Goal: Task Accomplishment & Management: Manage account settings

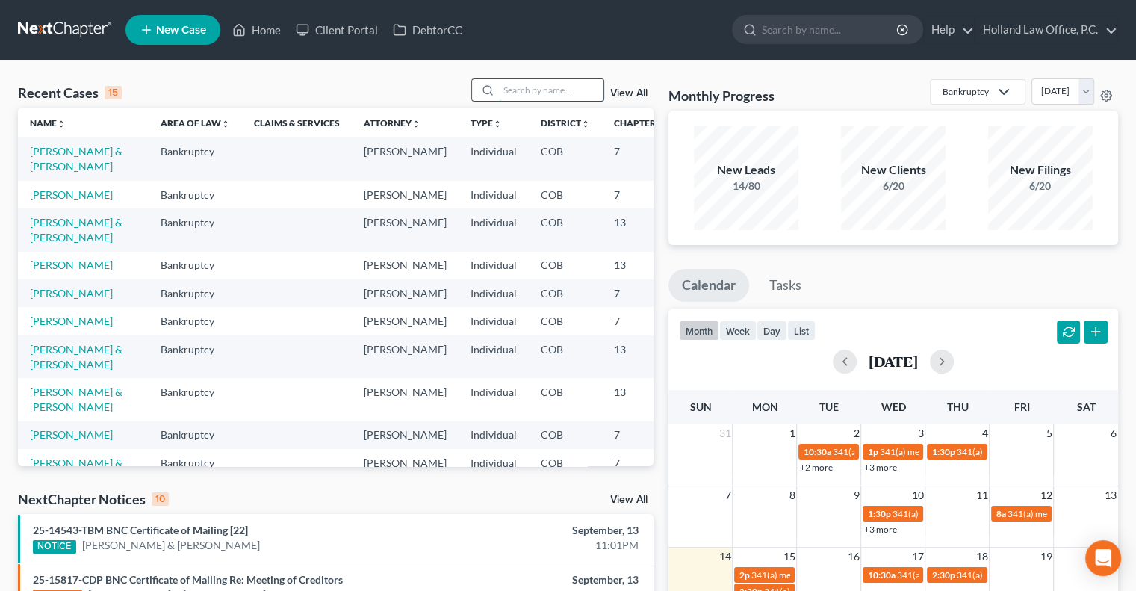
click at [576, 92] on input "search" at bounding box center [551, 90] width 105 height 22
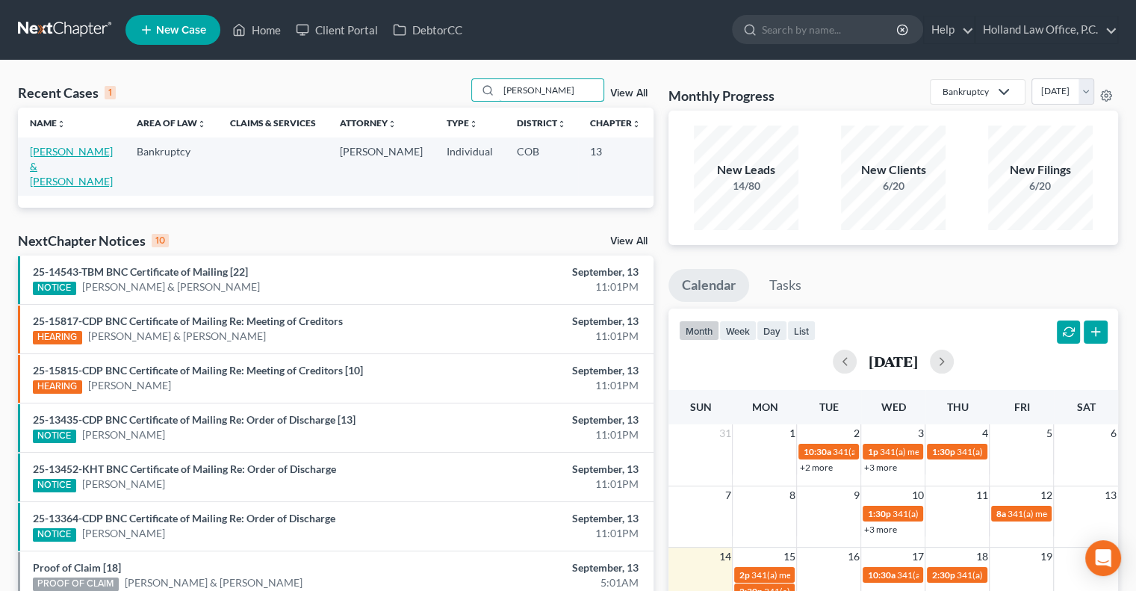
type input "artis"
click at [57, 169] on link "[PERSON_NAME] & [PERSON_NAME]" at bounding box center [71, 166] width 83 height 43
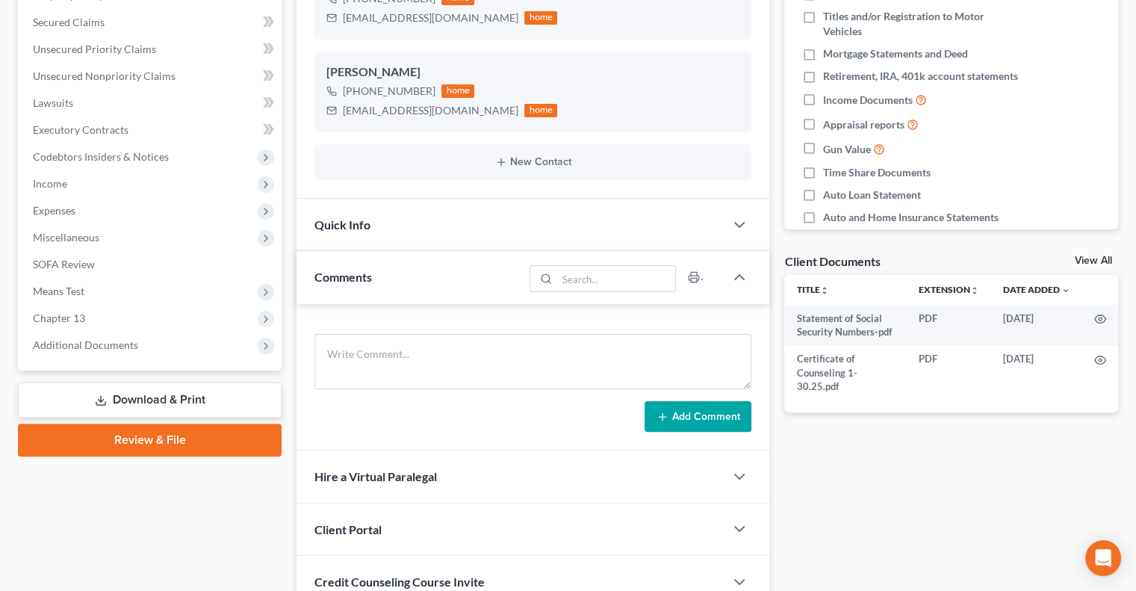
scroll to position [323, 0]
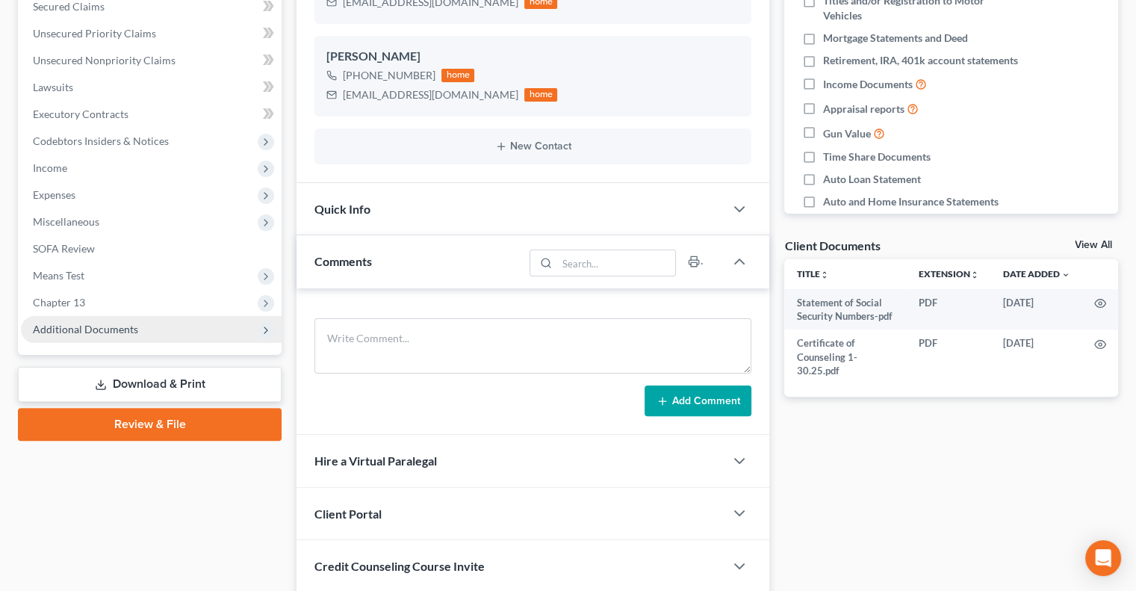
click at [102, 332] on span "Additional Documents" at bounding box center [85, 329] width 105 height 13
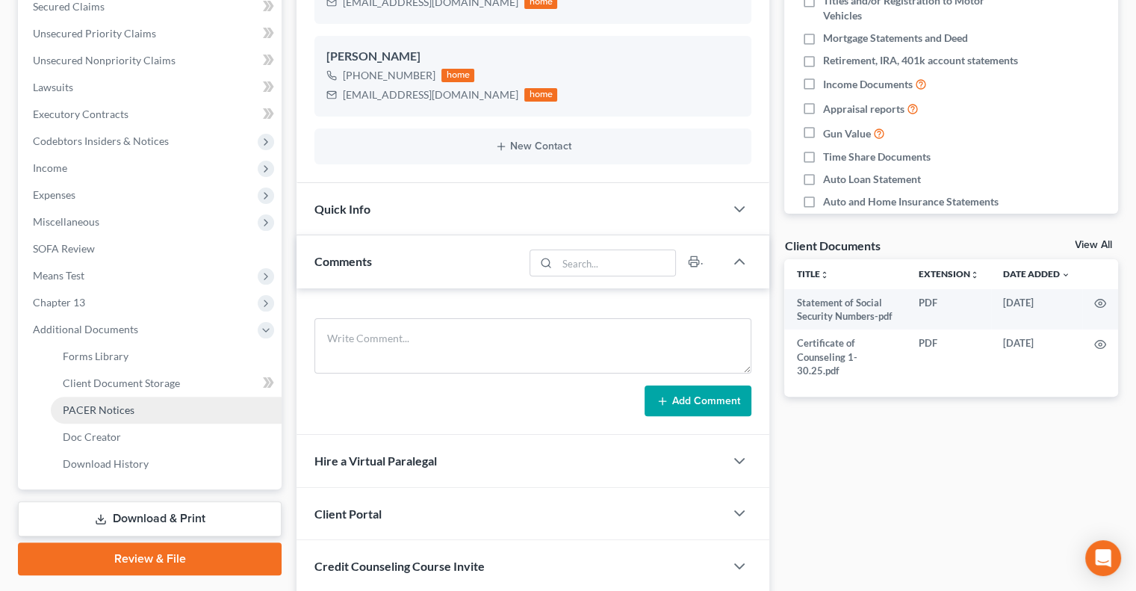
click at [92, 404] on span "PACER Notices" at bounding box center [99, 409] width 72 height 13
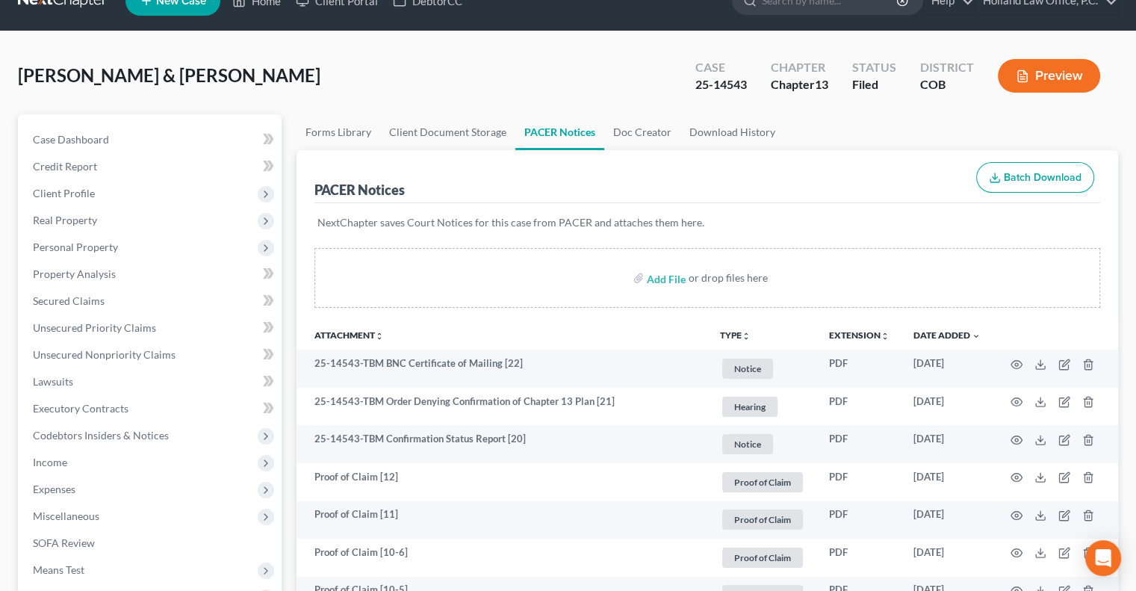
scroll to position [3, 0]
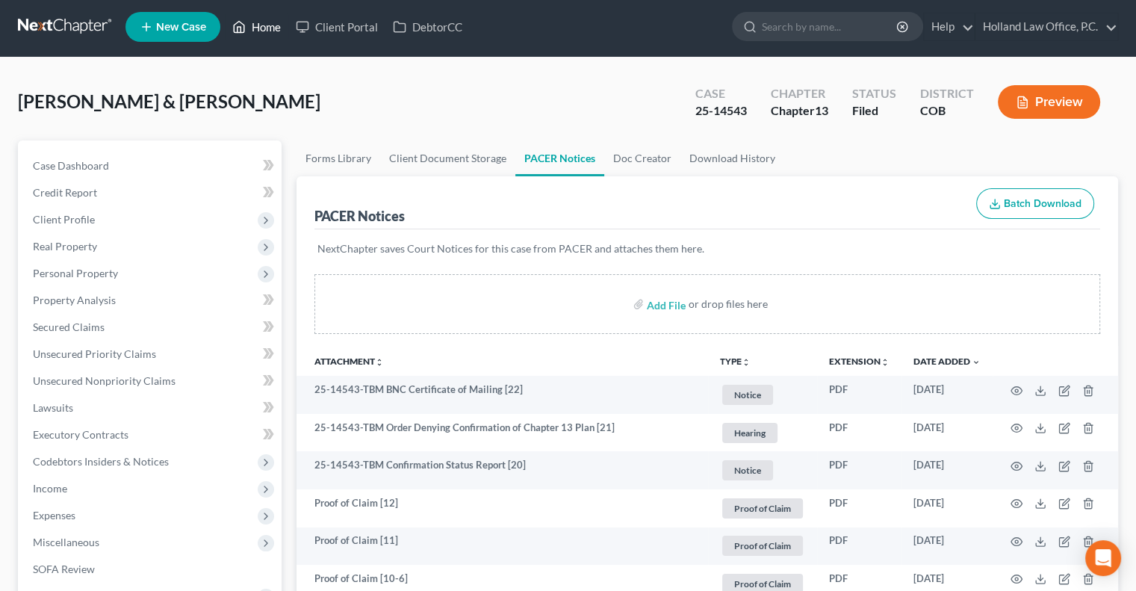
click at [268, 20] on link "Home" at bounding box center [256, 26] width 63 height 27
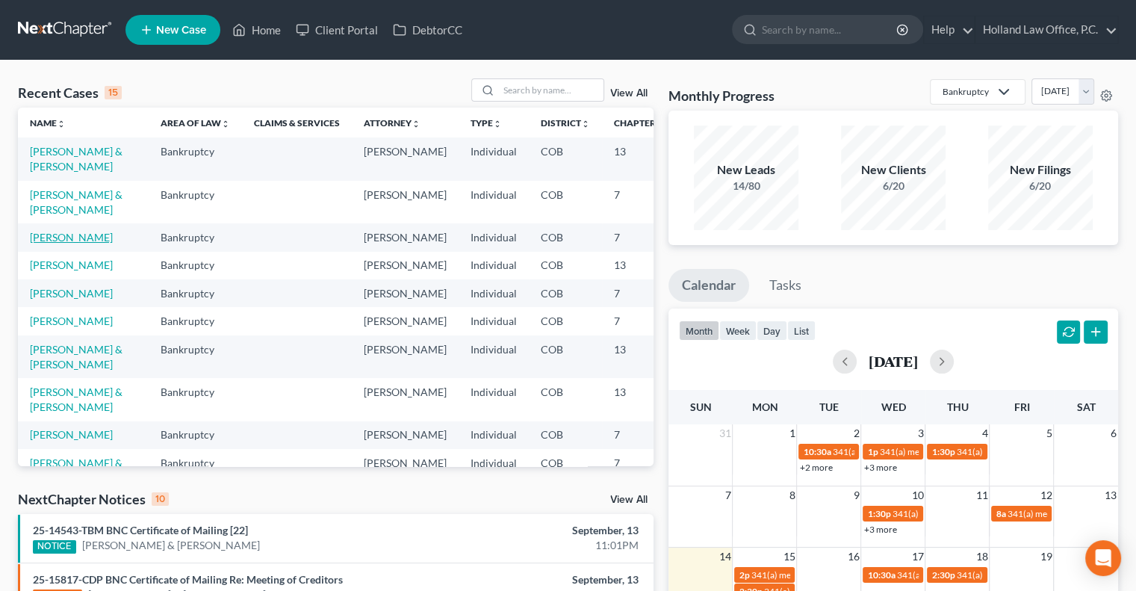
click at [44, 243] on link "[PERSON_NAME]" at bounding box center [71, 237] width 83 height 13
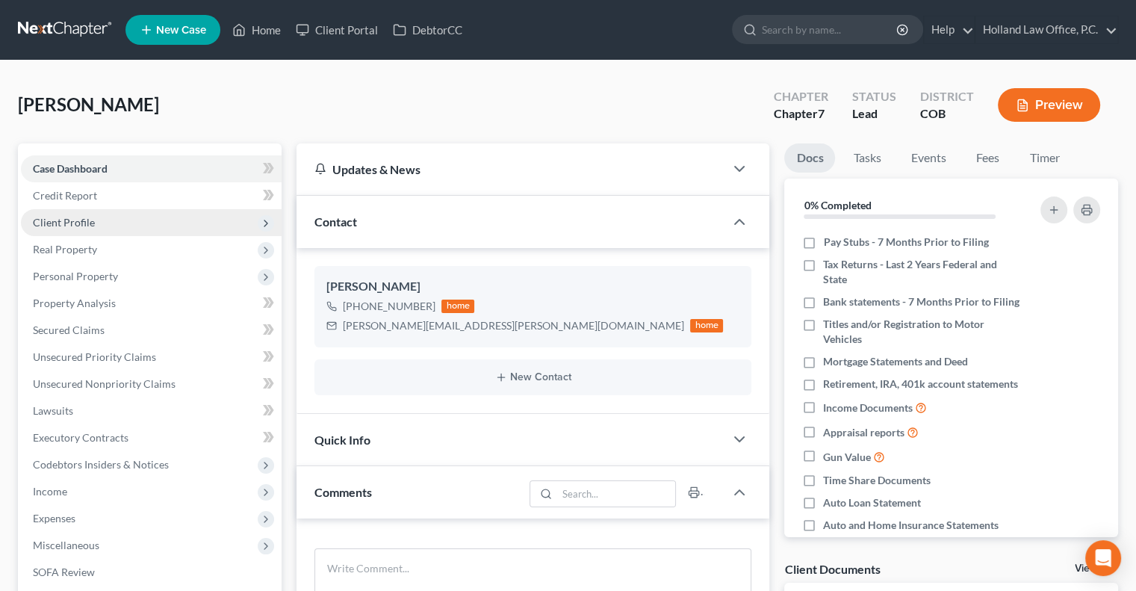
click at [93, 225] on span "Client Profile" at bounding box center [151, 222] width 261 height 27
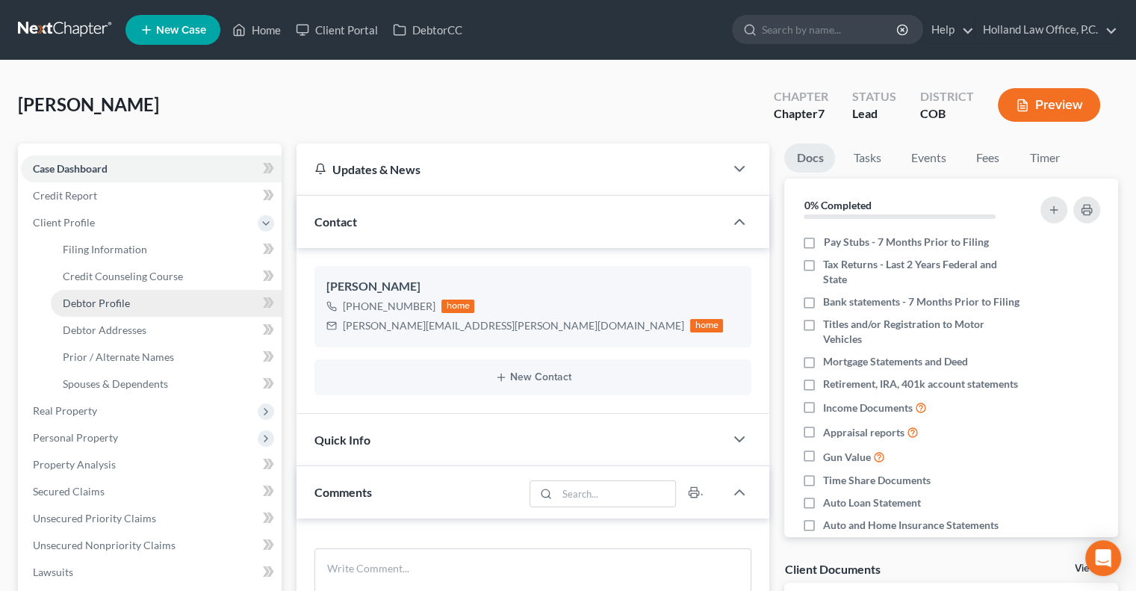
click at [99, 307] on span "Debtor Profile" at bounding box center [96, 302] width 67 height 13
select select "0"
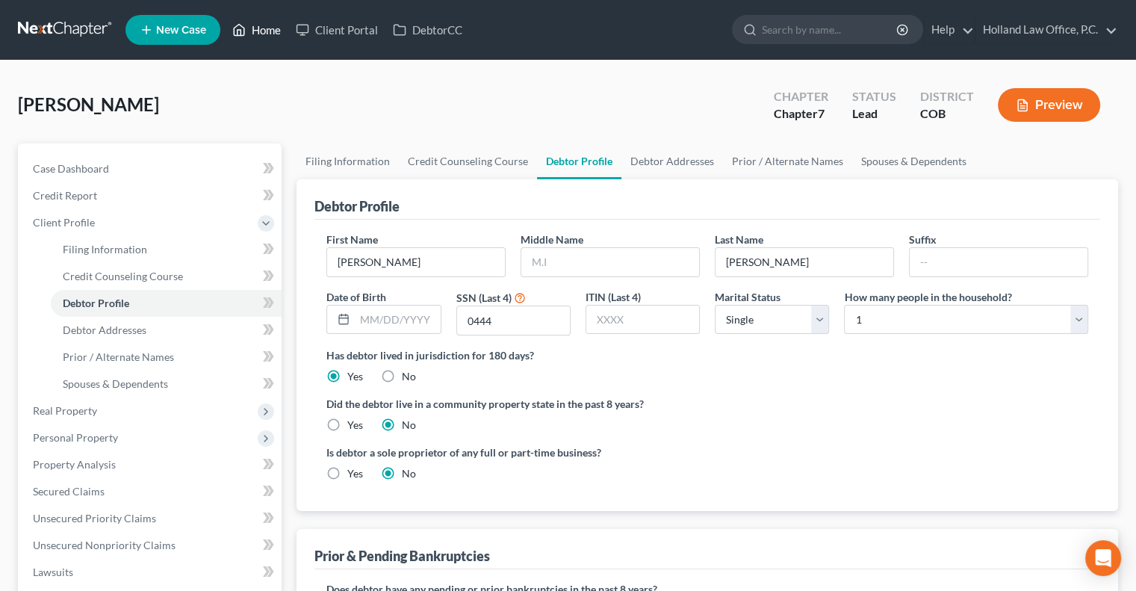
click at [260, 29] on link "Home" at bounding box center [256, 29] width 63 height 27
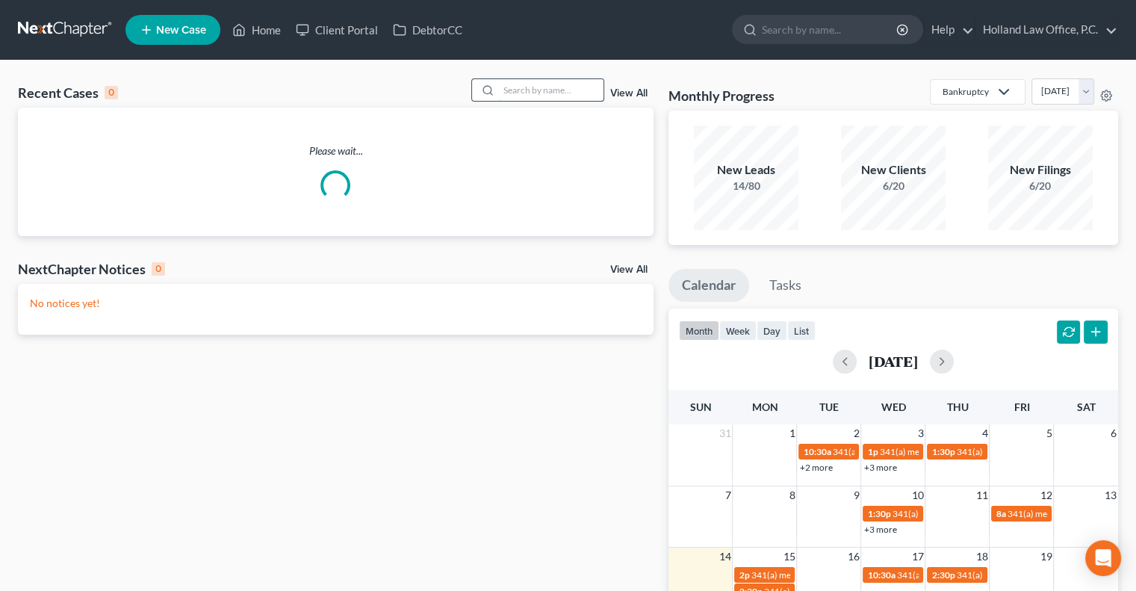
click at [523, 93] on input "search" at bounding box center [551, 90] width 105 height 22
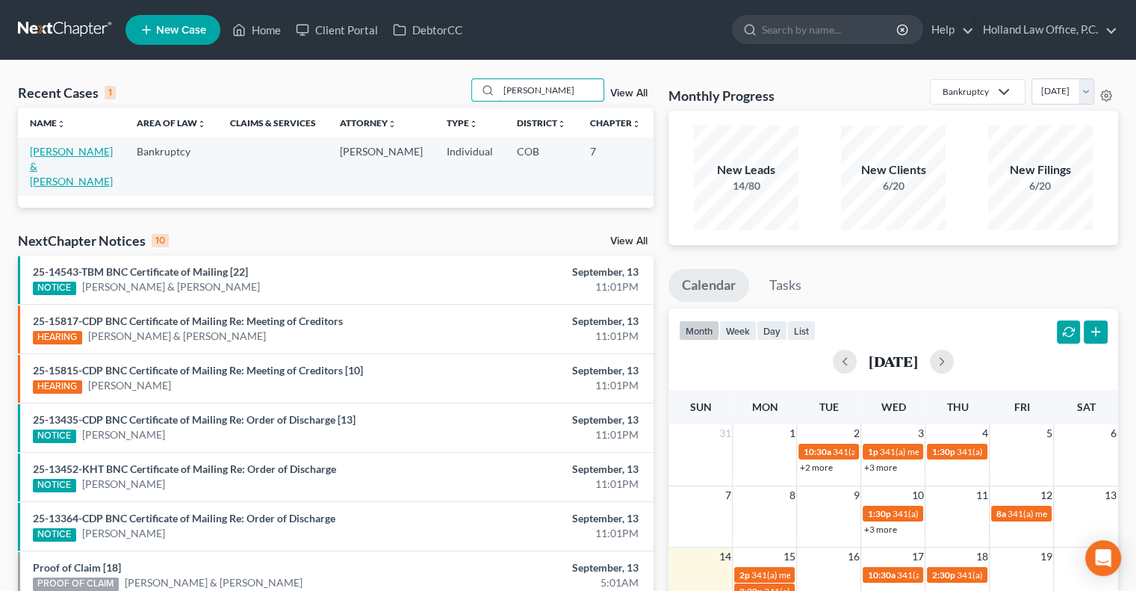
type input "Riter"
click at [36, 166] on link "Riter, Jeremy & Elizabeth" at bounding box center [71, 166] width 83 height 43
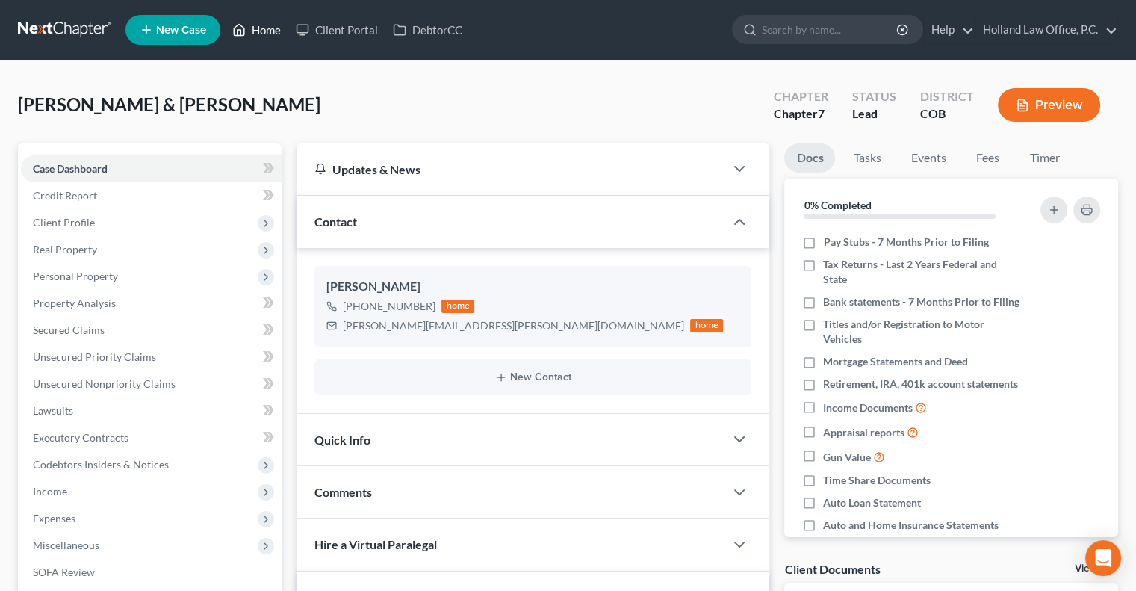
click at [259, 31] on link "Home" at bounding box center [256, 29] width 63 height 27
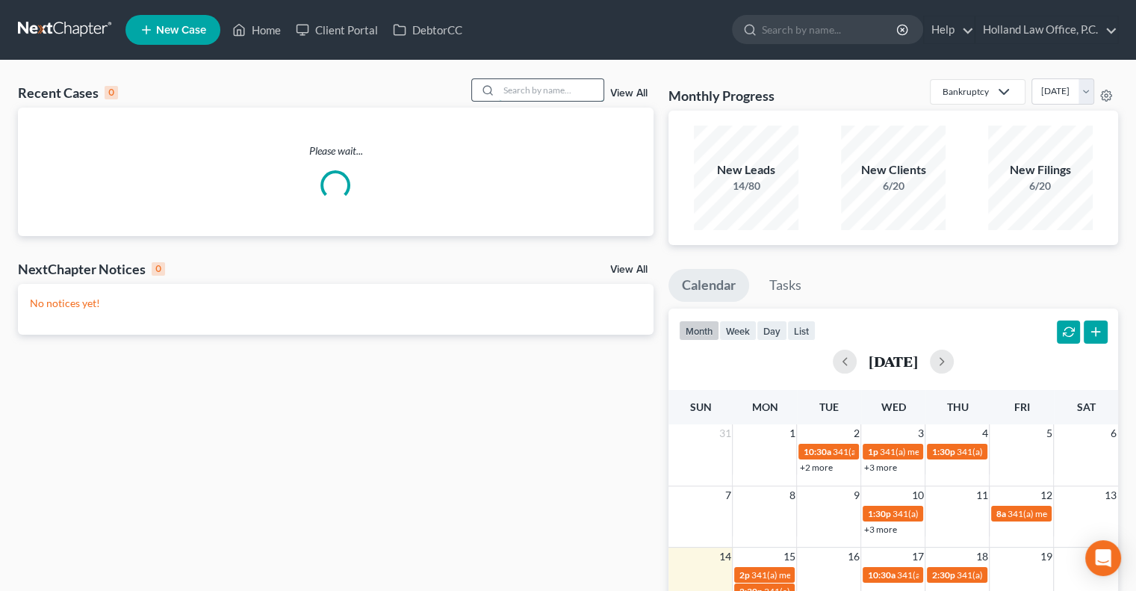
click at [548, 87] on input "search" at bounding box center [551, 90] width 105 height 22
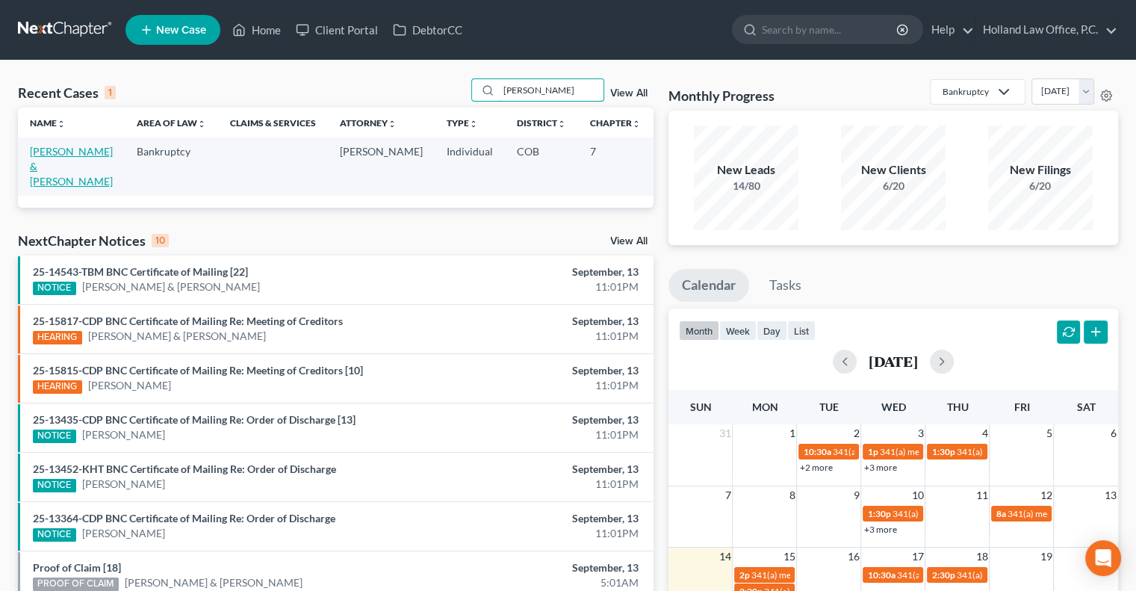
type input "Riter"
click at [47, 171] on link "Riter, Jeremy & Elizabeth" at bounding box center [71, 166] width 83 height 43
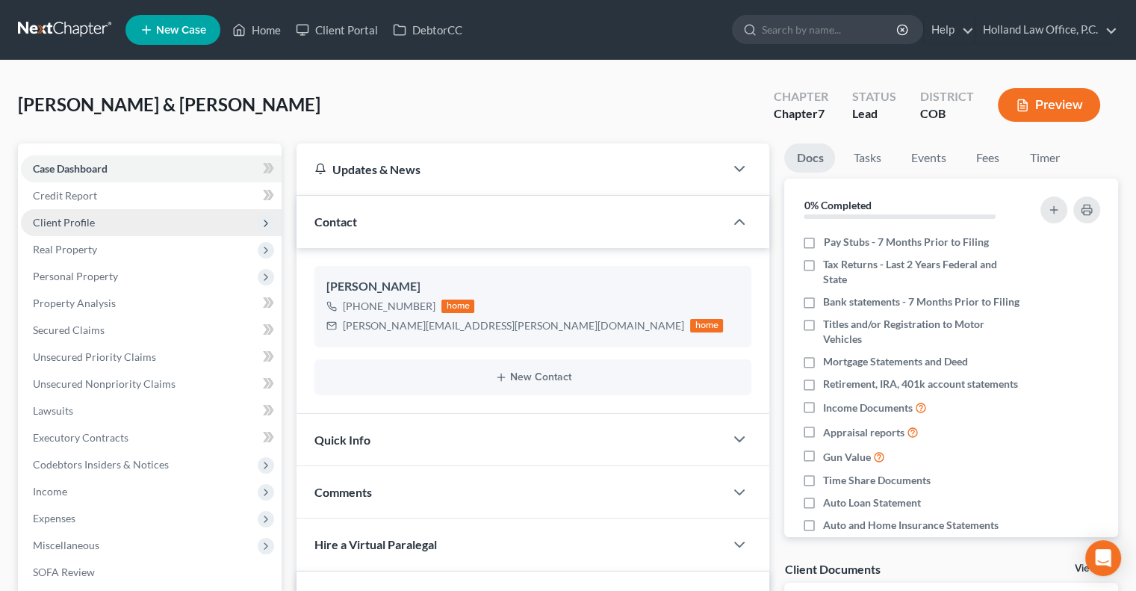
click at [96, 227] on span "Client Profile" at bounding box center [151, 222] width 261 height 27
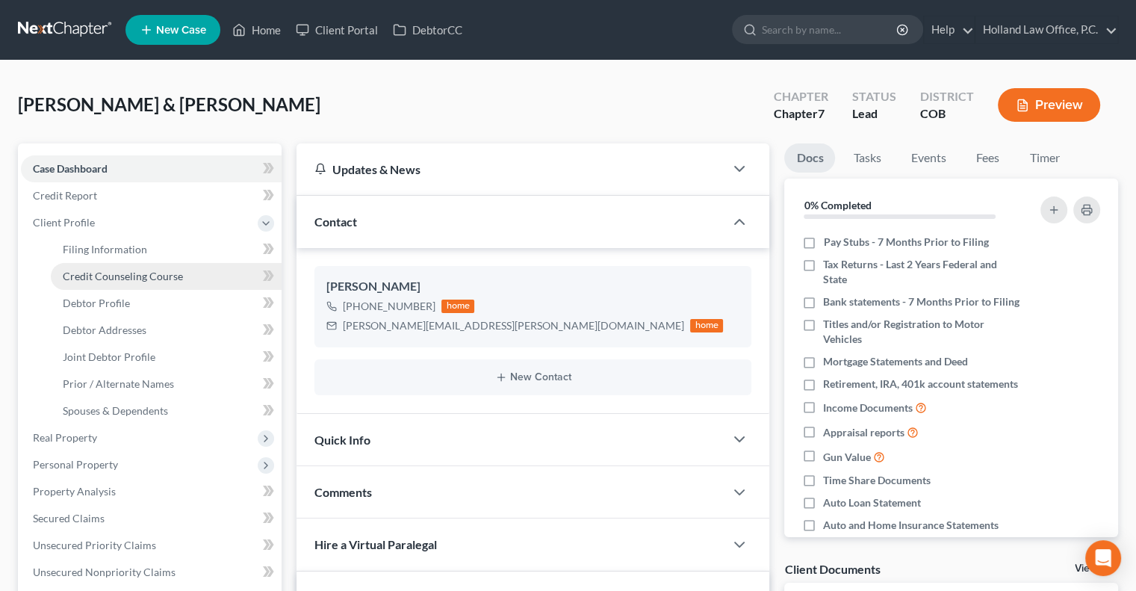
click at [70, 279] on span "Credit Counseling Course" at bounding box center [123, 276] width 120 height 13
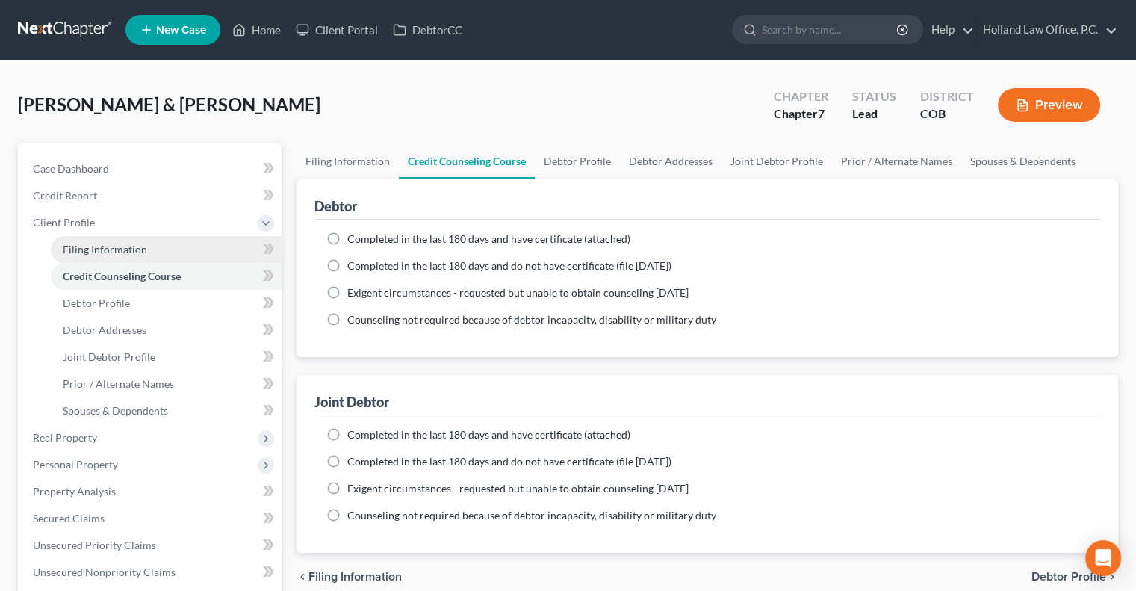
click at [86, 250] on span "Filing Information" at bounding box center [105, 249] width 84 height 13
select select "1"
select select "0"
select select "5"
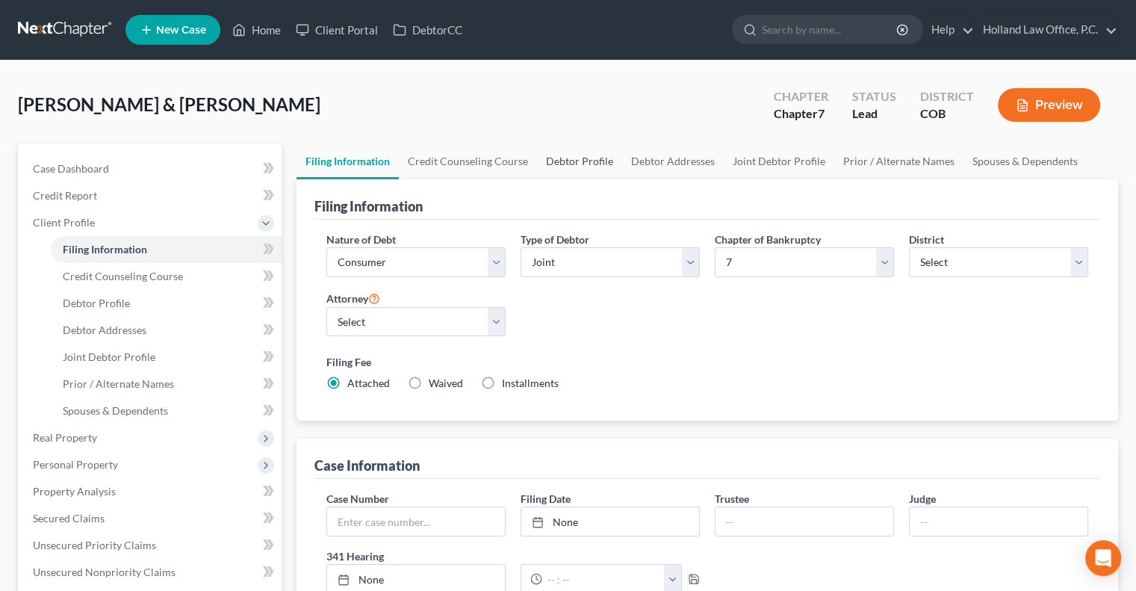
click at [564, 164] on link "Debtor Profile" at bounding box center [579, 161] width 85 height 36
select select "1"
select select "0"
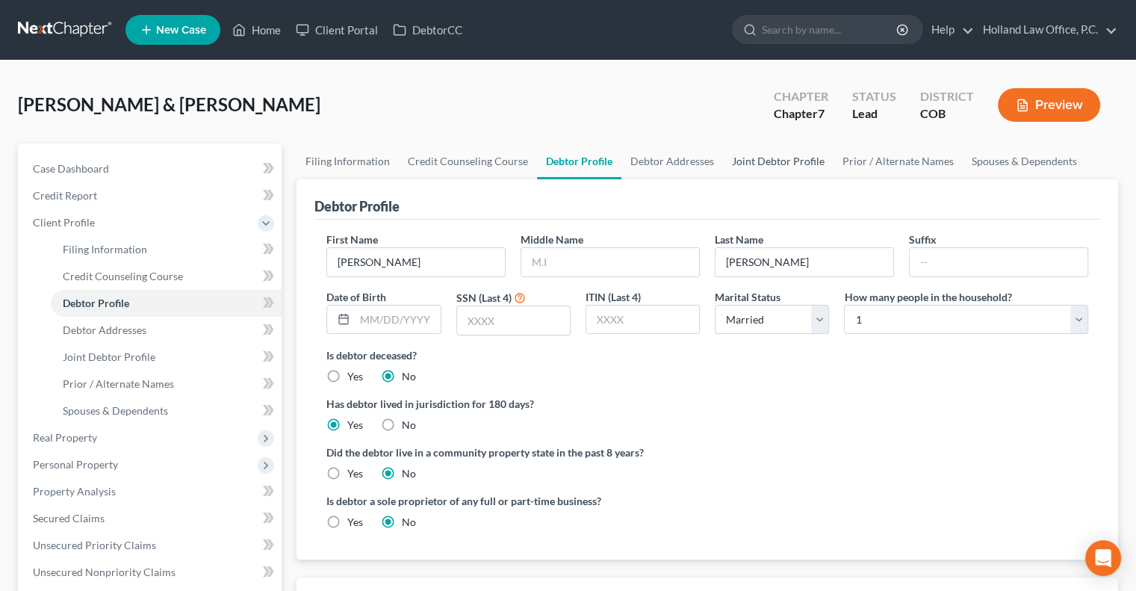
click at [752, 164] on link "Joint Debtor Profile" at bounding box center [778, 161] width 111 height 36
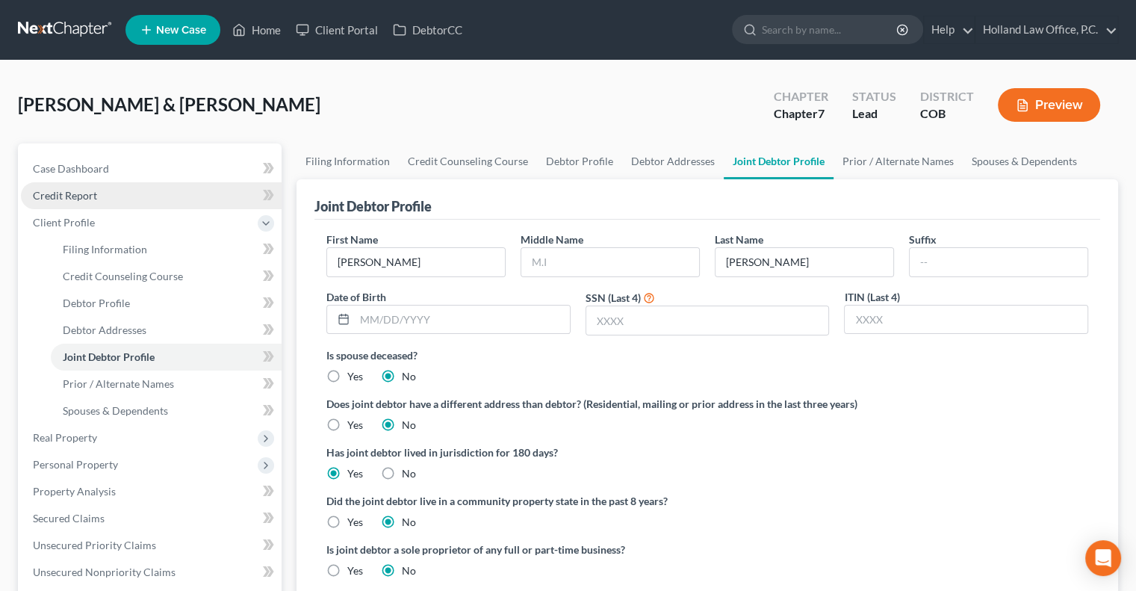
click at [82, 206] on link "Credit Report" at bounding box center [151, 195] width 261 height 27
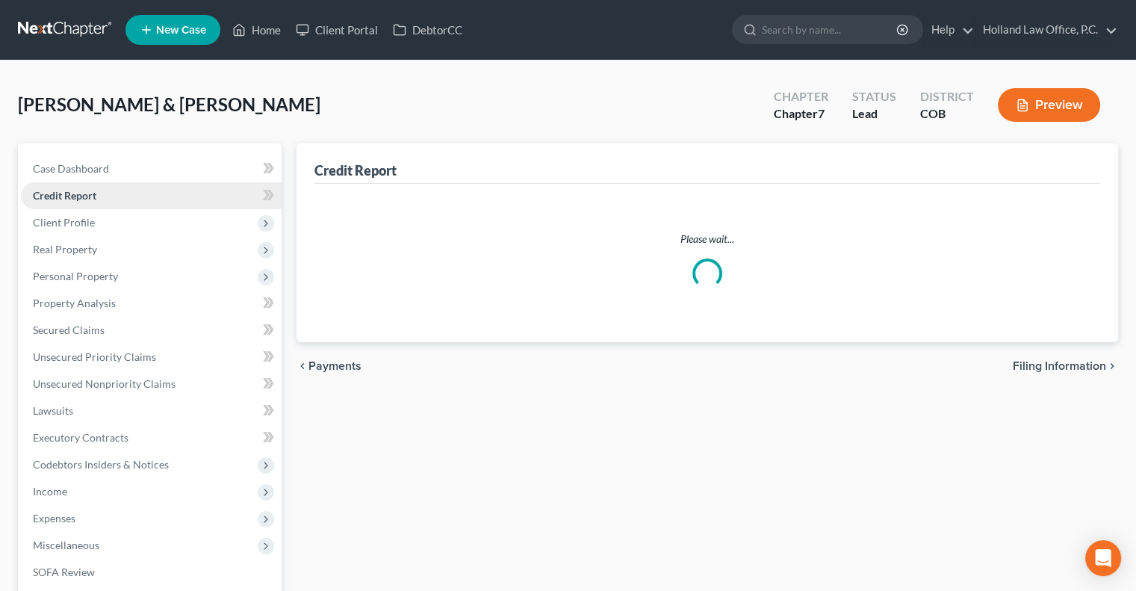
click at [81, 199] on span "Credit Report" at bounding box center [64, 195] width 63 height 13
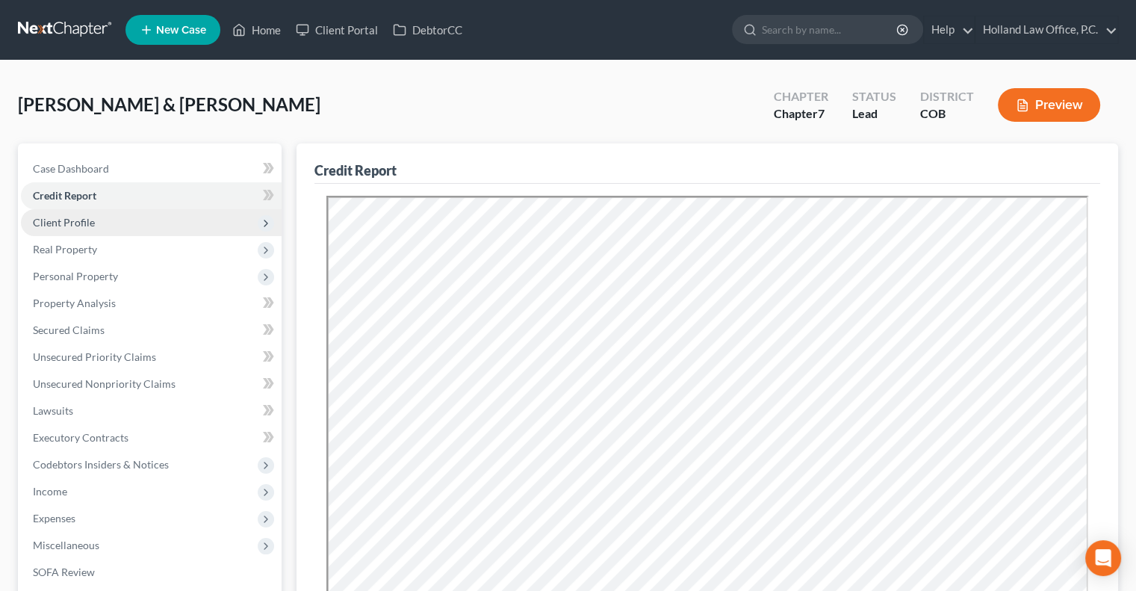
click at [96, 226] on span "Client Profile" at bounding box center [151, 222] width 261 height 27
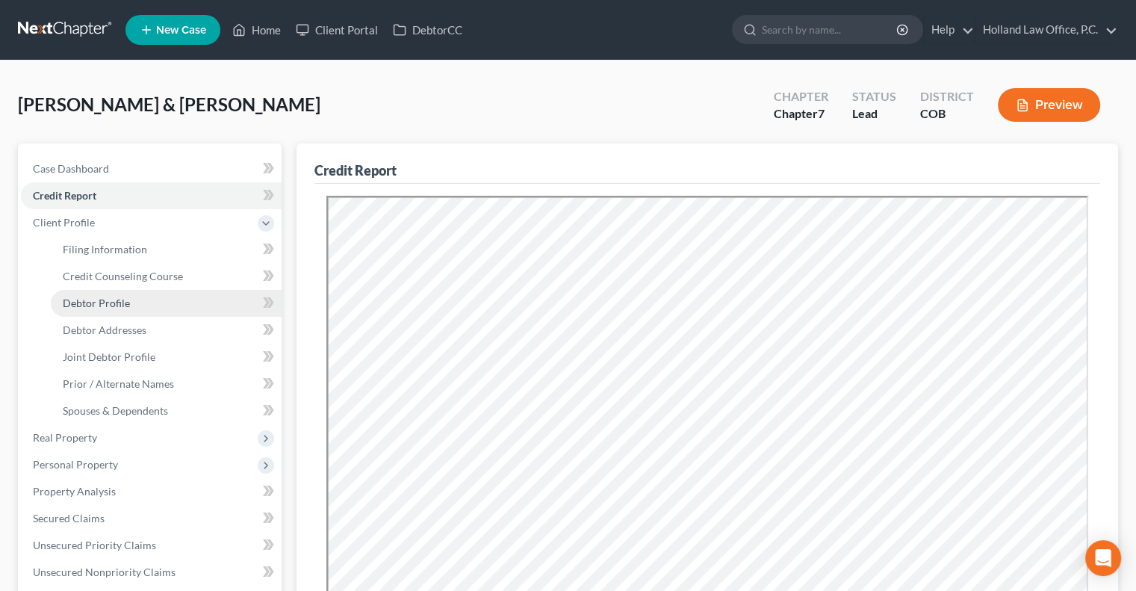
click at [103, 307] on span "Debtor Profile" at bounding box center [96, 302] width 67 height 13
select select "1"
select select "0"
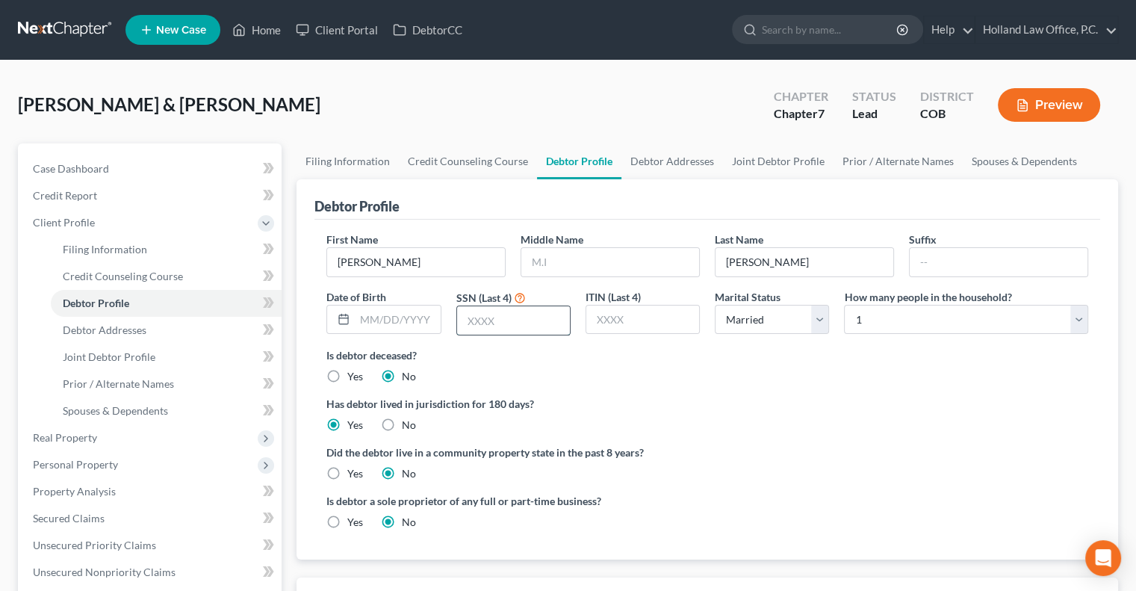
click at [497, 319] on input "text" at bounding box center [513, 320] width 113 height 28
type input "0797"
click at [611, 390] on ng-include "First Name Jeremy Middle Name Last Name Riter Suffix Date of Birth SSN (Last 4)…" at bounding box center [707, 386] width 762 height 310
click at [859, 317] on select "Select 1 2 3 4 5 6 7 8 9 10 11 12 13 14 15 16 17 18 19 20" at bounding box center [966, 320] width 244 height 30
select select "1"
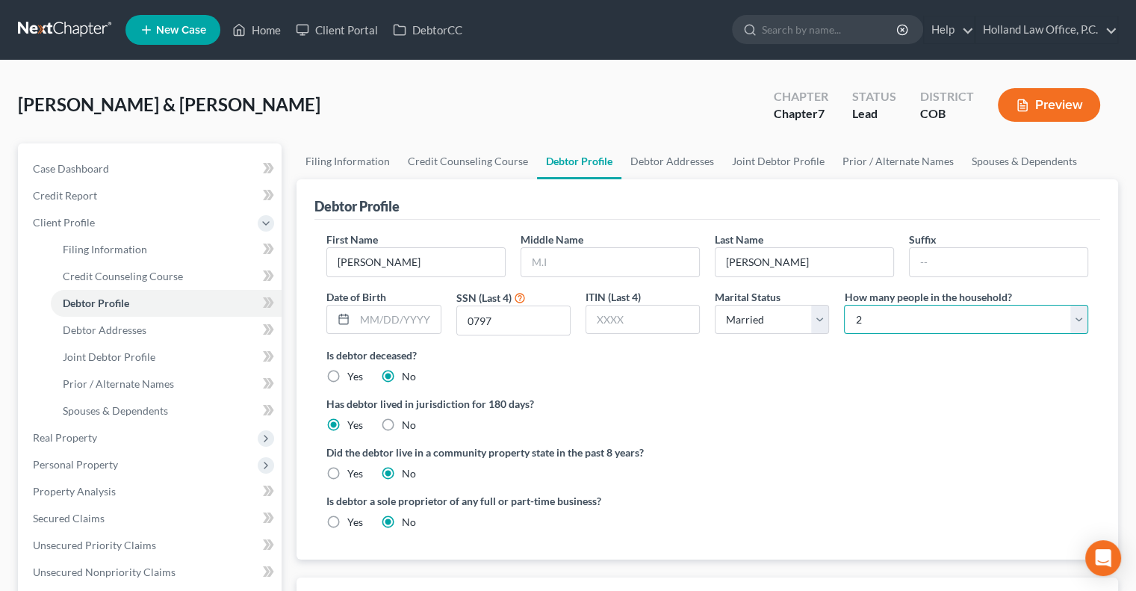
click at [844, 305] on select "Select 1 2 3 4 5 6 7 8 9 10 11 12 13 14 15 16 17 18 19 20" at bounding box center [966, 320] width 244 height 30
click at [806, 388] on ng-include "First Name Jeremy Middle Name Last Name Riter Suffix Date of Birth SSN (Last 4)…" at bounding box center [707, 386] width 762 height 310
click at [270, 31] on link "Home" at bounding box center [256, 29] width 63 height 27
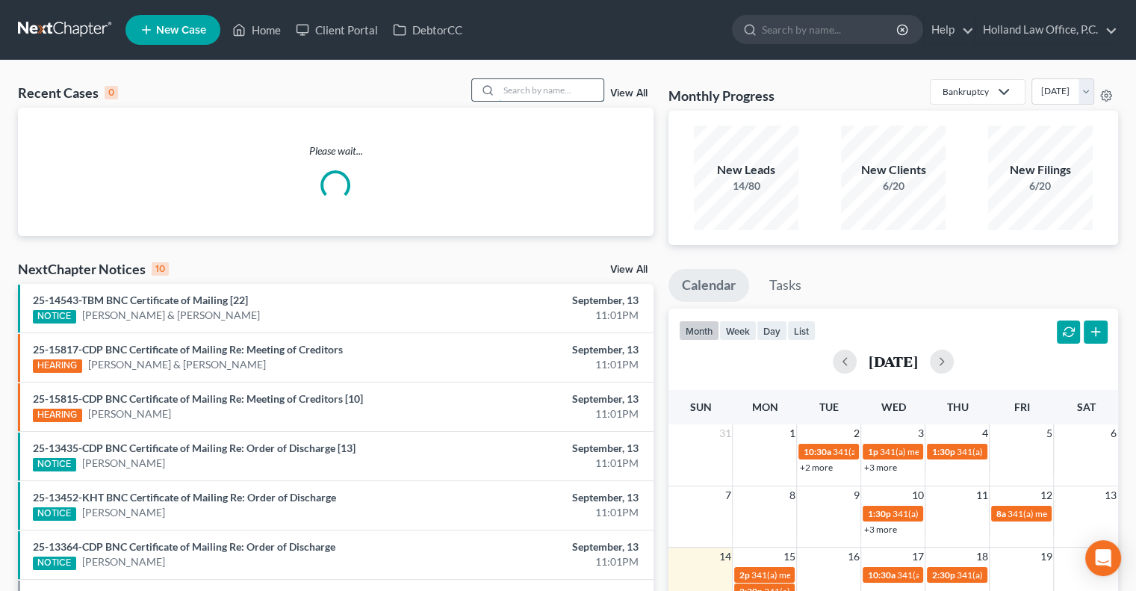
click at [533, 86] on input "search" at bounding box center [551, 90] width 105 height 22
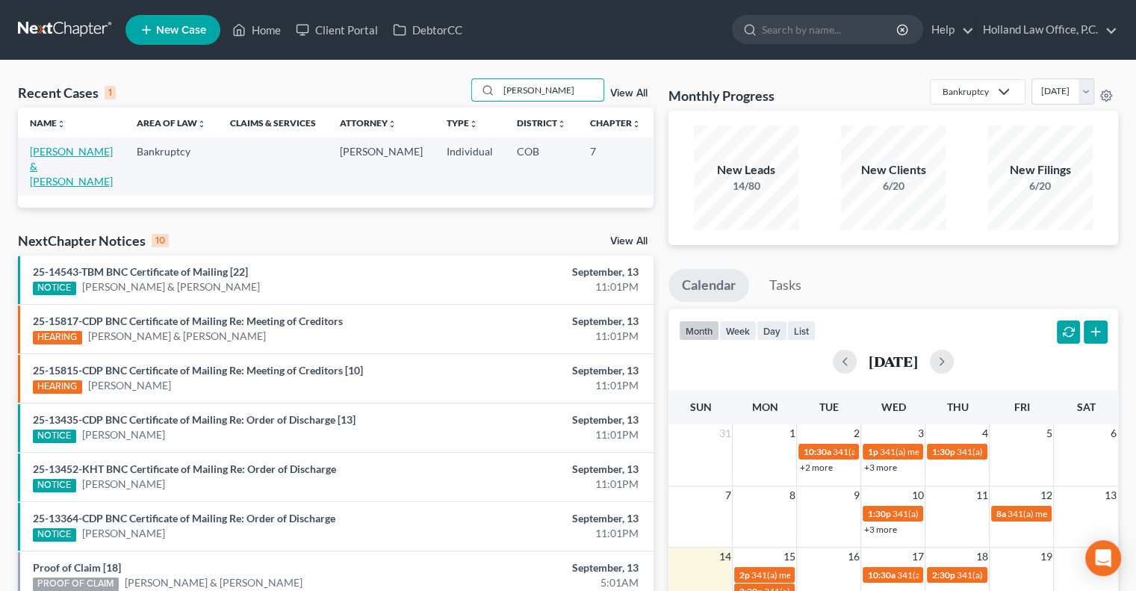
type input "Mote"
click at [41, 175] on link "Mote, Nathan & Bahun, Gwendolyn" at bounding box center [71, 166] width 83 height 43
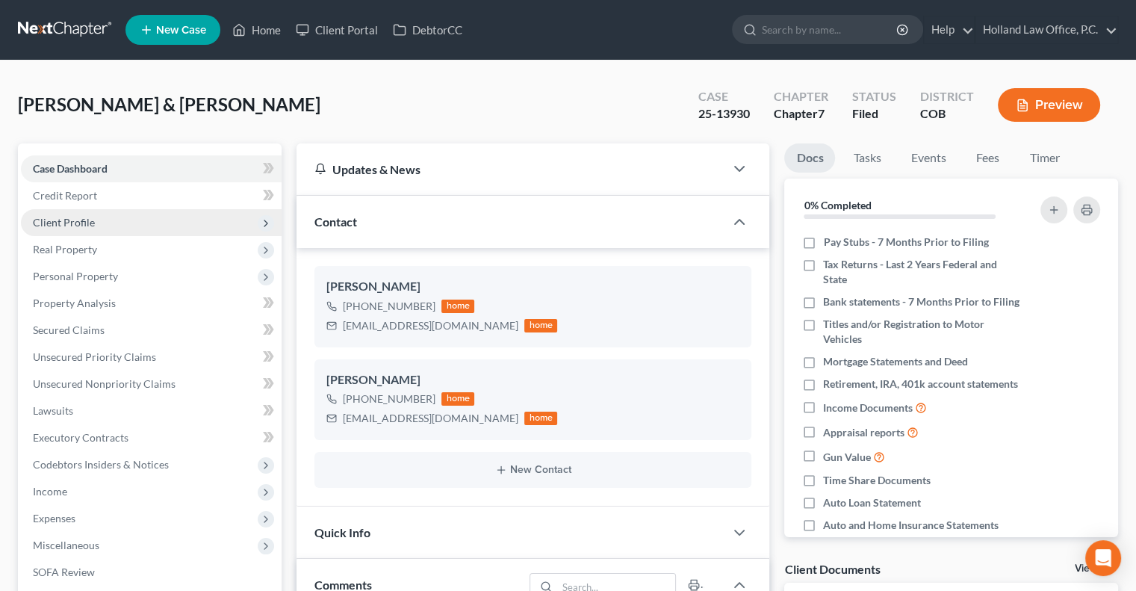
click at [91, 223] on span "Client Profile" at bounding box center [64, 222] width 62 height 13
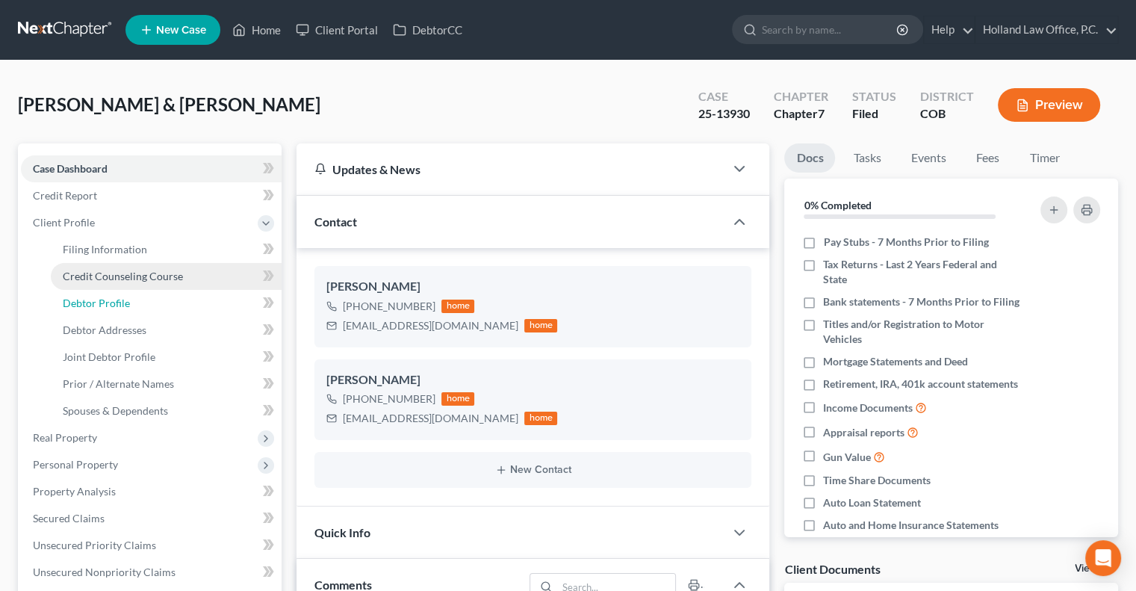
click at [90, 306] on span "Debtor Profile" at bounding box center [96, 302] width 67 height 13
select select "1"
select select "2"
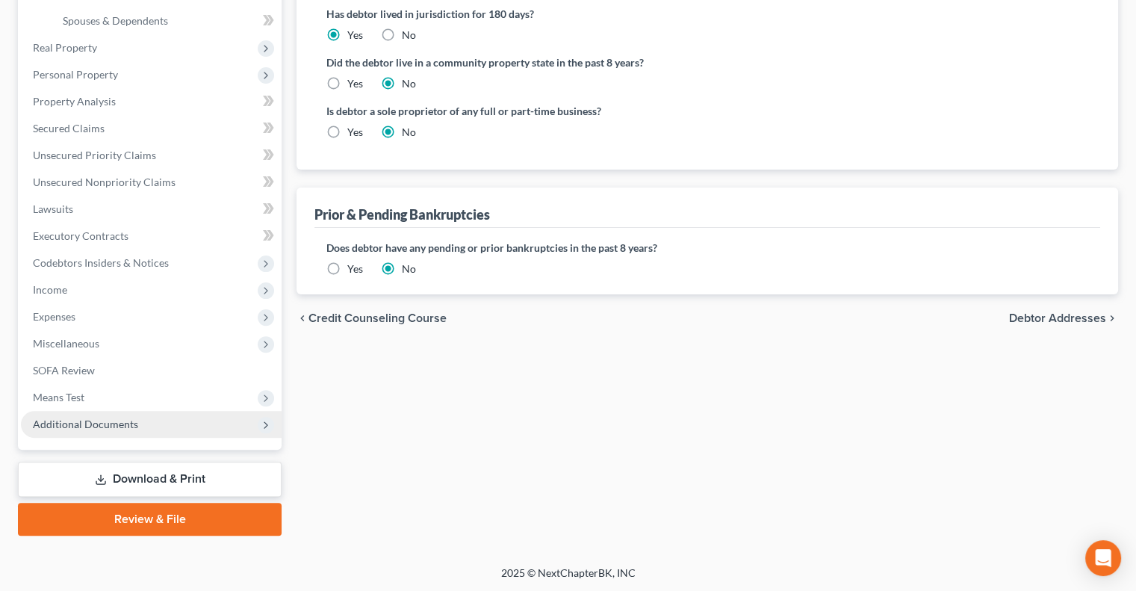
click at [76, 429] on span "Additional Documents" at bounding box center [85, 423] width 105 height 13
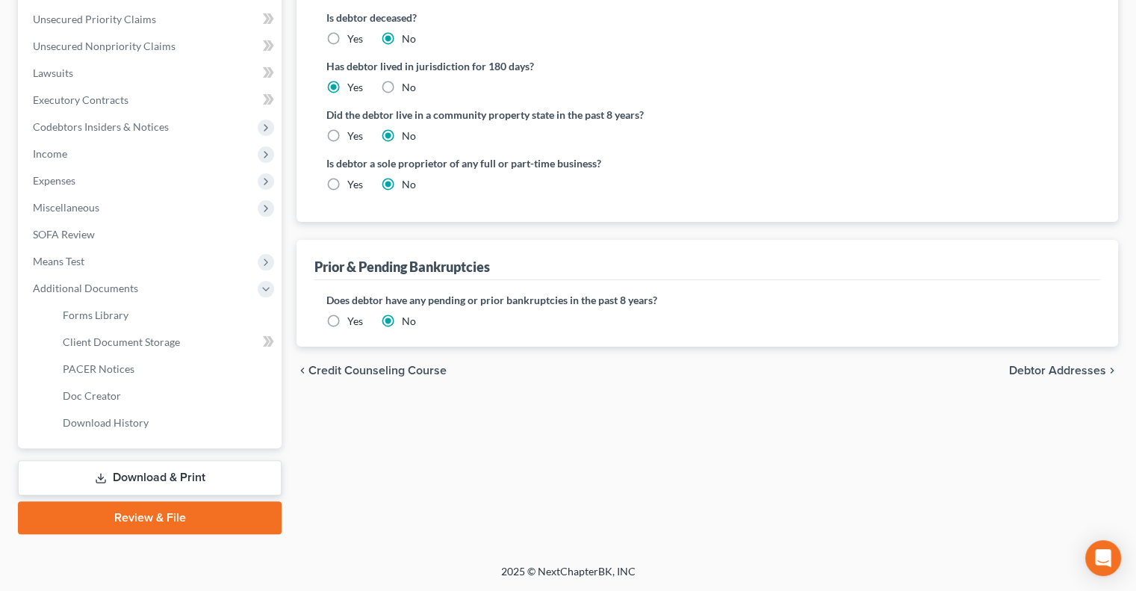
scroll to position [336, 0]
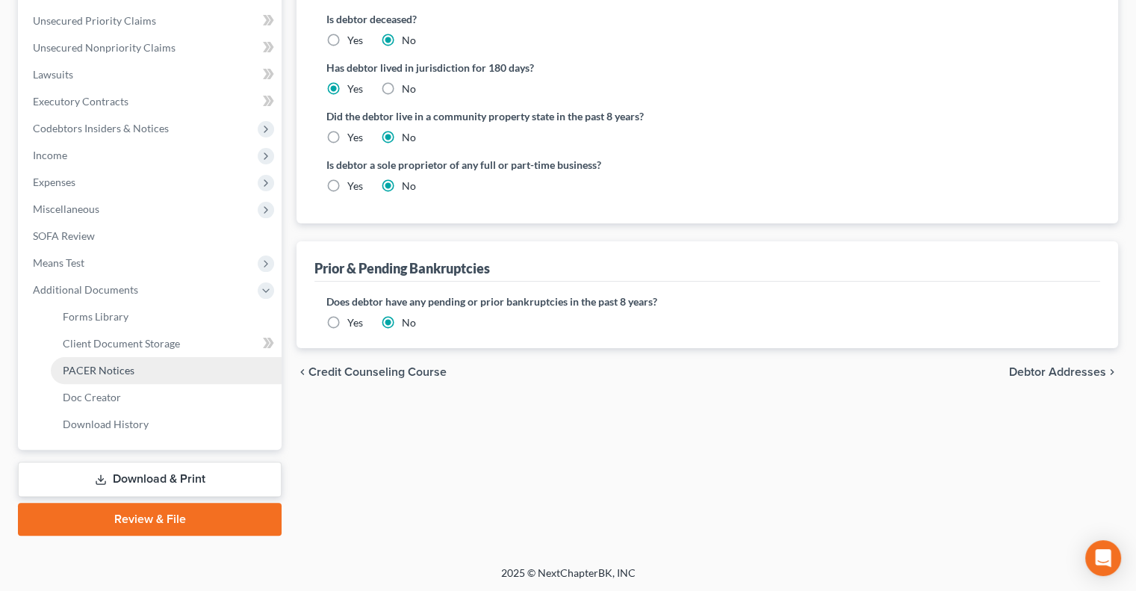
click at [89, 374] on span "PACER Notices" at bounding box center [99, 370] width 72 height 13
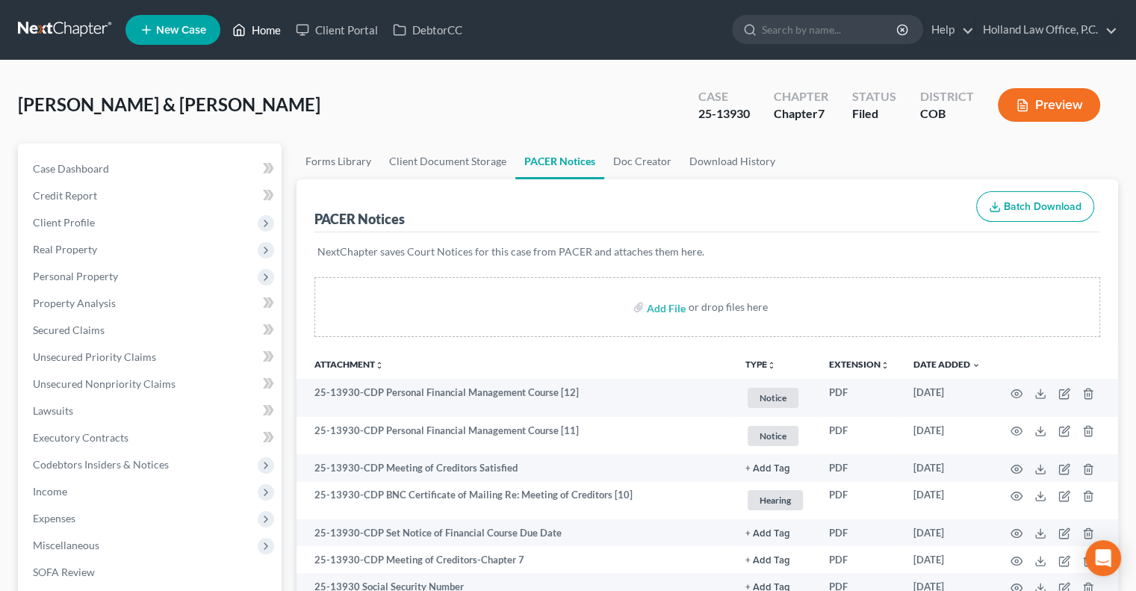
drag, startPoint x: 259, startPoint y: 34, endPoint x: 256, endPoint y: 50, distance: 16.0
click at [259, 34] on link "Home" at bounding box center [256, 29] width 63 height 27
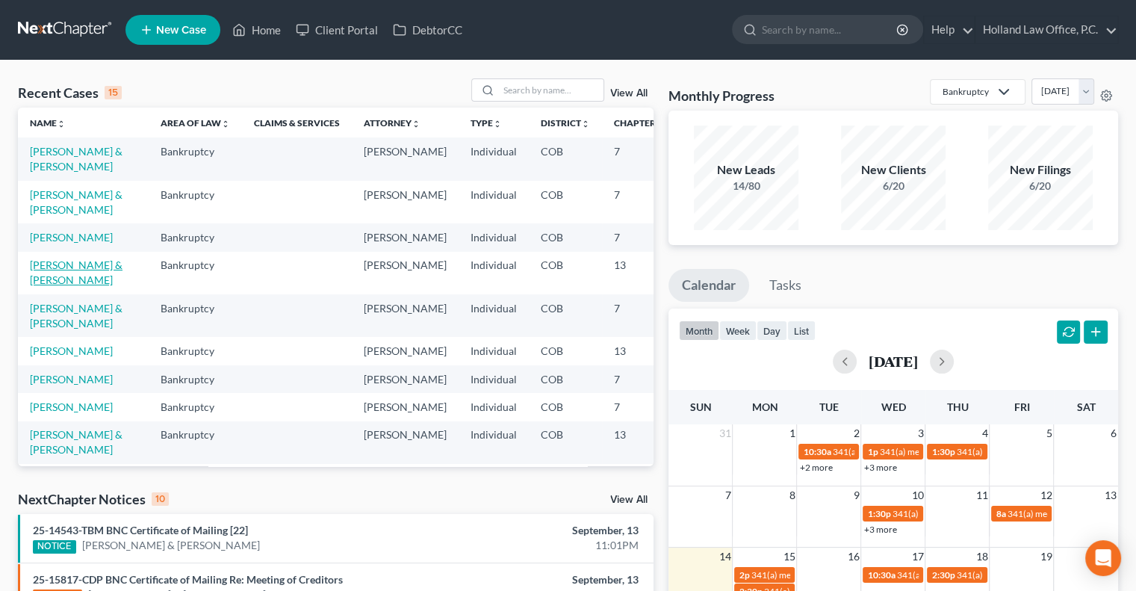
click at [41, 286] on link "Artis, Micheal & Kylie" at bounding box center [76, 272] width 93 height 28
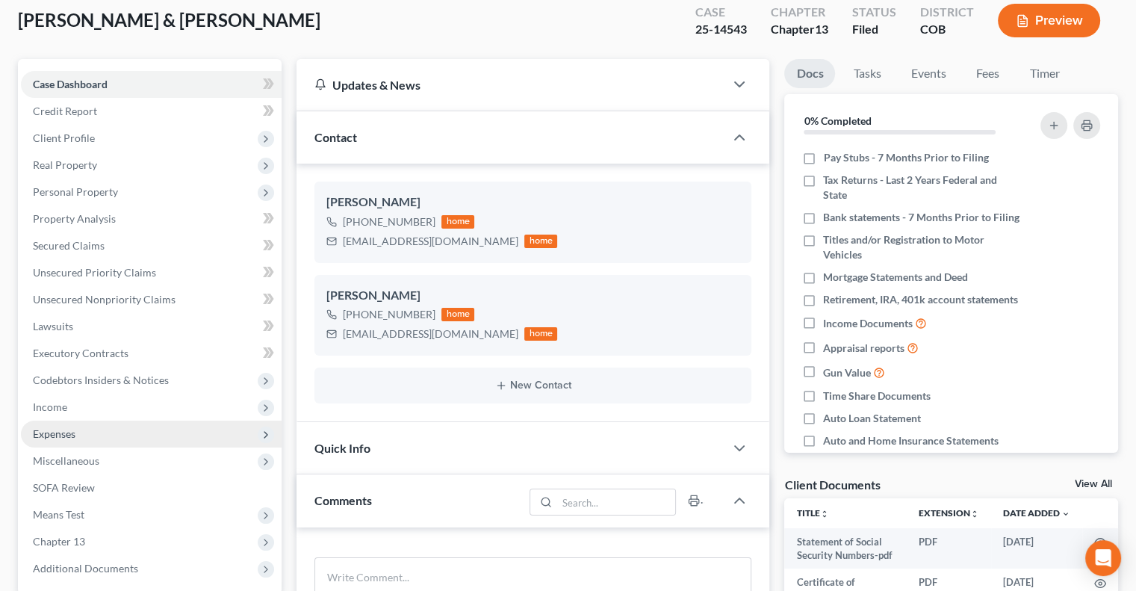
scroll to position [299, 0]
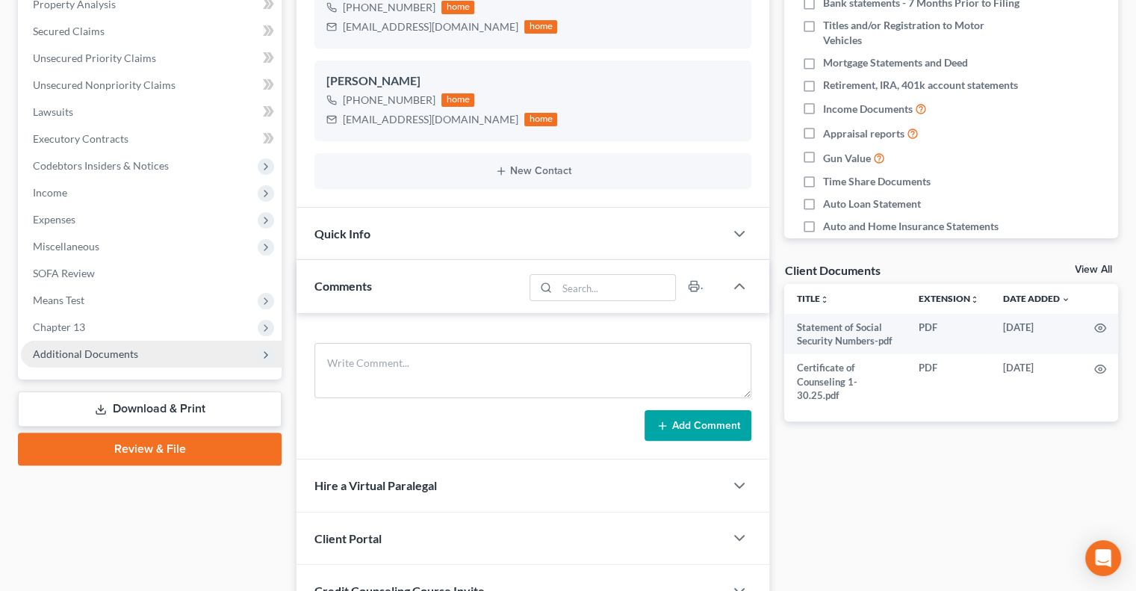
click at [96, 357] on span "Additional Documents" at bounding box center [85, 353] width 105 height 13
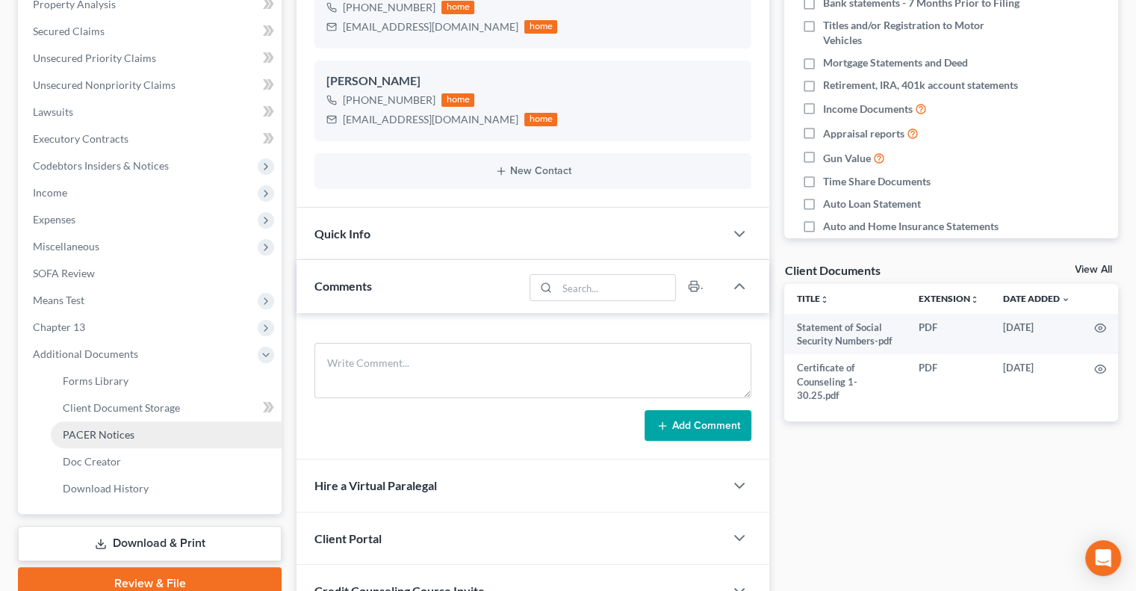
click at [105, 430] on span "PACER Notices" at bounding box center [99, 434] width 72 height 13
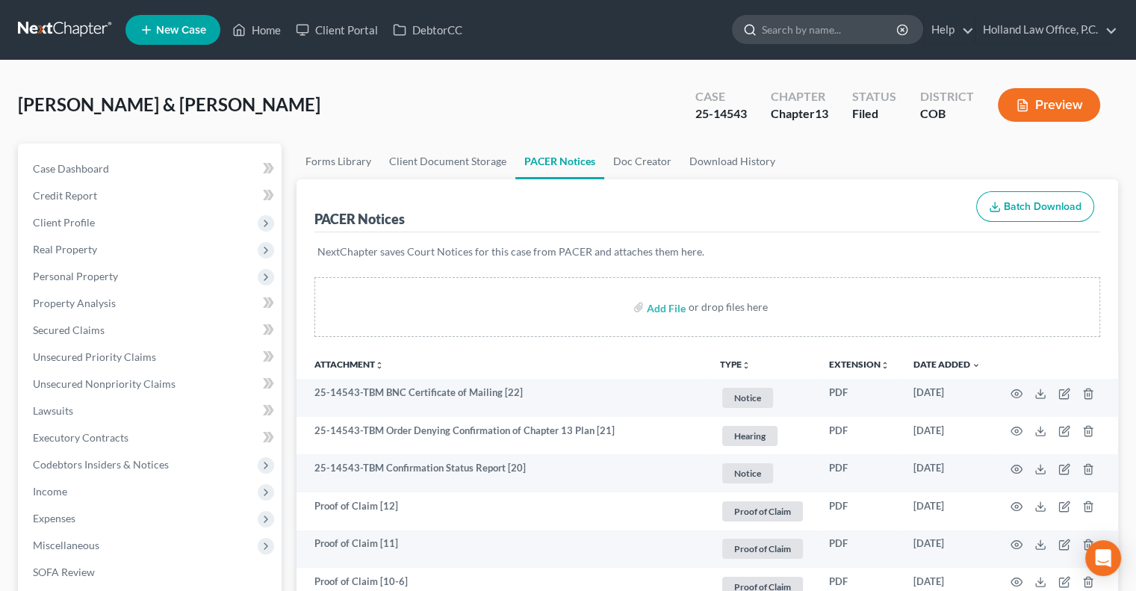
click at [772, 35] on input "search" at bounding box center [830, 30] width 137 height 28
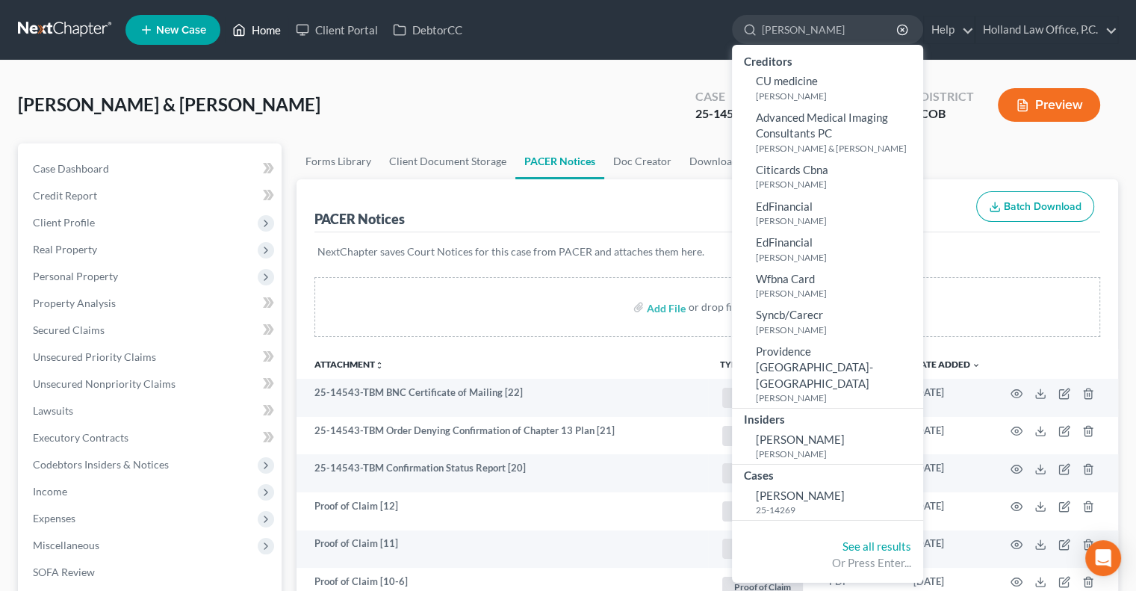
type input "Mettlen"
drag, startPoint x: 260, startPoint y: 28, endPoint x: 293, endPoint y: 30, distance: 32.9
click at [260, 28] on link "Home" at bounding box center [256, 29] width 63 height 27
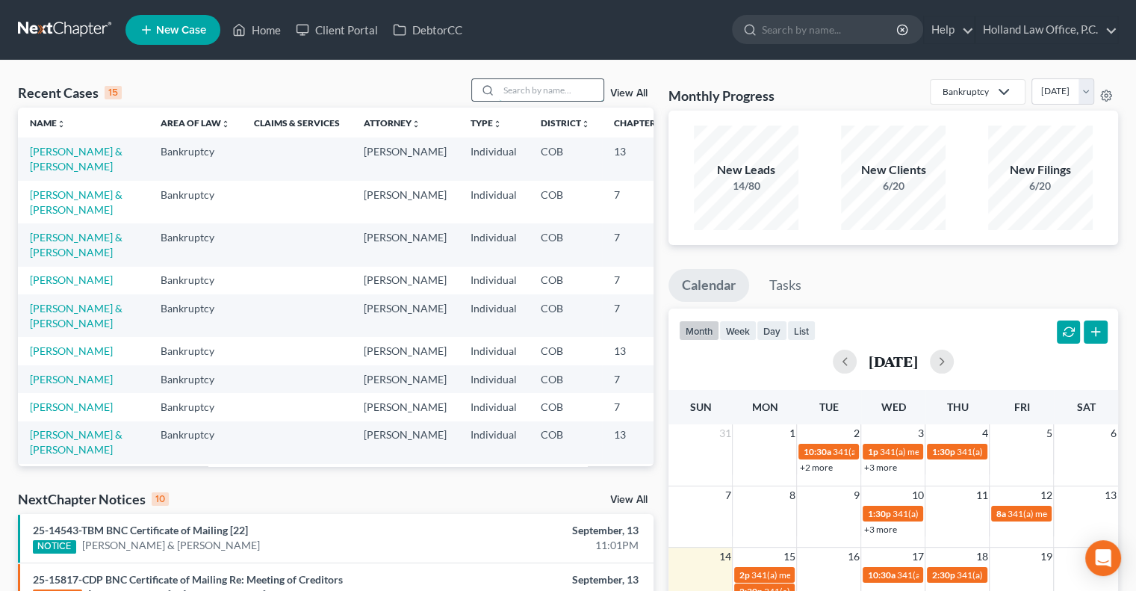
click at [558, 82] on input "search" at bounding box center [551, 90] width 105 height 22
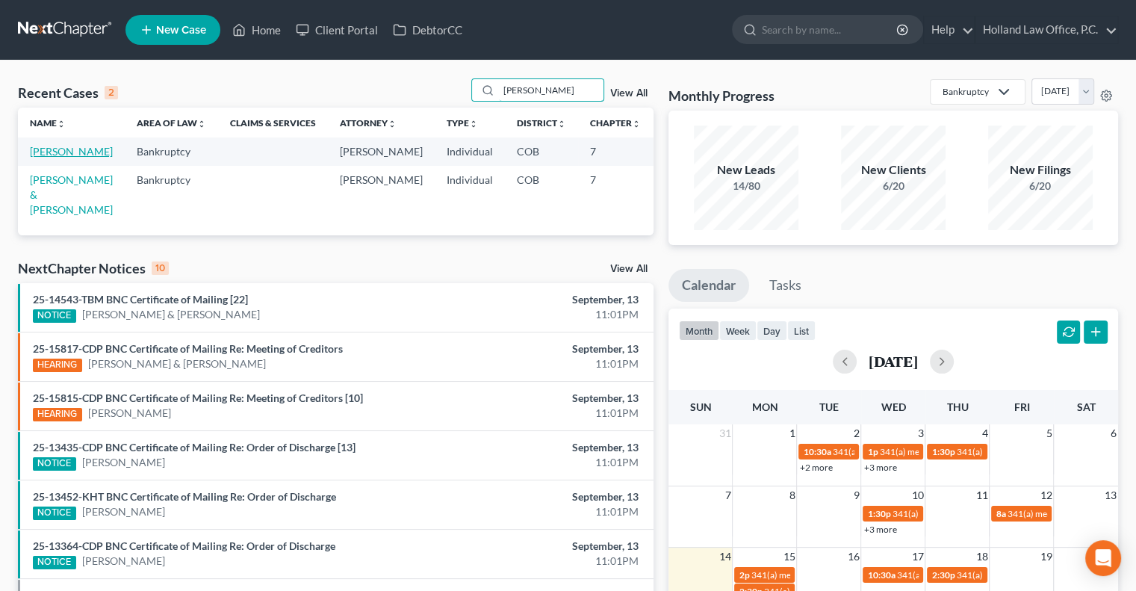
type input "Mettlen"
click at [52, 152] on link "Mettlen, Rachel" at bounding box center [71, 151] width 83 height 13
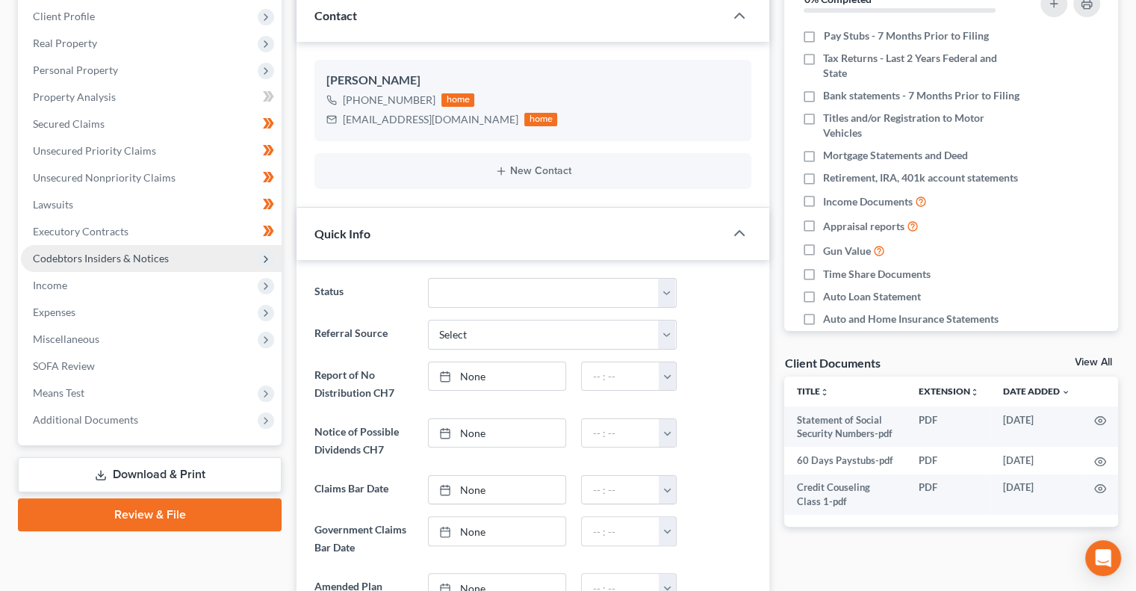
scroll to position [224, 0]
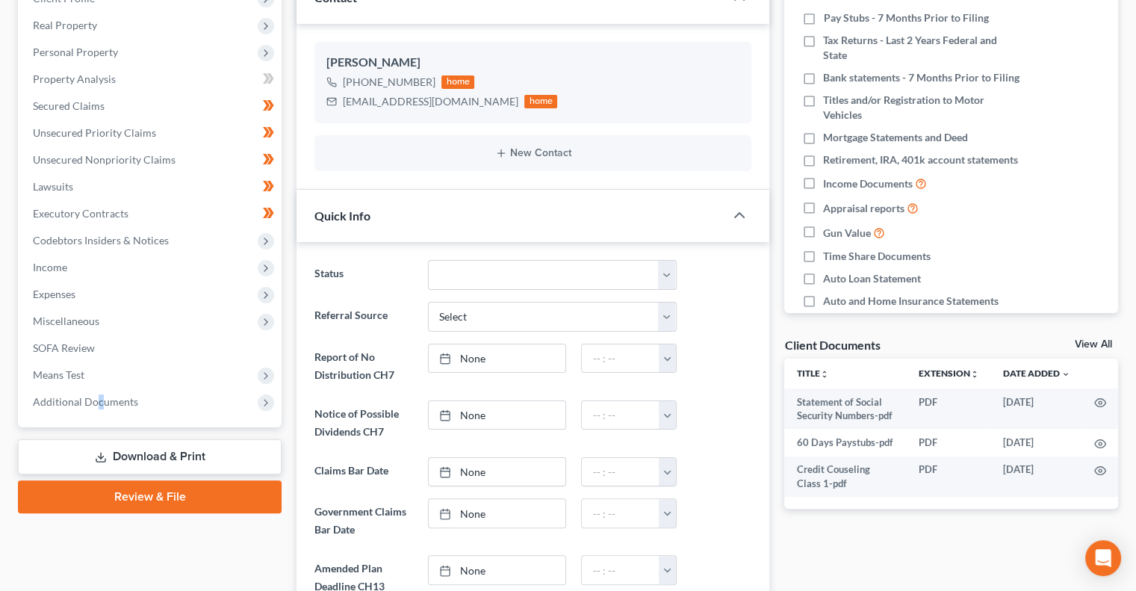
drag, startPoint x: 99, startPoint y: 403, endPoint x: 81, endPoint y: 439, distance: 40.4
click at [97, 403] on span "Additional Documents" at bounding box center [85, 401] width 105 height 13
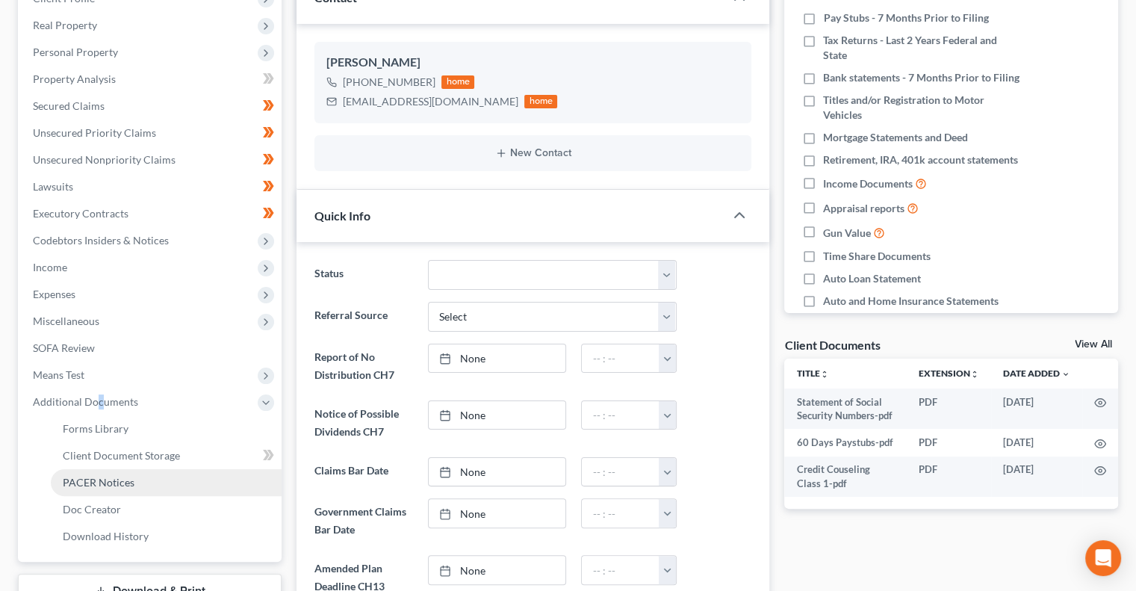
click at [80, 476] on span "PACER Notices" at bounding box center [99, 482] width 72 height 13
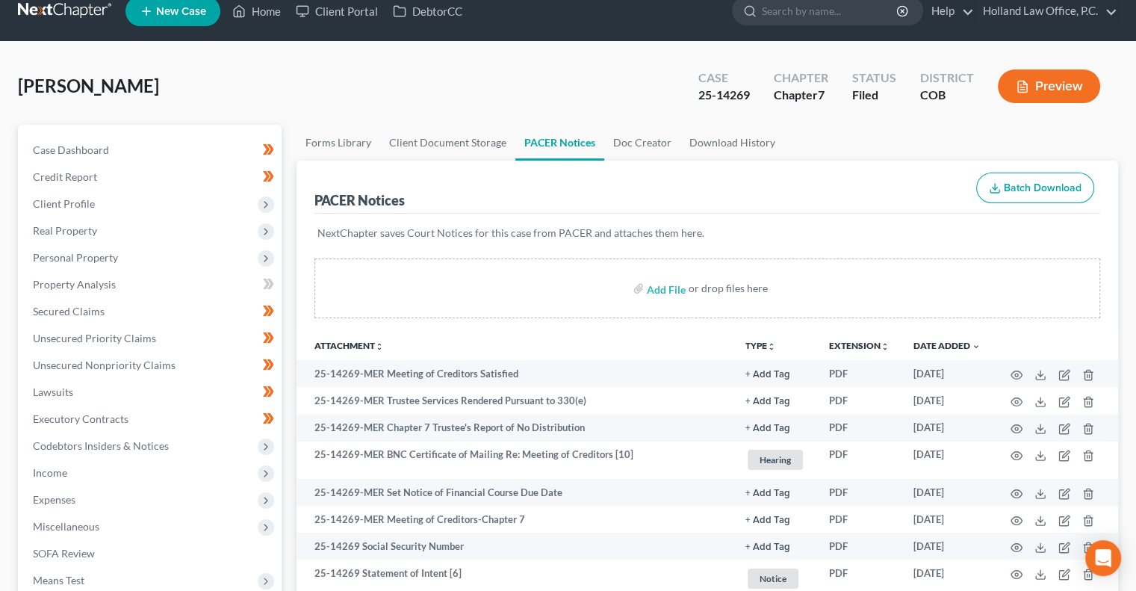
scroll to position [16, 0]
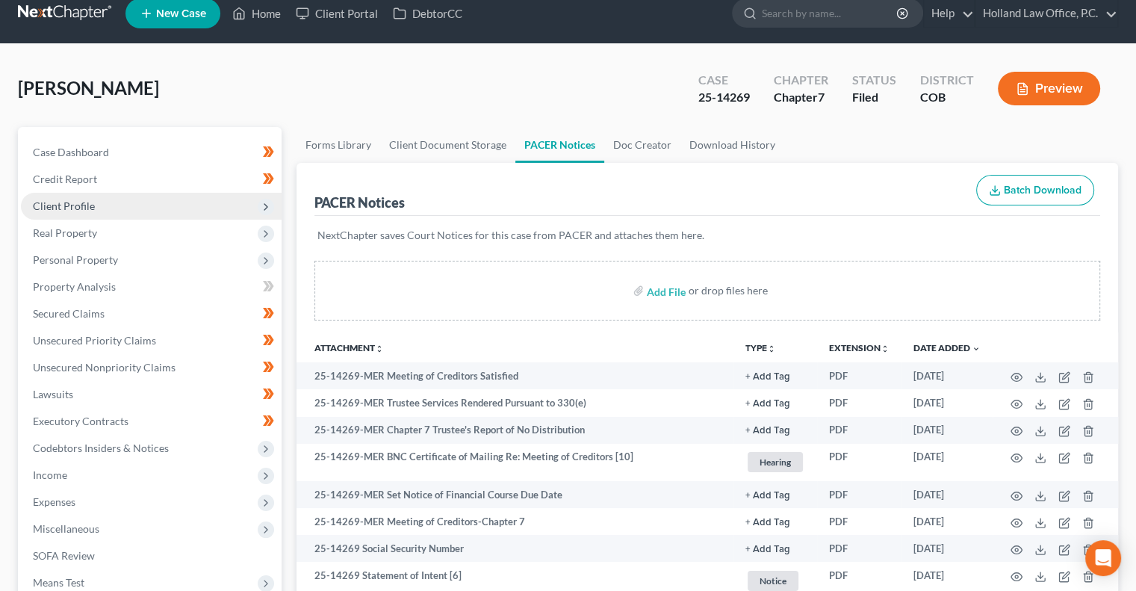
drag, startPoint x: 59, startPoint y: 202, endPoint x: 66, endPoint y: 205, distance: 8.0
click at [60, 203] on span "Client Profile" at bounding box center [64, 205] width 62 height 13
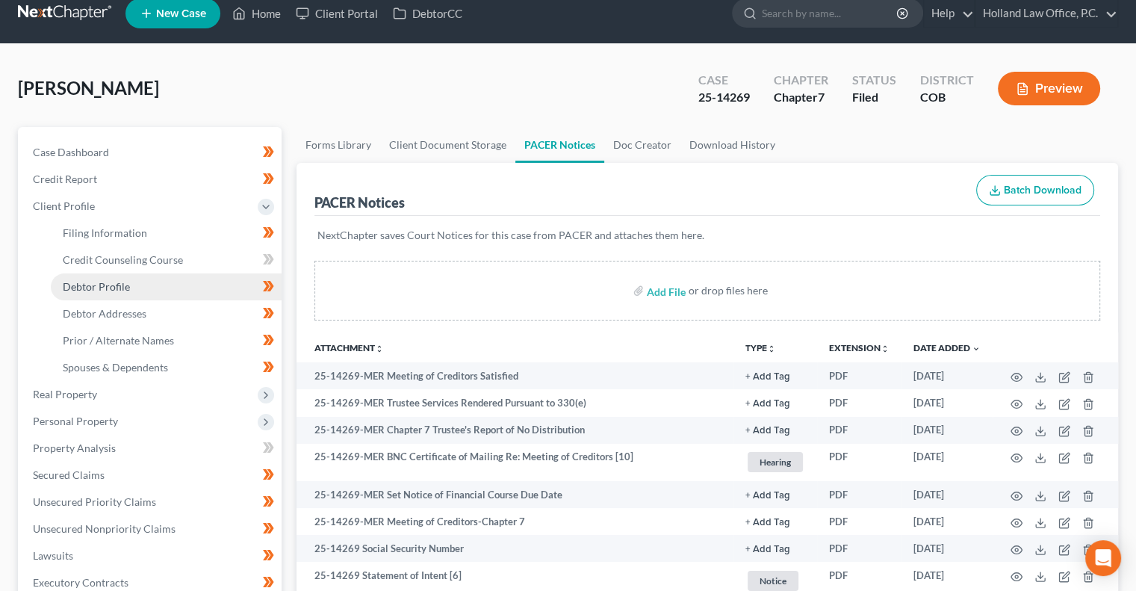
click at [100, 289] on span "Debtor Profile" at bounding box center [96, 286] width 67 height 13
select select "0"
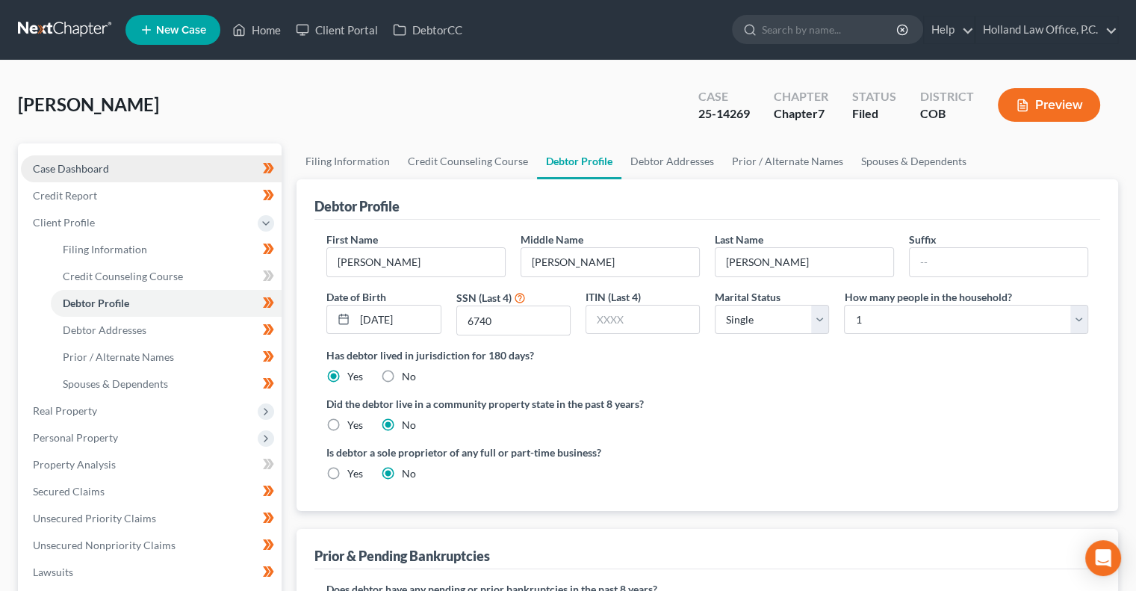
click at [96, 171] on span "Case Dashboard" at bounding box center [71, 168] width 76 height 13
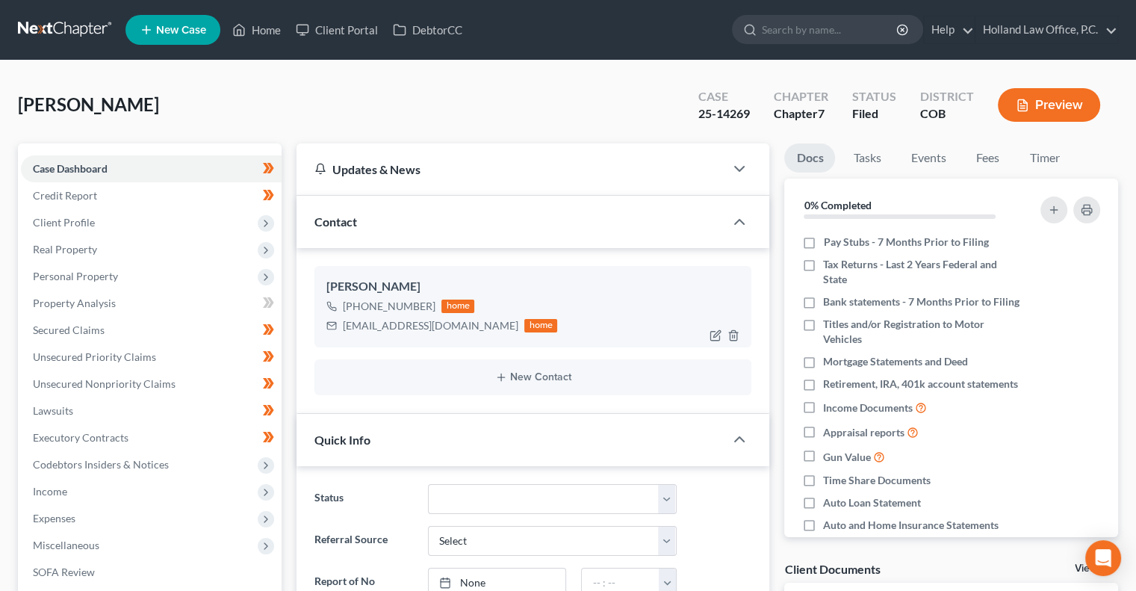
scroll to position [397, 0]
drag, startPoint x: 430, startPoint y: 302, endPoint x: 355, endPoint y: 306, distance: 74.8
click at [355, 306] on div "+1 (970) 396-1863 home" at bounding box center [441, 305] width 231 height 19
copy div "(970) 396-1863"
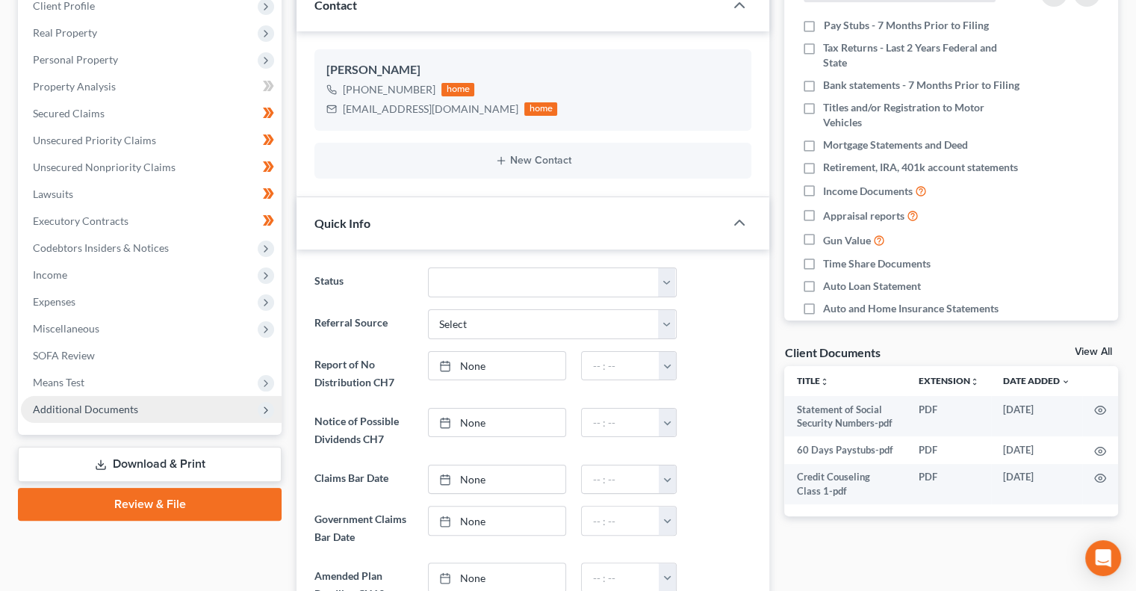
scroll to position [224, 0]
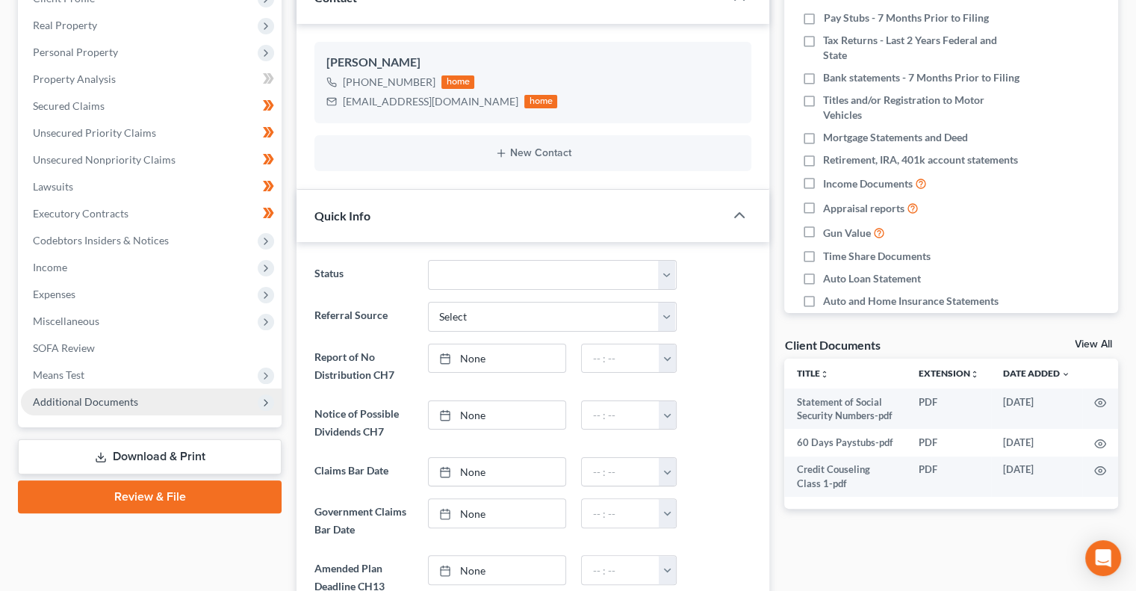
click at [131, 402] on span "Additional Documents" at bounding box center [85, 401] width 105 height 13
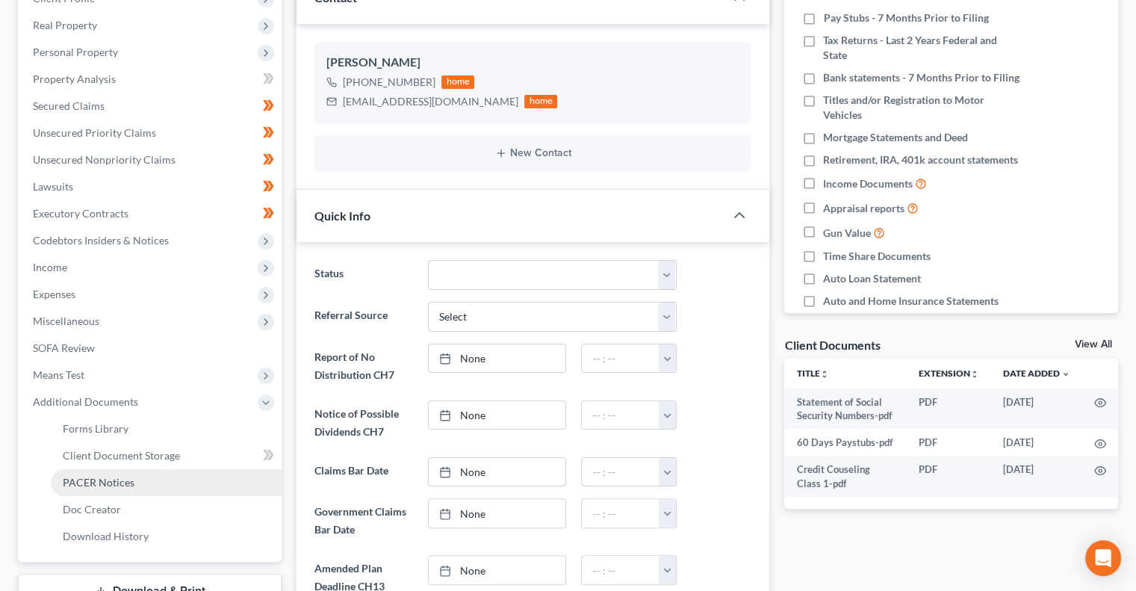
click at [105, 485] on span "PACER Notices" at bounding box center [99, 482] width 72 height 13
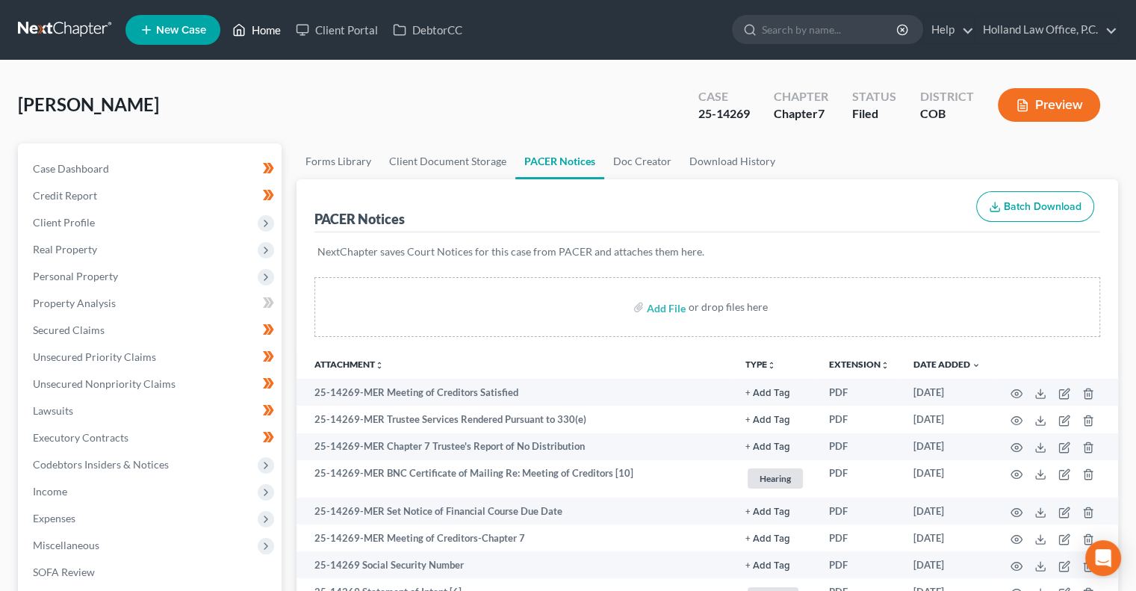
click at [249, 27] on link "Home" at bounding box center [256, 29] width 63 height 27
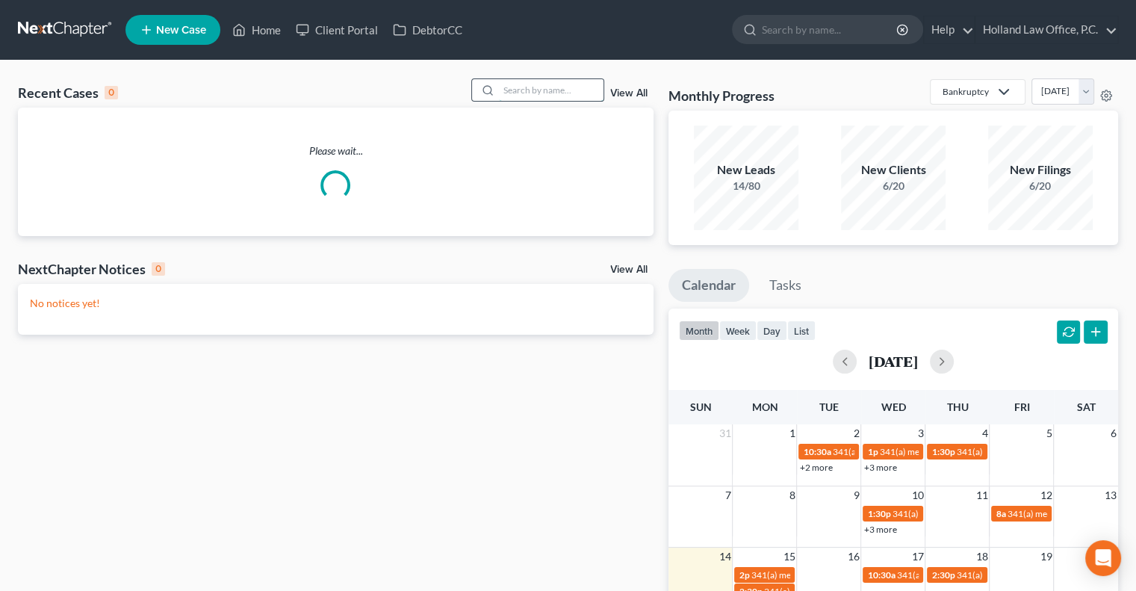
click at [519, 86] on input "search" at bounding box center [551, 90] width 105 height 22
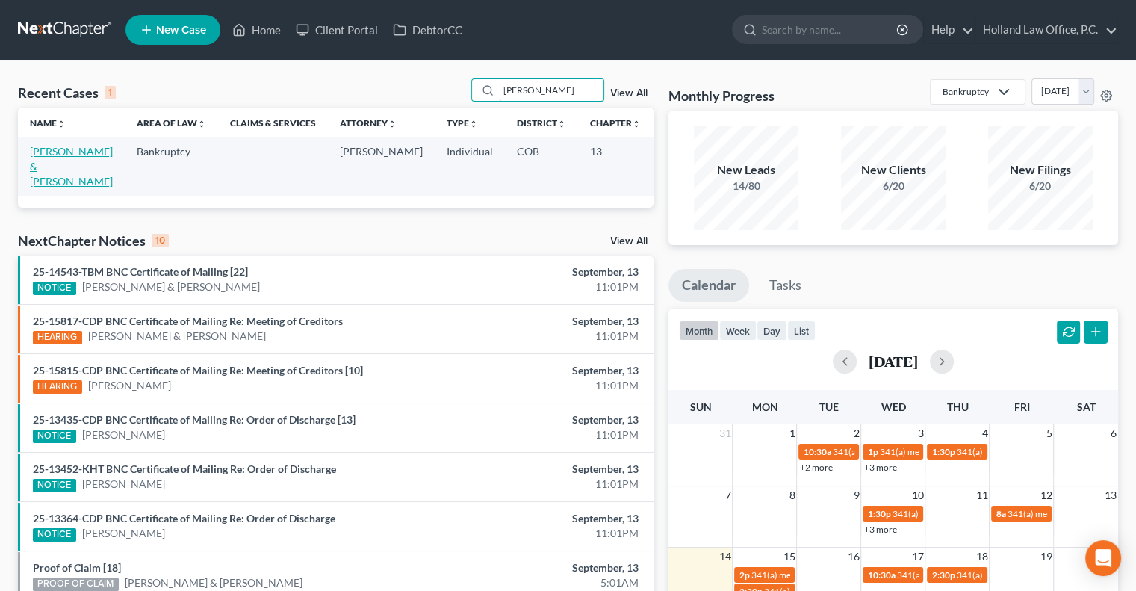
type input "Artis"
click at [36, 167] on link "Artis, Micheal & Kylie" at bounding box center [71, 166] width 83 height 43
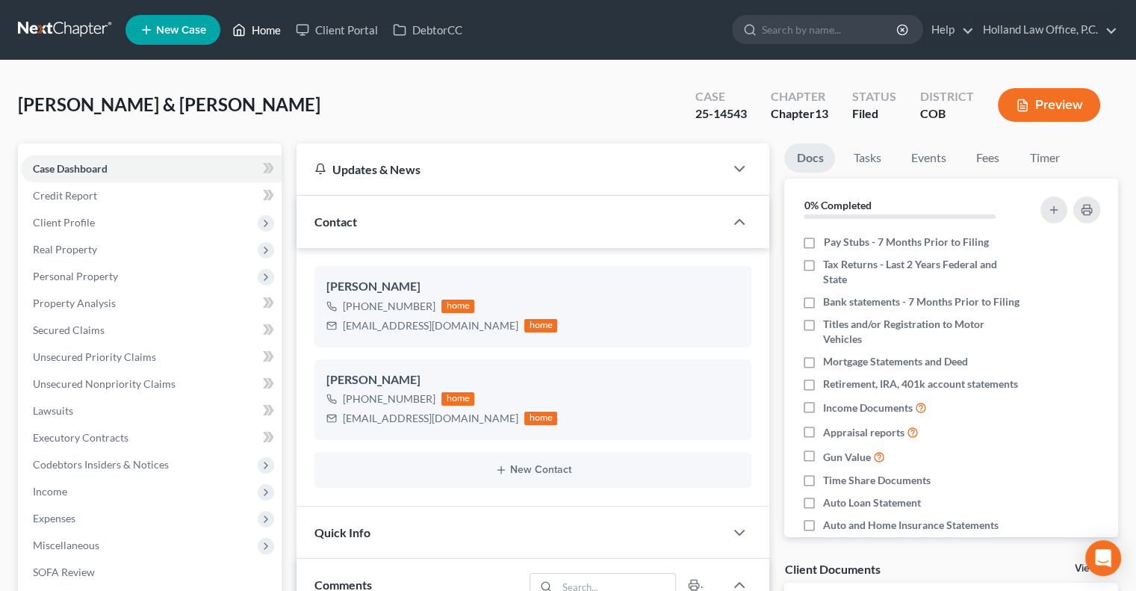
click at [276, 30] on link "Home" at bounding box center [256, 29] width 63 height 27
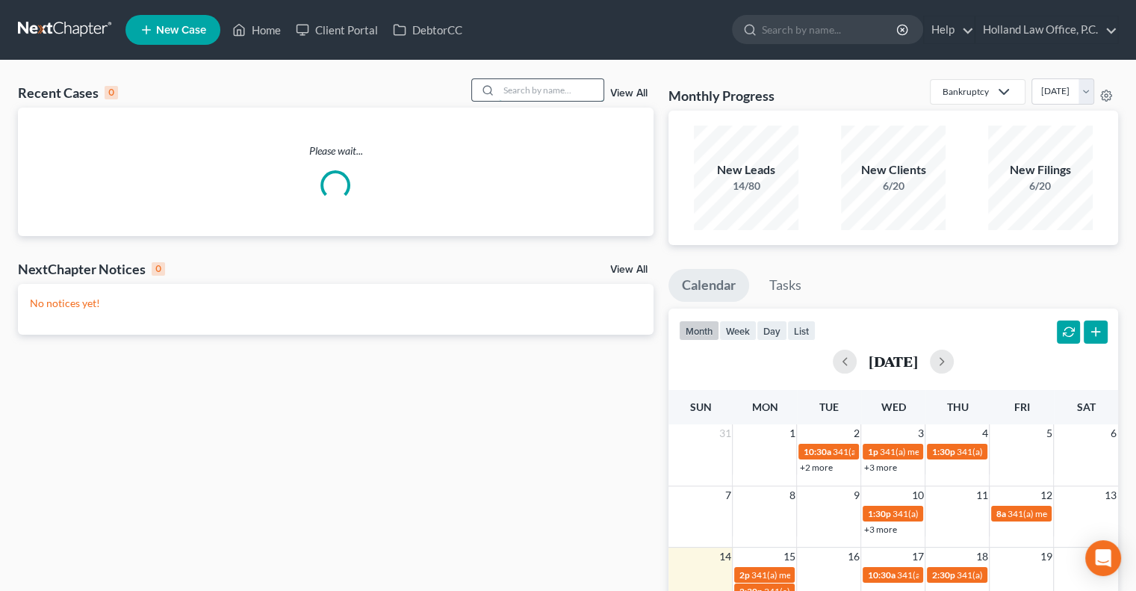
click at [534, 99] on input "search" at bounding box center [551, 90] width 105 height 22
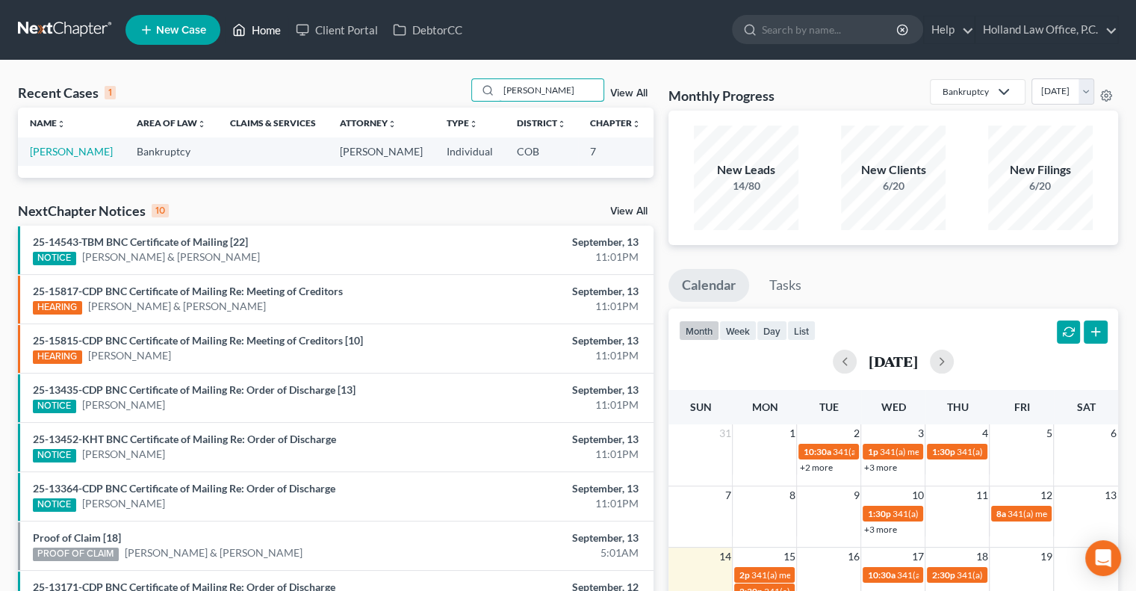
type input "Jodi cox"
click at [265, 28] on link "Home" at bounding box center [256, 29] width 63 height 27
click at [270, 29] on link "Home" at bounding box center [256, 29] width 63 height 27
click at [260, 28] on link "Home" at bounding box center [256, 29] width 63 height 27
click at [264, 28] on link "Home" at bounding box center [256, 29] width 63 height 27
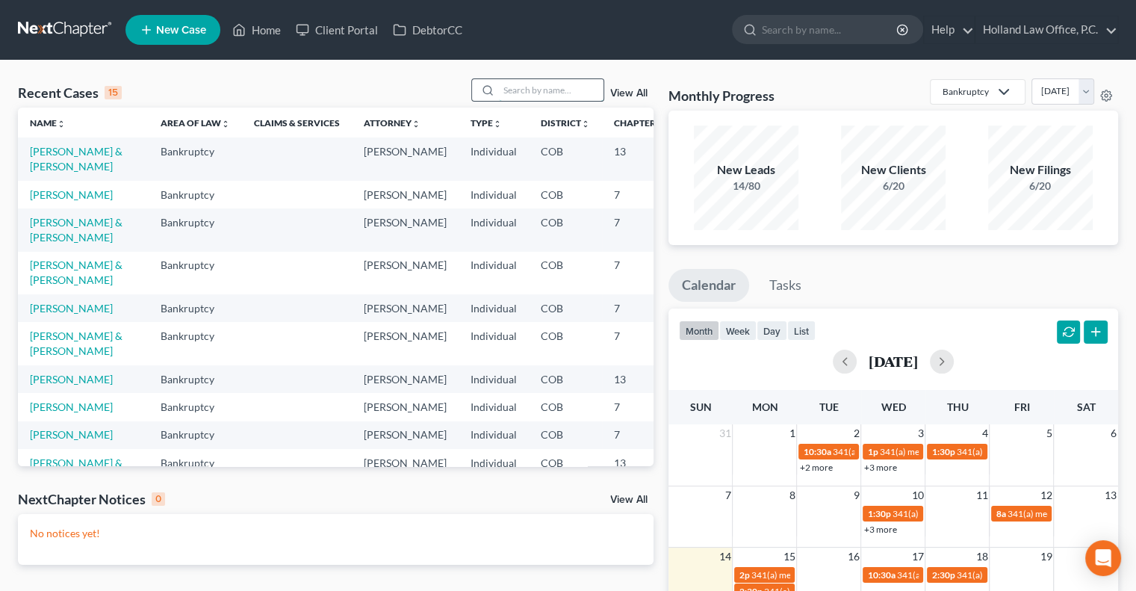
click at [523, 84] on input "search" at bounding box center [551, 90] width 105 height 22
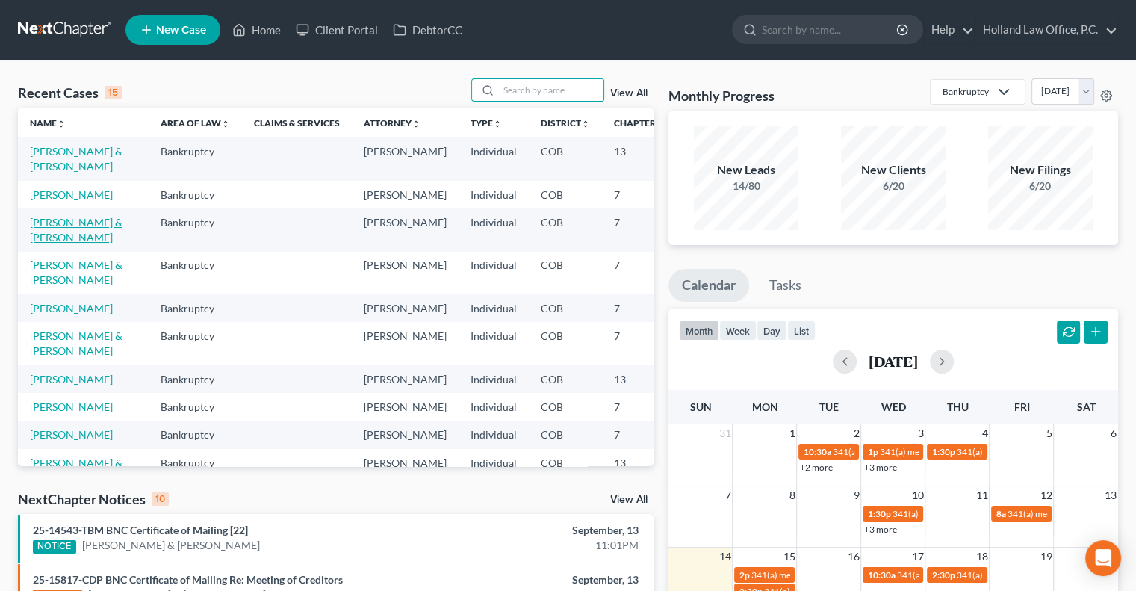
click at [42, 243] on link "[PERSON_NAME] & [PERSON_NAME]" at bounding box center [76, 230] width 93 height 28
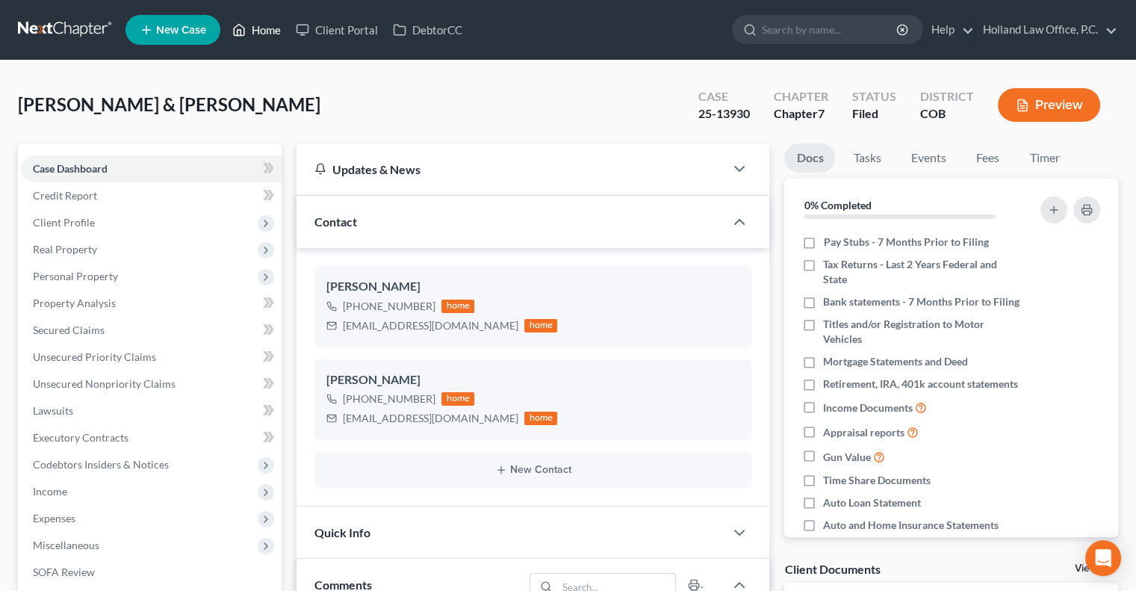
click at [262, 28] on link "Home" at bounding box center [256, 29] width 63 height 27
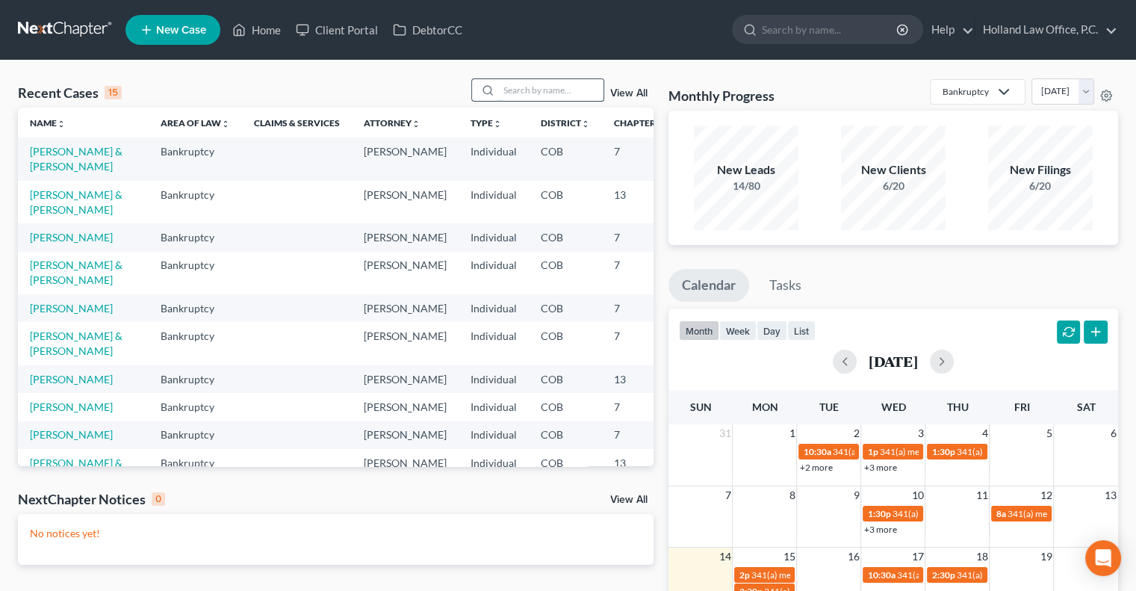
click at [518, 90] on input "search" at bounding box center [551, 90] width 105 height 22
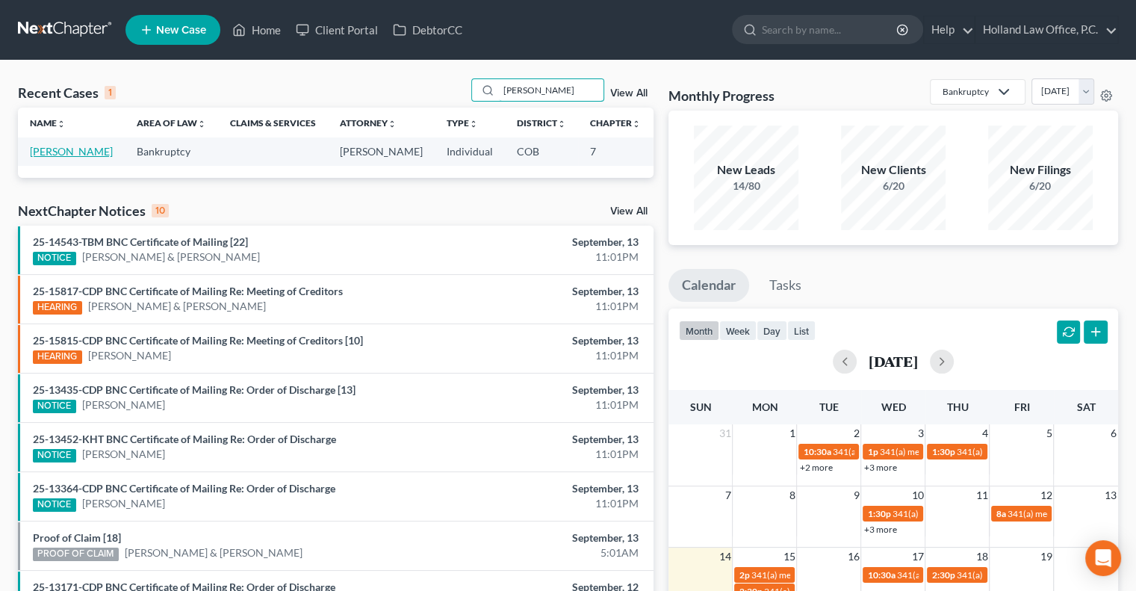
type input "caron"
click at [51, 158] on link "[PERSON_NAME]" at bounding box center [71, 151] width 83 height 13
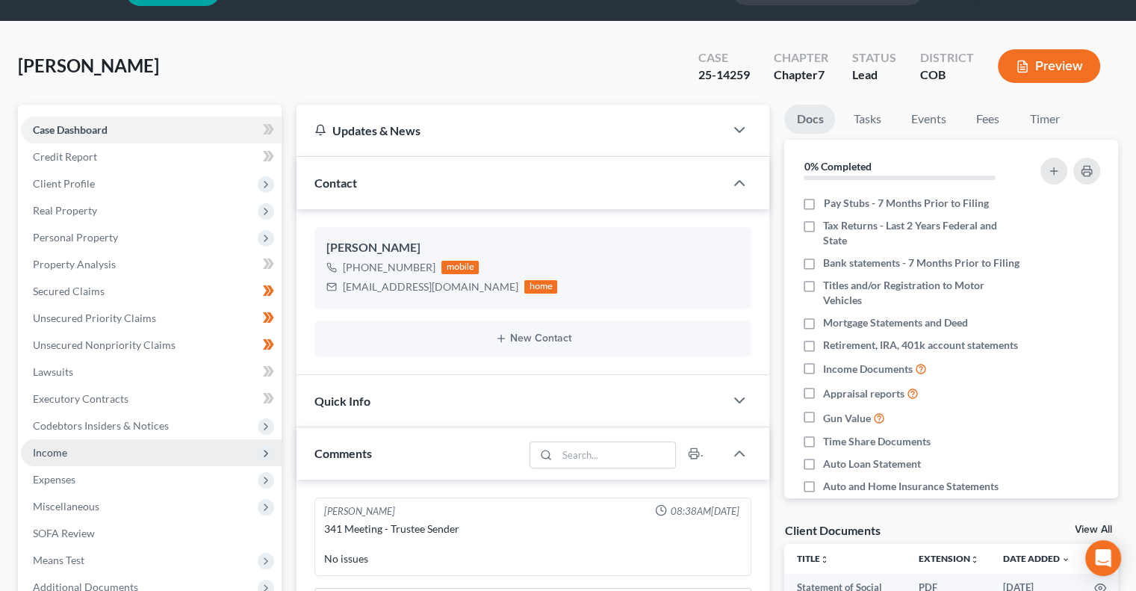
scroll to position [75, 0]
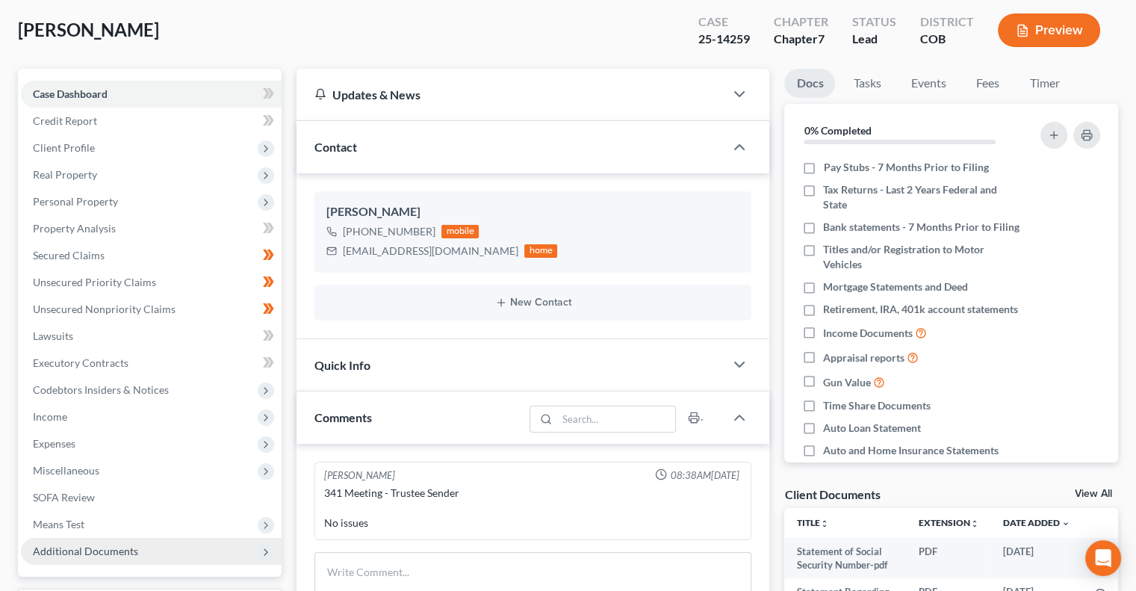
click at [95, 547] on span "Additional Documents" at bounding box center [85, 550] width 105 height 13
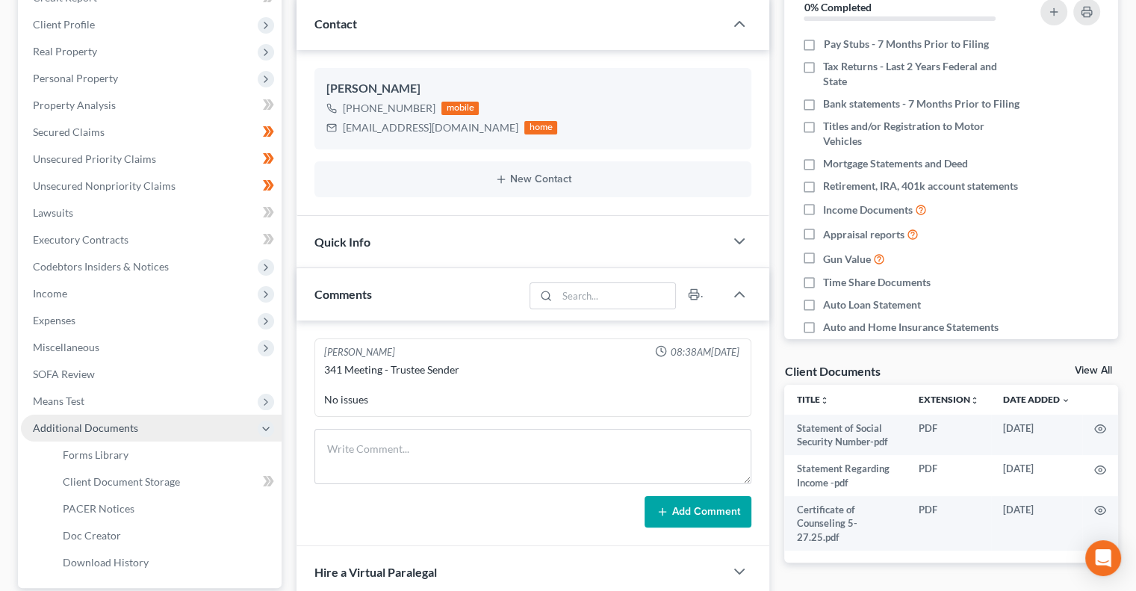
scroll to position [224, 0]
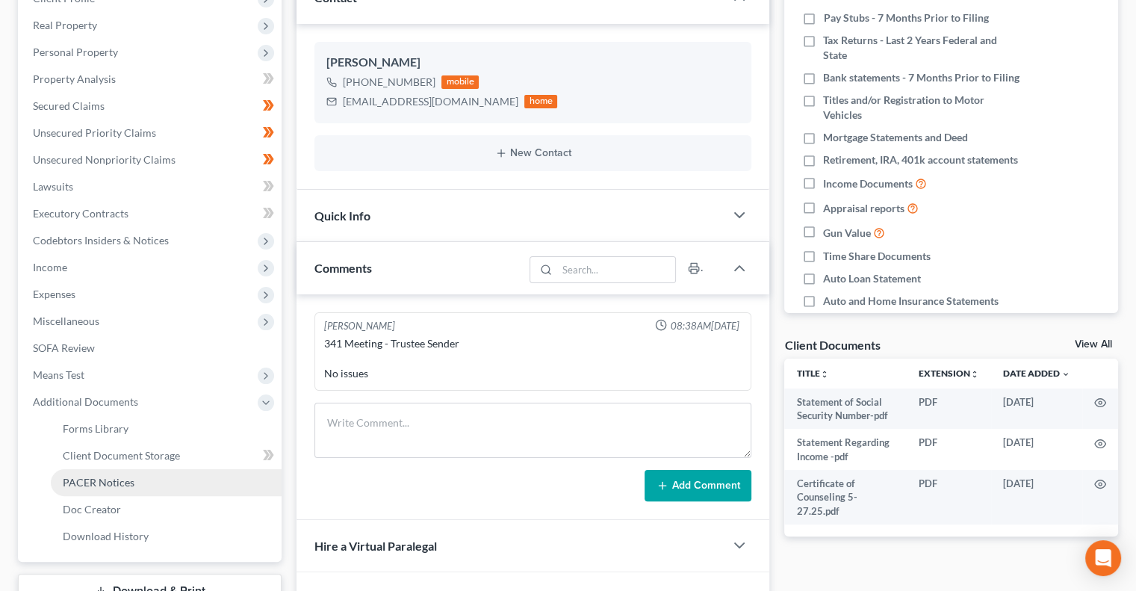
click at [138, 486] on link "PACER Notices" at bounding box center [166, 482] width 231 height 27
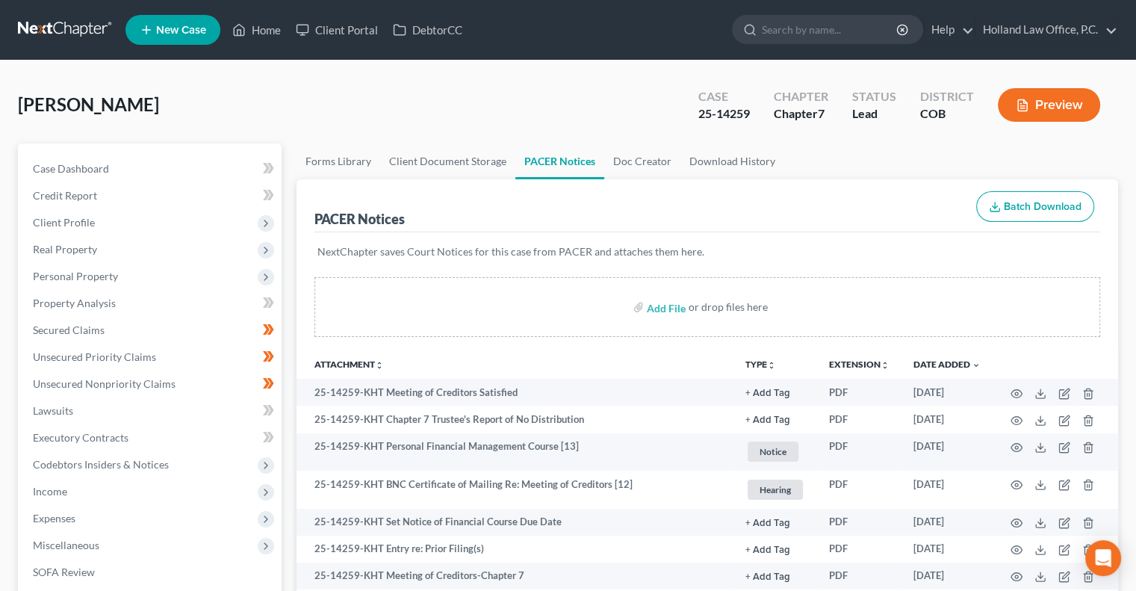
drag, startPoint x: 1135, startPoint y: 317, endPoint x: 1130, endPoint y: 335, distance: 18.5
click at [1130, 335] on div "Caron, Jacquelyn Upgraded Case 25-14259 Chapter Chapter 7 Status Lead District …" at bounding box center [568, 536] width 1136 height 953
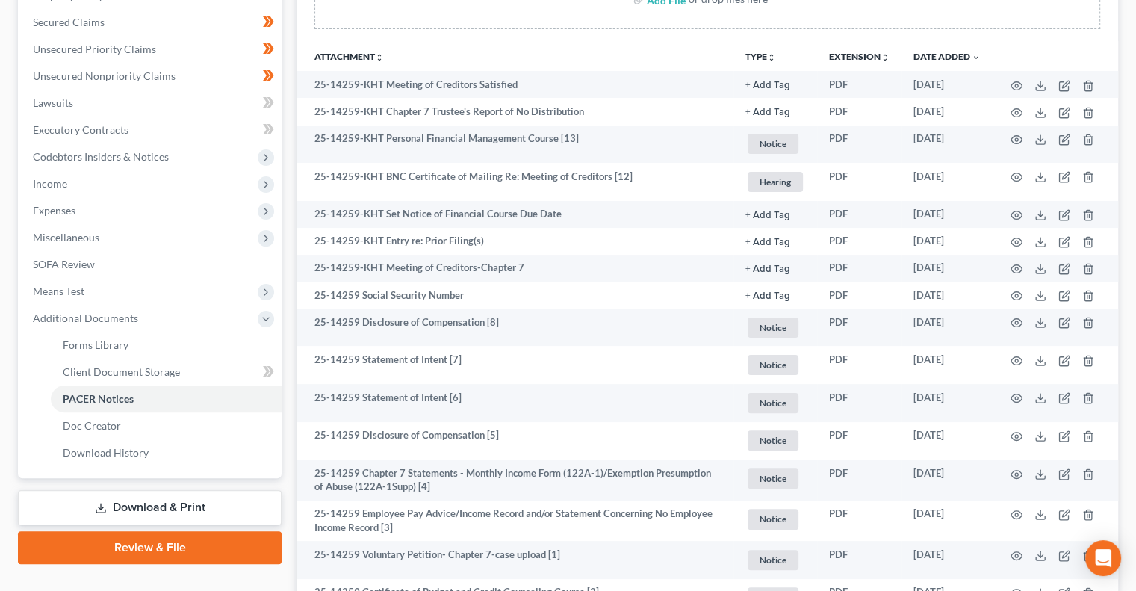
scroll to position [373, 0]
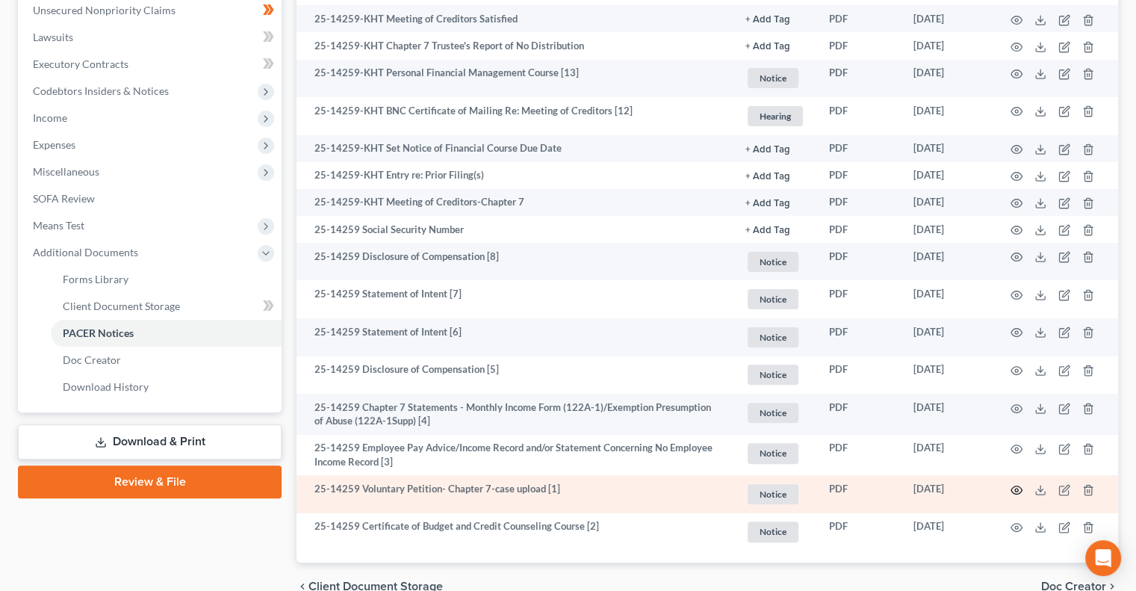
click at [1015, 491] on circle "button" at bounding box center [1016, 489] width 3 height 3
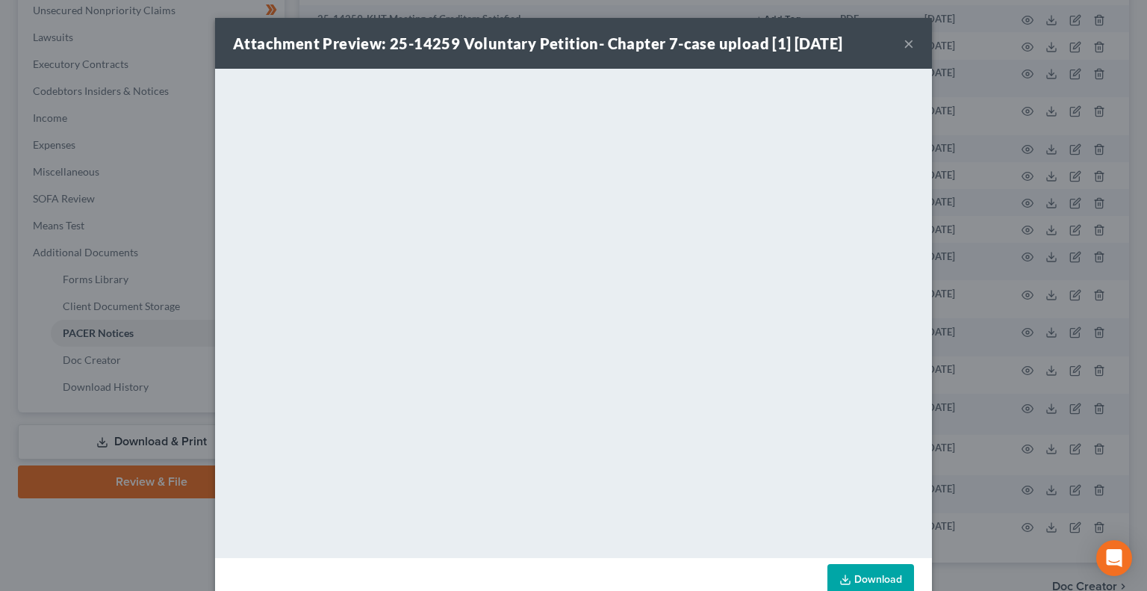
click at [897, 47] on div "Attachment Preview: 25-14259 Voluntary Petition- Chapter 7-case upload [1] 07/0…" at bounding box center [573, 43] width 717 height 51
click at [903, 43] on button "×" at bounding box center [908, 43] width 10 height 18
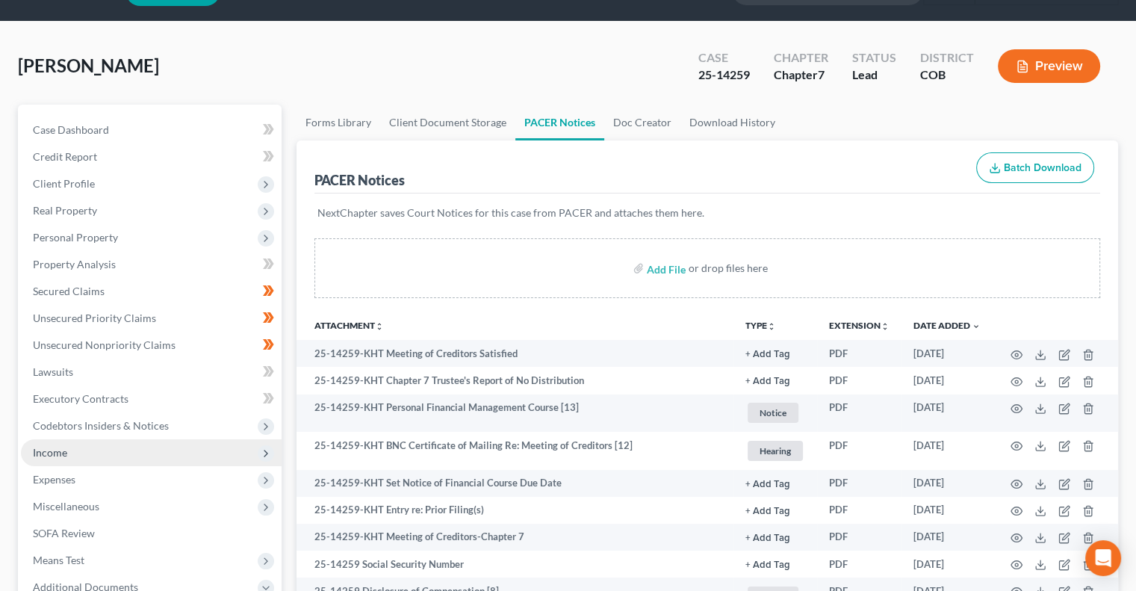
scroll to position [75, 0]
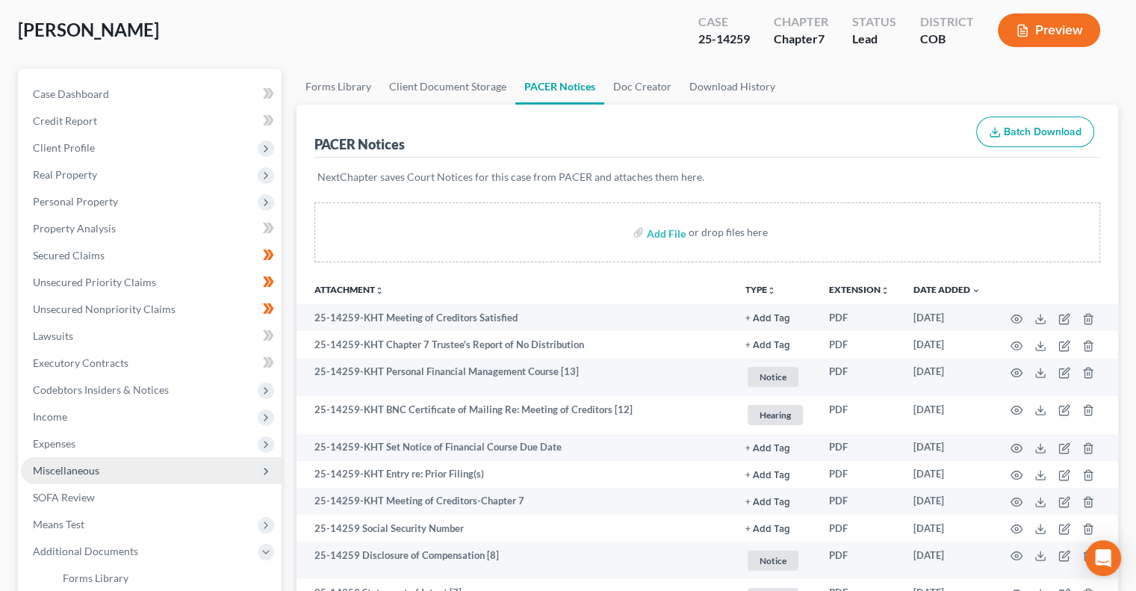
click at [75, 465] on span "Miscellaneous" at bounding box center [66, 470] width 66 height 13
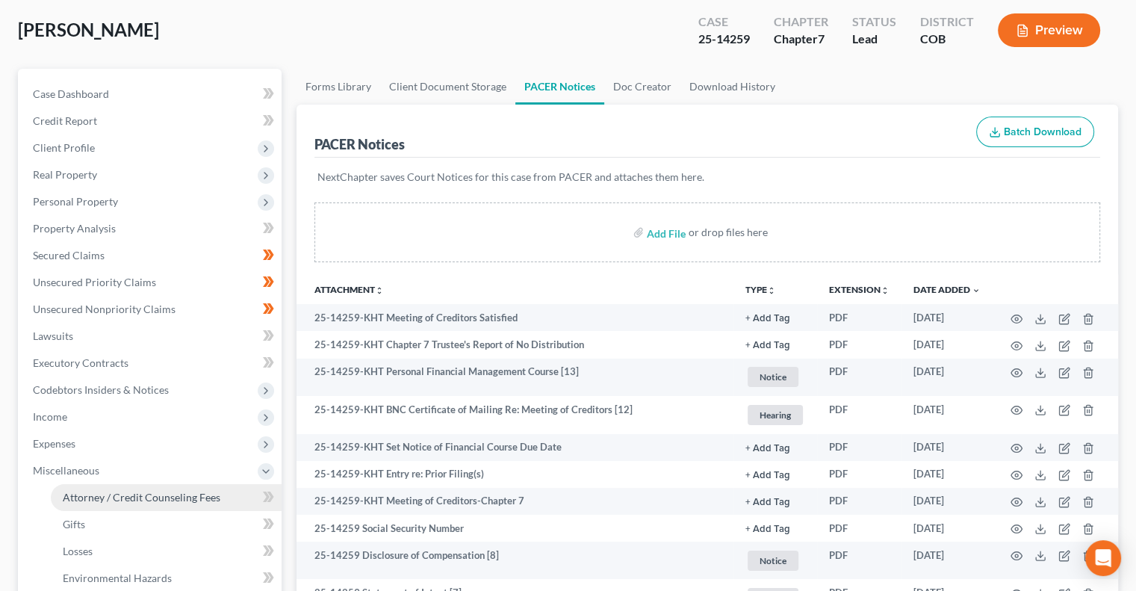
click at [150, 500] on span "Attorney / Credit Counseling Fees" at bounding box center [142, 497] width 158 height 13
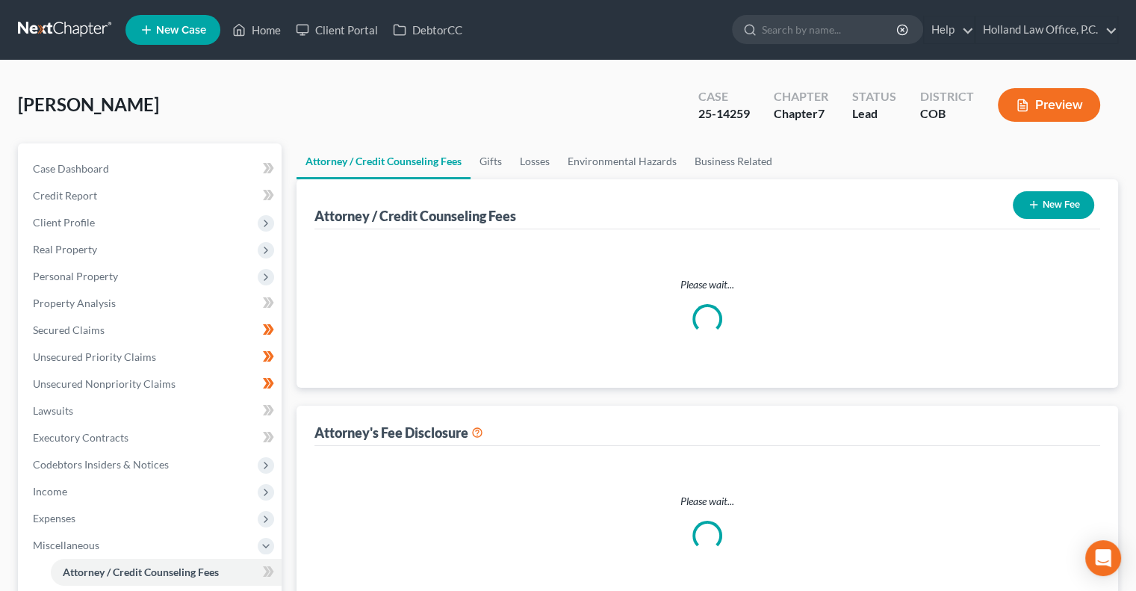
select select "0"
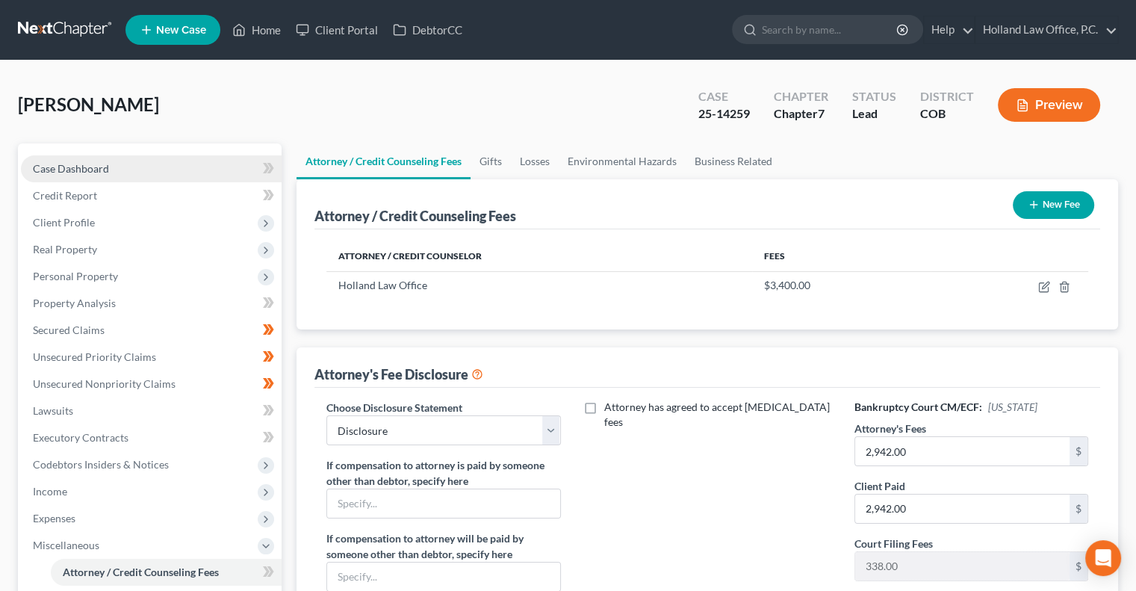
click at [116, 164] on link "Case Dashboard" at bounding box center [151, 168] width 261 height 27
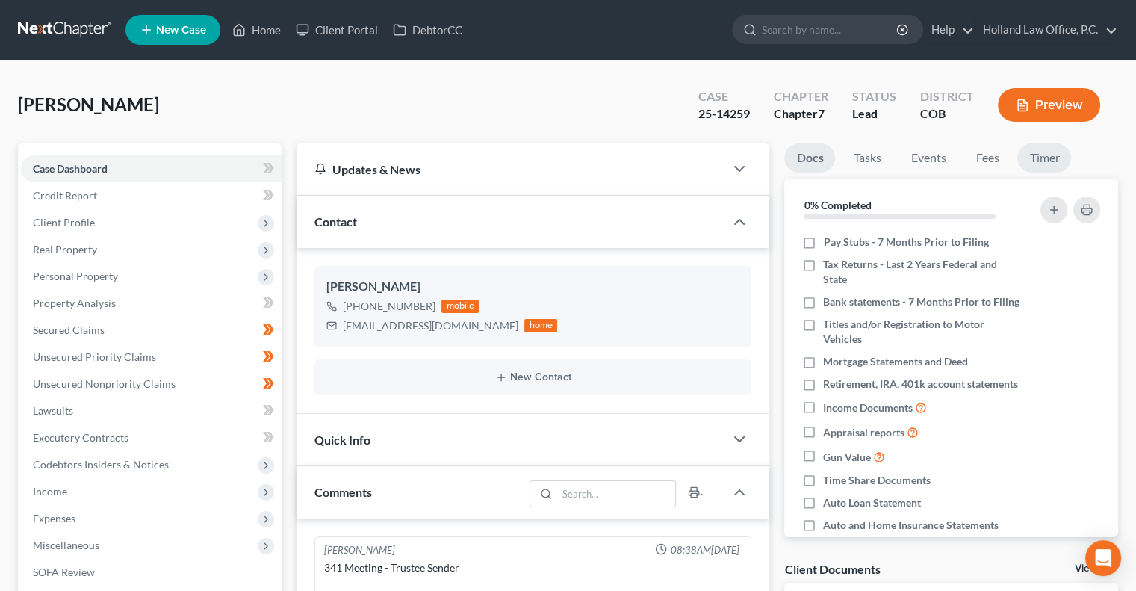
click at [1042, 158] on link "Timer" at bounding box center [1044, 157] width 54 height 29
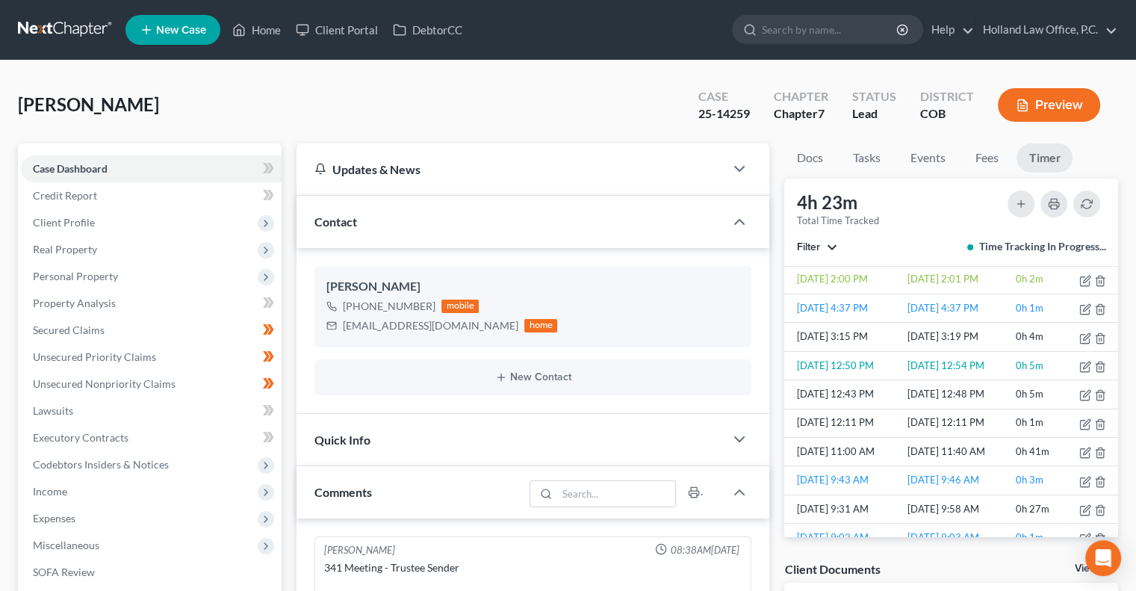
scroll to position [311, 0]
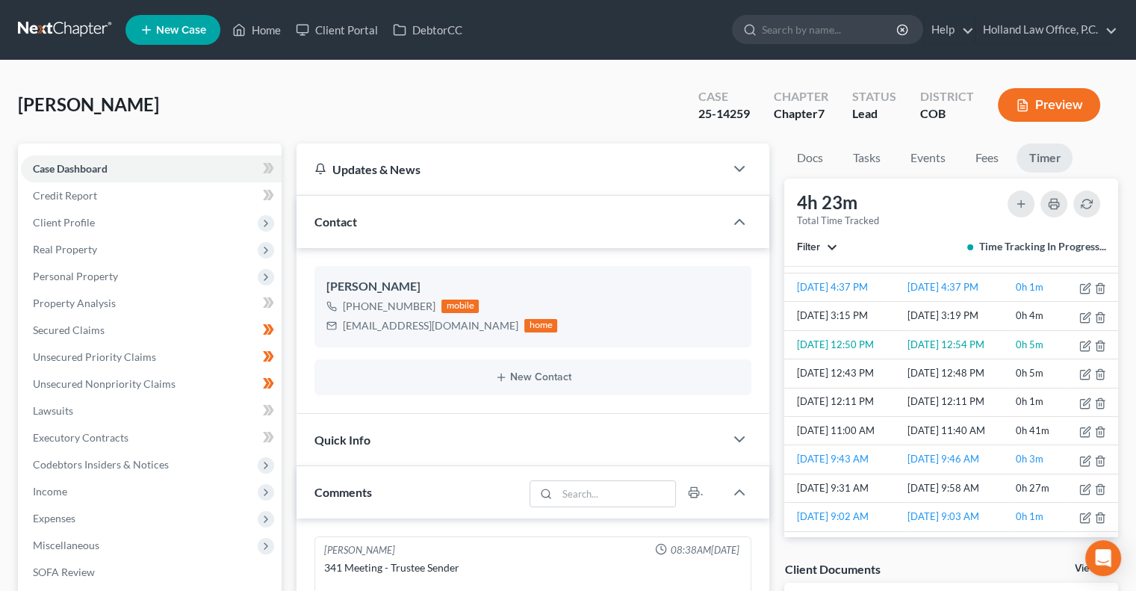
drag, startPoint x: 1118, startPoint y: 431, endPoint x: 1115, endPoint y: 442, distance: 11.6
click at [1115, 442] on div "Docs Tasks Events Fees Timer 0% Completed Nothing here yet! Pay Stubs - 7 Month…" at bounding box center [951, 548] width 349 height 810
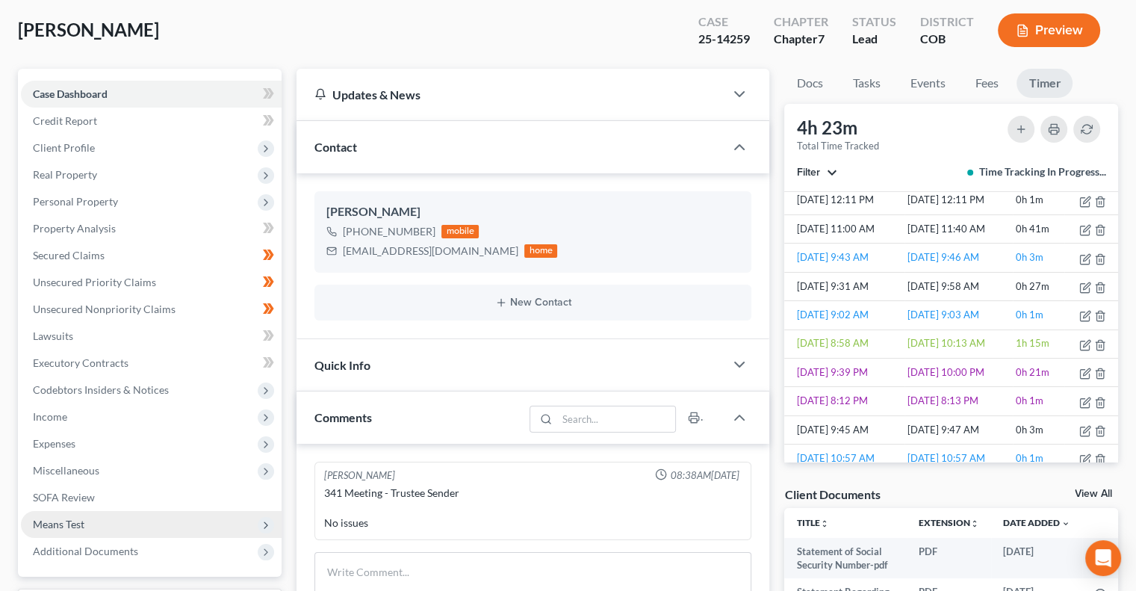
scroll to position [224, 0]
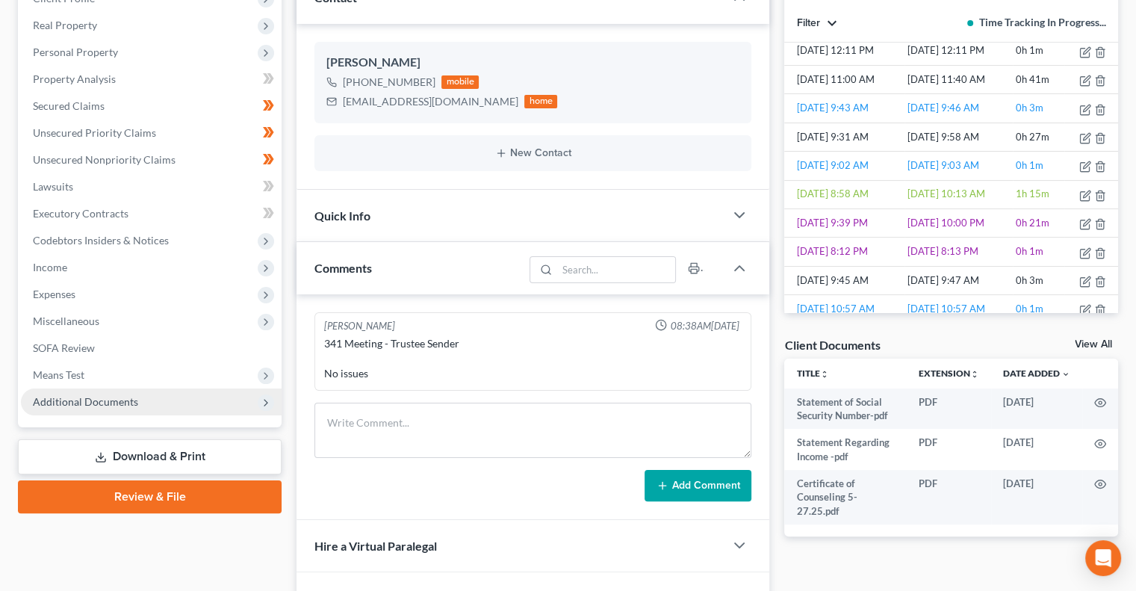
click at [102, 402] on span "Additional Documents" at bounding box center [85, 401] width 105 height 13
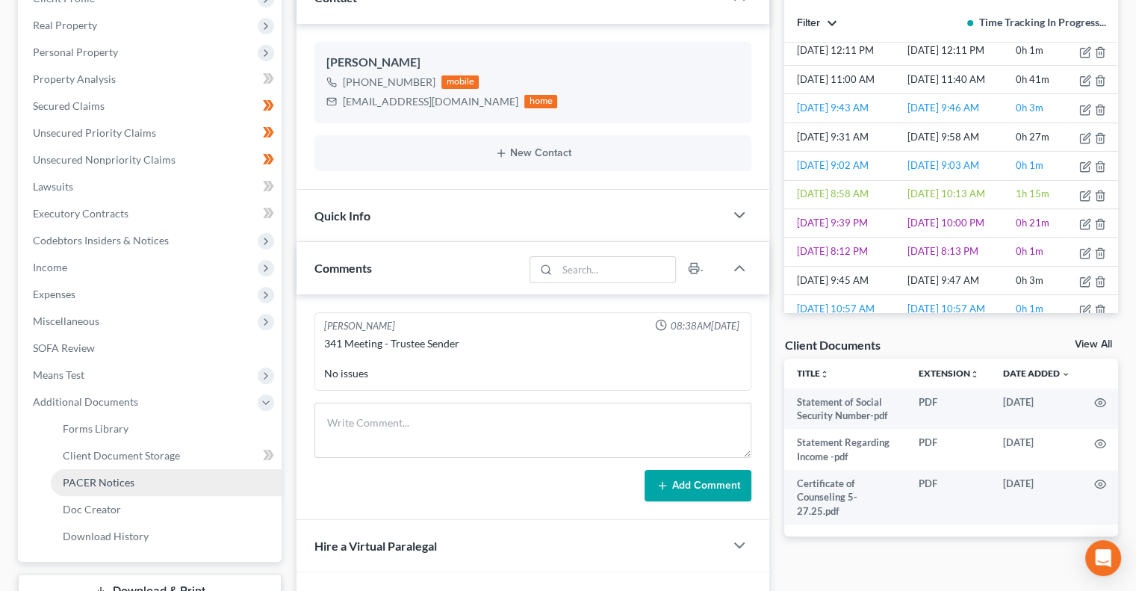
click at [135, 476] on link "PACER Notices" at bounding box center [166, 482] width 231 height 27
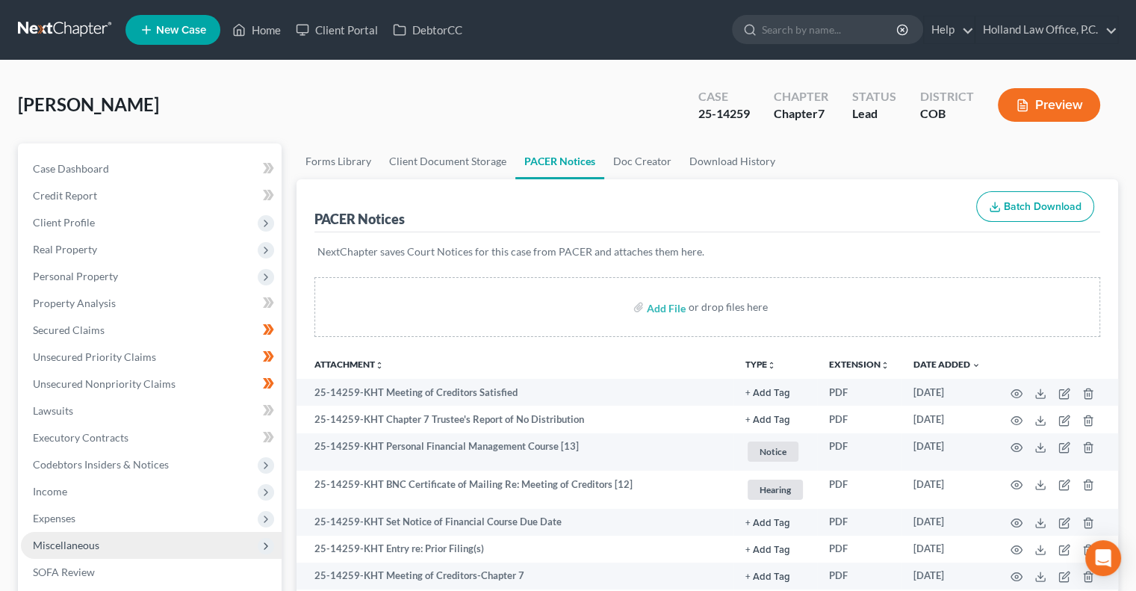
click at [72, 538] on span "Miscellaneous" at bounding box center [66, 544] width 66 height 13
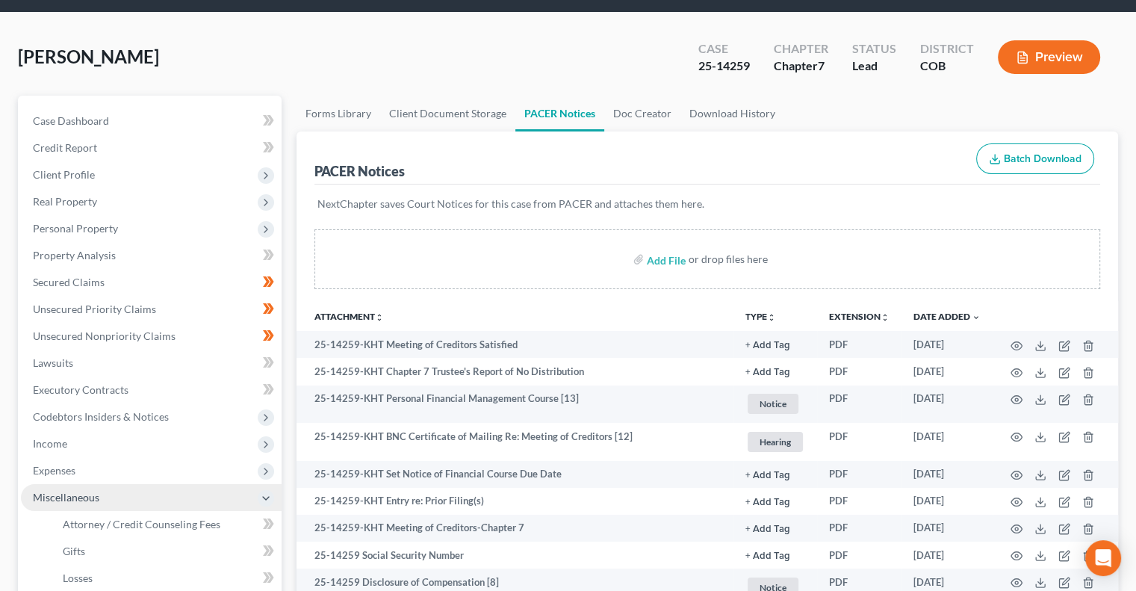
scroll to position [75, 0]
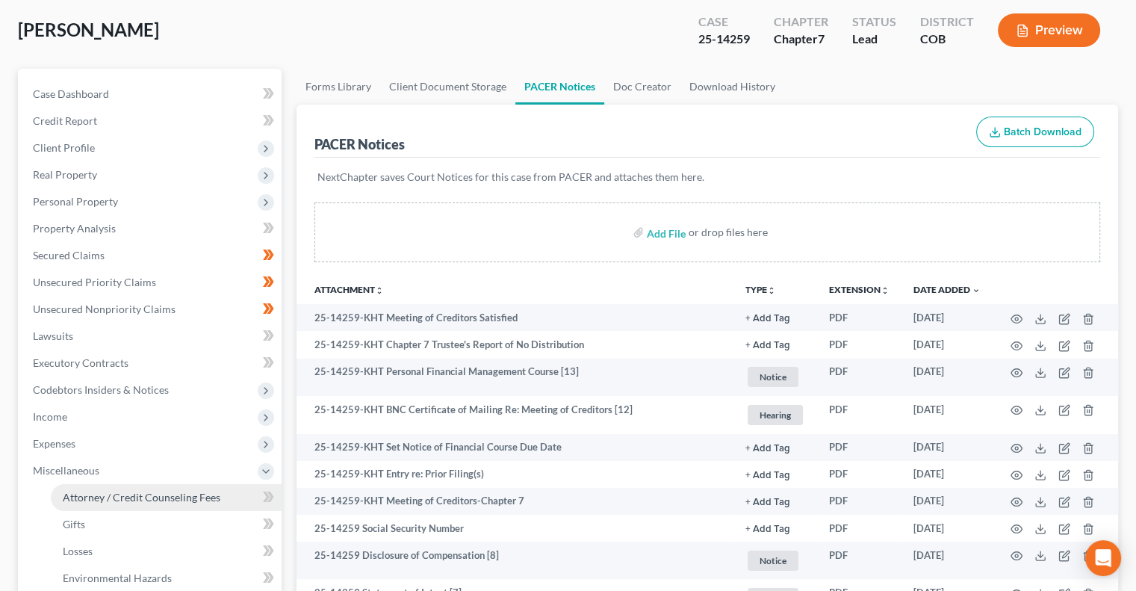
click at [156, 502] on span "Attorney / Credit Counseling Fees" at bounding box center [142, 497] width 158 height 13
select select "0"
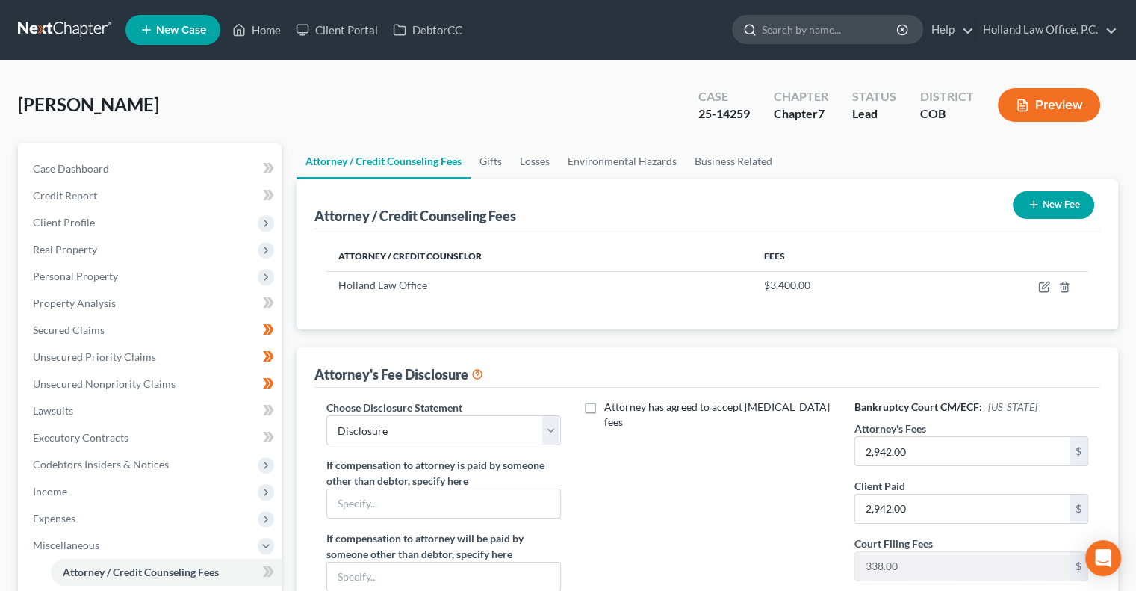
click at [800, 32] on input "search" at bounding box center [830, 30] width 137 height 28
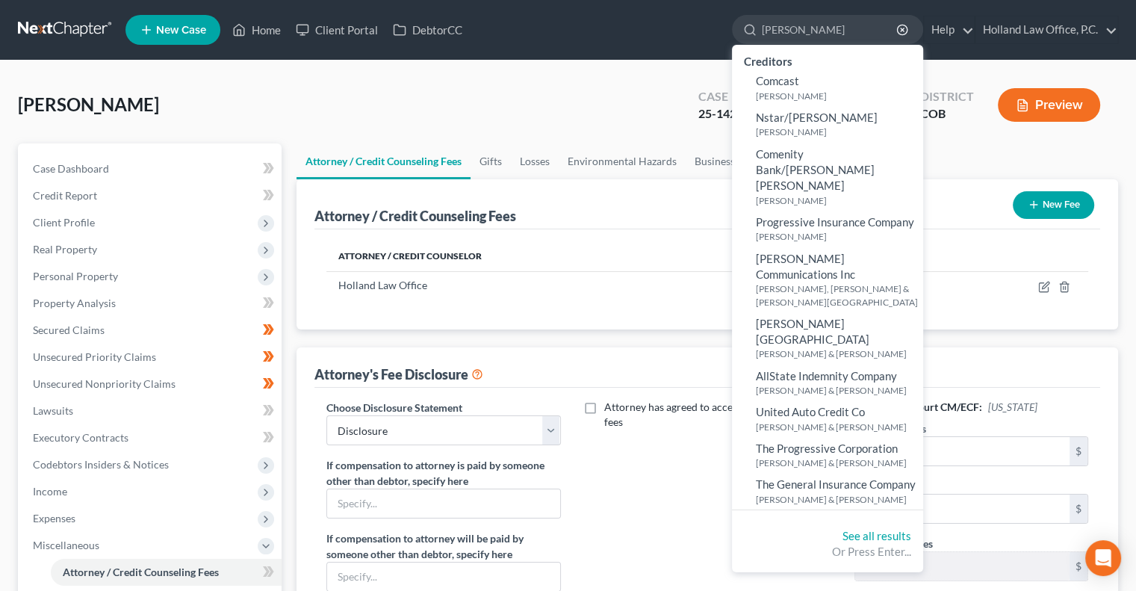
type input "cox"
click at [265, 29] on link "Home" at bounding box center [256, 29] width 63 height 27
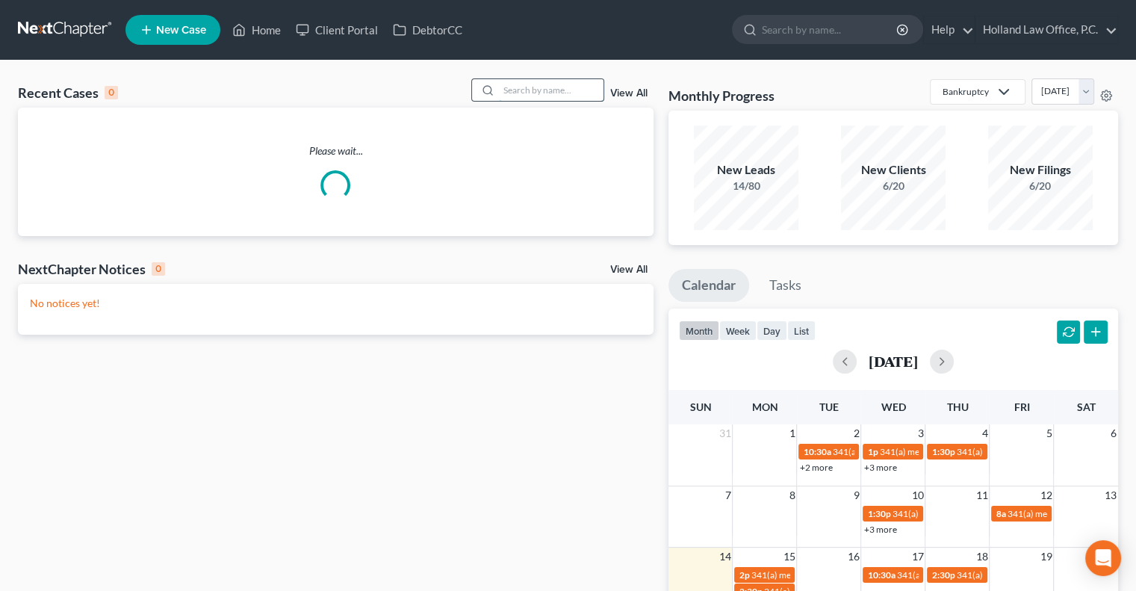
click at [529, 87] on input "search" at bounding box center [551, 90] width 105 height 22
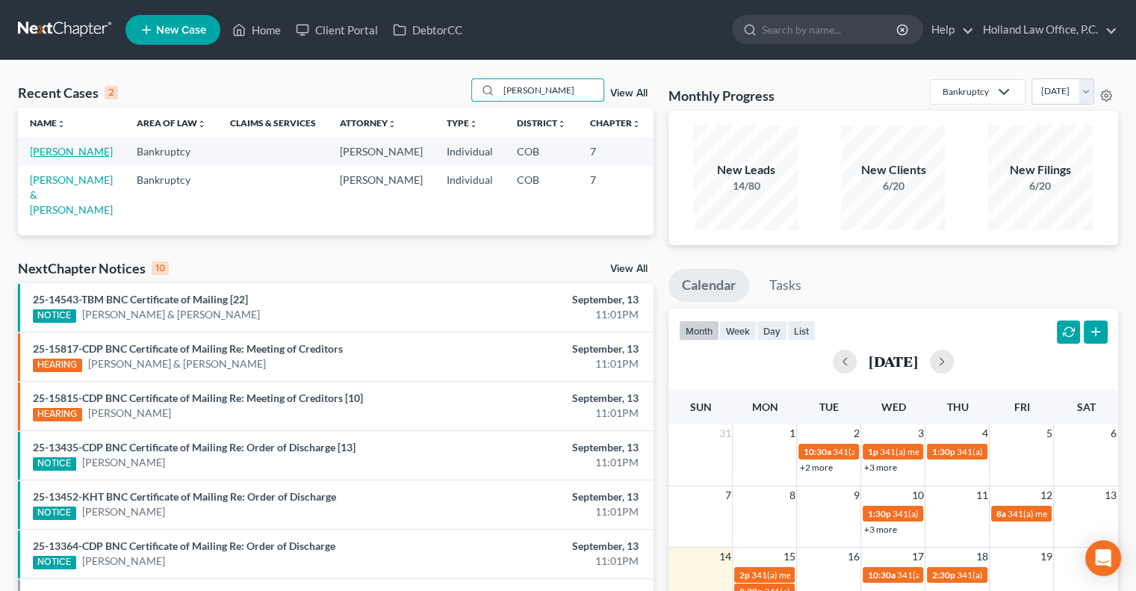
type input "cox"
click at [42, 150] on link "Cox, Jodi" at bounding box center [71, 151] width 83 height 13
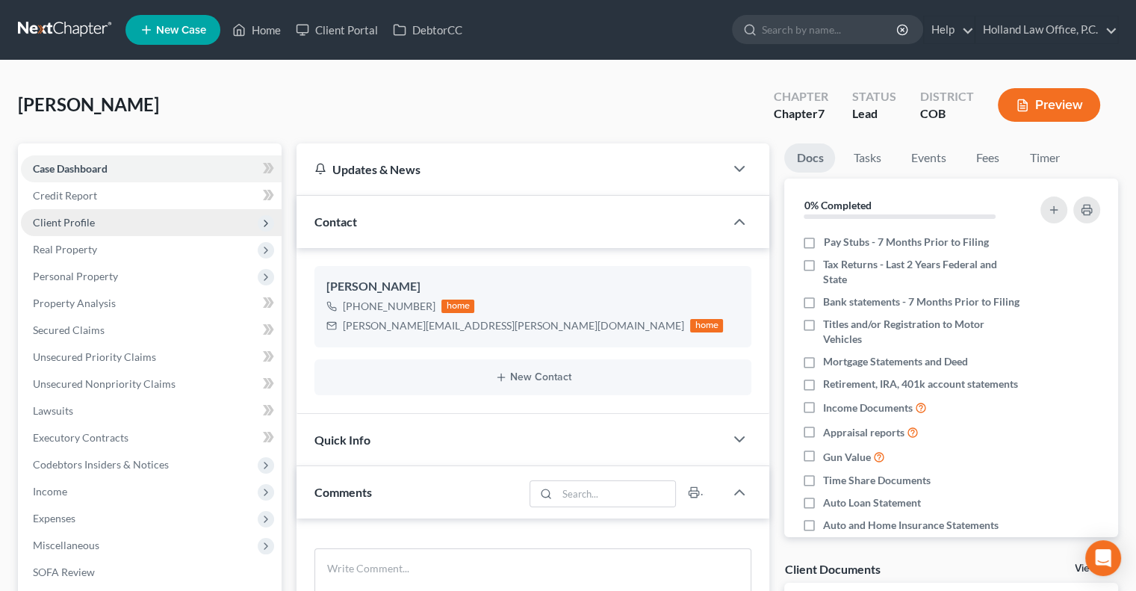
click at [111, 223] on span "Client Profile" at bounding box center [151, 222] width 261 height 27
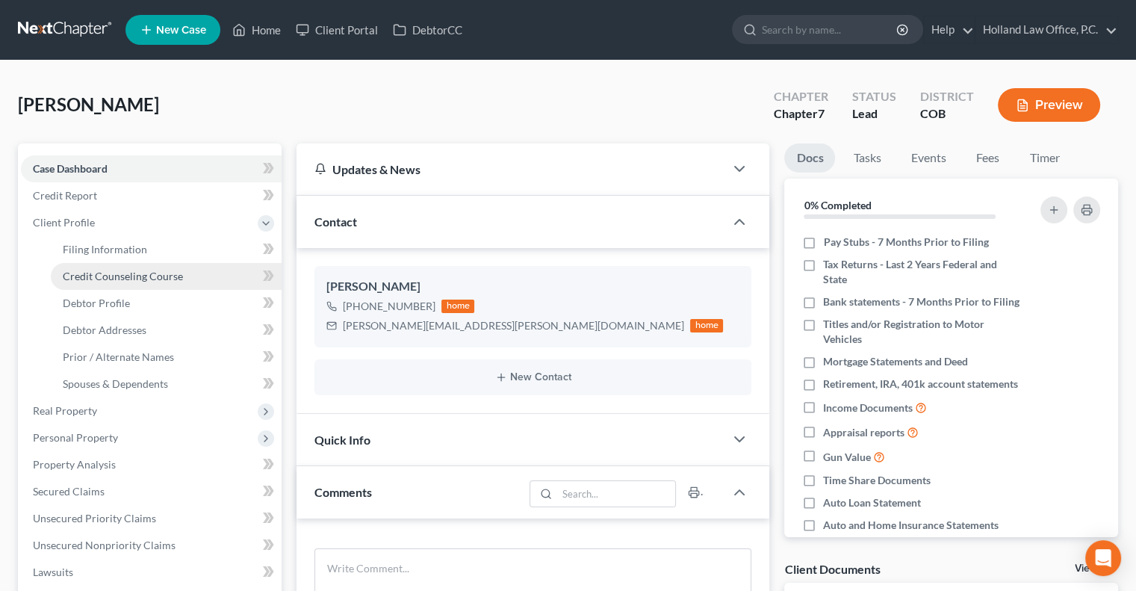
click at [99, 282] on link "Credit Counseling Course" at bounding box center [166, 276] width 231 height 27
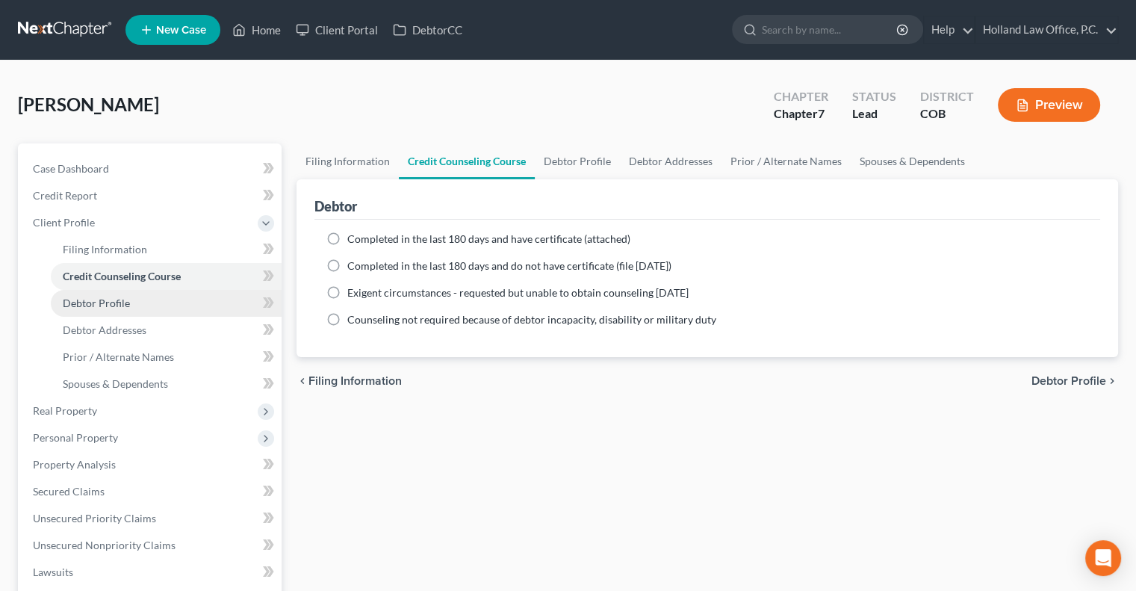
click at [81, 308] on span "Debtor Profile" at bounding box center [96, 302] width 67 height 13
select select "0"
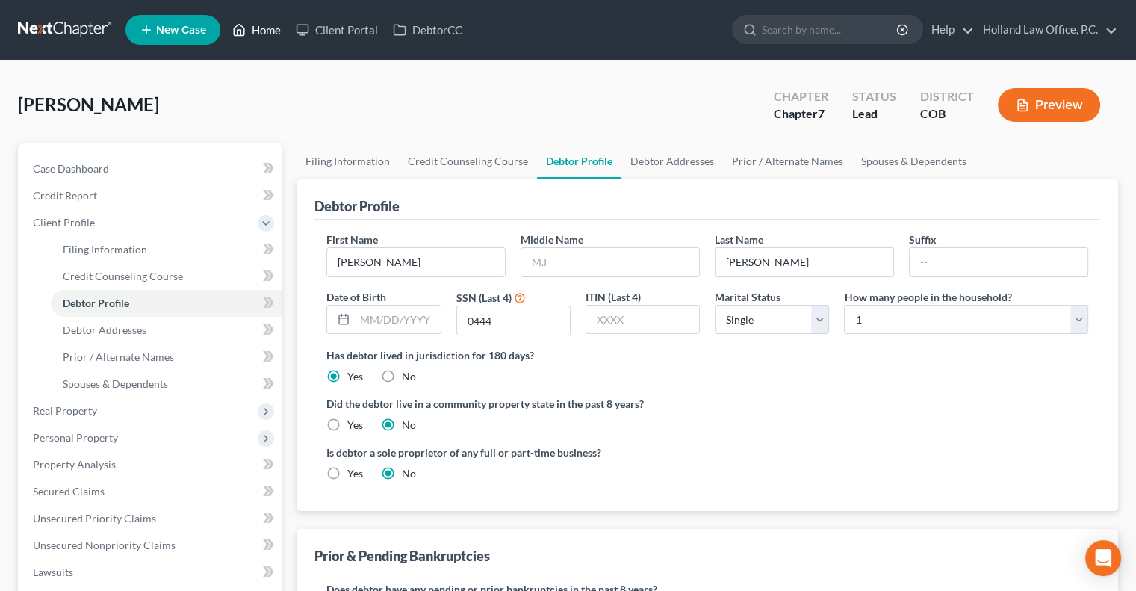
click at [266, 34] on link "Home" at bounding box center [256, 29] width 63 height 27
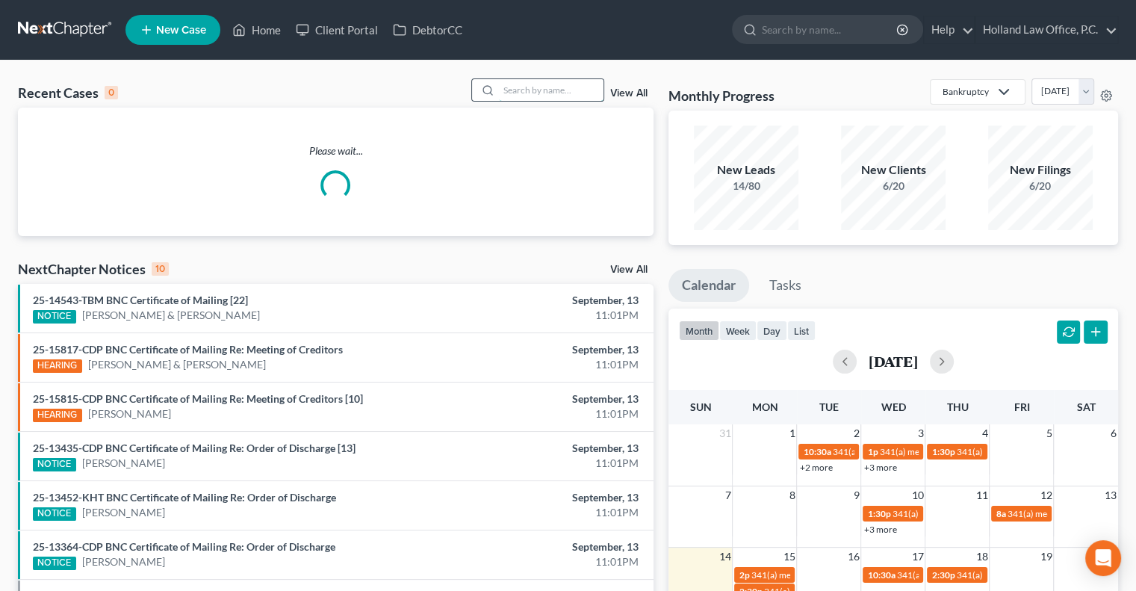
click at [521, 92] on input "search" at bounding box center [551, 90] width 105 height 22
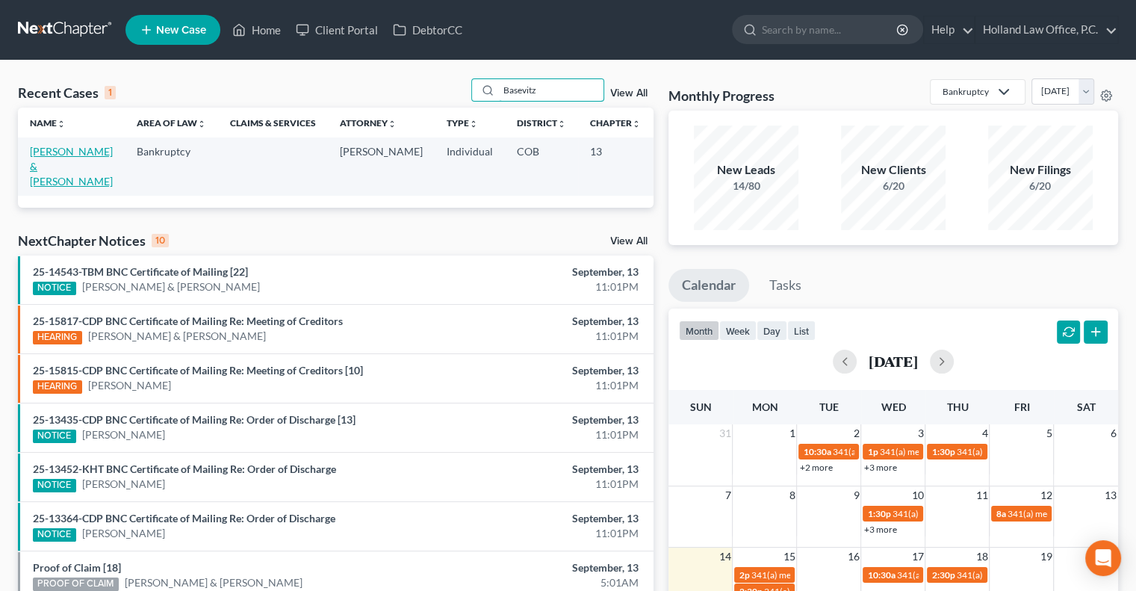
type input "Basevitz"
click at [54, 155] on link "Basevitz, Robert & Traci" at bounding box center [71, 166] width 83 height 43
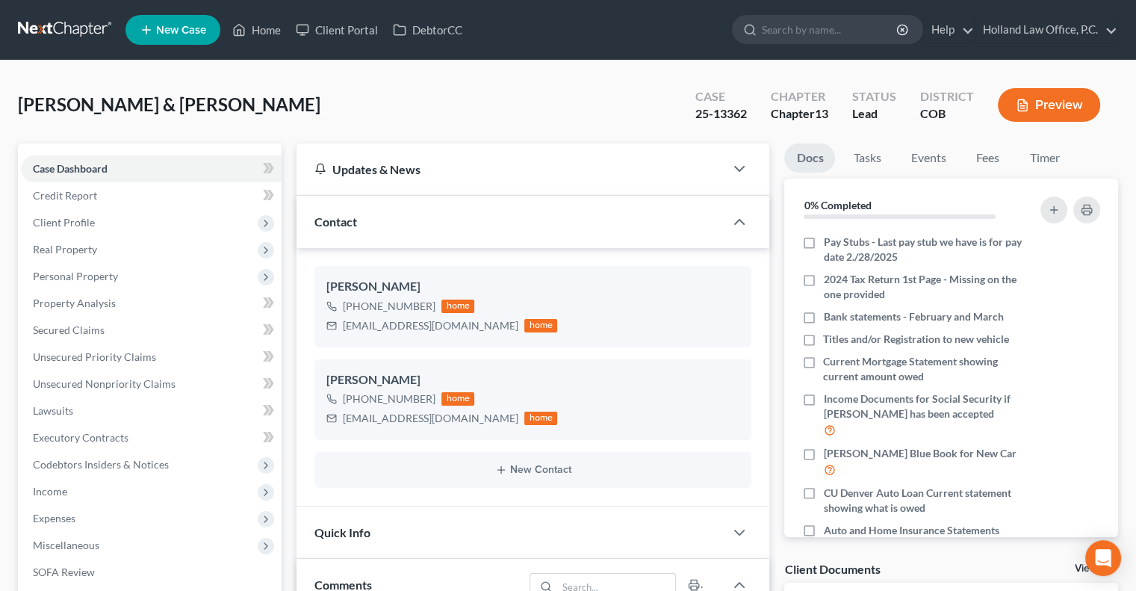
scroll to position [167, 0]
drag, startPoint x: 261, startPoint y: 29, endPoint x: 465, endPoint y: 53, distance: 206.0
click at [261, 29] on link "Home" at bounding box center [256, 29] width 63 height 27
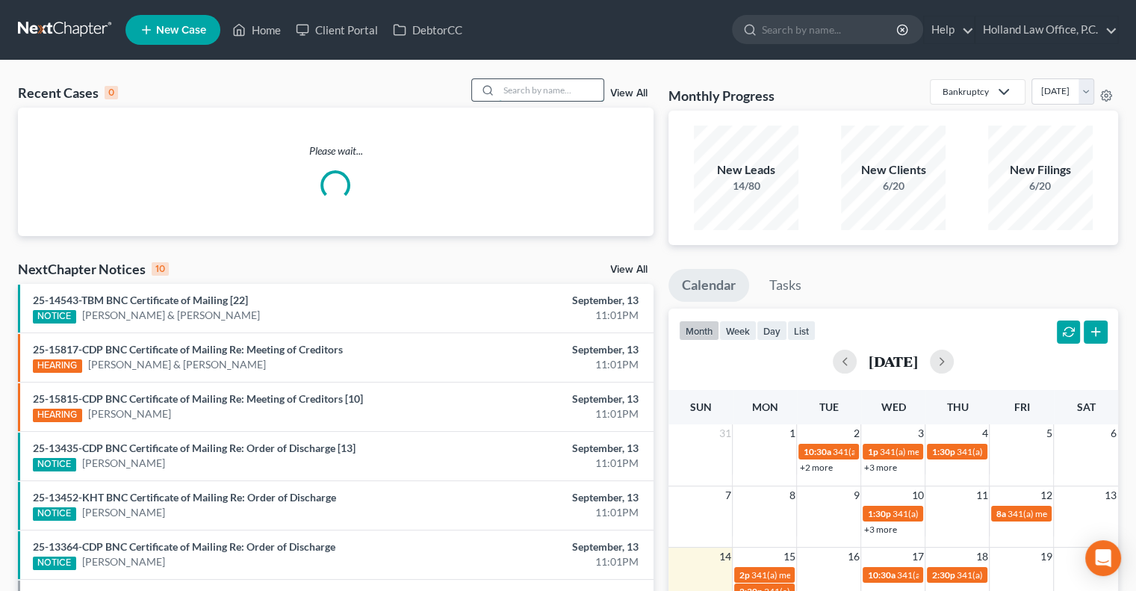
click at [552, 88] on input "search" at bounding box center [551, 90] width 105 height 22
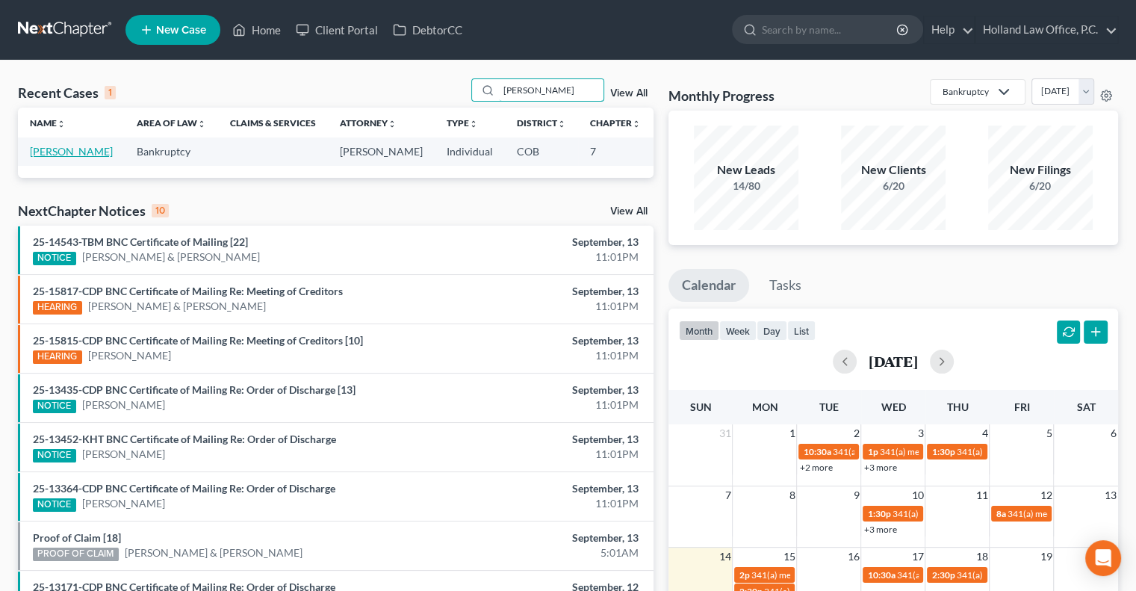
type input "scarbrough"
click at [63, 152] on link "Scarbrough, Adam" at bounding box center [71, 151] width 83 height 13
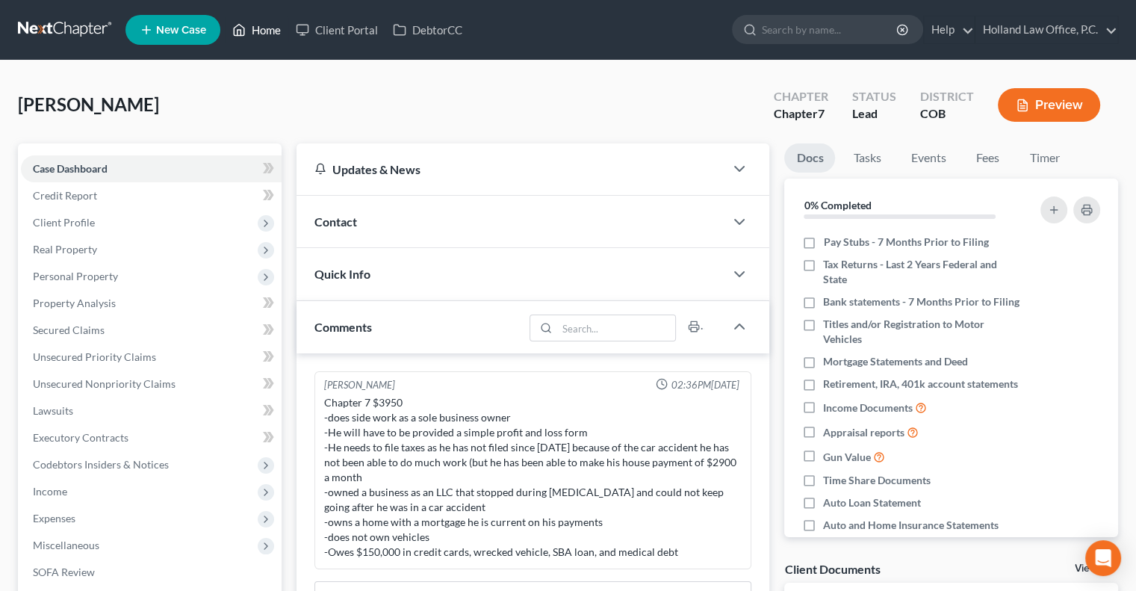
drag, startPoint x: 277, startPoint y: 34, endPoint x: 258, endPoint y: 52, distance: 26.9
click at [277, 34] on link "Home" at bounding box center [256, 29] width 63 height 27
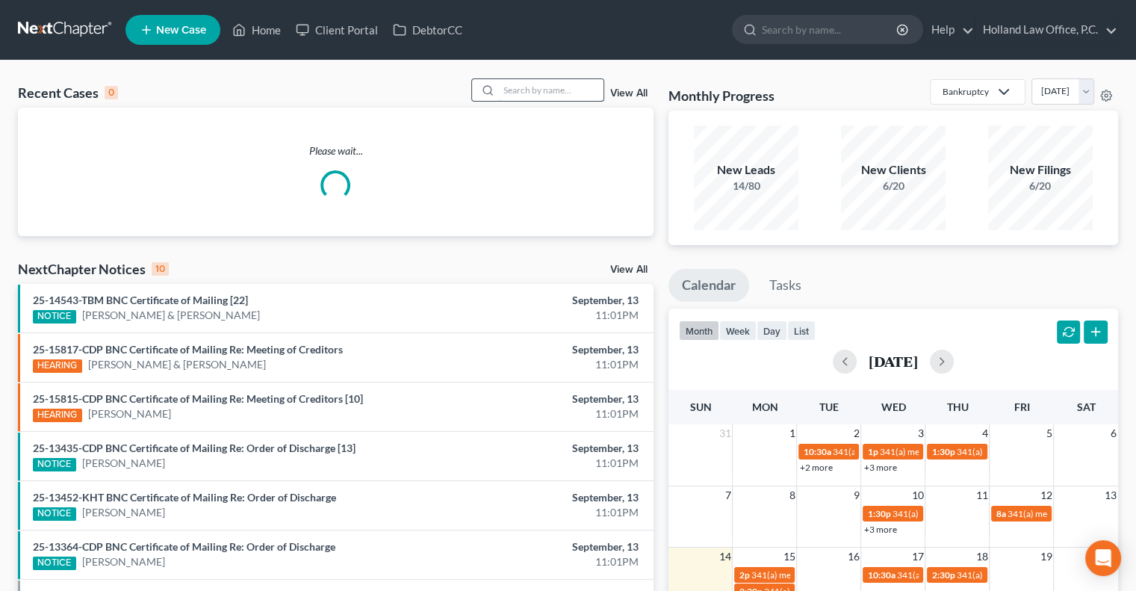
click at [523, 92] on input "search" at bounding box center [551, 90] width 105 height 22
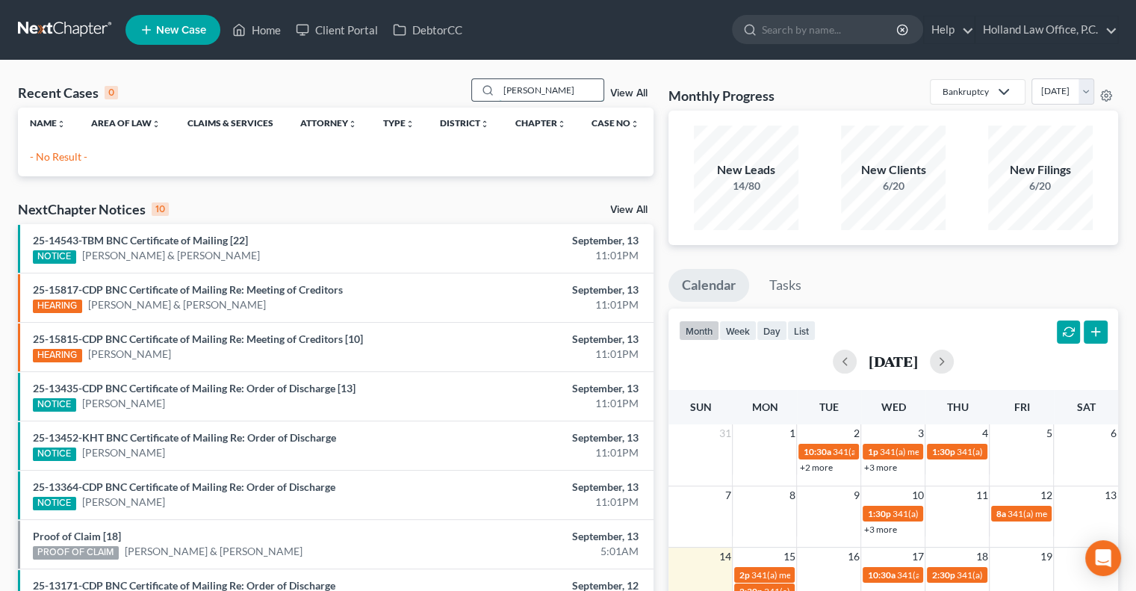
click at [523, 90] on input "adam Trujillo" at bounding box center [551, 90] width 105 height 22
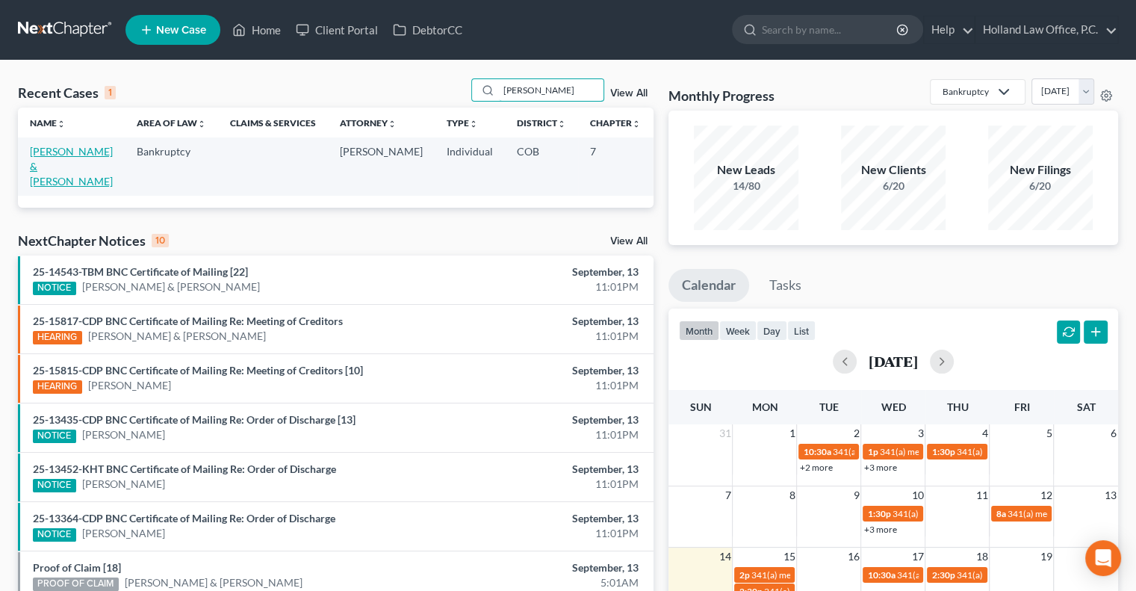
type input "adrian Trujillo"
click at [50, 153] on link "Trujillo, Adrian & Ashley" at bounding box center [71, 166] width 83 height 43
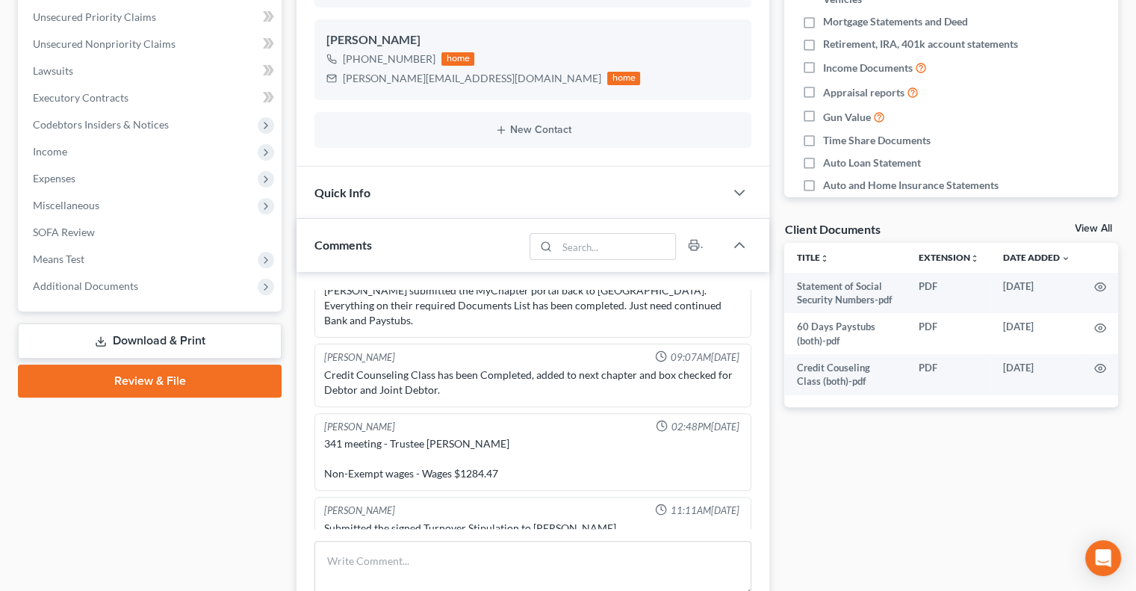
scroll to position [349, 0]
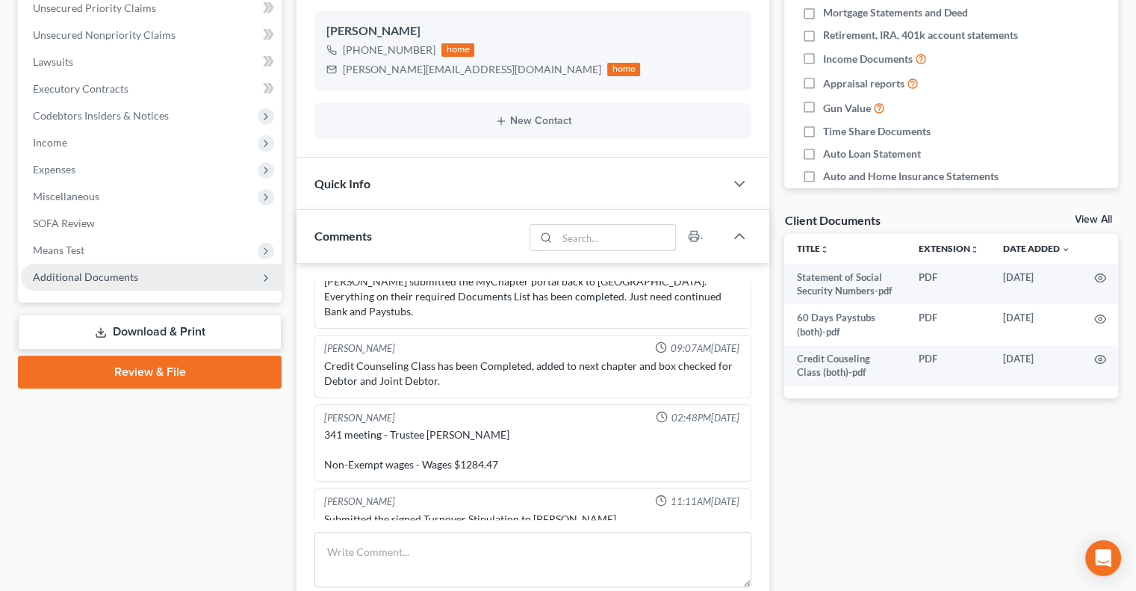
click at [137, 269] on span "Additional Documents" at bounding box center [151, 277] width 261 height 27
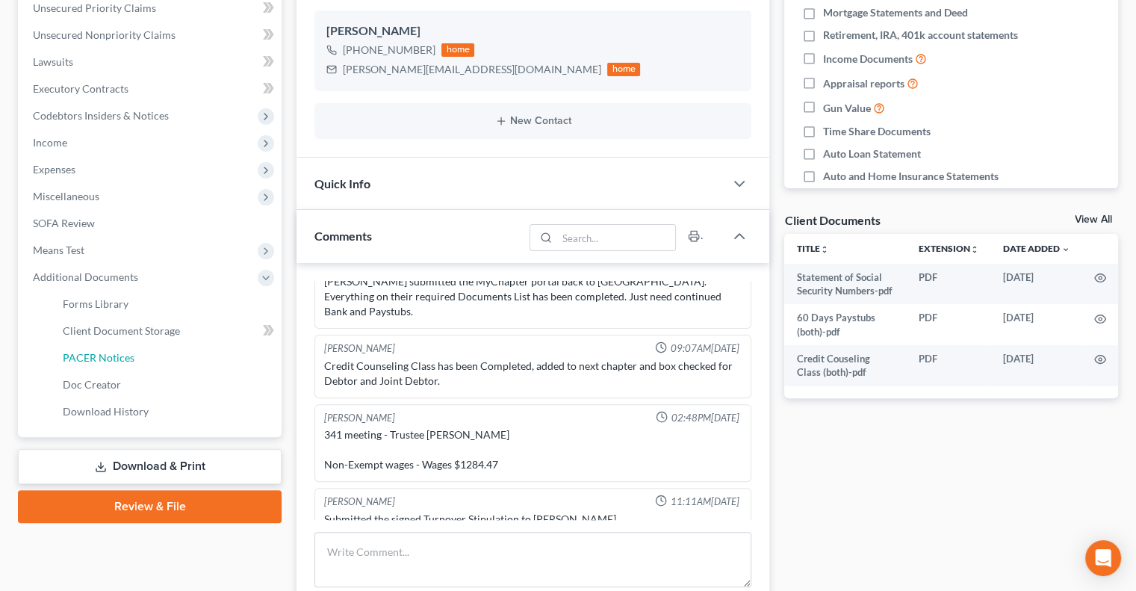
drag, startPoint x: 129, startPoint y: 358, endPoint x: 385, endPoint y: 356, distance: 256.1
click at [131, 358] on span "PACER Notices" at bounding box center [99, 357] width 72 height 13
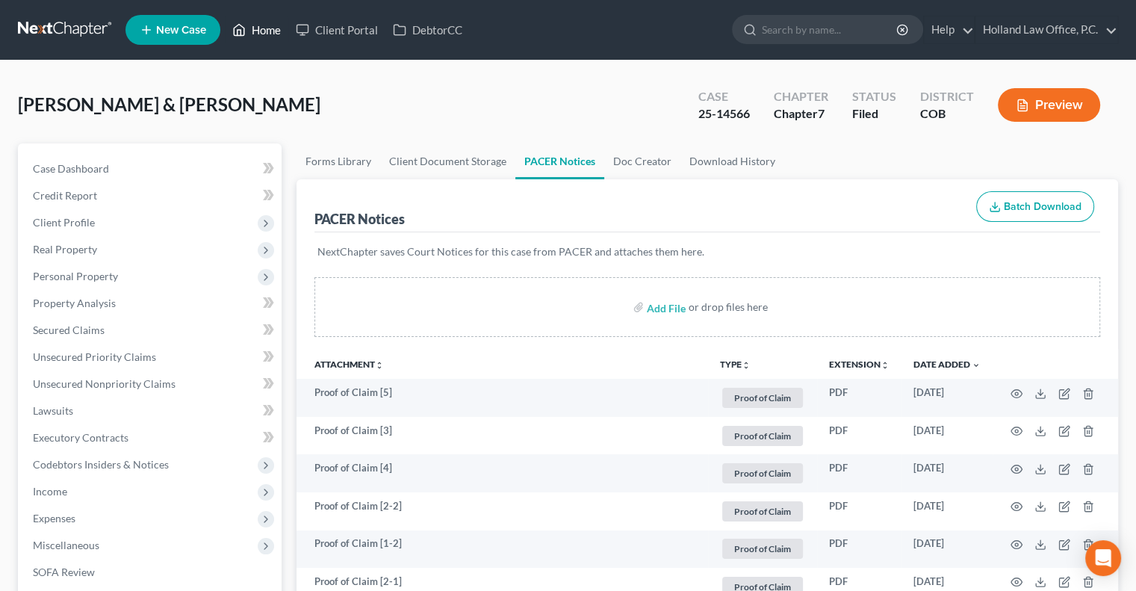
click at [272, 31] on link "Home" at bounding box center [256, 29] width 63 height 27
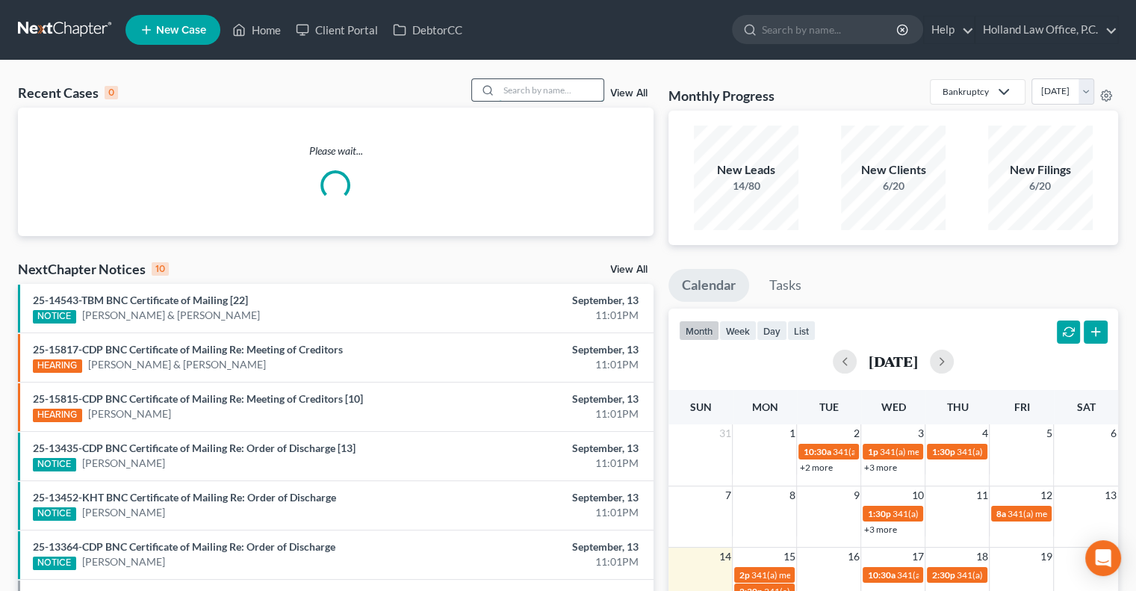
click at [557, 83] on input "search" at bounding box center [551, 90] width 105 height 22
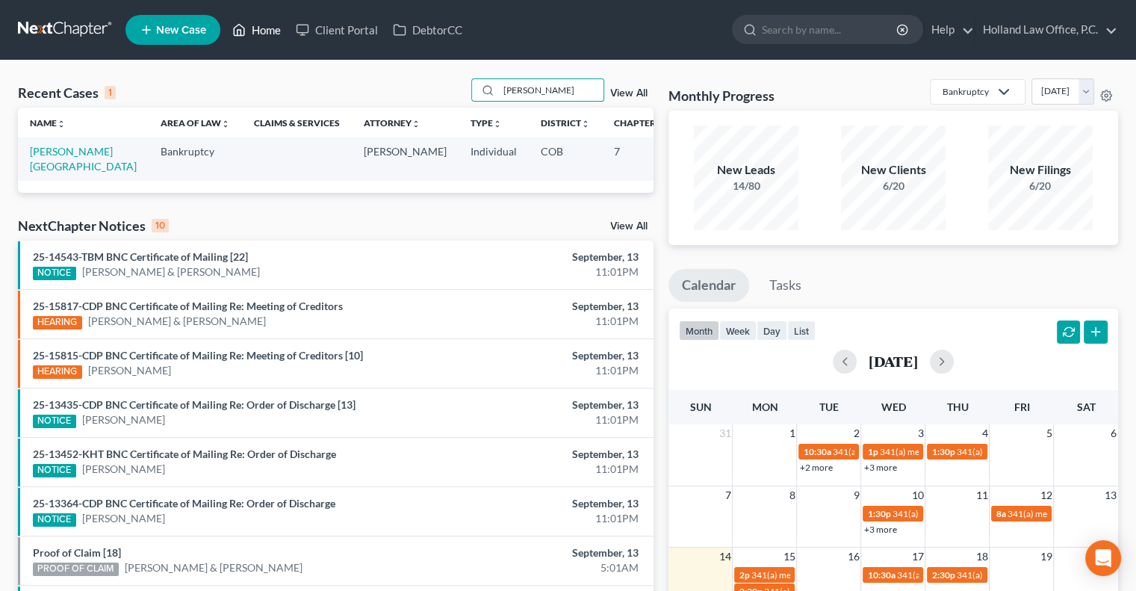
drag, startPoint x: 262, startPoint y: 31, endPoint x: 245, endPoint y: 43, distance: 20.9
click at [262, 31] on link "Home" at bounding box center [256, 29] width 63 height 27
click at [269, 24] on link "Home" at bounding box center [256, 29] width 63 height 27
click at [265, 30] on link "Home" at bounding box center [256, 29] width 63 height 27
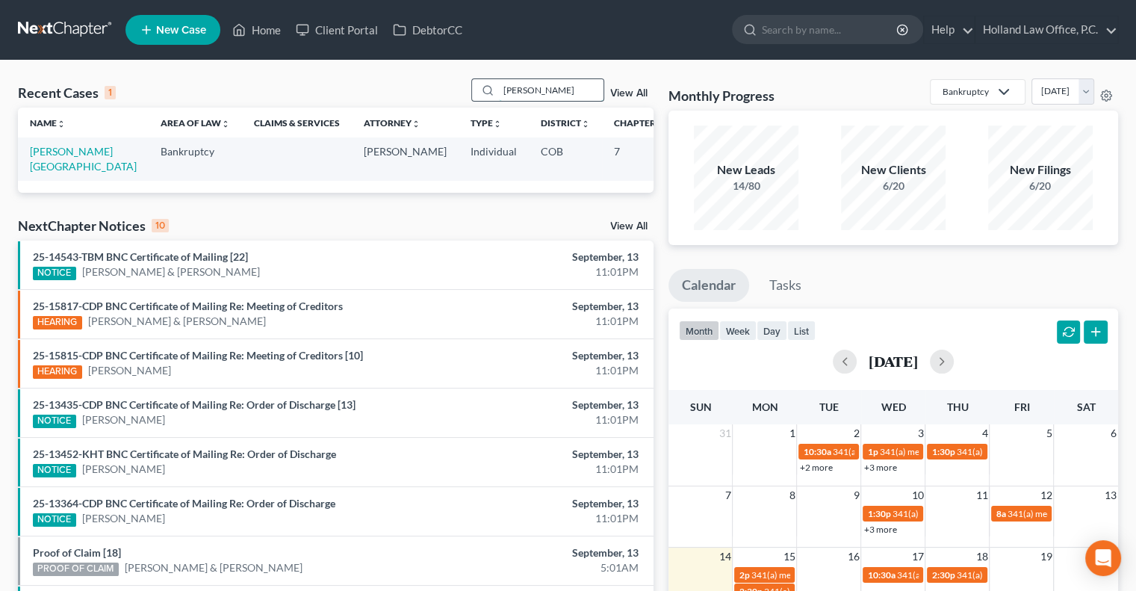
click at [588, 96] on input "Tracie Hamilton" at bounding box center [551, 90] width 105 height 22
type input "T"
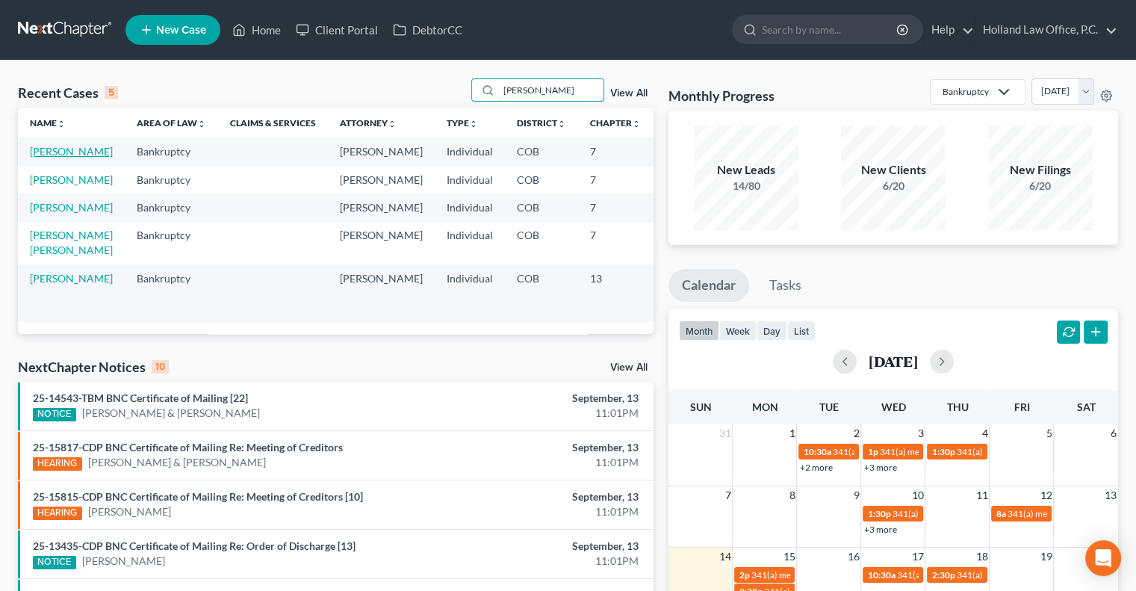
type input "Rachel"
click at [36, 158] on link "Mettlen, Rachel" at bounding box center [71, 151] width 83 height 13
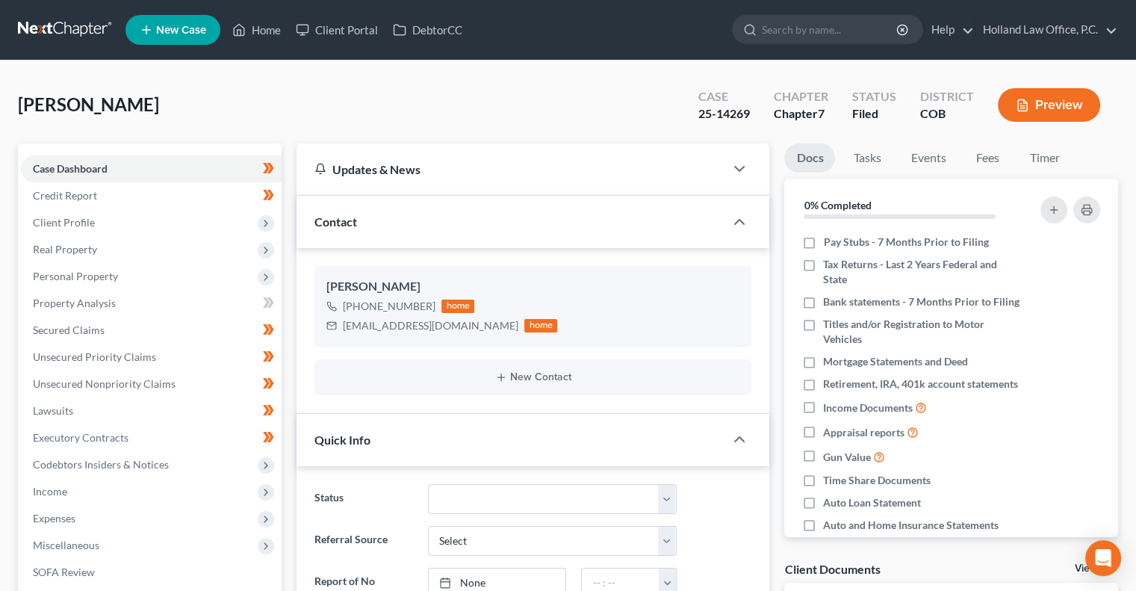
scroll to position [397, 0]
drag, startPoint x: 272, startPoint y: 41, endPoint x: 229, endPoint y: 74, distance: 53.8
click at [272, 41] on link "Home" at bounding box center [256, 29] width 63 height 27
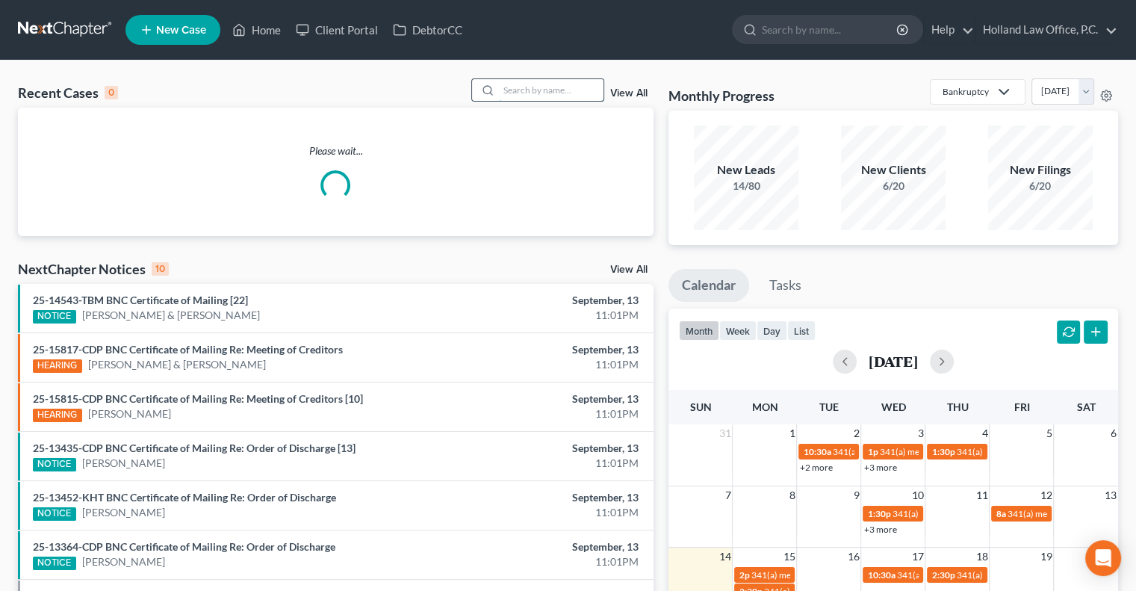
click at [534, 89] on input "search" at bounding box center [551, 90] width 105 height 22
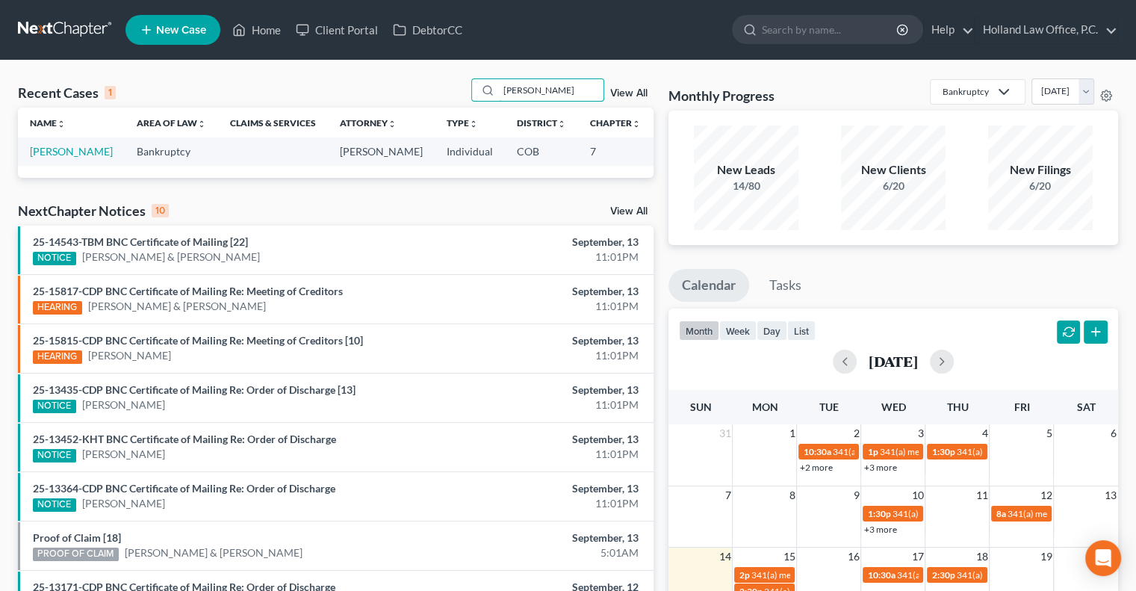
type input "william cartwright"
click at [653, 160] on td "25-15068" at bounding box center [689, 151] width 72 height 28
click at [51, 153] on link "Cartwright, William" at bounding box center [71, 151] width 83 height 13
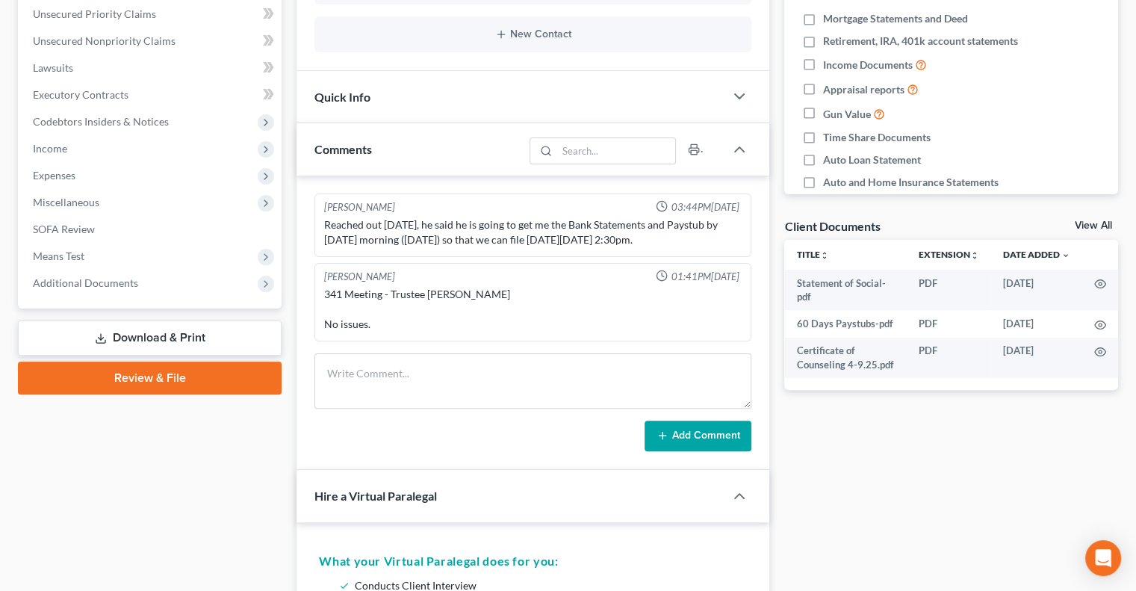
scroll to position [346, 0]
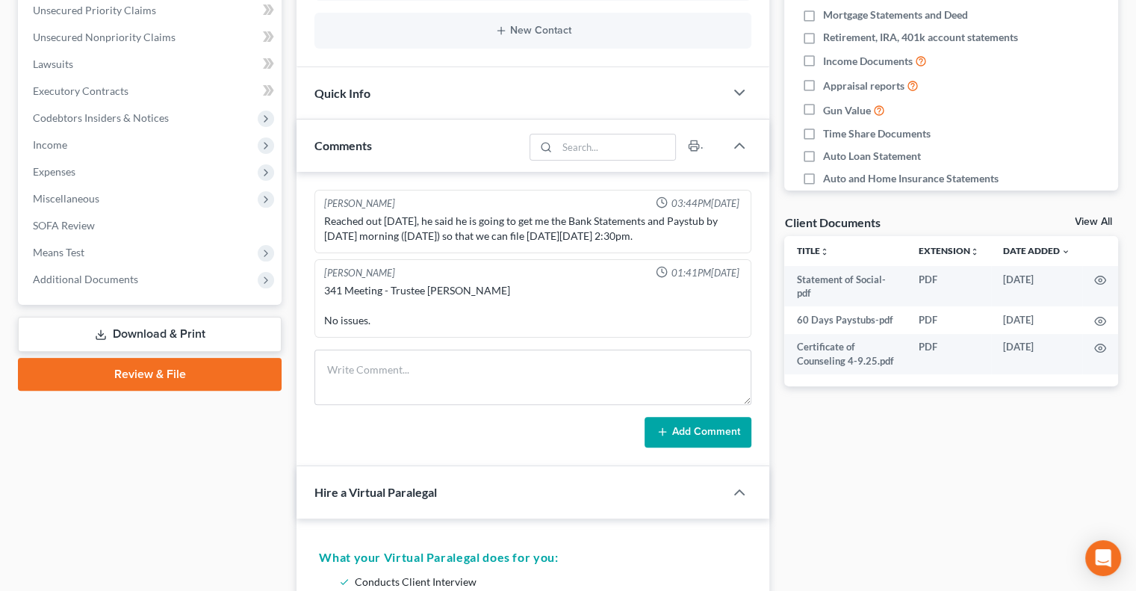
drag, startPoint x: 117, startPoint y: 274, endPoint x: 102, endPoint y: 304, distance: 33.4
click at [117, 274] on span "Additional Documents" at bounding box center [85, 279] width 105 height 13
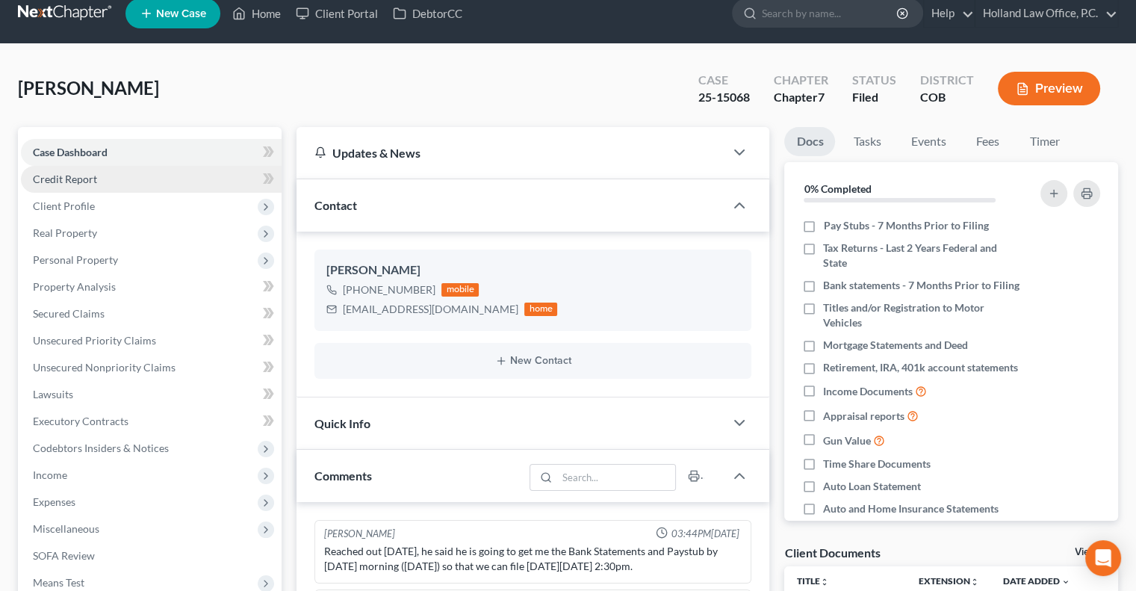
scroll to position [0, 0]
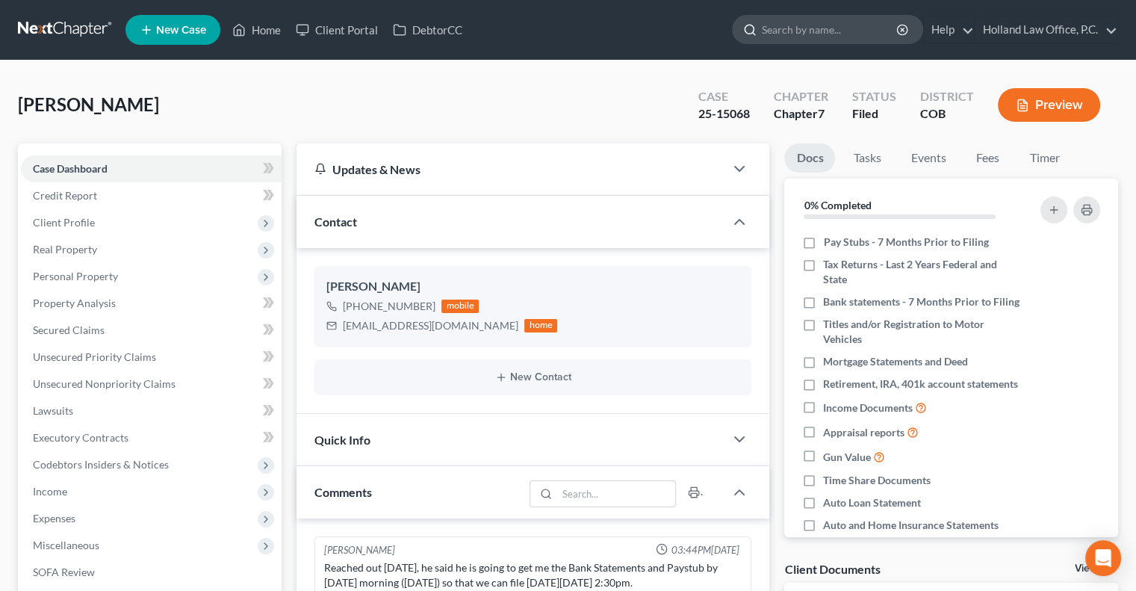
click at [785, 27] on input "search" at bounding box center [830, 30] width 137 height 28
drag, startPoint x: 825, startPoint y: 32, endPoint x: 760, endPoint y: 32, distance: 65.0
click at [760, 32] on div "amber white" at bounding box center [827, 29] width 191 height 29
click at [818, 31] on input "alma galvan" at bounding box center [830, 30] width 137 height 28
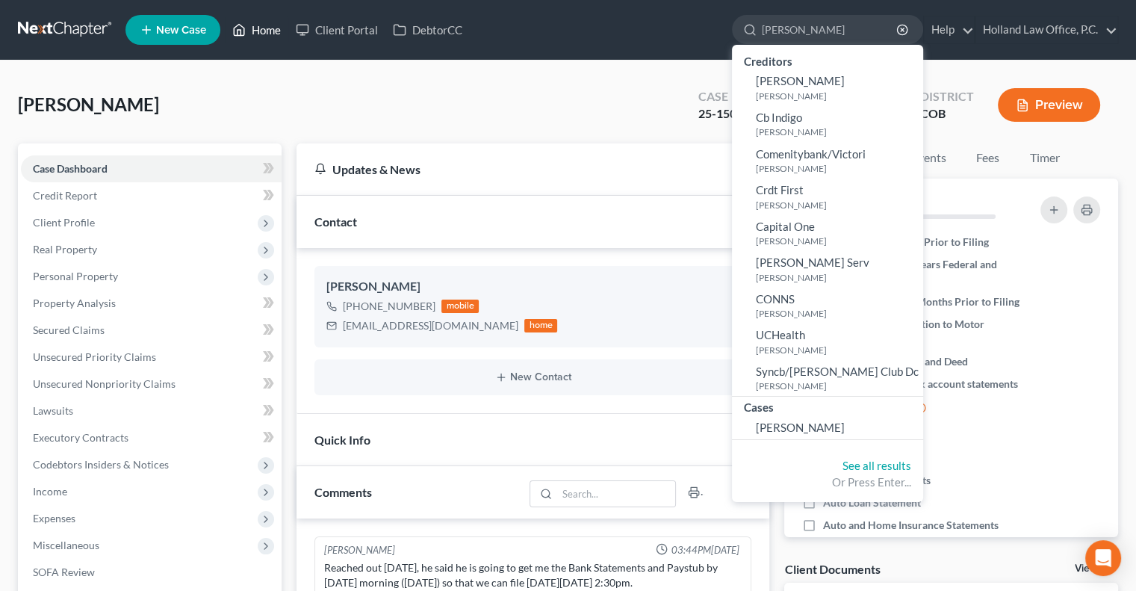
type input "alma"
drag, startPoint x: 258, startPoint y: 30, endPoint x: 358, endPoint y: 54, distance: 103.6
click at [258, 30] on link "Home" at bounding box center [256, 29] width 63 height 27
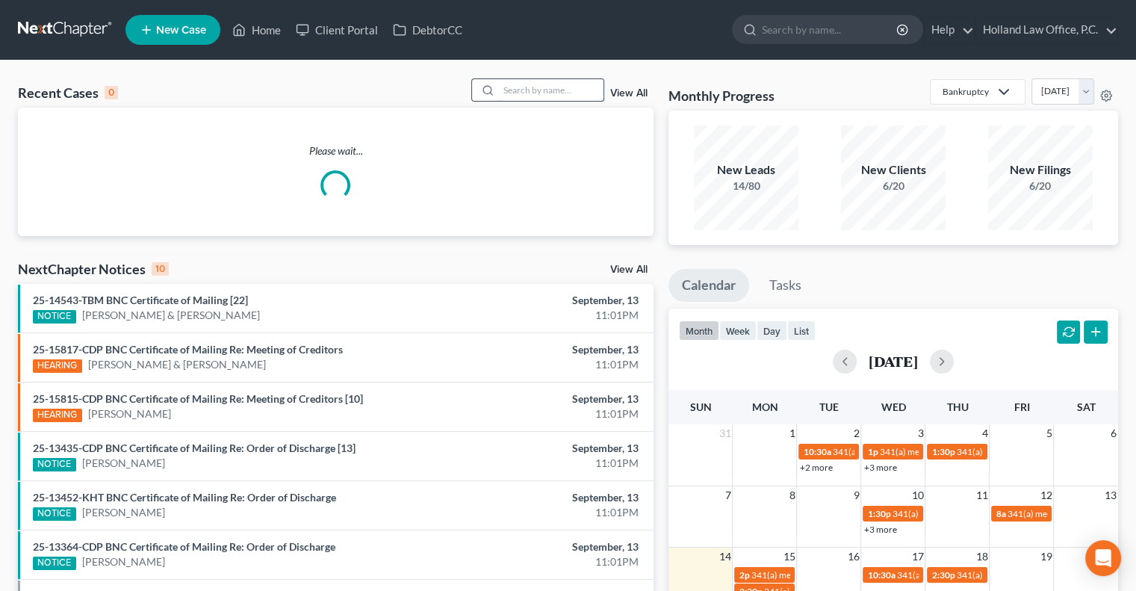
click at [529, 94] on input "search" at bounding box center [551, 90] width 105 height 22
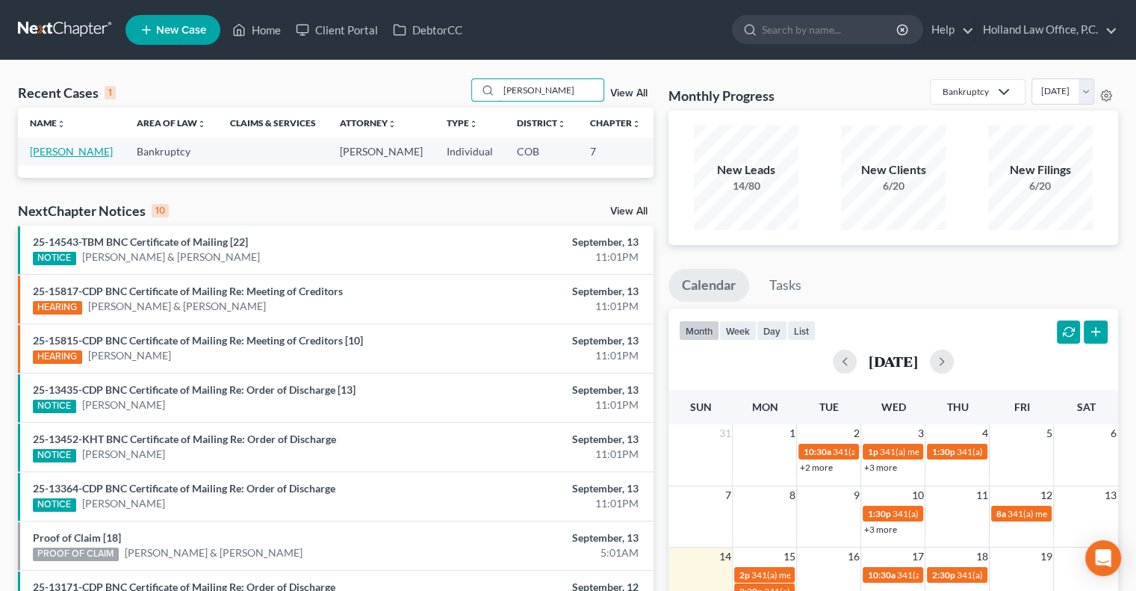
type input "alma galvan"
click at [54, 153] on link "Galvan, Alma" at bounding box center [71, 151] width 83 height 13
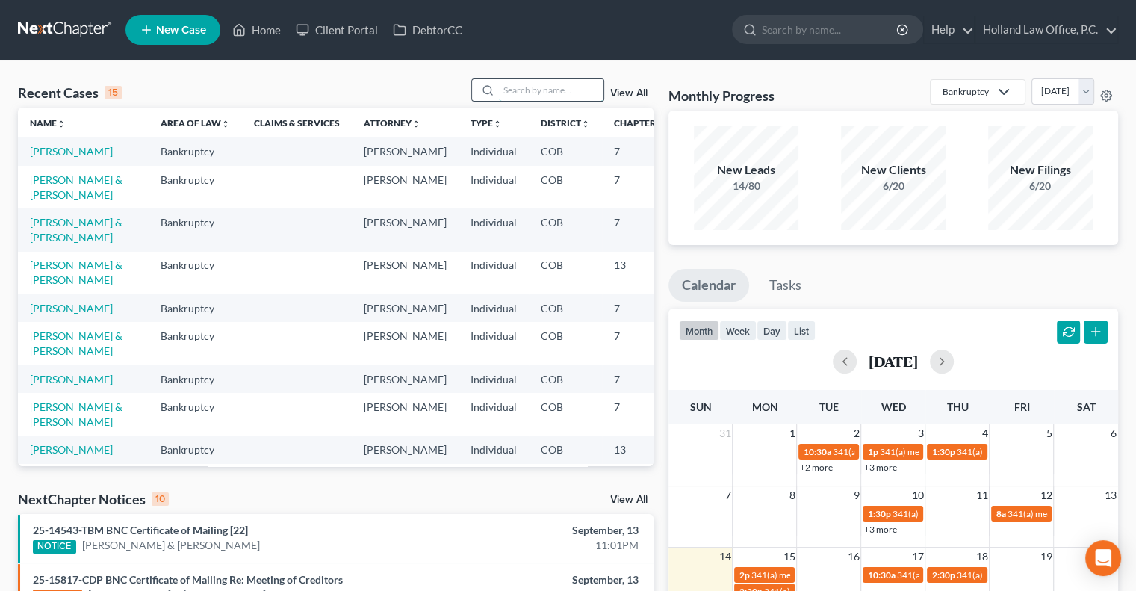
click at [521, 92] on input "search" at bounding box center [551, 90] width 105 height 22
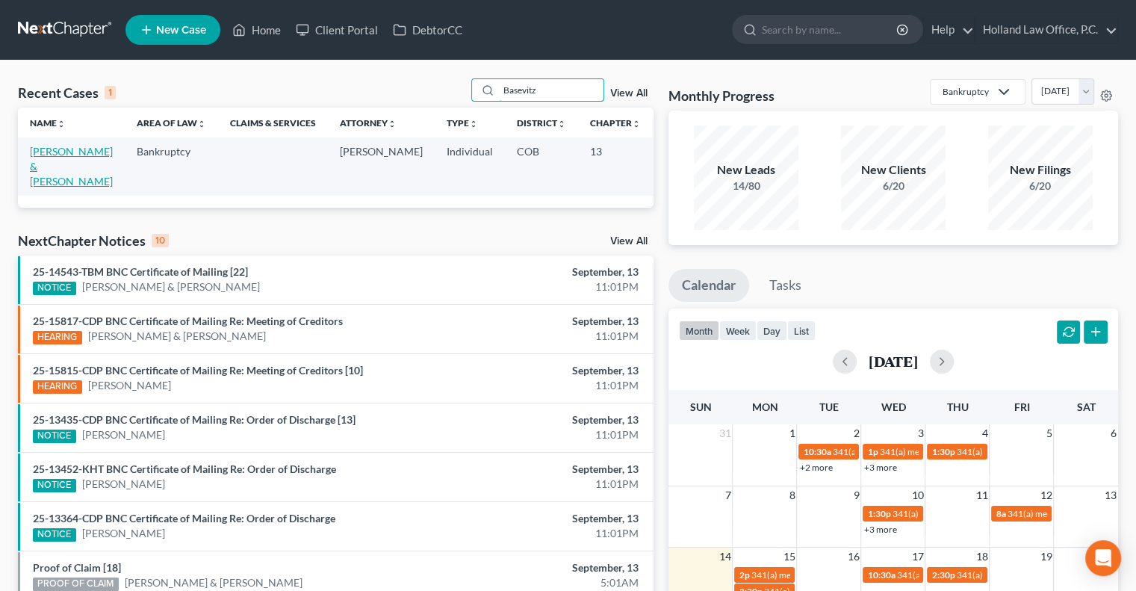
type input "Basevitz"
click at [48, 165] on link "[PERSON_NAME] & [PERSON_NAME]" at bounding box center [71, 166] width 83 height 43
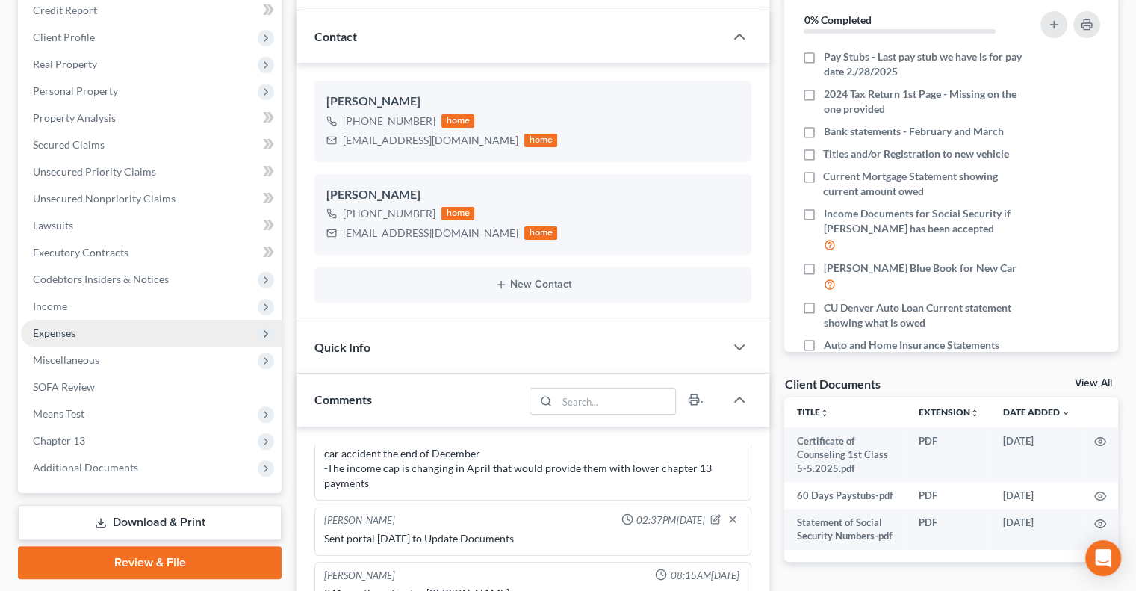
scroll to position [299, 0]
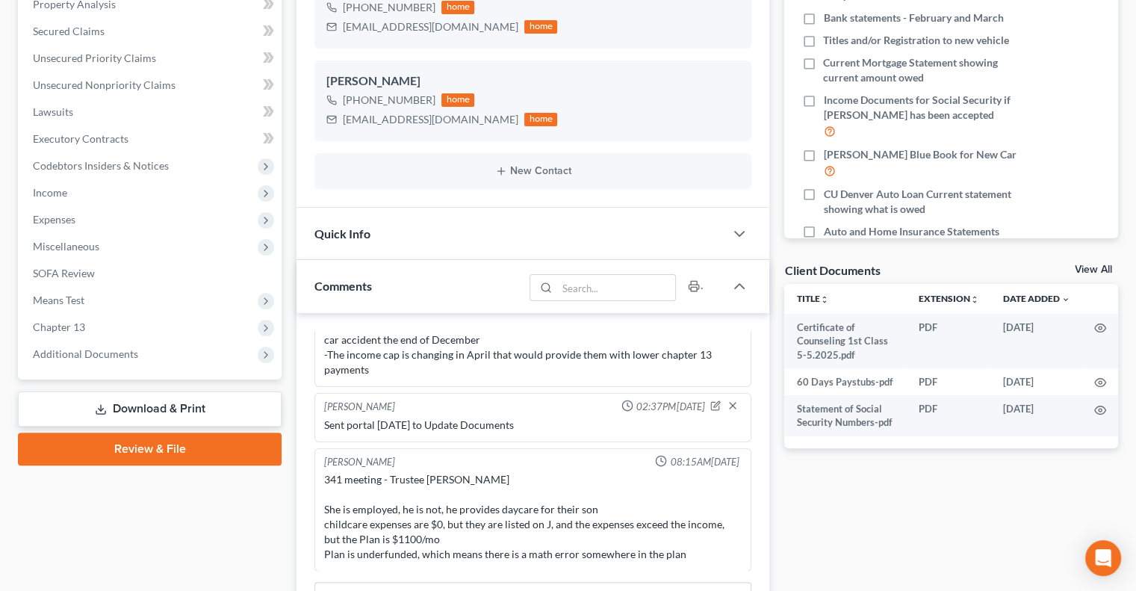
drag, startPoint x: 118, startPoint y: 358, endPoint x: 108, endPoint y: 379, distance: 24.0
click at [117, 358] on span "Additional Documents" at bounding box center [85, 353] width 105 height 13
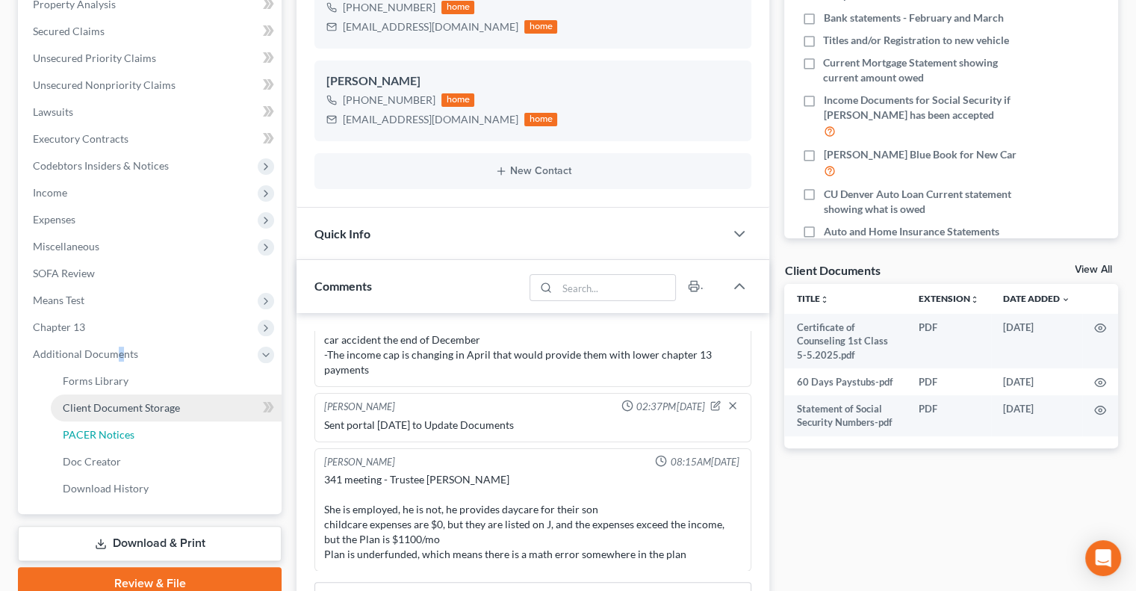
drag, startPoint x: 113, startPoint y: 423, endPoint x: 172, endPoint y: 395, distance: 64.8
click at [114, 423] on link "PACER Notices" at bounding box center [166, 434] width 231 height 27
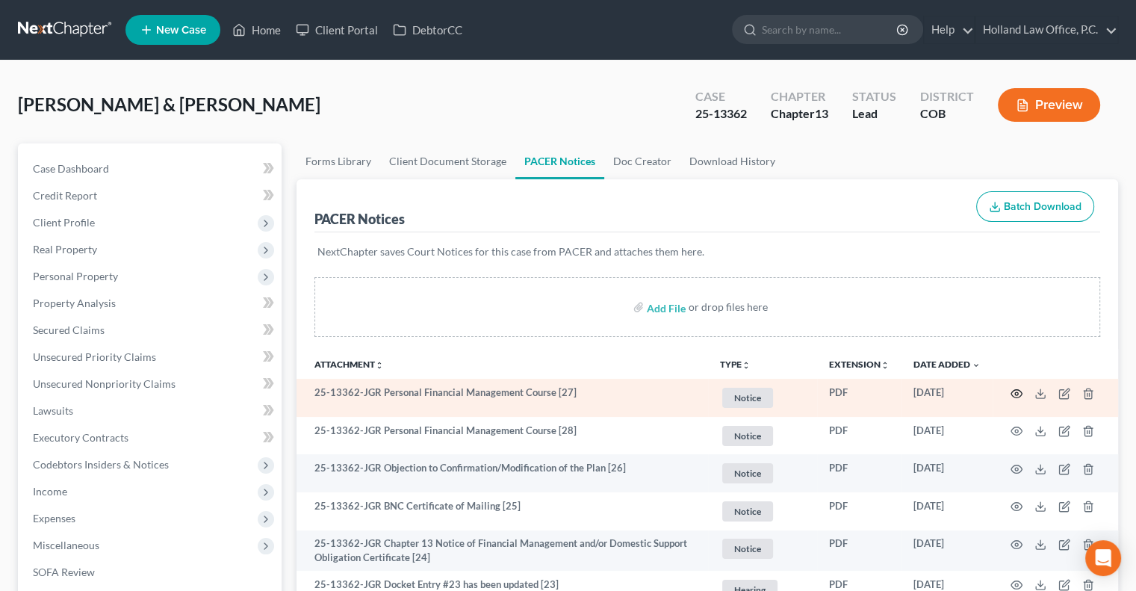
click at [1015, 393] on circle "button" at bounding box center [1016, 393] width 3 height 3
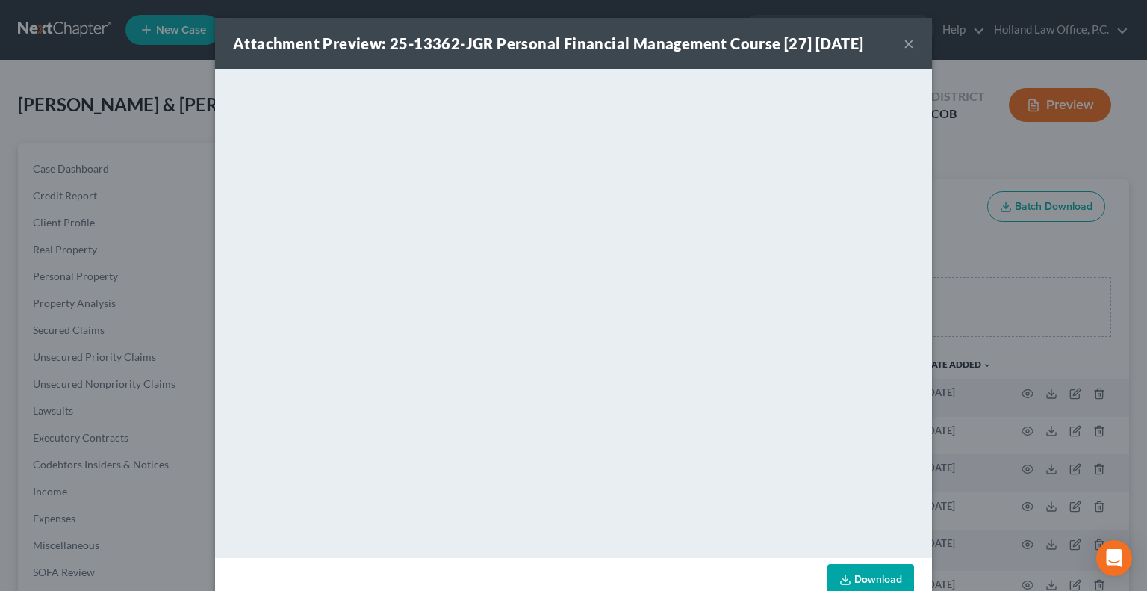
click at [903, 46] on button "×" at bounding box center [908, 43] width 10 height 18
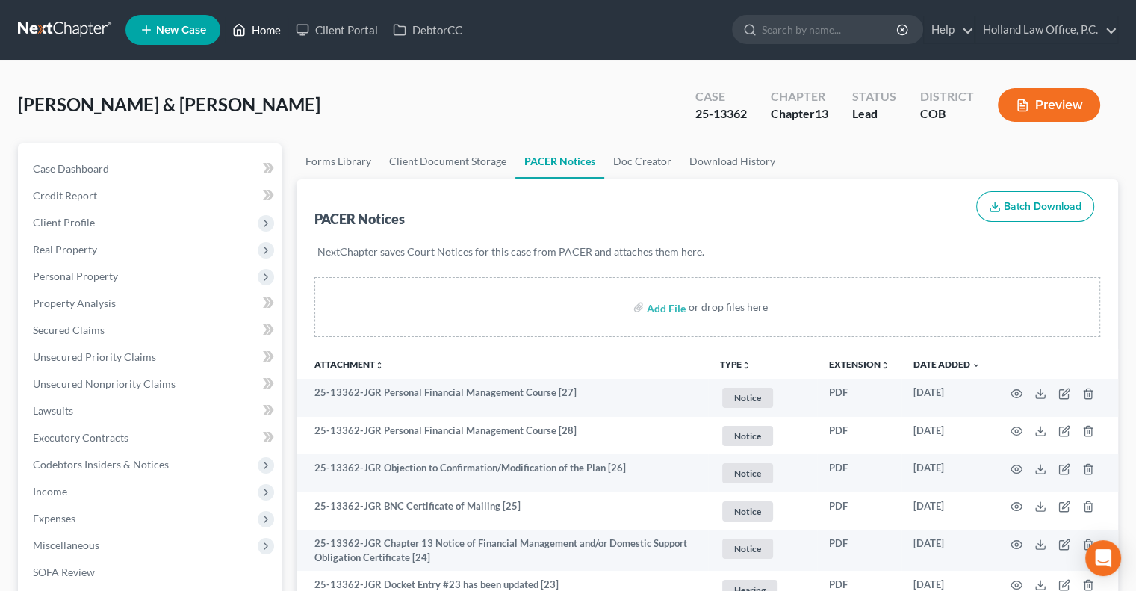
click at [266, 33] on link "Home" at bounding box center [256, 29] width 63 height 27
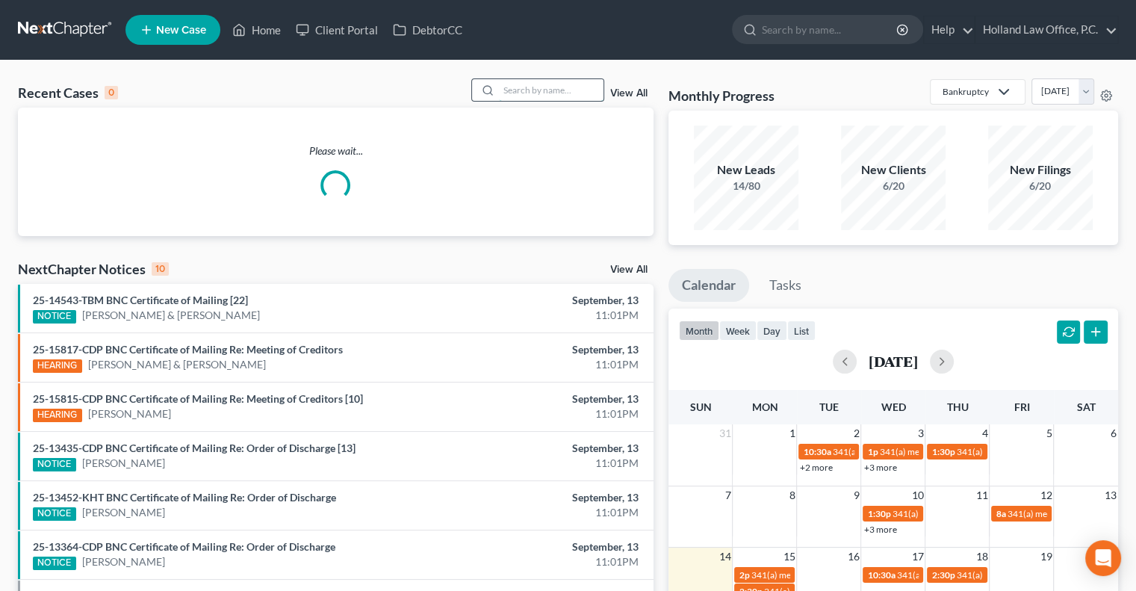
click at [542, 89] on input "search" at bounding box center [551, 90] width 105 height 22
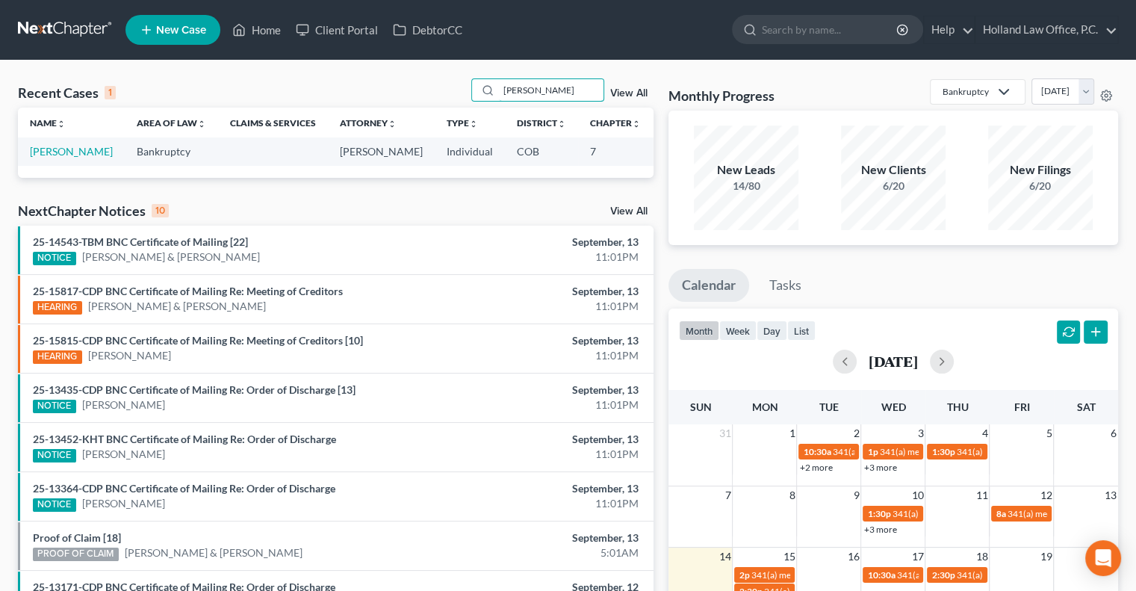
type input "scarbrough"
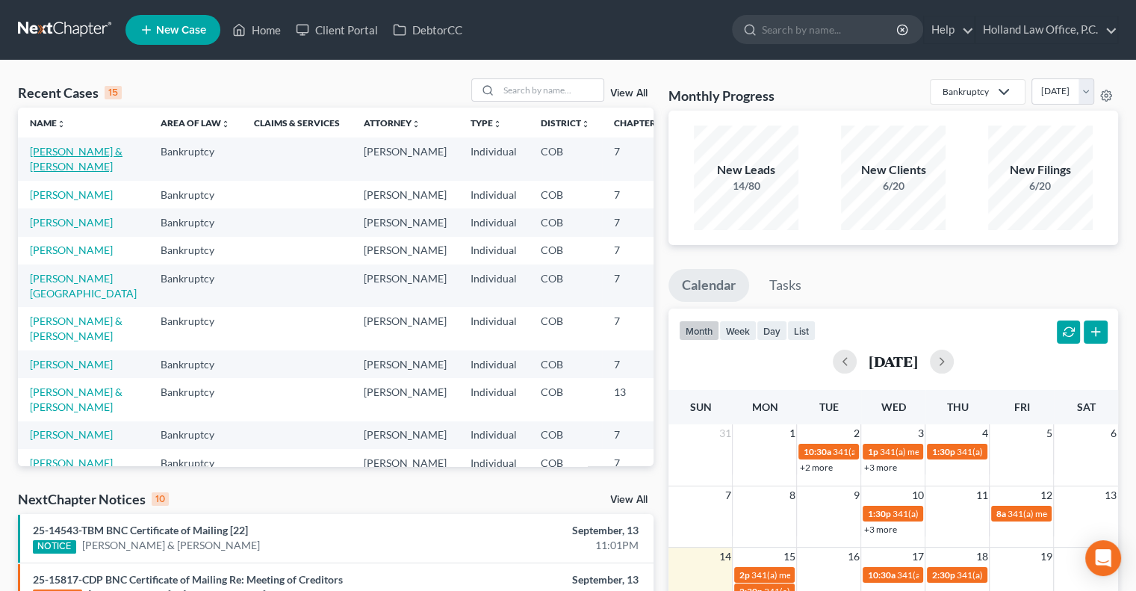
click at [50, 150] on link "[PERSON_NAME] & [PERSON_NAME]" at bounding box center [76, 159] width 93 height 28
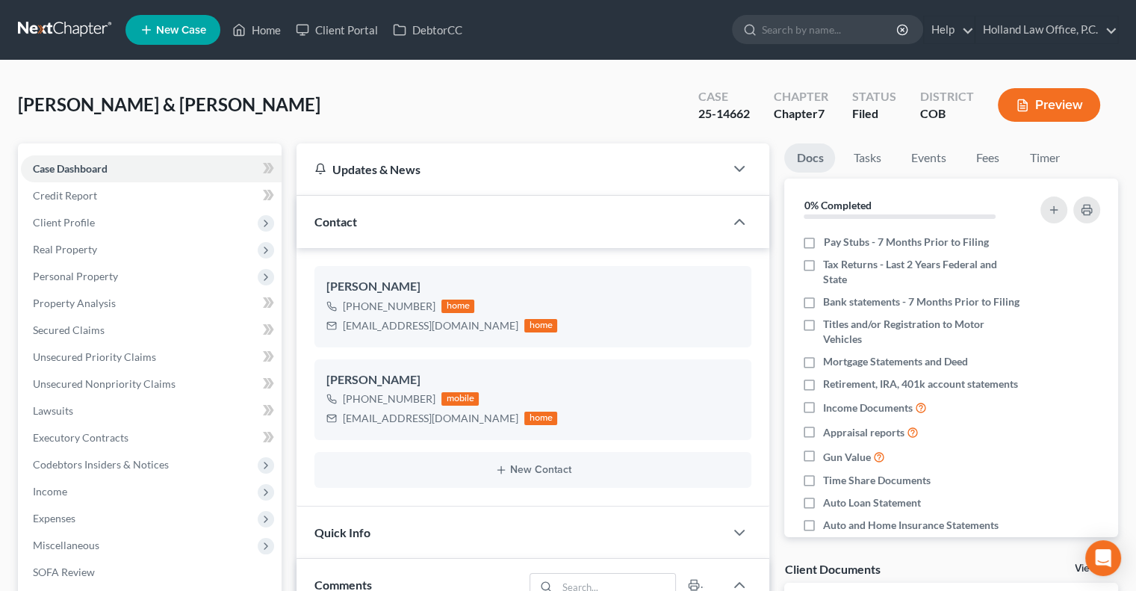
scroll to position [164, 0]
drag, startPoint x: 435, startPoint y: 398, endPoint x: 357, endPoint y: 399, distance: 78.4
click at [357, 399] on div "[PHONE_NUMBER] mobile" at bounding box center [441, 398] width 231 height 19
copy div "[PHONE_NUMBER]"
drag, startPoint x: 263, startPoint y: 37, endPoint x: 264, endPoint y: 46, distance: 9.7
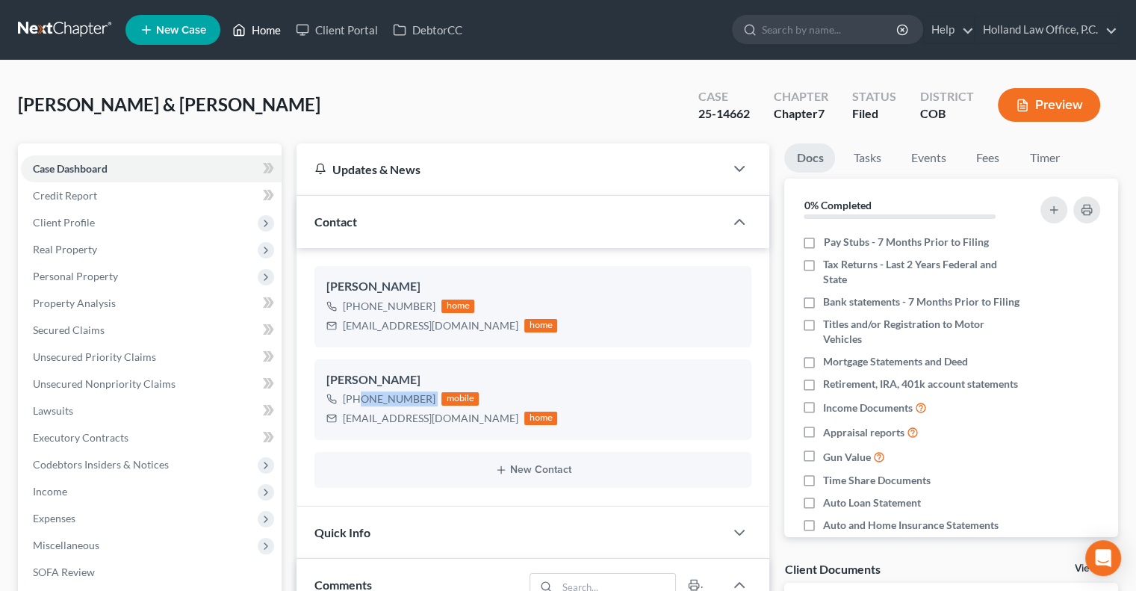
click at [263, 37] on link "Home" at bounding box center [256, 29] width 63 height 27
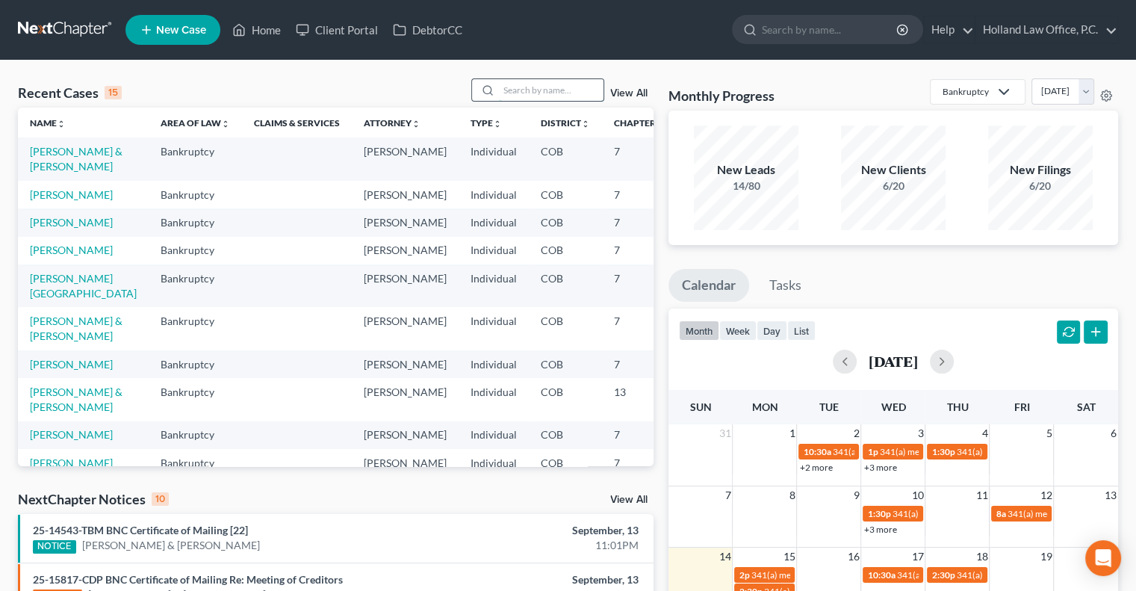
click at [528, 93] on input "search" at bounding box center [551, 90] width 105 height 22
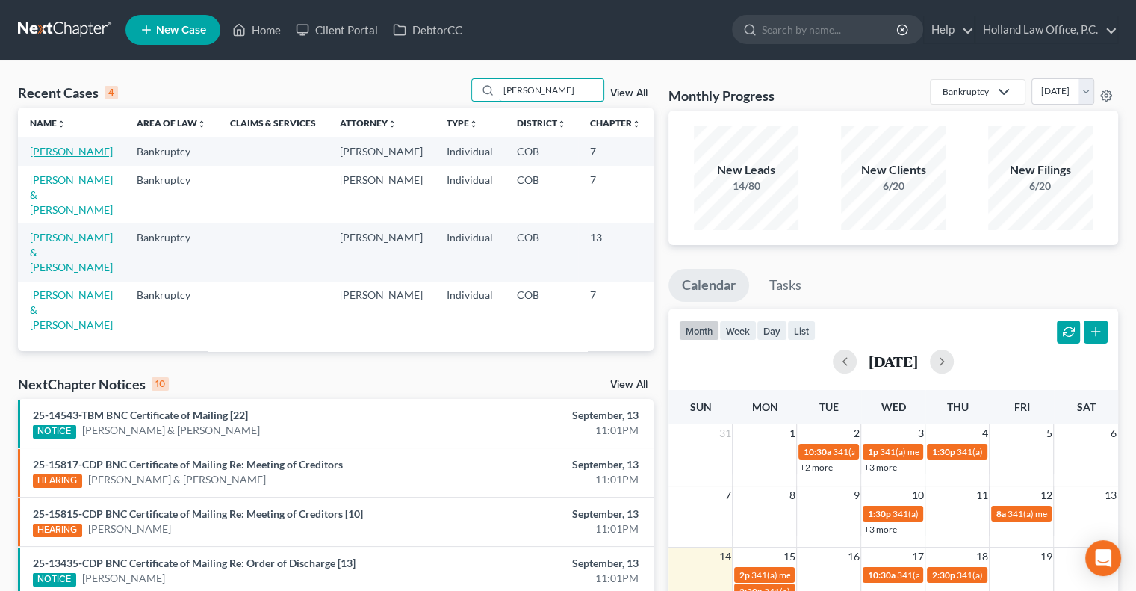
type input "[PERSON_NAME]"
drag, startPoint x: 60, startPoint y: 171, endPoint x: 58, endPoint y: 180, distance: 9.2
click at [61, 158] on link "[PERSON_NAME]" at bounding box center [71, 151] width 83 height 13
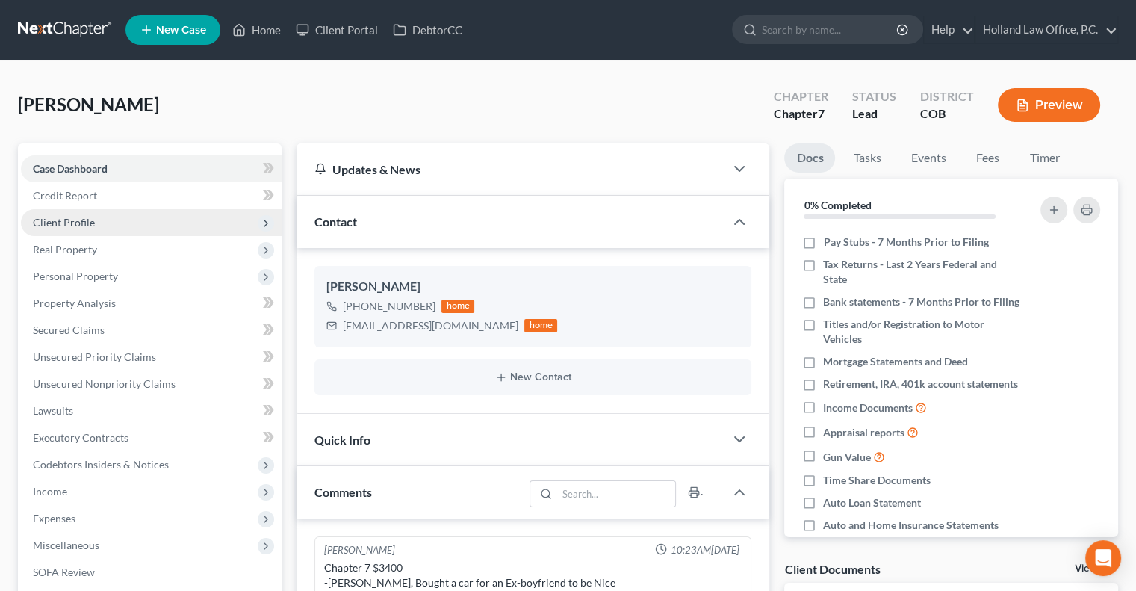
click at [81, 223] on span "Client Profile" at bounding box center [64, 222] width 62 height 13
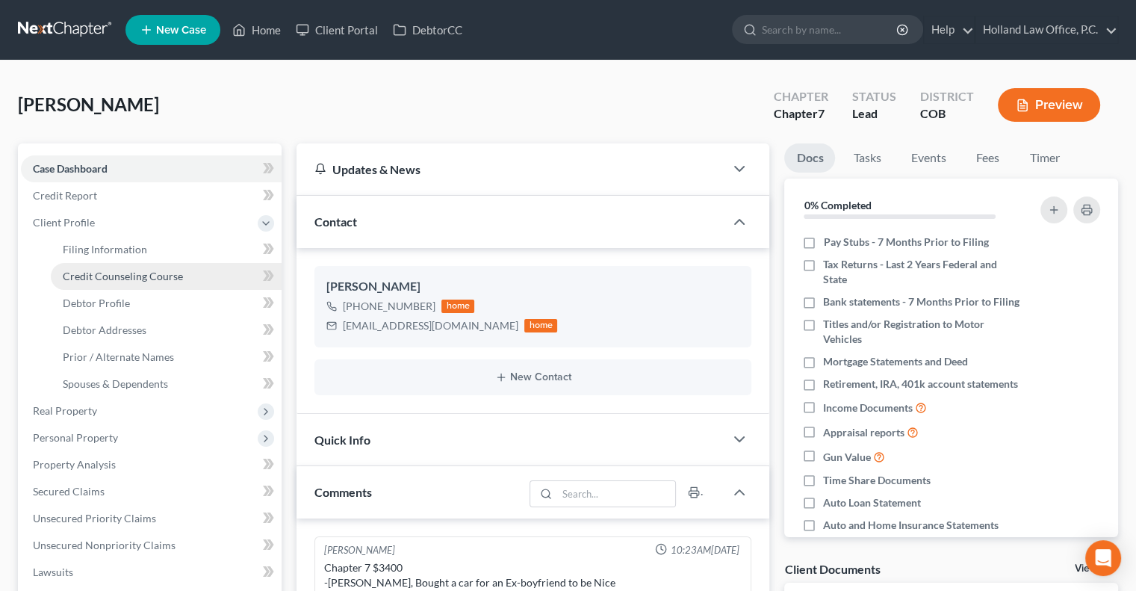
click at [74, 274] on span "Credit Counseling Course" at bounding box center [123, 276] width 120 height 13
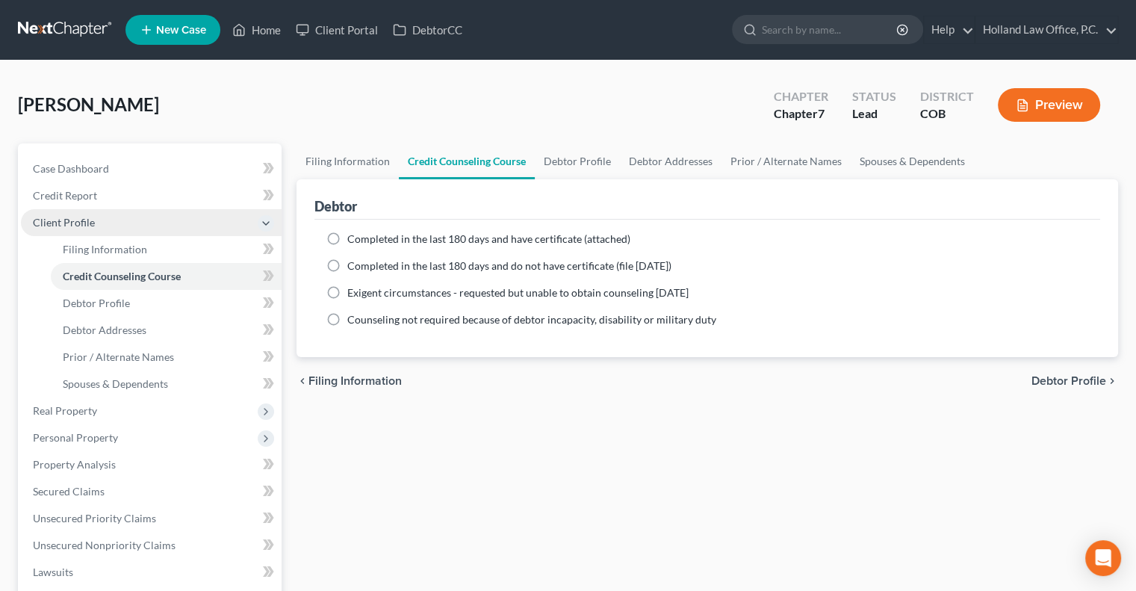
click at [96, 220] on span "Client Profile" at bounding box center [151, 222] width 261 height 27
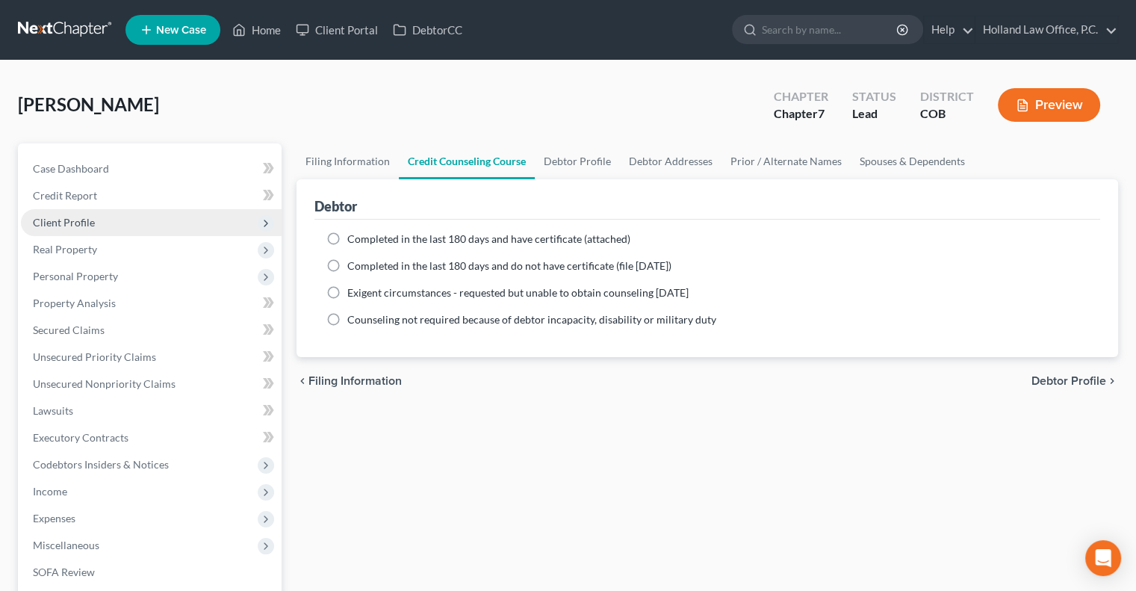
click at [91, 221] on span "Client Profile" at bounding box center [64, 222] width 62 height 13
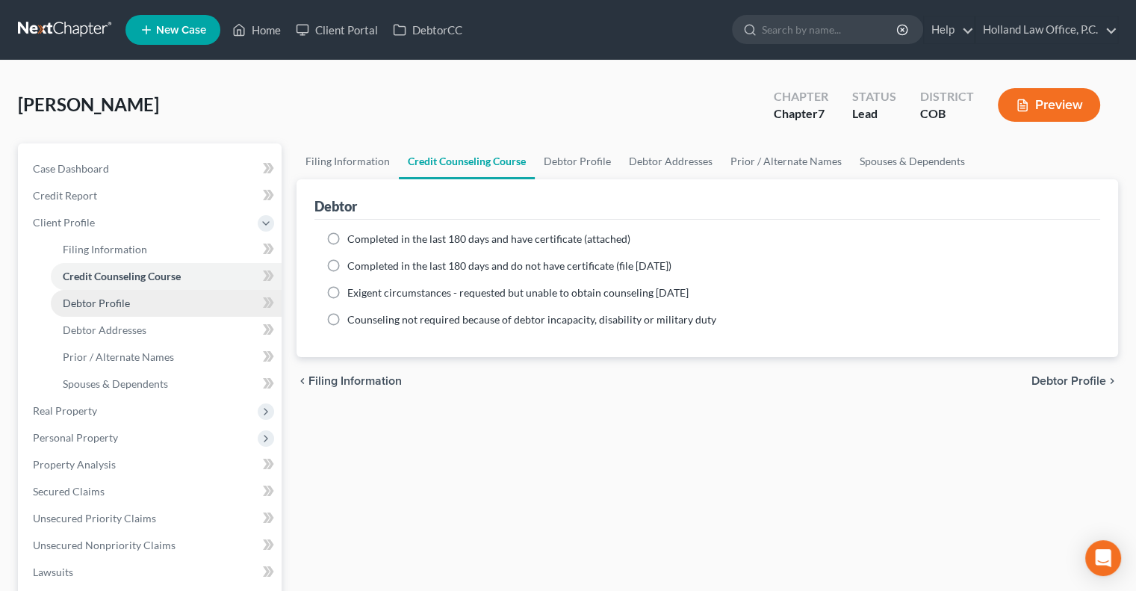
click at [116, 295] on link "Debtor Profile" at bounding box center [166, 303] width 231 height 27
select select "0"
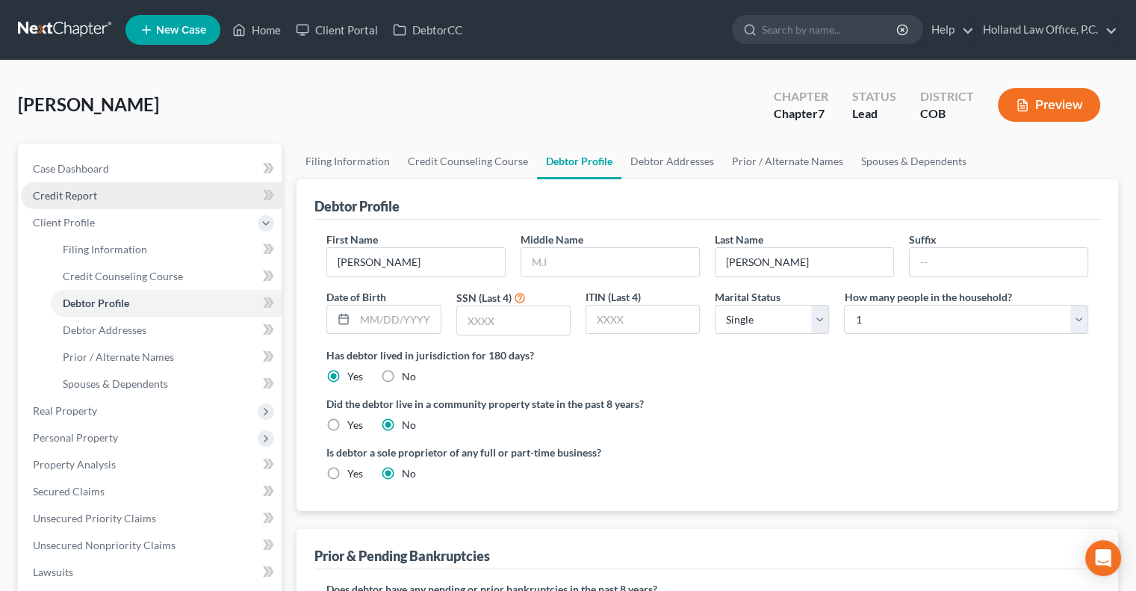
click at [99, 194] on link "Credit Report" at bounding box center [151, 195] width 261 height 27
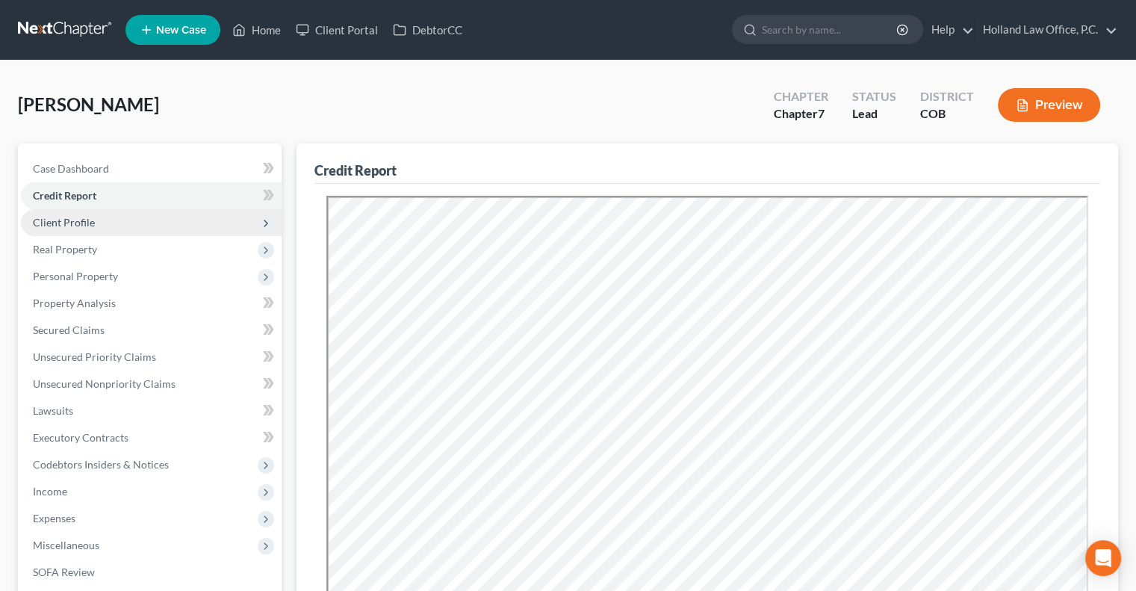
click at [93, 223] on span "Client Profile" at bounding box center [64, 222] width 62 height 13
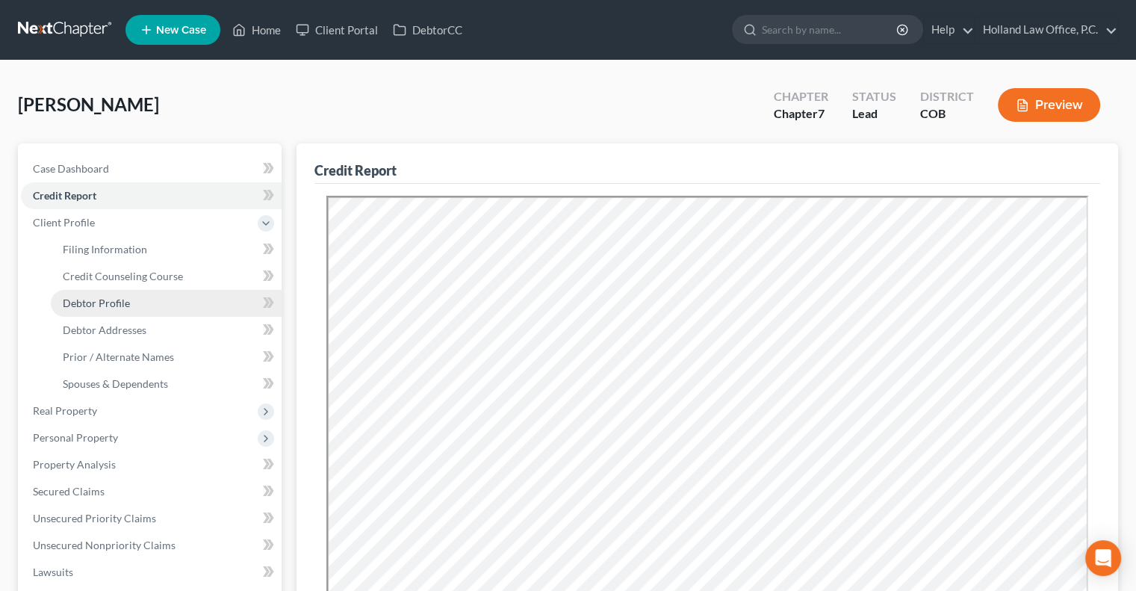
click at [113, 299] on span "Debtor Profile" at bounding box center [96, 302] width 67 height 13
select select "0"
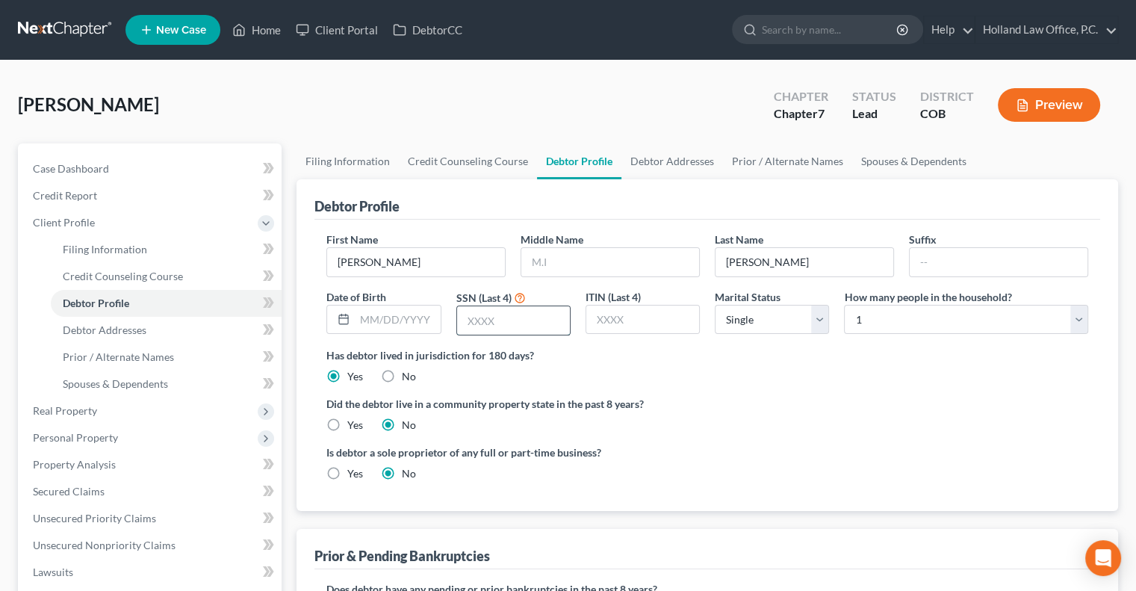
click at [485, 324] on input "text" at bounding box center [513, 320] width 113 height 28
type input "4611"
click at [674, 360] on label "Has debtor lived in jurisdiction for 180 days?" at bounding box center [707, 355] width 762 height 16
click at [281, 28] on link "Home" at bounding box center [256, 29] width 63 height 27
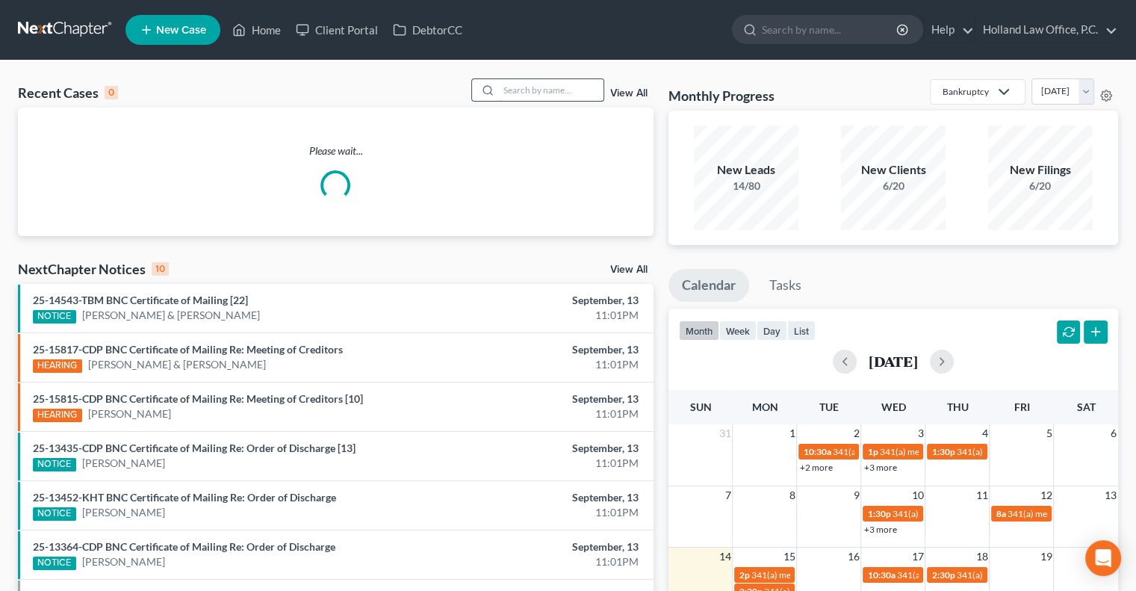
click at [560, 92] on input "search" at bounding box center [551, 90] width 105 height 22
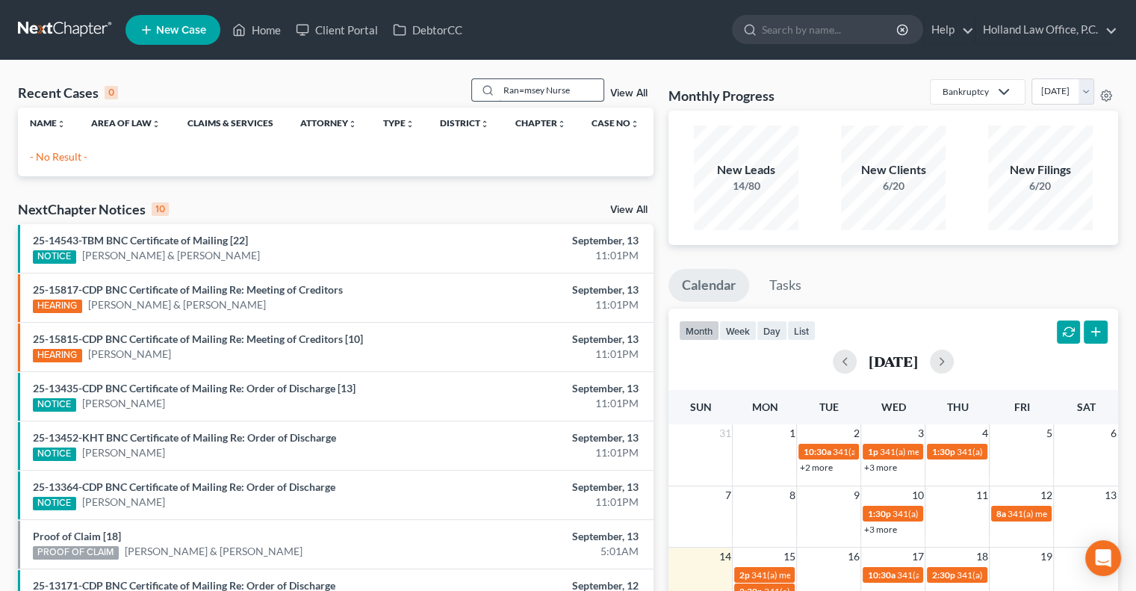
click at [517, 93] on input "Ran=msey Nurse" at bounding box center [551, 90] width 105 height 22
click at [567, 92] on input "Ramsey Nurse" at bounding box center [551, 90] width 105 height 22
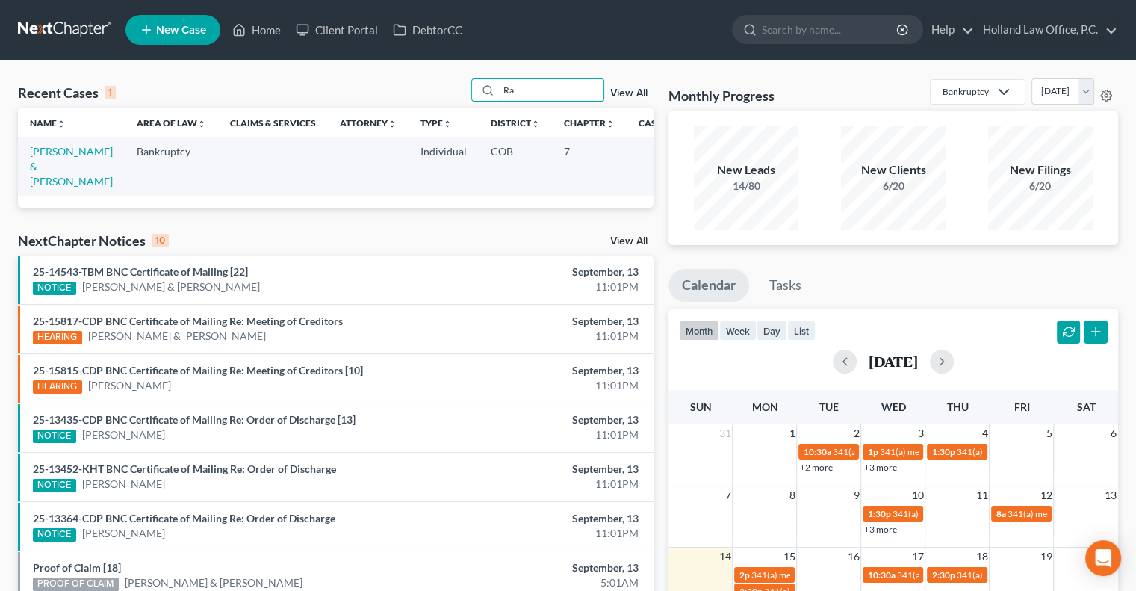
type input "R"
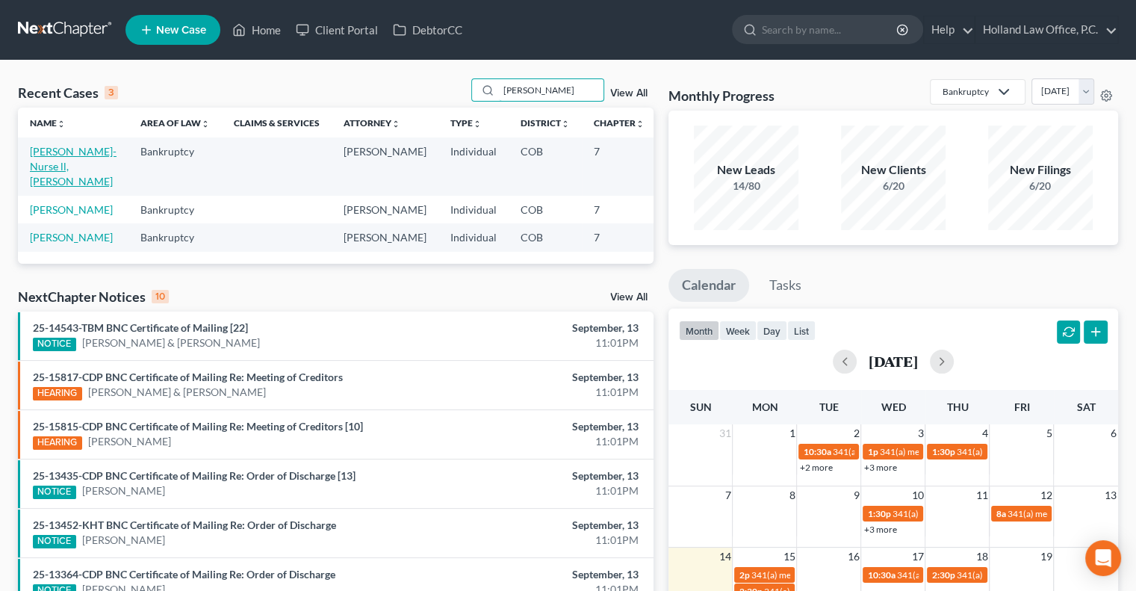
type input "cooper"
click at [51, 162] on link "Cooper-Nurse ll, Ramsay" at bounding box center [73, 166] width 87 height 43
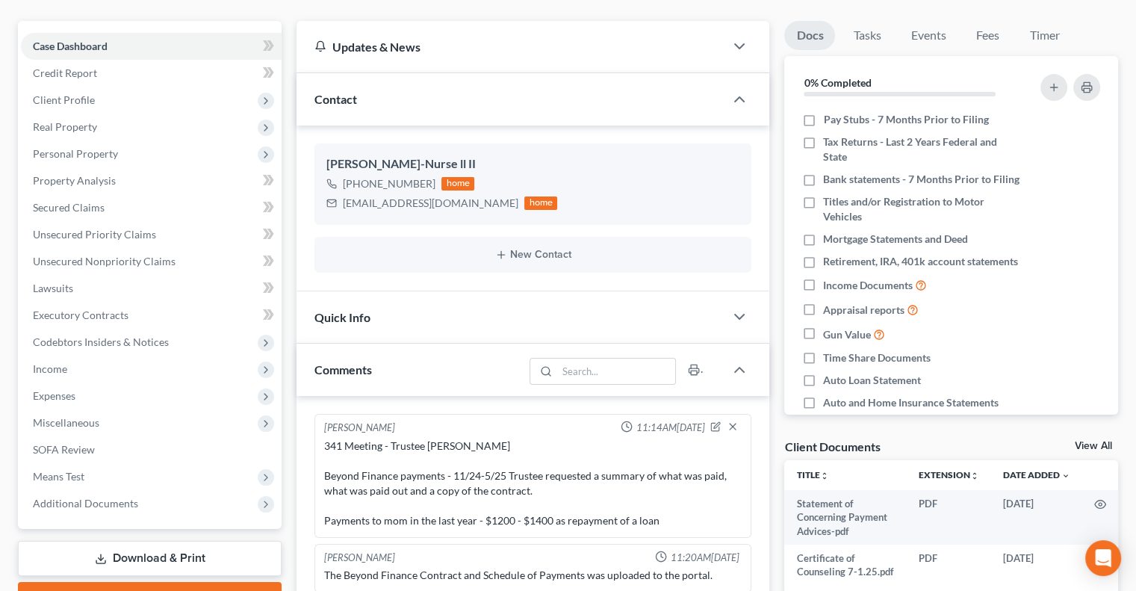
scroll to position [149, 0]
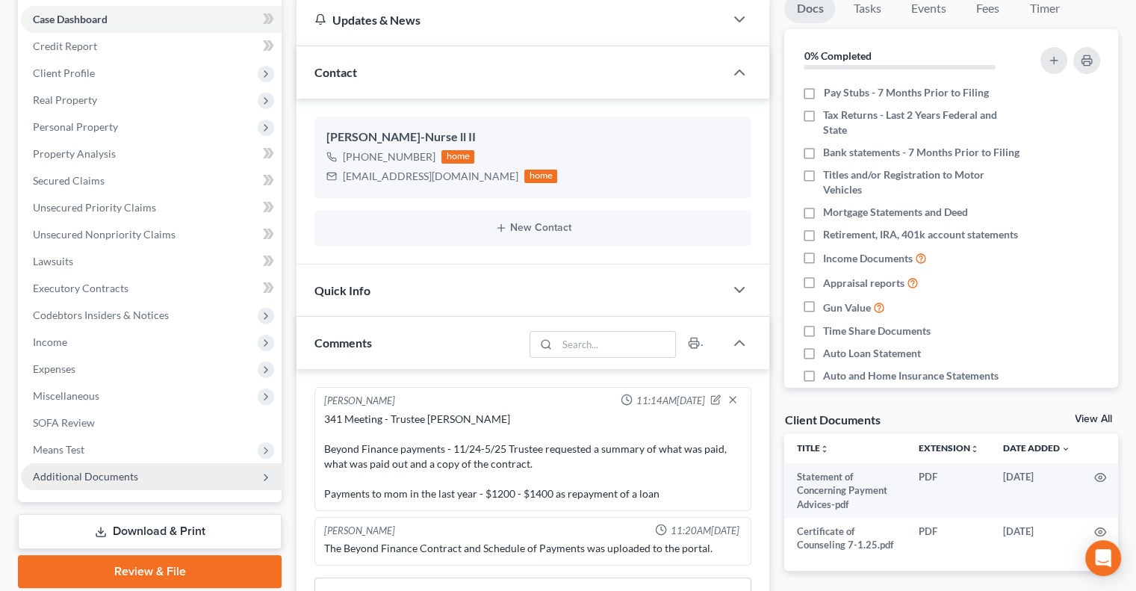
click at [103, 479] on span "Additional Documents" at bounding box center [85, 476] width 105 height 13
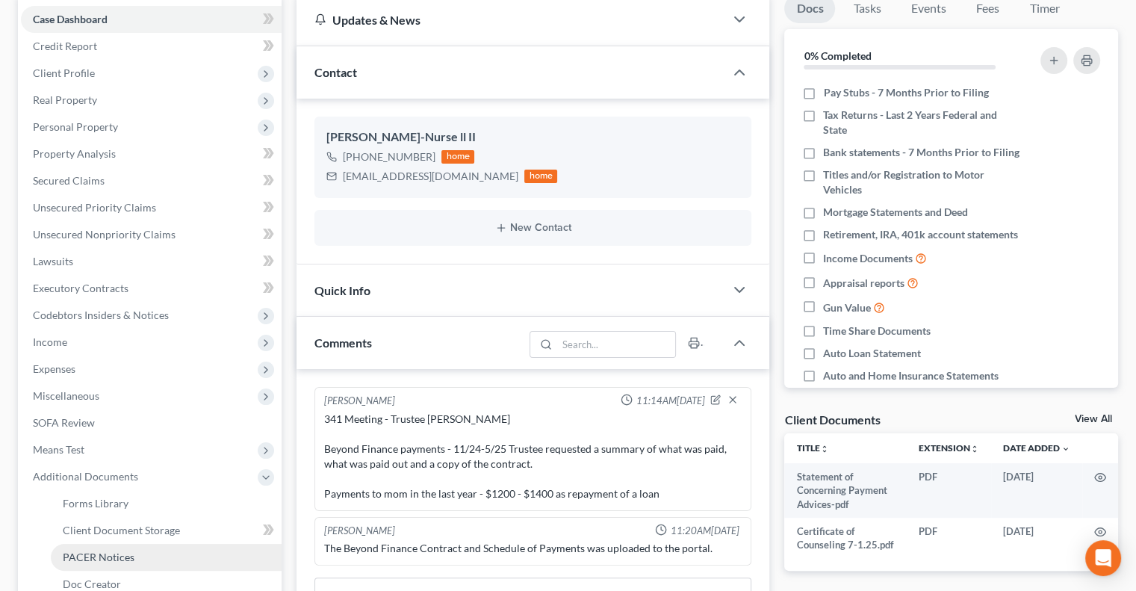
click at [90, 547] on link "PACER Notices" at bounding box center [166, 557] width 231 height 27
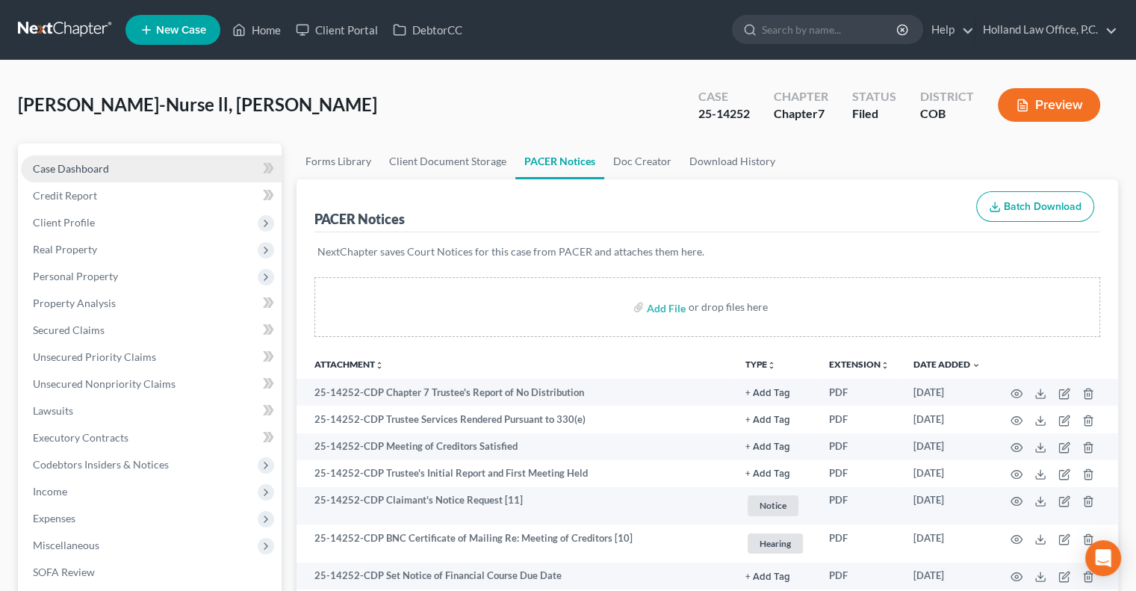
click at [93, 174] on span "Case Dashboard" at bounding box center [71, 168] width 76 height 13
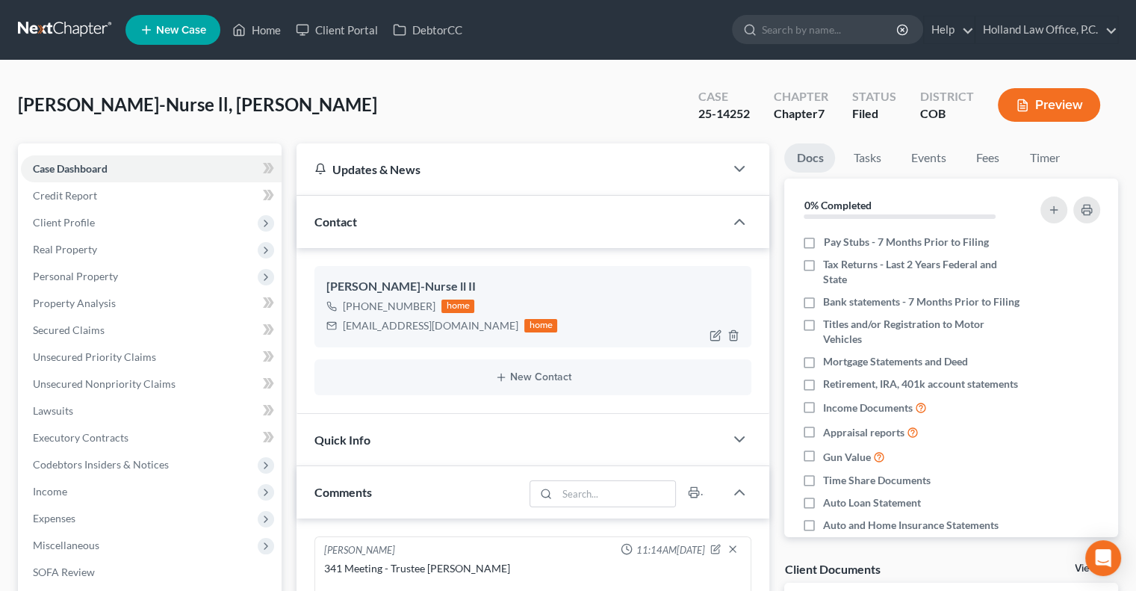
drag, startPoint x: 430, startPoint y: 303, endPoint x: 357, endPoint y: 303, distance: 73.2
click at [357, 303] on div "+1 (720) 731-9381 home" at bounding box center [441, 305] width 231 height 19
copy div "(720) 731-9381"
drag, startPoint x: 261, startPoint y: 28, endPoint x: 324, endPoint y: 32, distance: 62.9
click at [262, 28] on link "Home" at bounding box center [256, 29] width 63 height 27
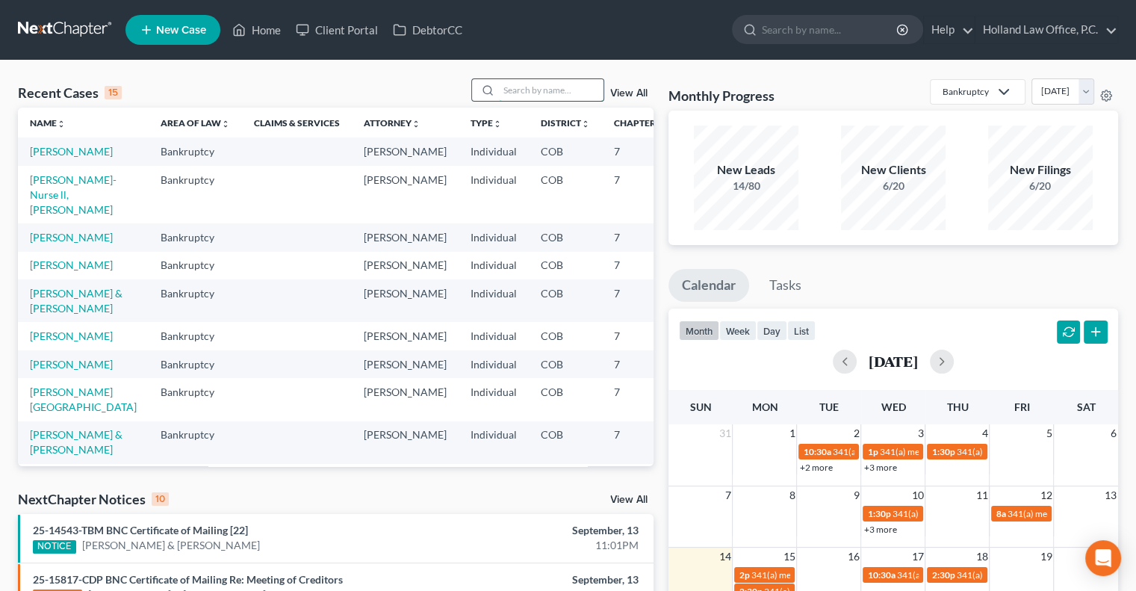
click at [503, 89] on input "search" at bounding box center [551, 90] width 105 height 22
click at [61, 165] on td "Shank, Deann" at bounding box center [83, 151] width 131 height 28
click at [44, 152] on link "Shank, Deann" at bounding box center [71, 151] width 83 height 13
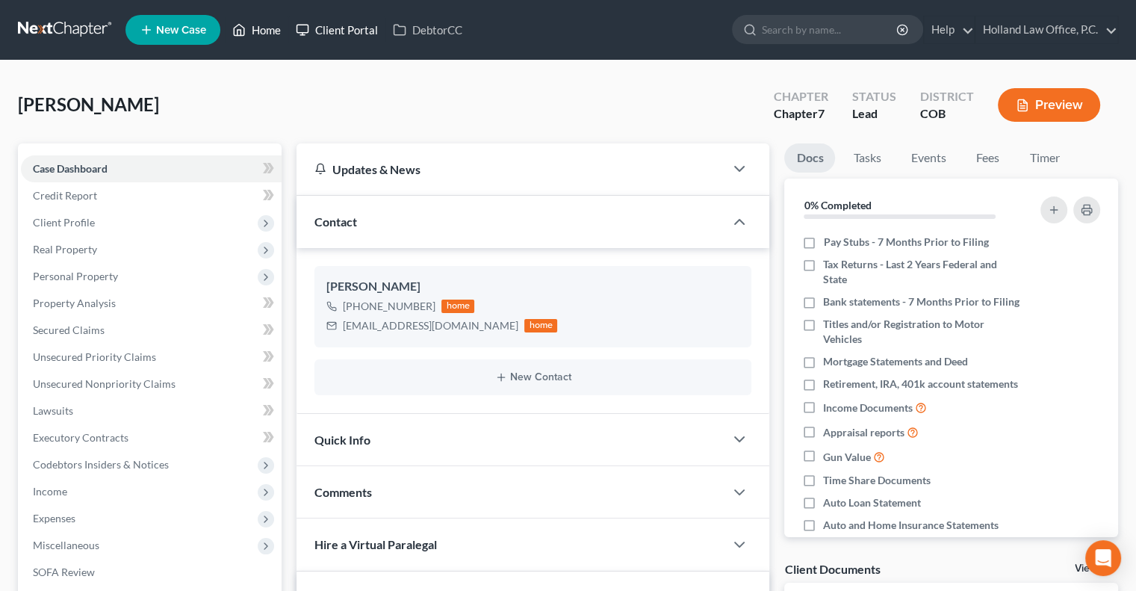
drag, startPoint x: 264, startPoint y: 27, endPoint x: 296, endPoint y: 27, distance: 32.1
click at [264, 27] on link "Home" at bounding box center [256, 29] width 63 height 27
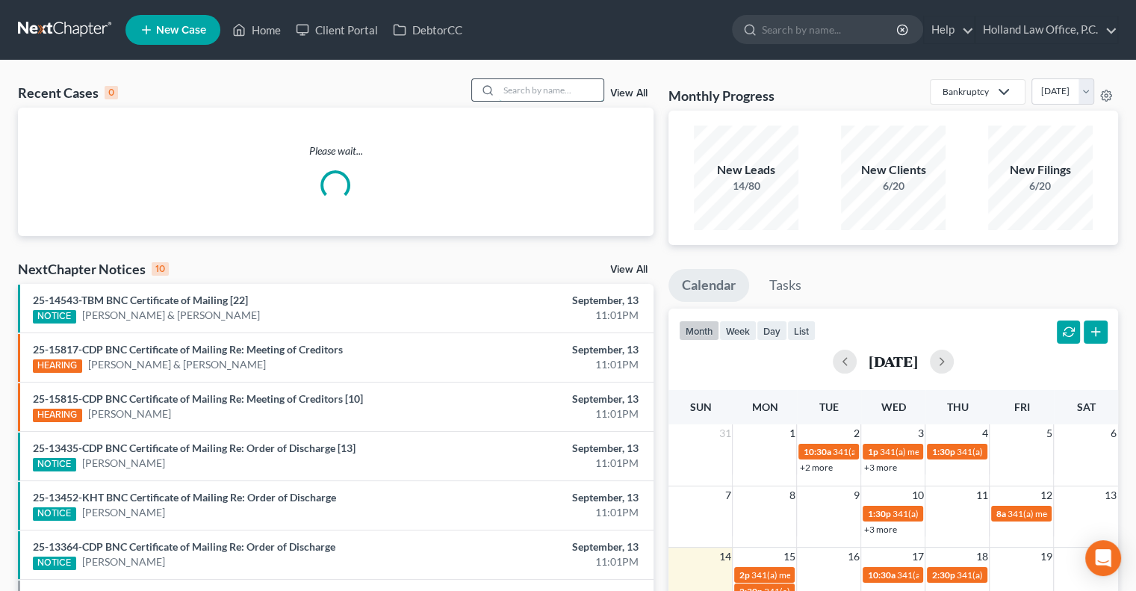
click at [542, 92] on input "search" at bounding box center [551, 90] width 105 height 22
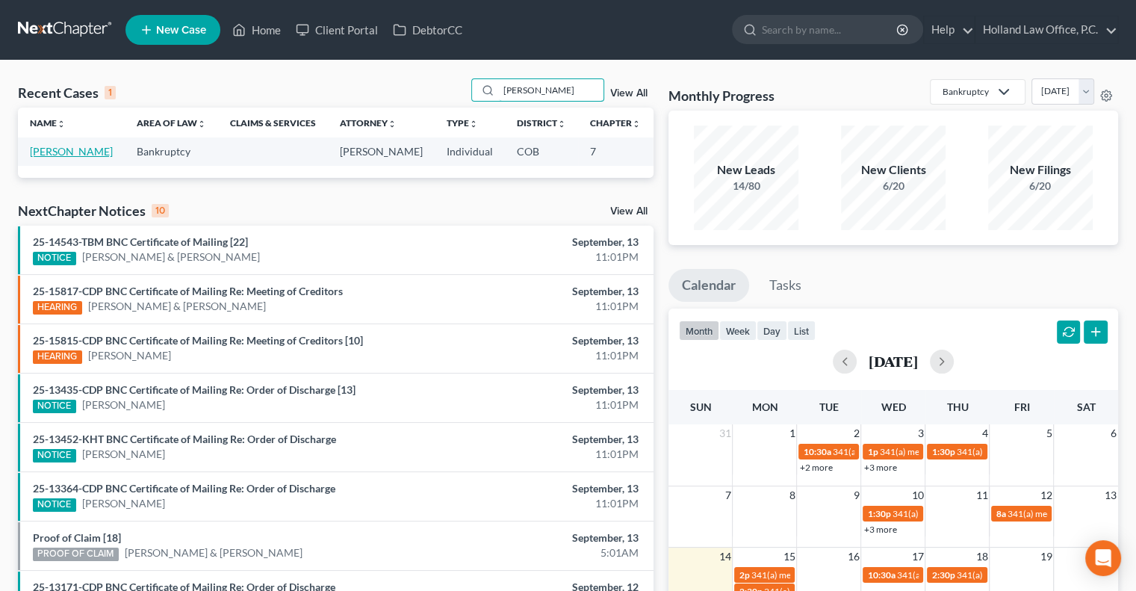
type input "Flores"
click at [42, 158] on link "Flores, Deneen" at bounding box center [71, 151] width 83 height 13
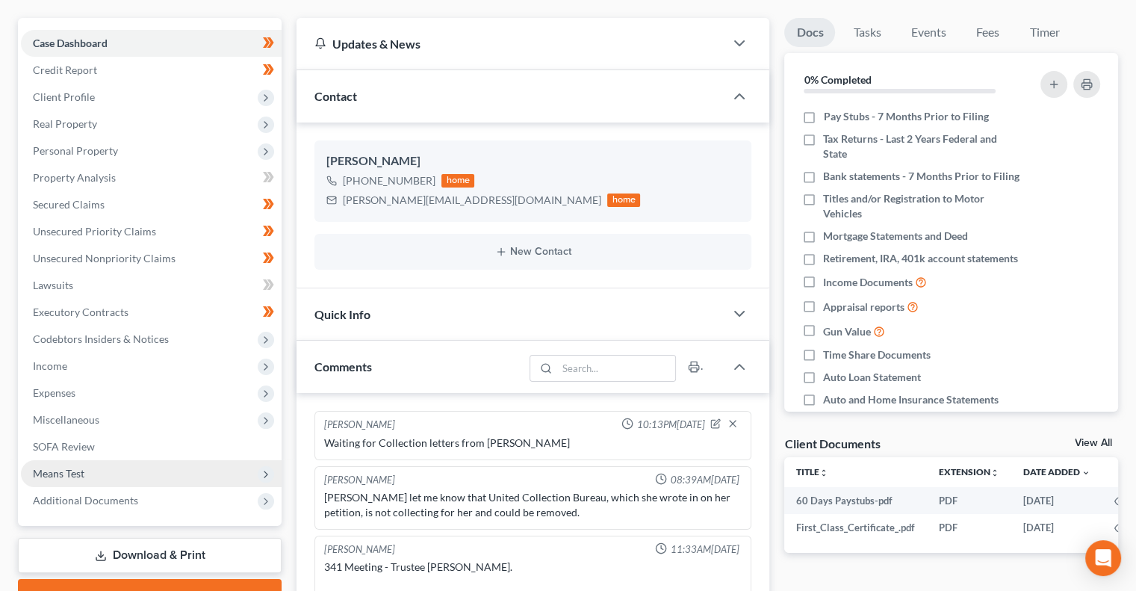
scroll to position [149, 0]
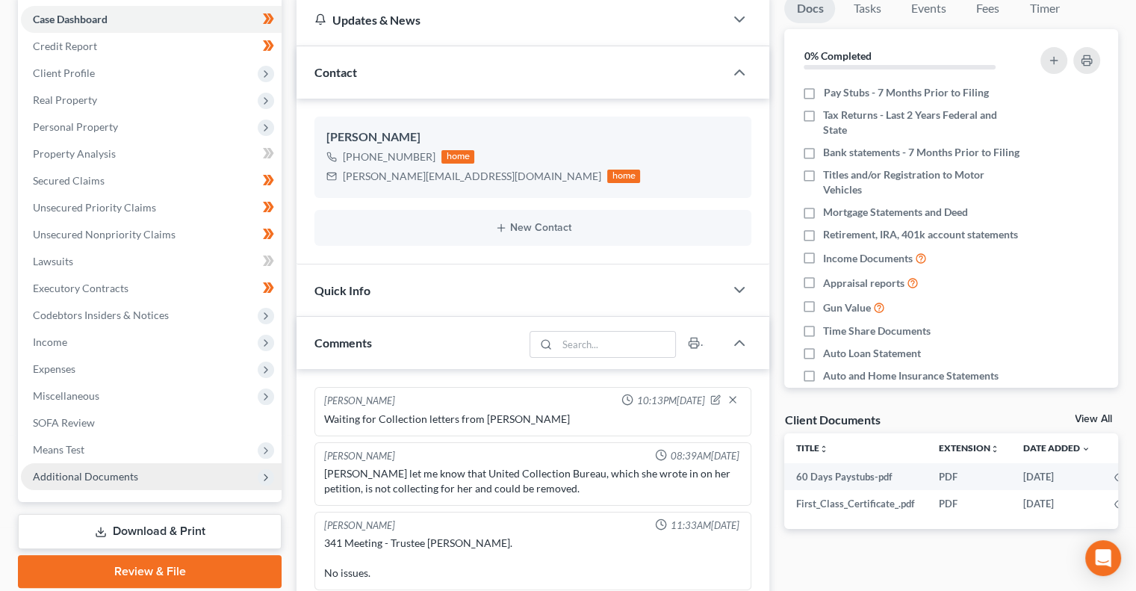
click at [123, 475] on span "Additional Documents" at bounding box center [85, 476] width 105 height 13
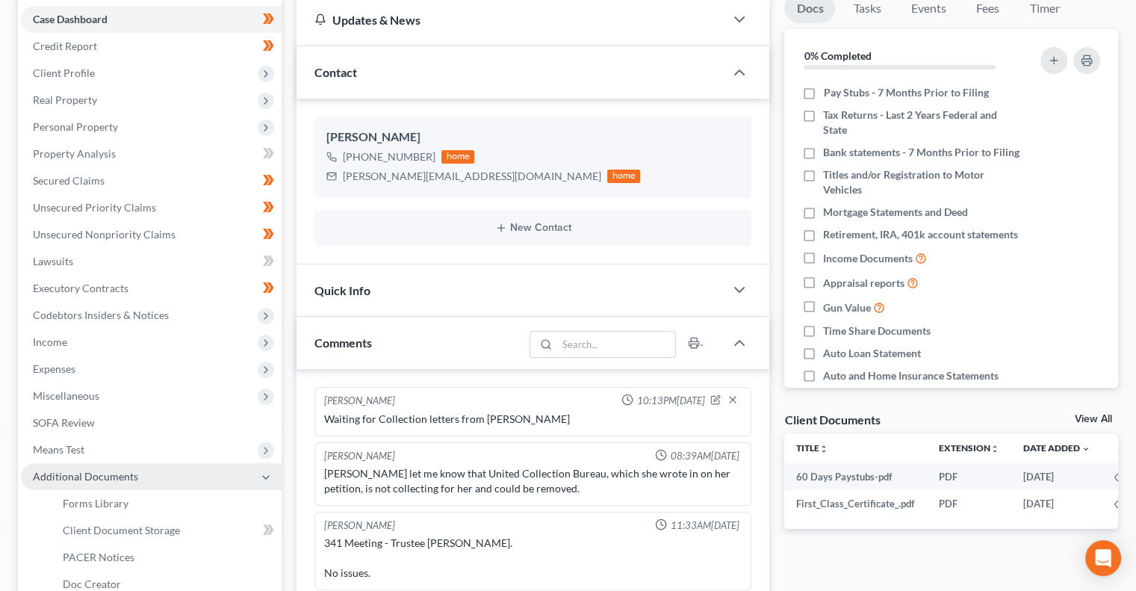
scroll to position [224, 0]
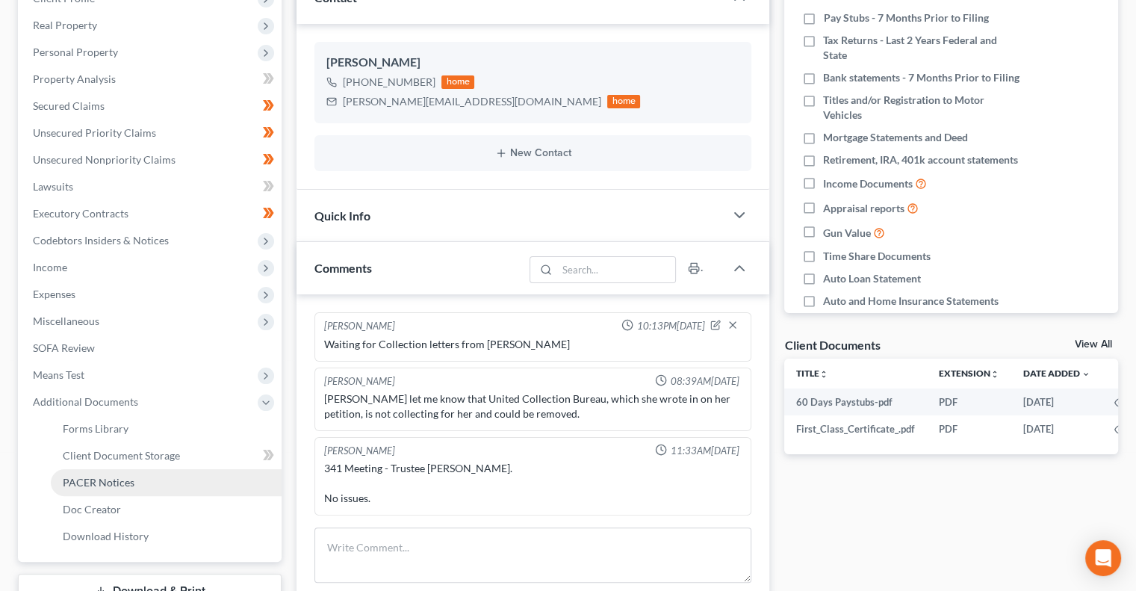
click at [115, 487] on span "PACER Notices" at bounding box center [99, 482] width 72 height 13
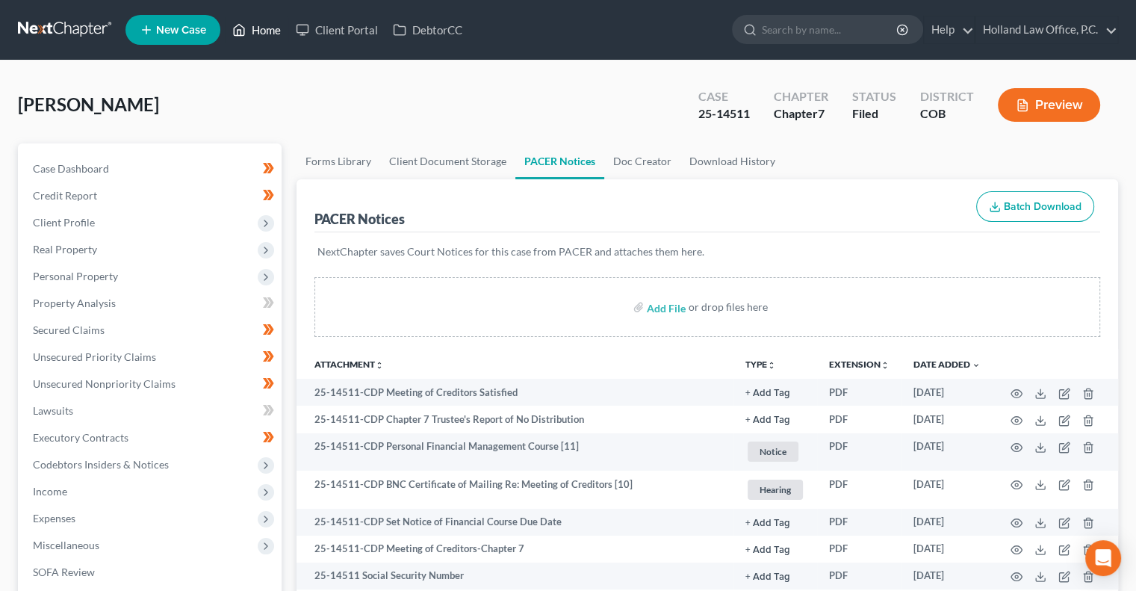
click at [267, 33] on link "Home" at bounding box center [256, 29] width 63 height 27
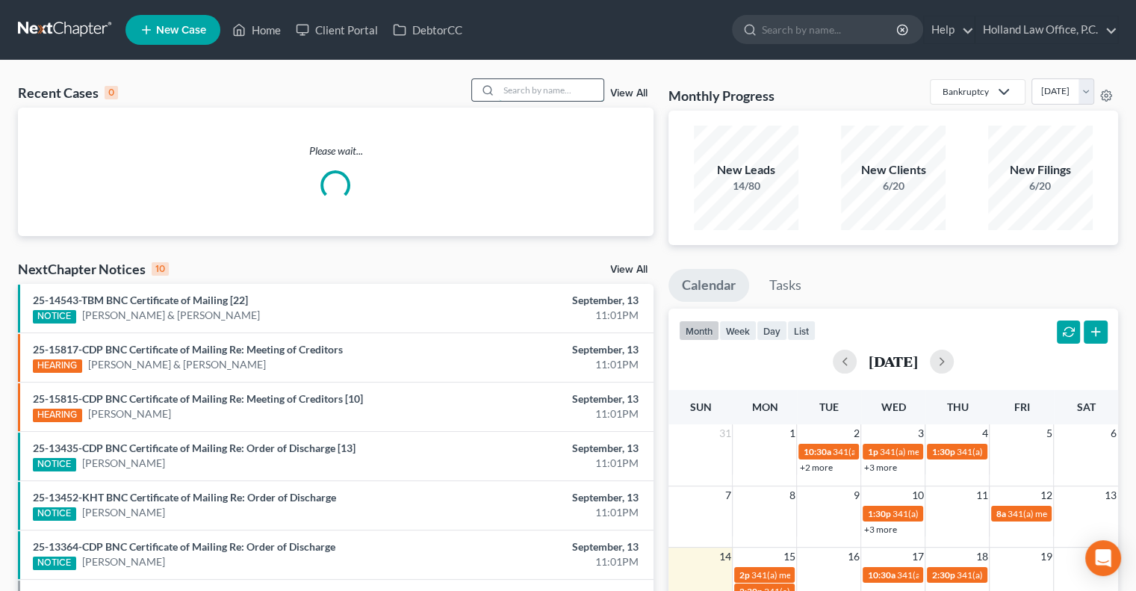
click at [585, 92] on input "search" at bounding box center [551, 90] width 105 height 22
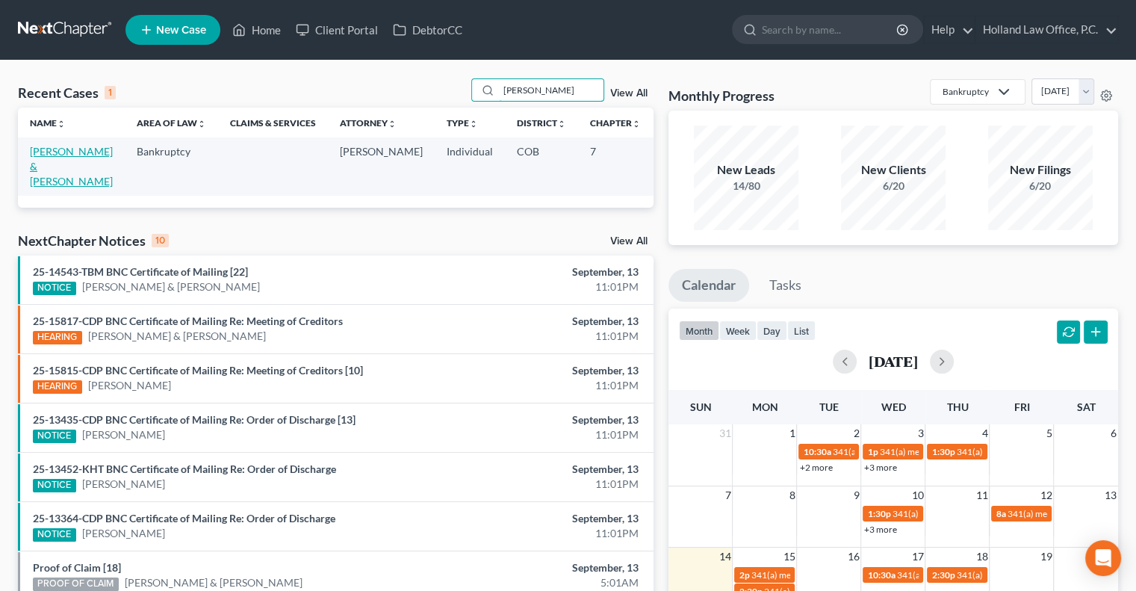
type input "scoby"
click at [43, 153] on link "Scoby, Jason & Rebecca" at bounding box center [71, 166] width 83 height 43
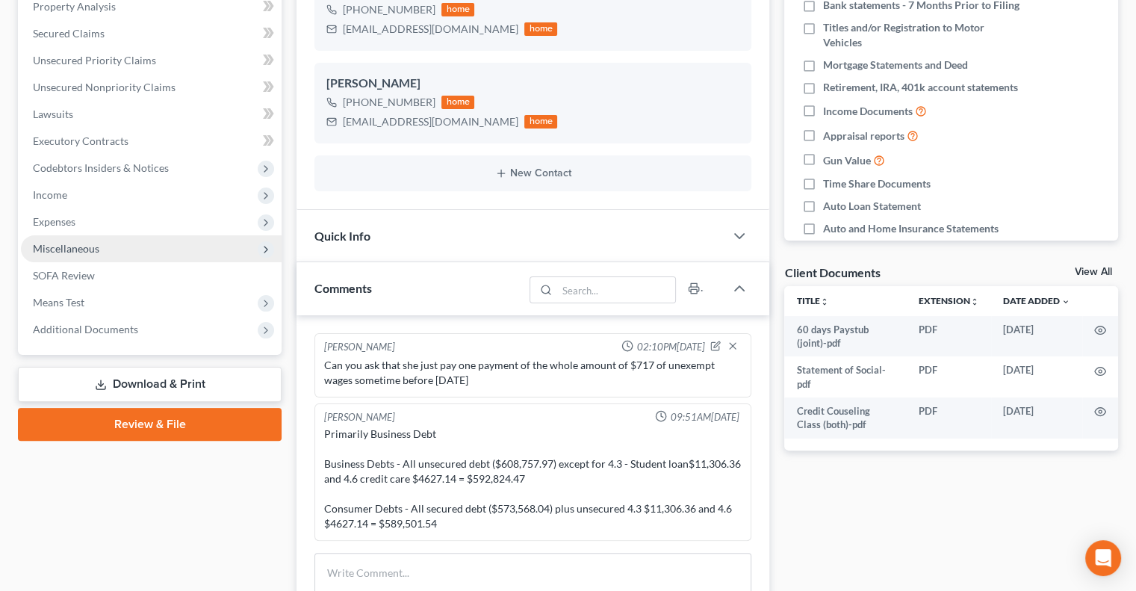
scroll to position [299, 0]
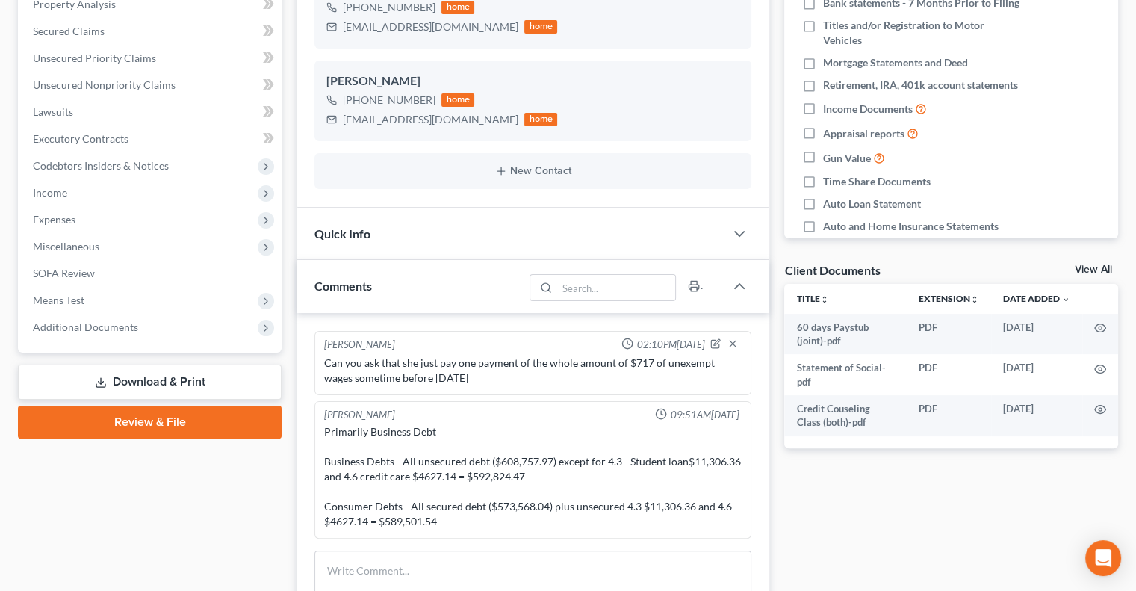
drag, startPoint x: 128, startPoint y: 330, endPoint x: 105, endPoint y: 379, distance: 54.8
click at [128, 330] on span "Additional Documents" at bounding box center [85, 326] width 105 height 13
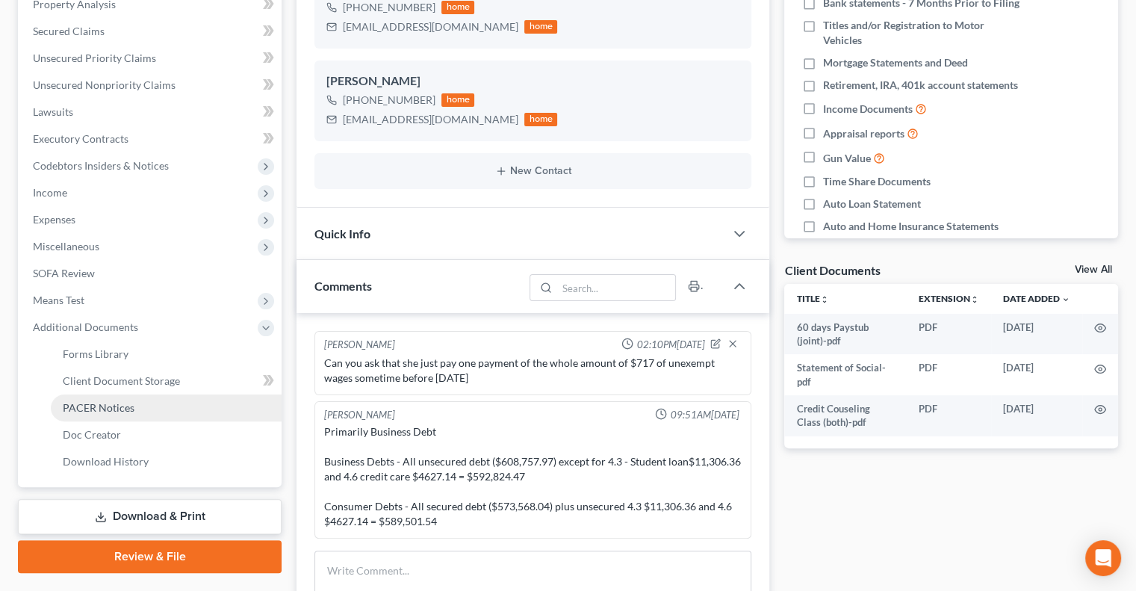
click at [95, 410] on span "PACER Notices" at bounding box center [99, 407] width 72 height 13
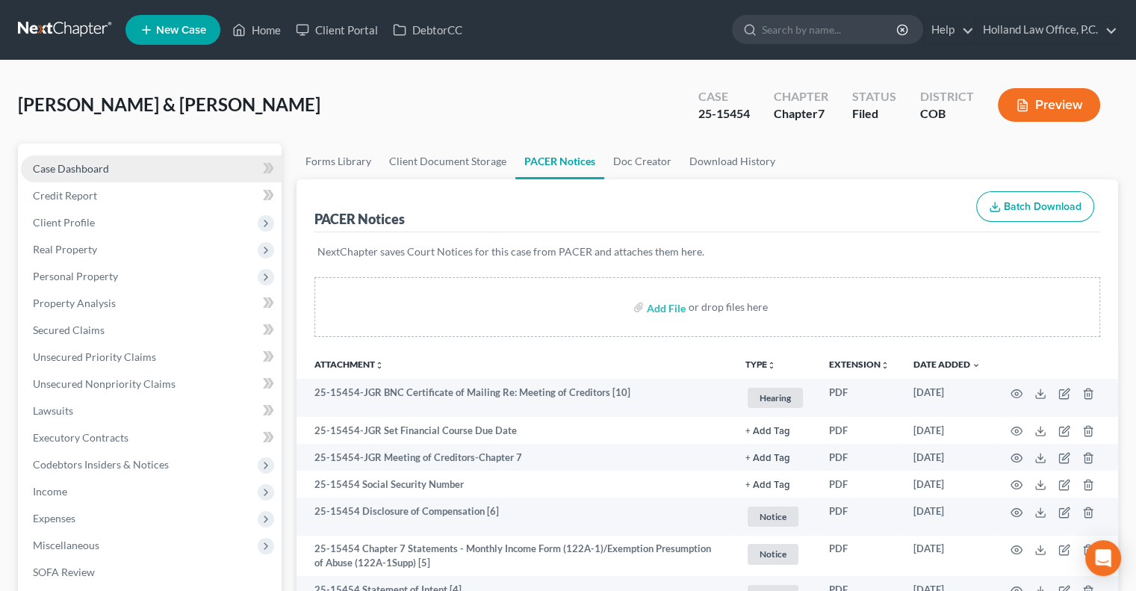
click at [143, 169] on link "Case Dashboard" at bounding box center [151, 168] width 261 height 27
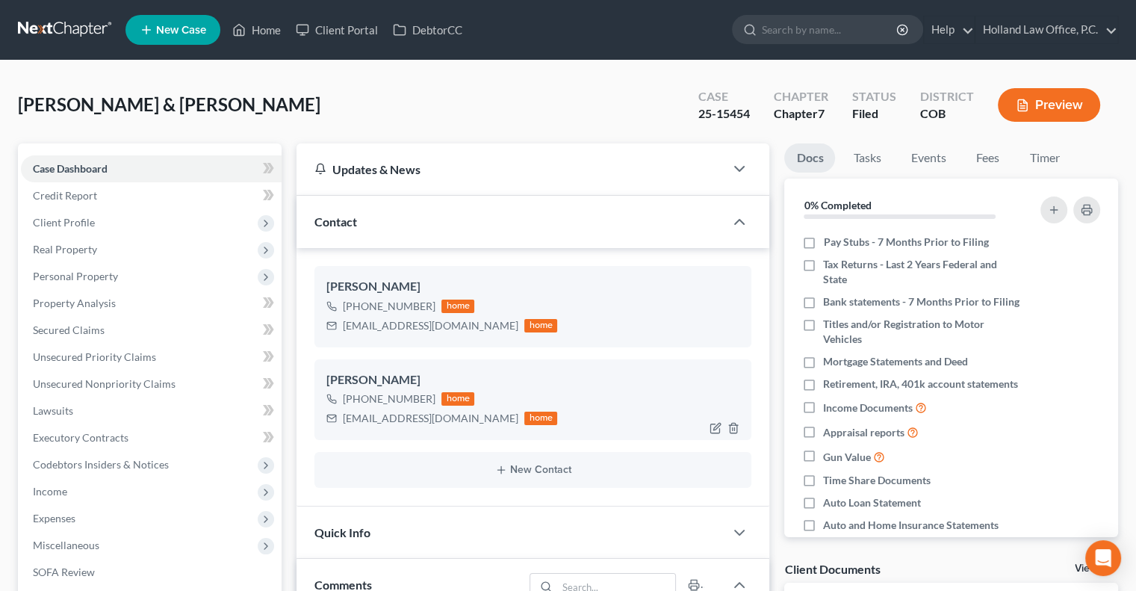
drag, startPoint x: 398, startPoint y: 396, endPoint x: 378, endPoint y: 396, distance: 20.2
drag, startPoint x: 378, startPoint y: 396, endPoint x: 533, endPoint y: 378, distance: 156.3
click at [573, 361] on div "Jason Scoby +1 (601) 813-2383 home williammunny76@yahoo.com home" at bounding box center [532, 399] width 437 height 81
drag, startPoint x: 435, startPoint y: 395, endPoint x: 358, endPoint y: 393, distance: 76.2
click at [358, 393] on div "+1 (601) 813-2383 home" at bounding box center [441, 398] width 231 height 19
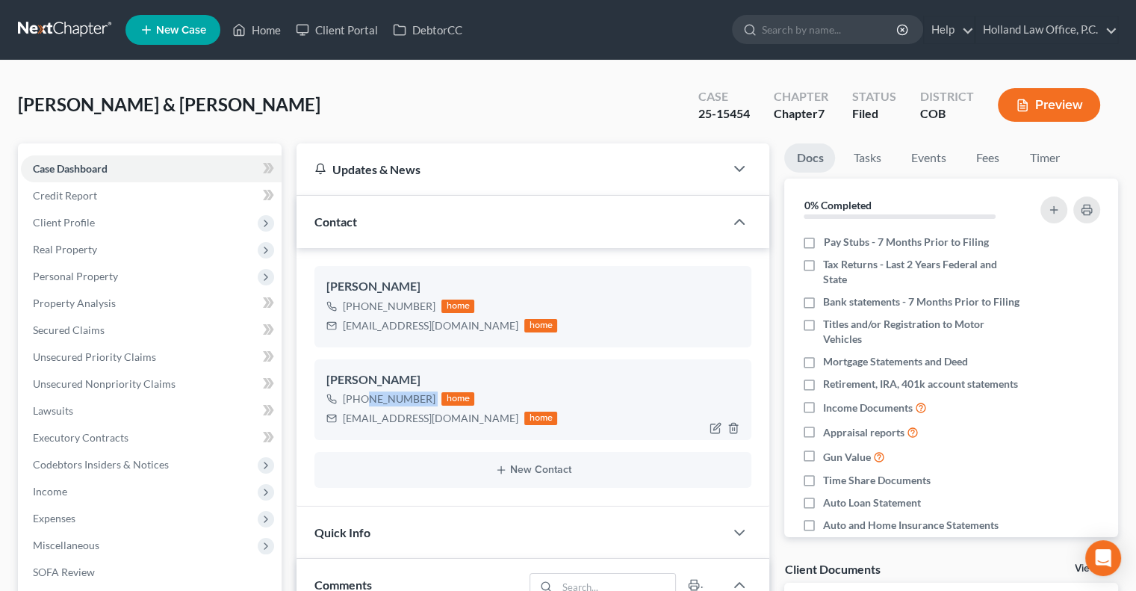
click at [358, 393] on div "+1 (601) 813-2383" at bounding box center [389, 398] width 93 height 15
drag, startPoint x: 432, startPoint y: 398, endPoint x: 358, endPoint y: 401, distance: 73.2
click at [356, 403] on div "+1 (601) 813-2383 home" at bounding box center [441, 398] width 231 height 19
copy div "(601) 813-2383"
drag, startPoint x: 266, startPoint y: 28, endPoint x: 460, endPoint y: 21, distance: 194.3
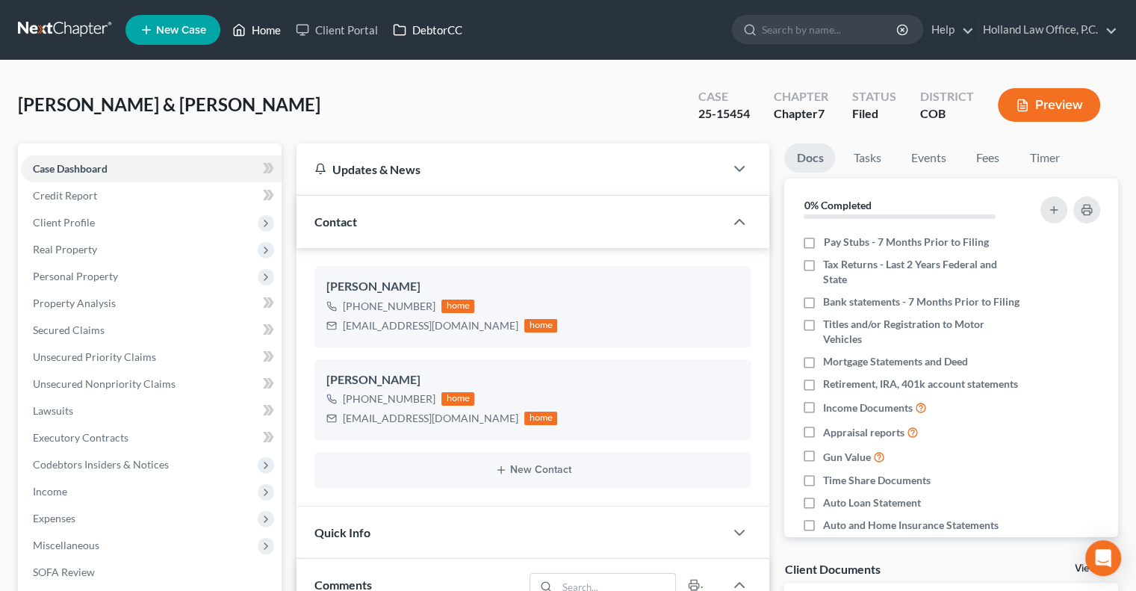
click at [266, 28] on link "Home" at bounding box center [256, 29] width 63 height 27
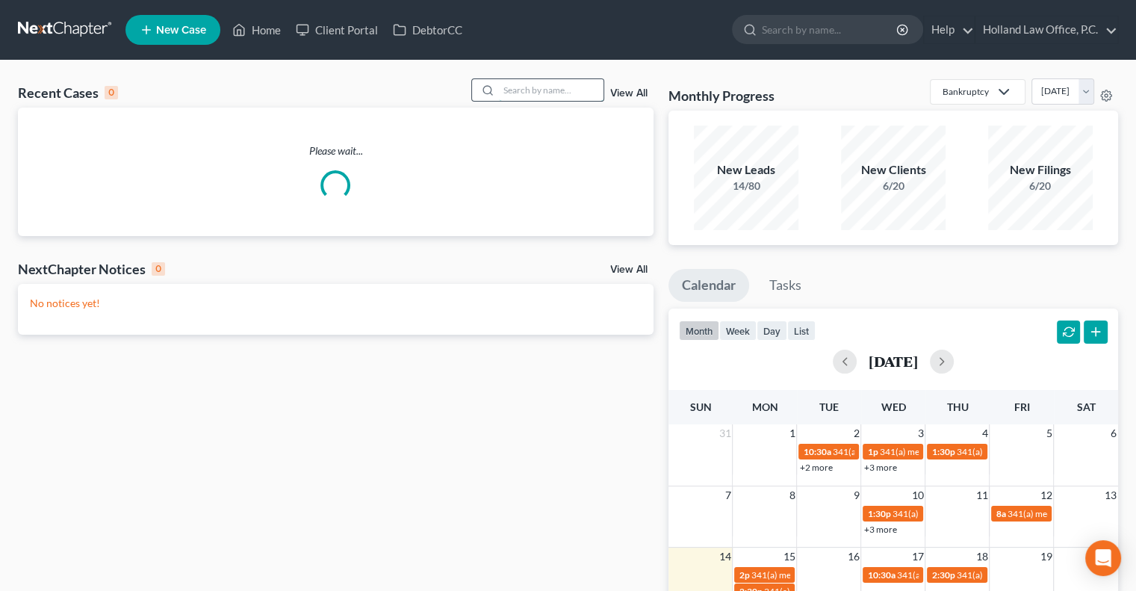
click at [547, 86] on input "search" at bounding box center [551, 90] width 105 height 22
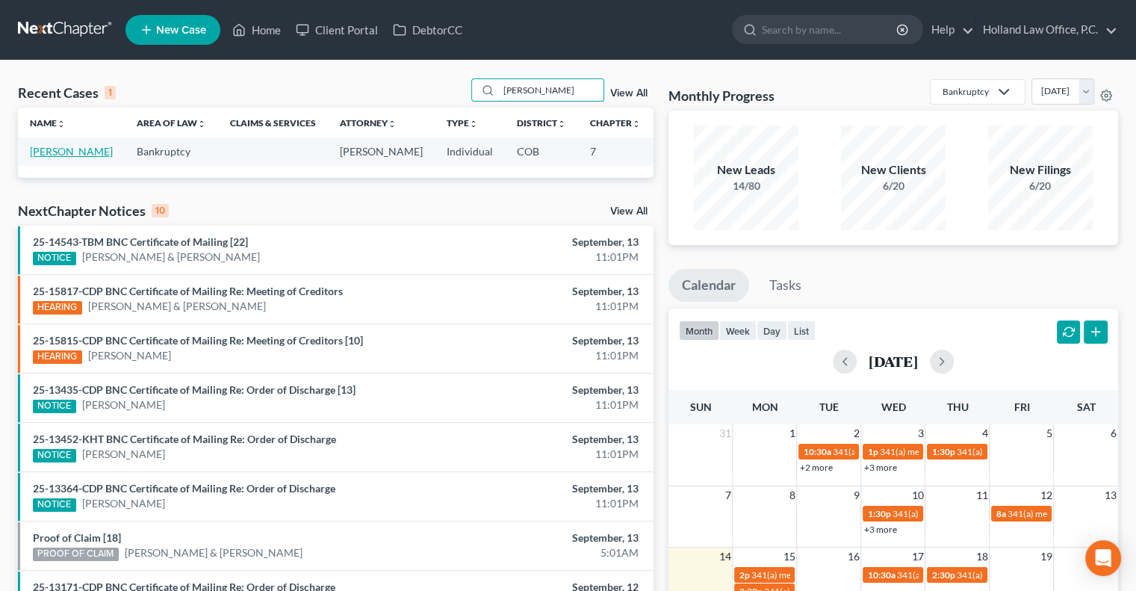
type input "flores"
click at [45, 158] on link "Flores, Deneen" at bounding box center [71, 151] width 83 height 13
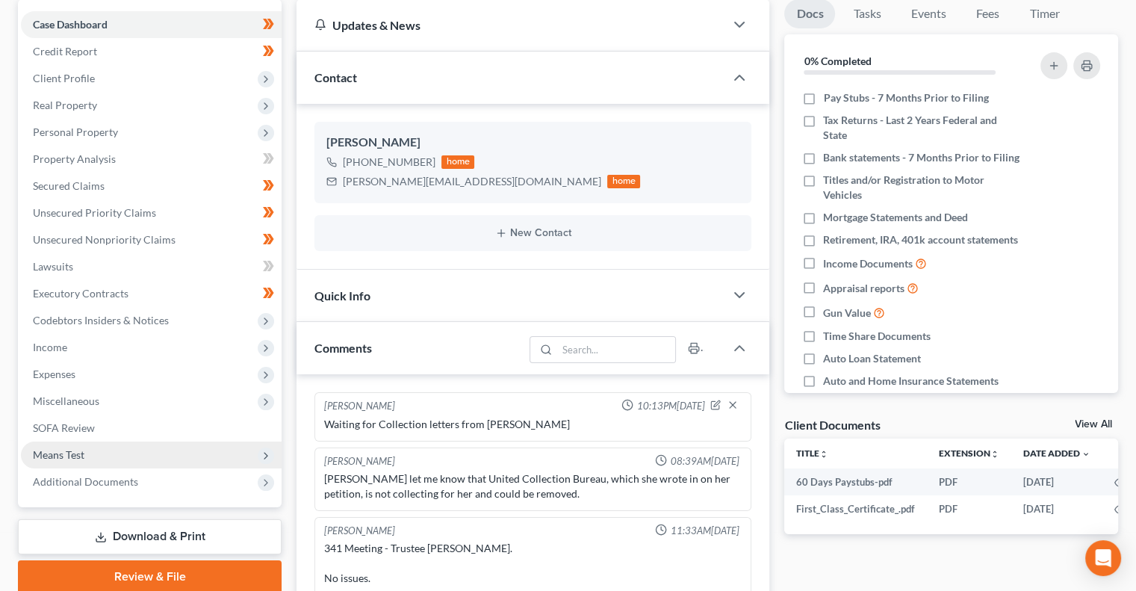
scroll to position [149, 0]
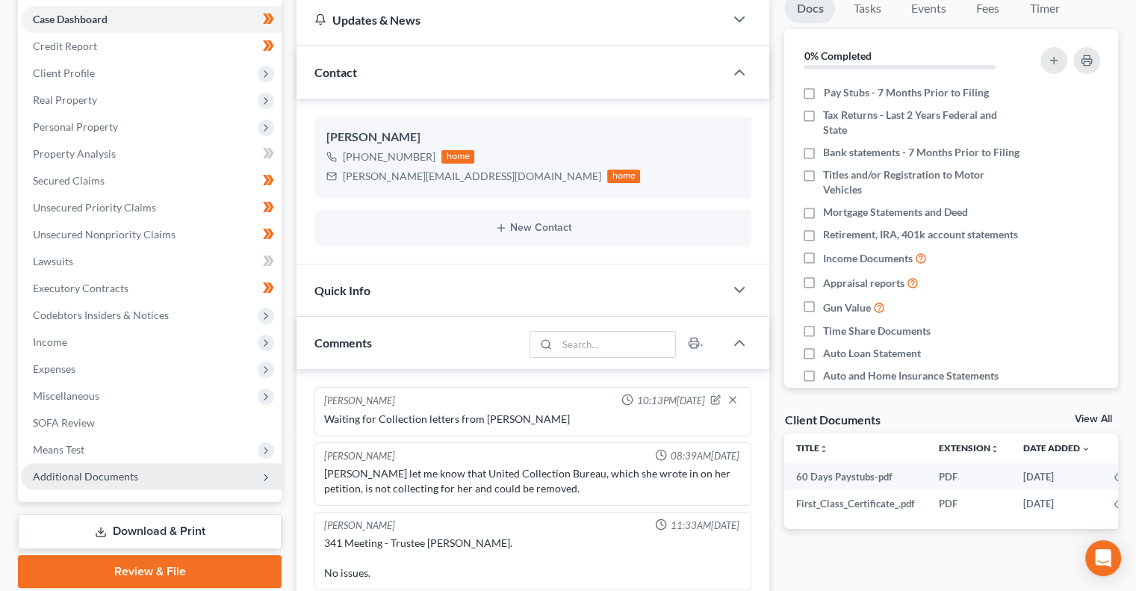
click at [84, 472] on span "Additional Documents" at bounding box center [85, 476] width 105 height 13
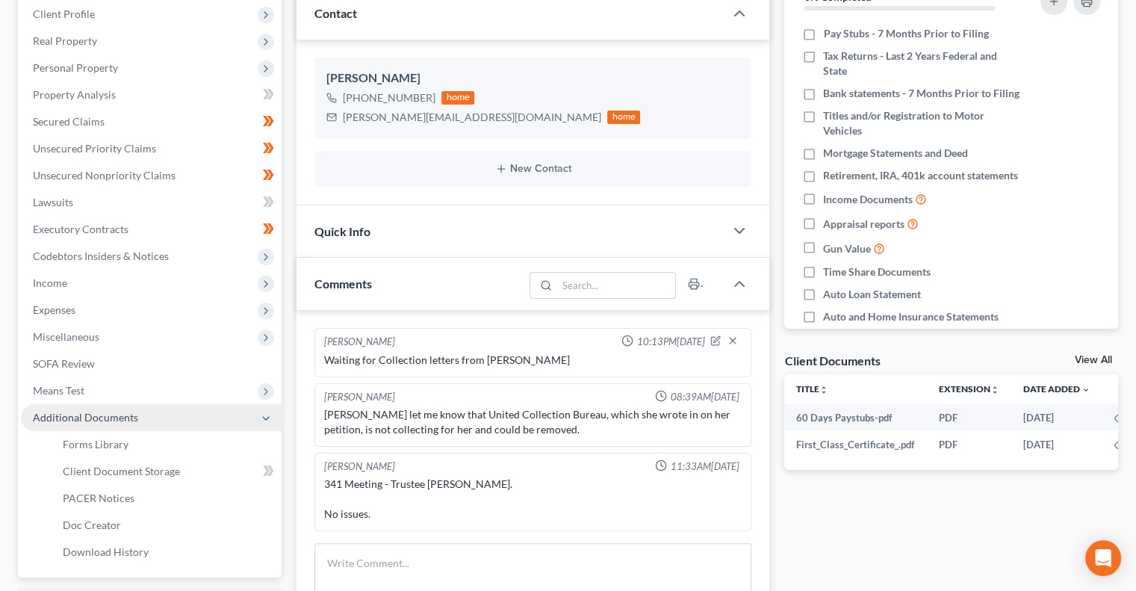
scroll to position [299, 0]
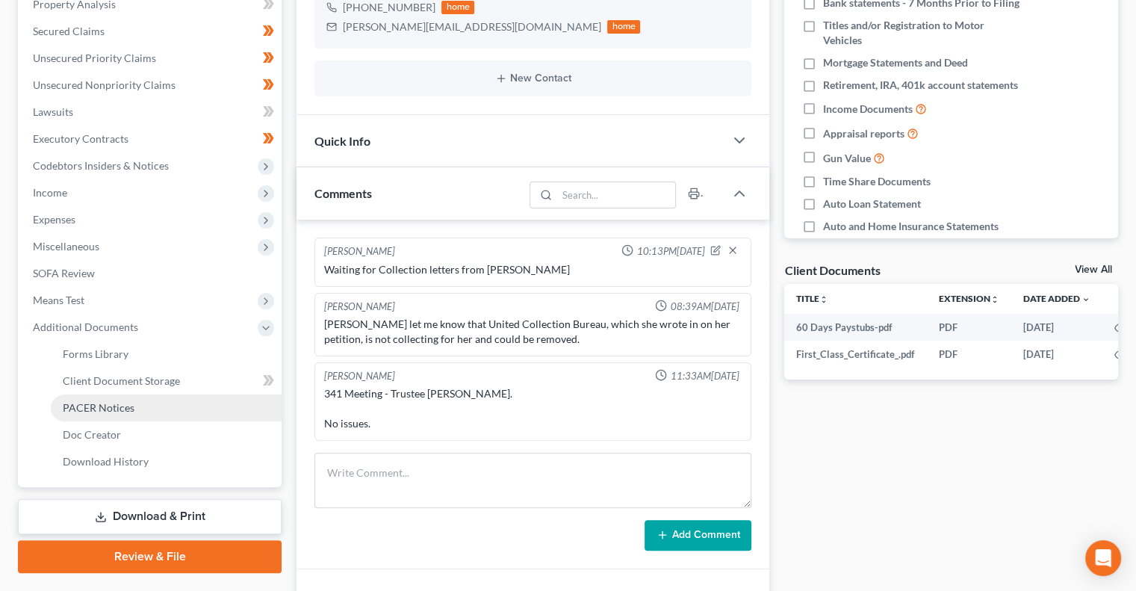
click at [91, 411] on span "PACER Notices" at bounding box center [99, 407] width 72 height 13
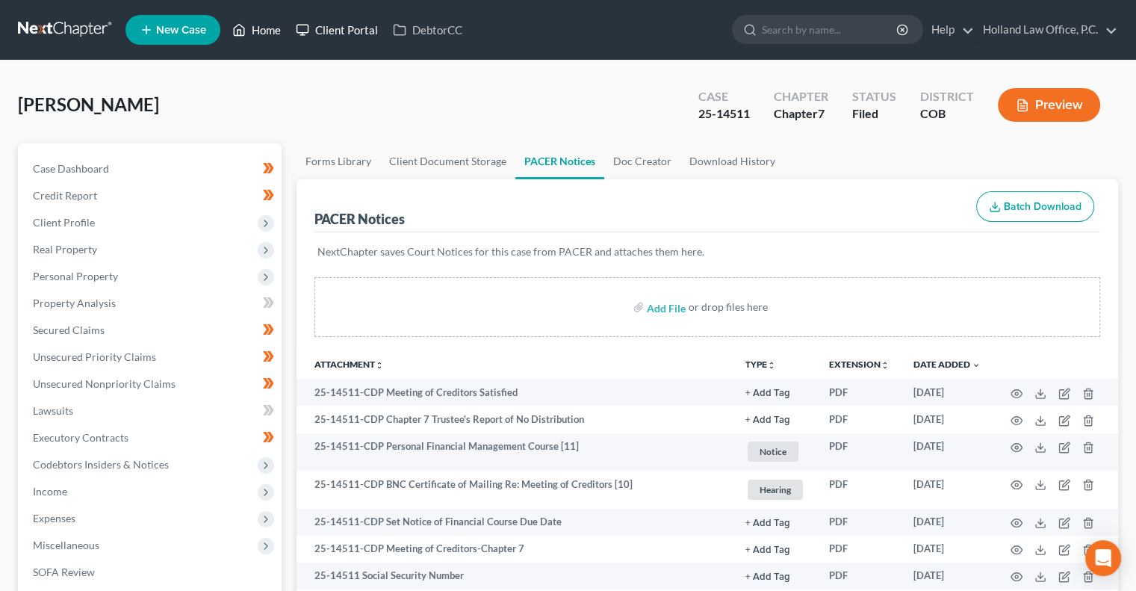
drag, startPoint x: 284, startPoint y: 29, endPoint x: 302, endPoint y: 29, distance: 17.9
click at [284, 29] on link "Home" at bounding box center [256, 29] width 63 height 27
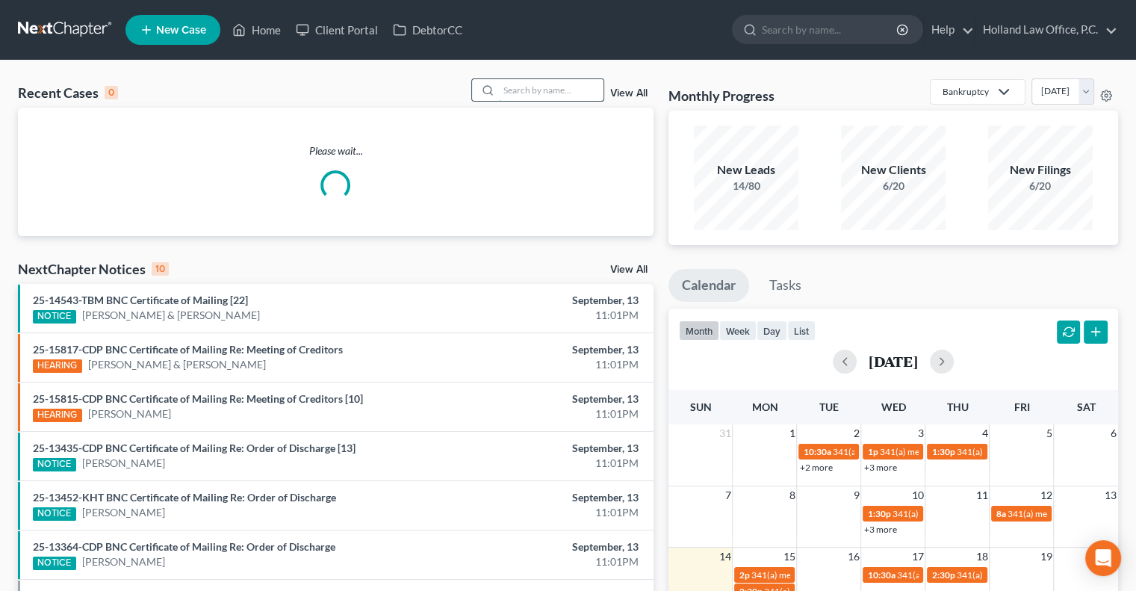
click at [580, 96] on input "search" at bounding box center [551, 90] width 105 height 22
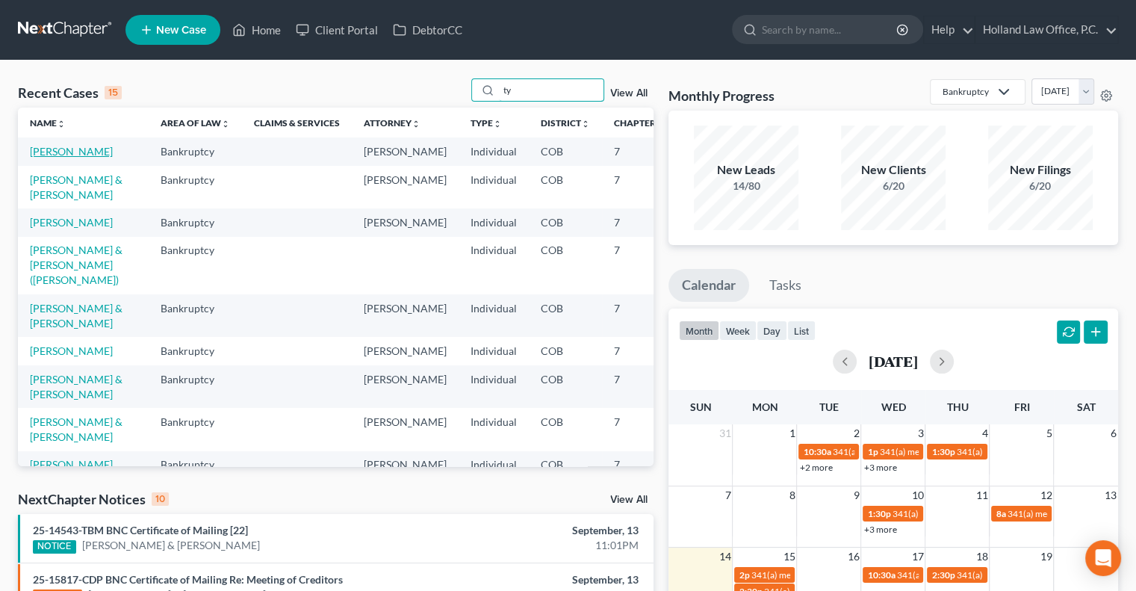
type input "ty"
click at [52, 152] on link "Tomlinson, Ty" at bounding box center [71, 151] width 83 height 13
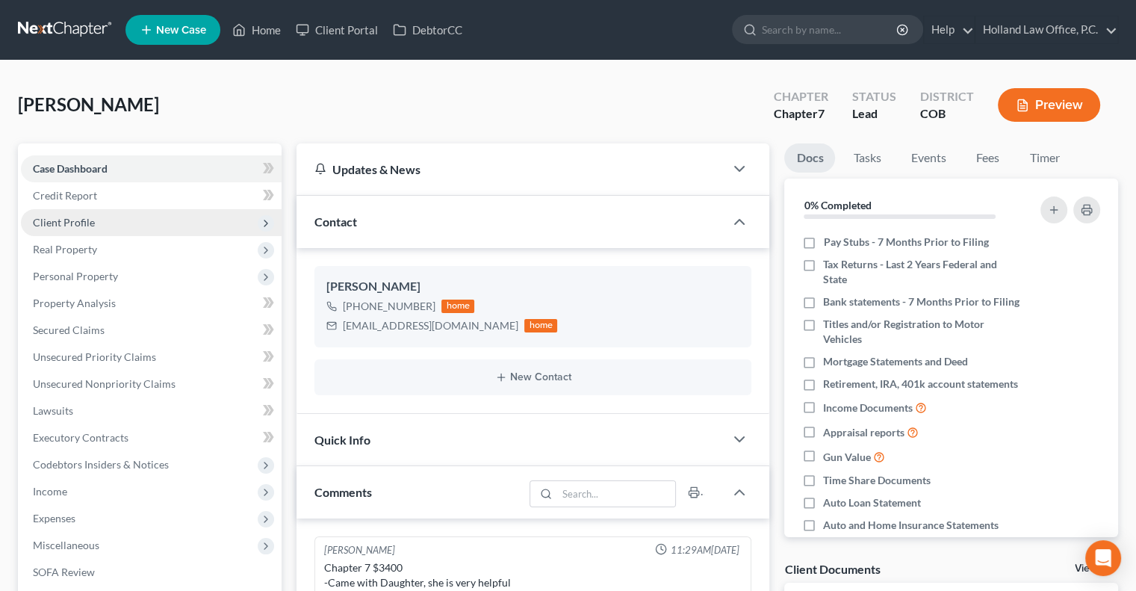
click at [78, 228] on span "Client Profile" at bounding box center [151, 222] width 261 height 27
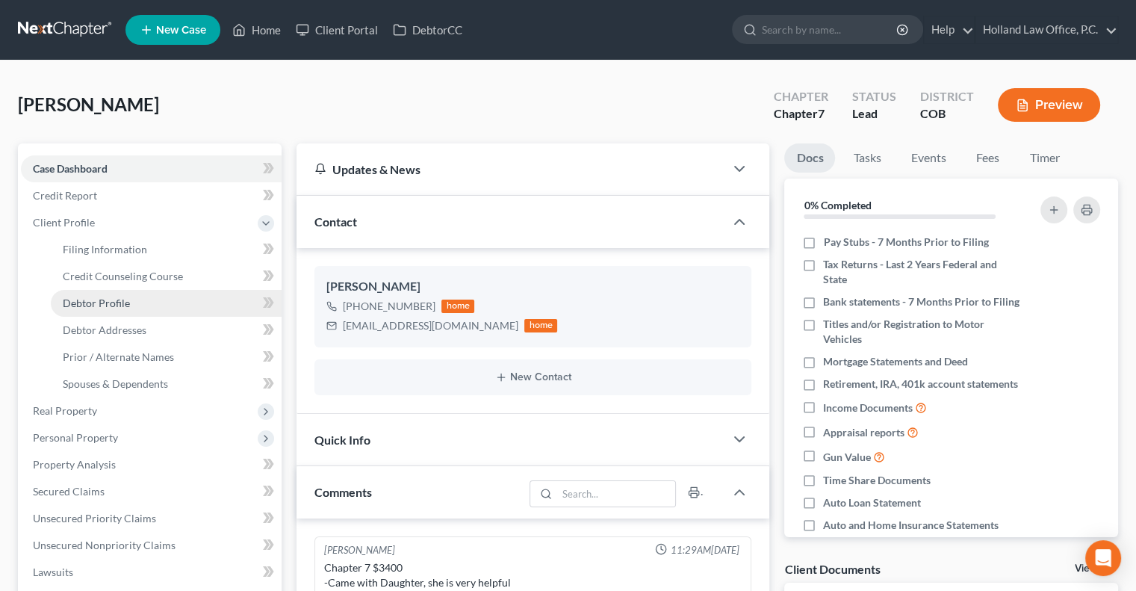
click at [152, 298] on link "Debtor Profile" at bounding box center [166, 303] width 231 height 27
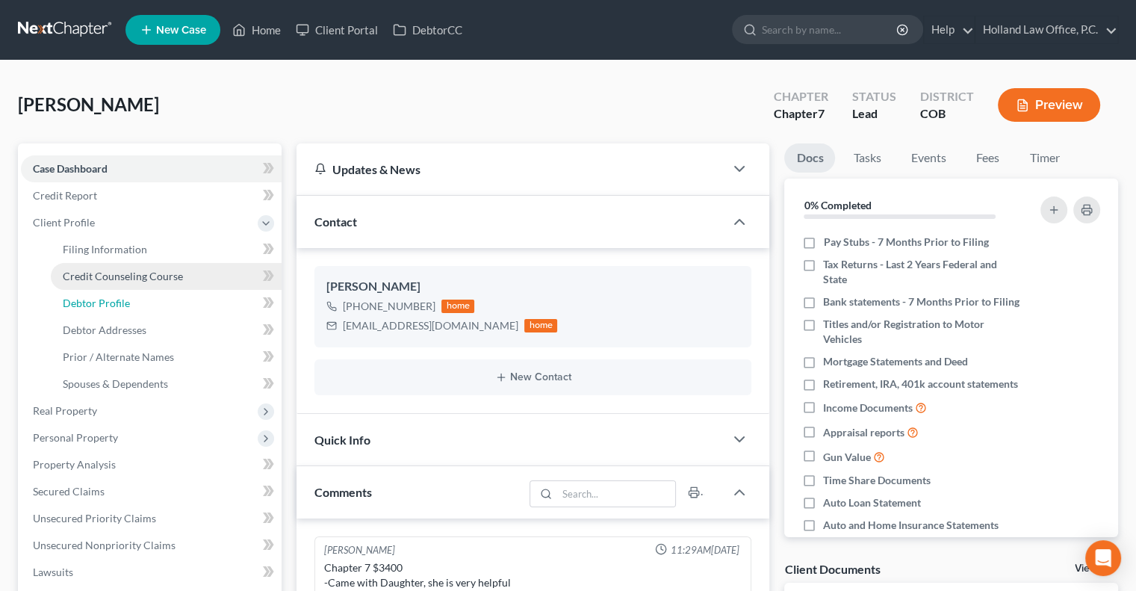
select select "1"
select select "0"
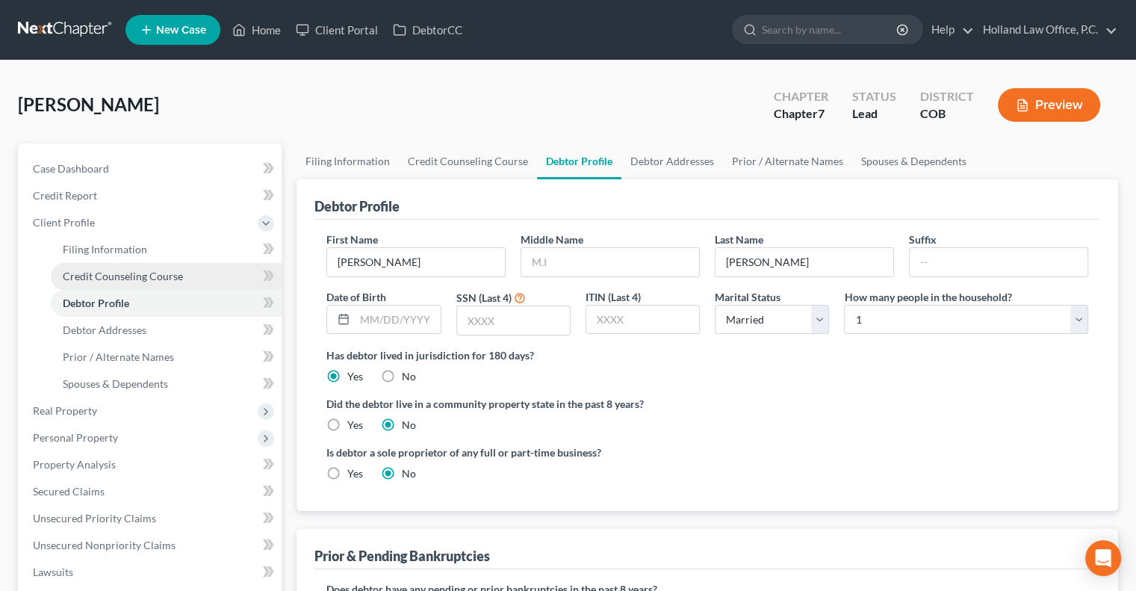
drag, startPoint x: 105, startPoint y: 273, endPoint x: 103, endPoint y: 283, distance: 9.8
click at [104, 274] on span "Credit Counseling Course" at bounding box center [123, 276] width 120 height 13
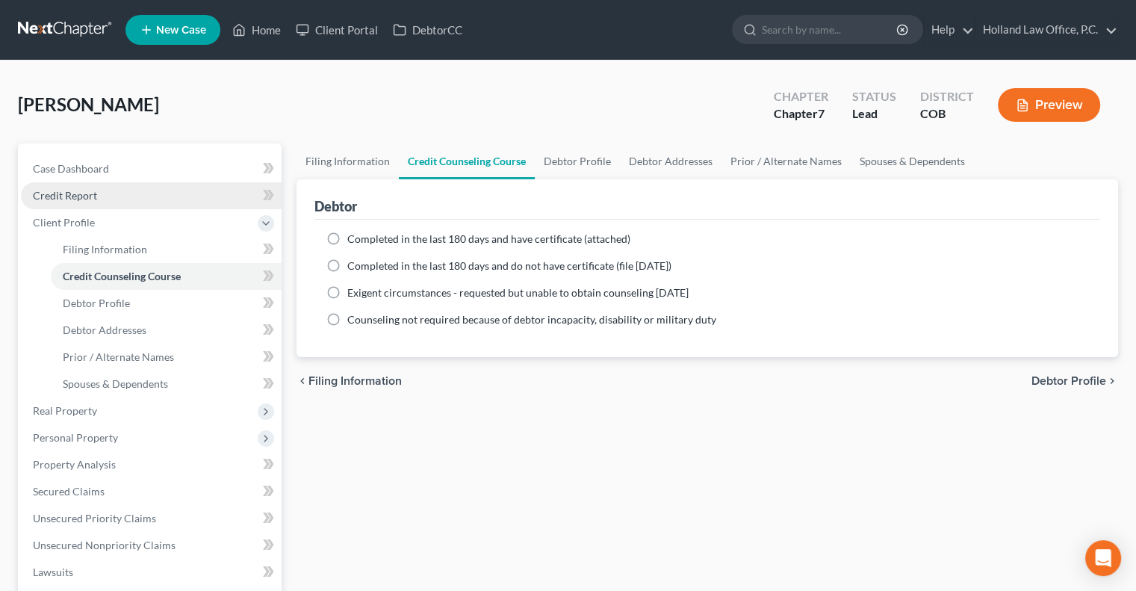
click at [77, 194] on span "Credit Report" at bounding box center [65, 195] width 64 height 13
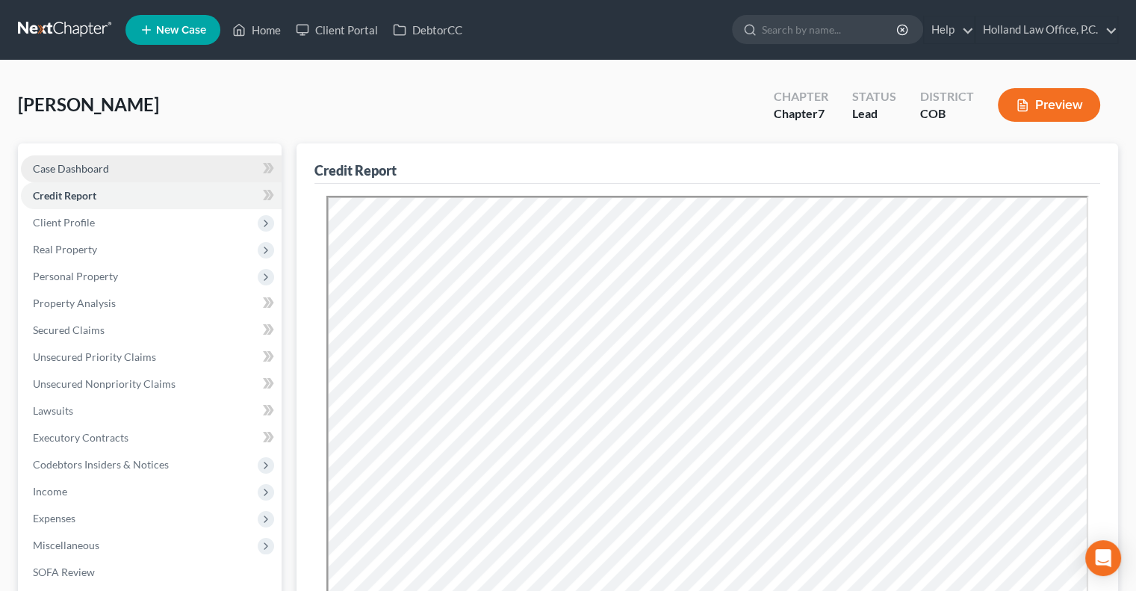
click at [134, 174] on link "Case Dashboard" at bounding box center [151, 168] width 261 height 27
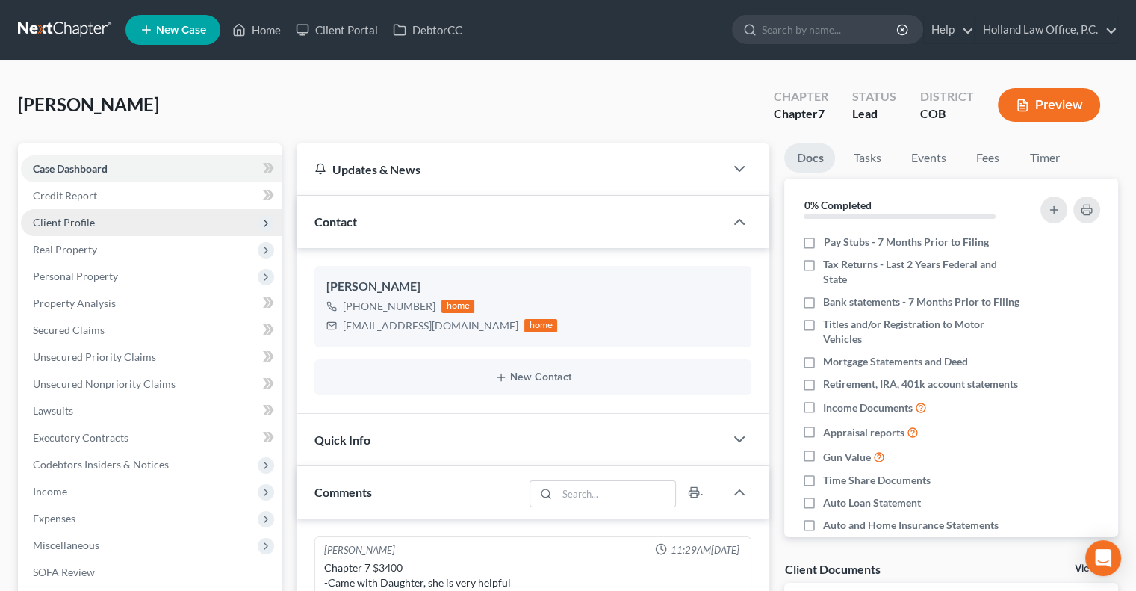
click at [75, 225] on span "Client Profile" at bounding box center [64, 222] width 62 height 13
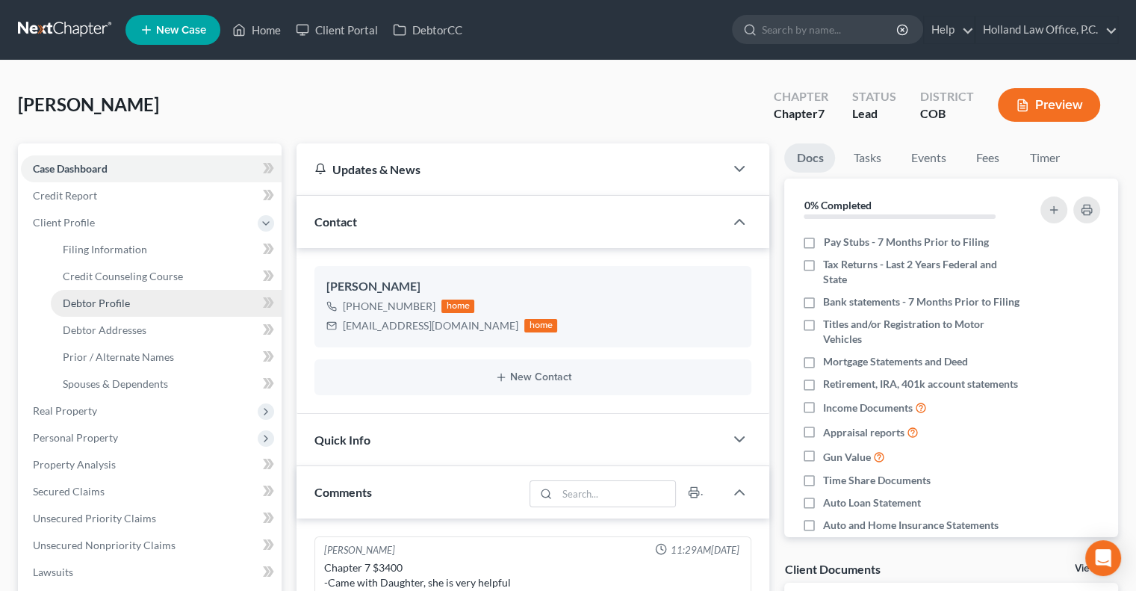
click at [71, 307] on span "Debtor Profile" at bounding box center [96, 302] width 67 height 13
select select "1"
select select "0"
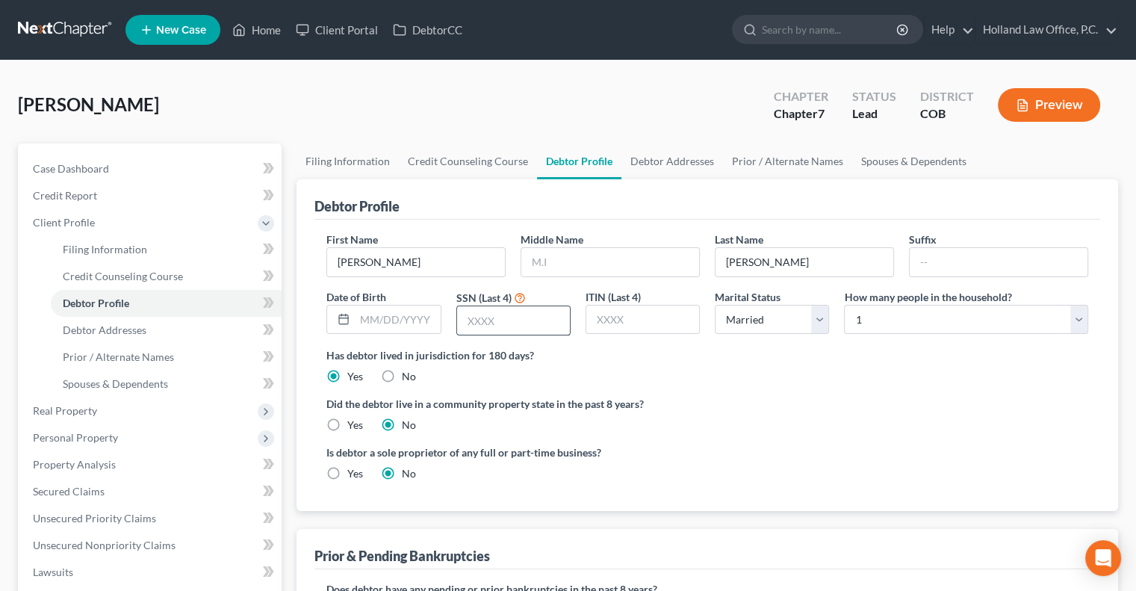
click at [479, 319] on input "text" at bounding box center [513, 320] width 113 height 28
type input "1752"
drag, startPoint x: 104, startPoint y: 169, endPoint x: 135, endPoint y: 169, distance: 31.4
click at [105, 169] on span "Case Dashboard" at bounding box center [71, 168] width 76 height 13
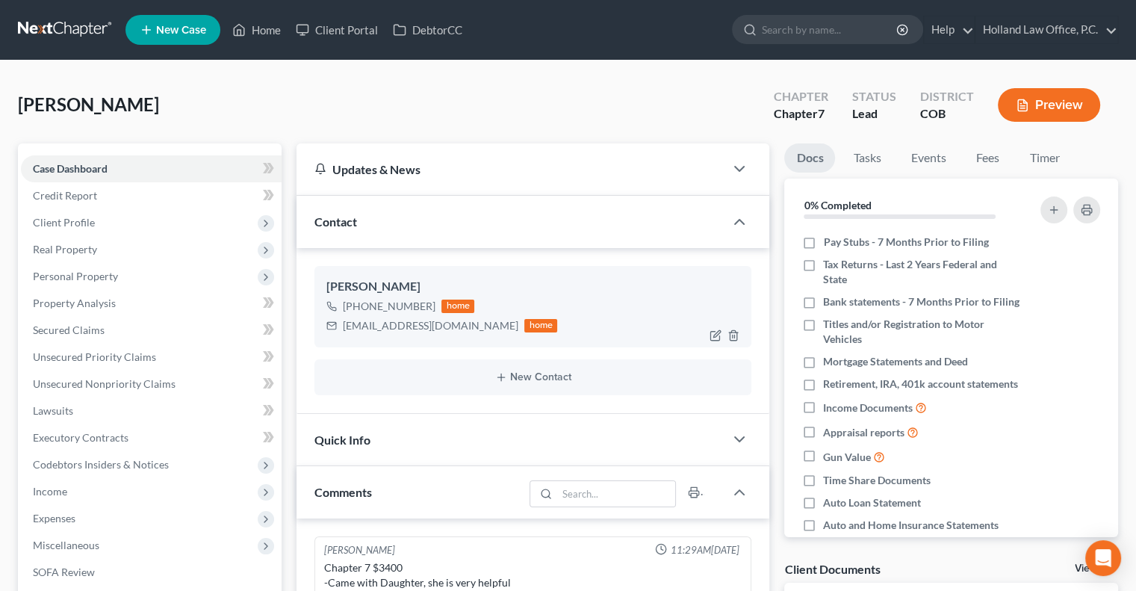
drag, startPoint x: 429, startPoint y: 304, endPoint x: 355, endPoint y: 305, distance: 73.2
click at [355, 305] on div "+1 (720) 999-2623" at bounding box center [389, 306] width 93 height 15
copy div "(720) 999-2623"
drag, startPoint x: 277, startPoint y: 25, endPoint x: 293, endPoint y: 78, distance: 55.3
click at [277, 25] on link "Home" at bounding box center [256, 29] width 63 height 27
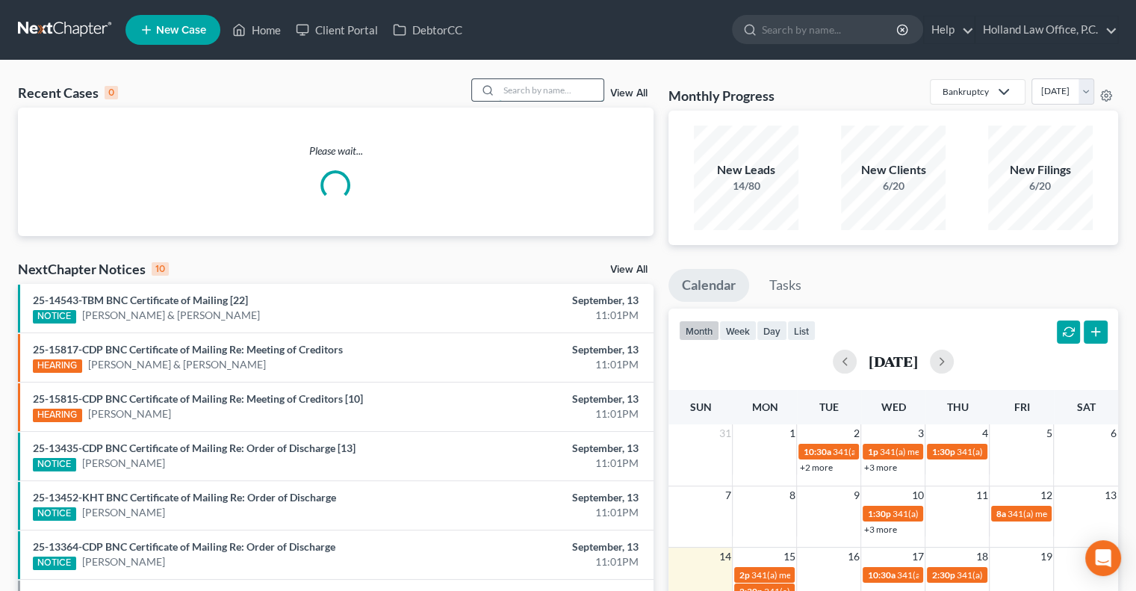
click at [547, 89] on input "search" at bounding box center [551, 90] width 105 height 22
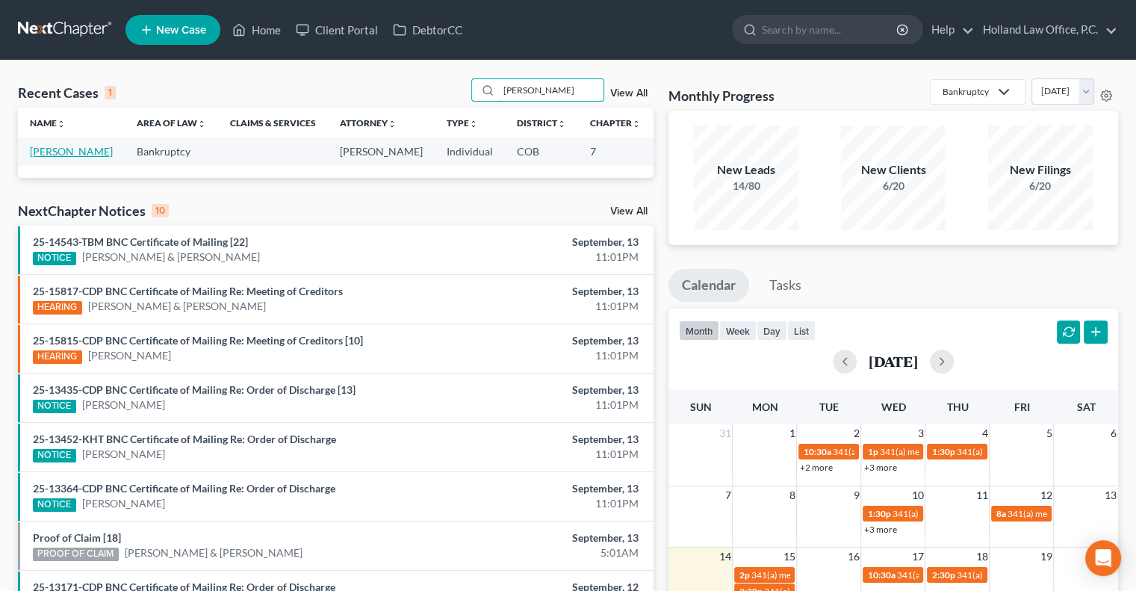
type input "Lisa Deherrera"
click at [62, 152] on link "[PERSON_NAME]" at bounding box center [71, 151] width 83 height 13
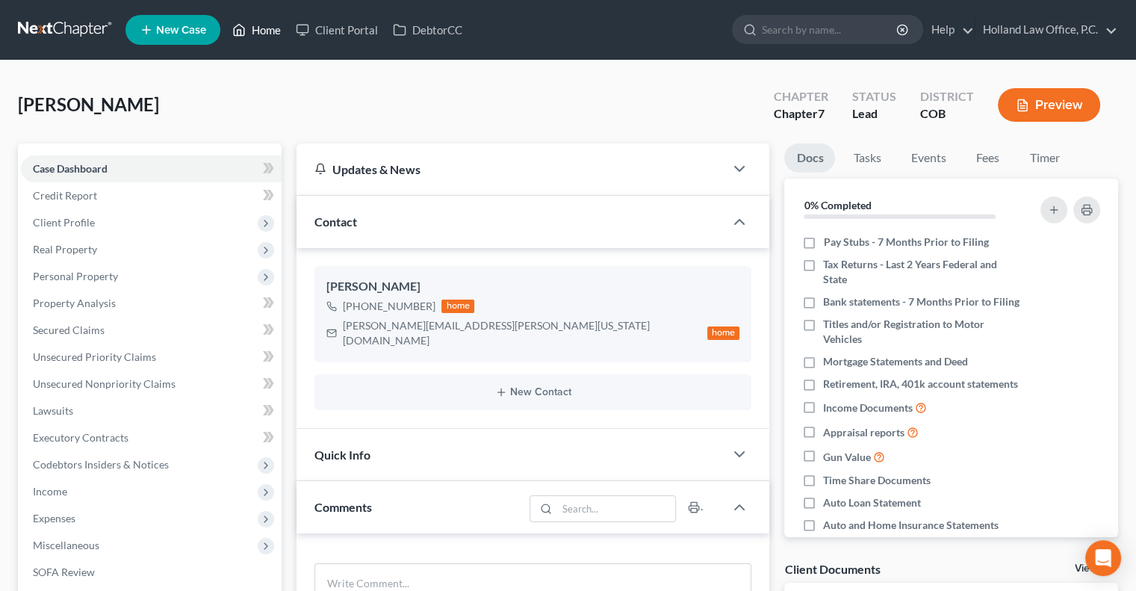
drag, startPoint x: 265, startPoint y: 35, endPoint x: 195, endPoint y: 103, distance: 97.7
click at [265, 35] on link "Home" at bounding box center [256, 29] width 63 height 27
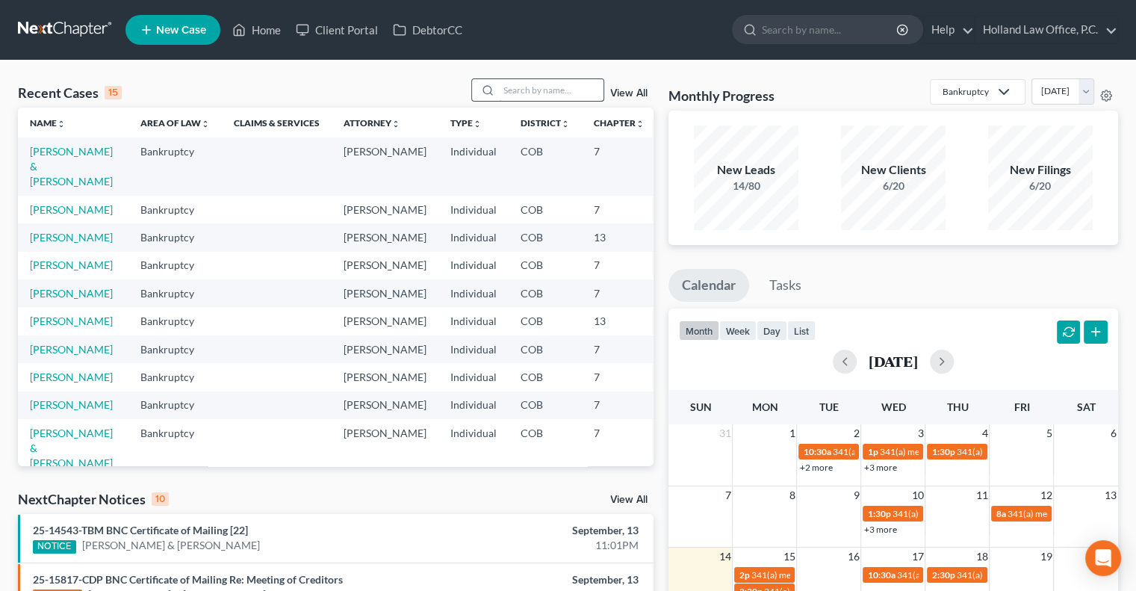
click at [523, 92] on input "search" at bounding box center [551, 90] width 105 height 22
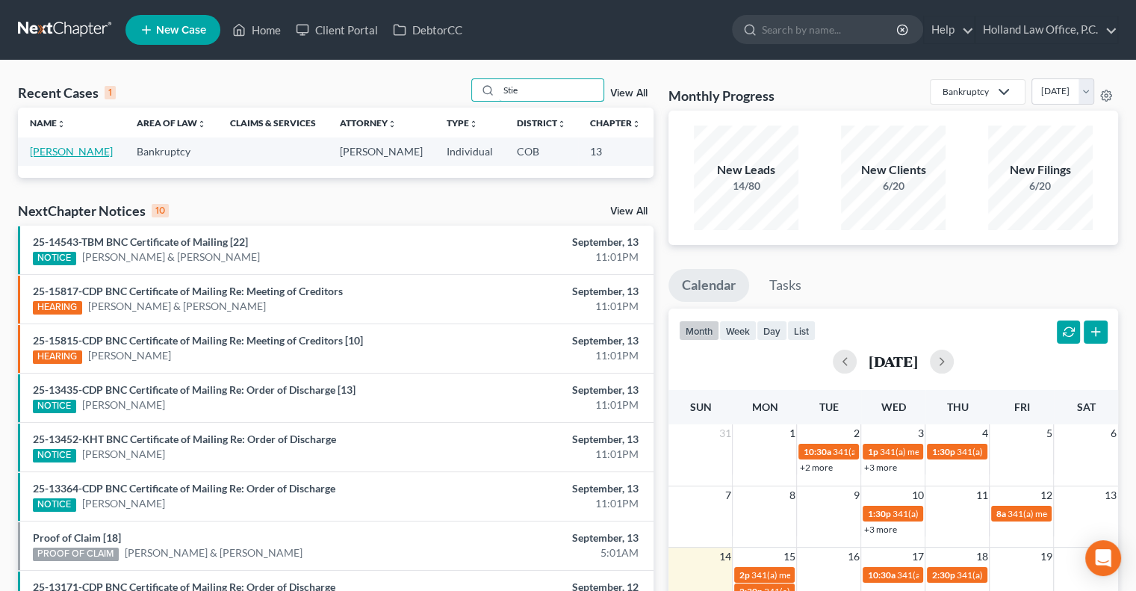
type input "Stie"
click at [57, 158] on link "[PERSON_NAME]" at bounding box center [71, 151] width 83 height 13
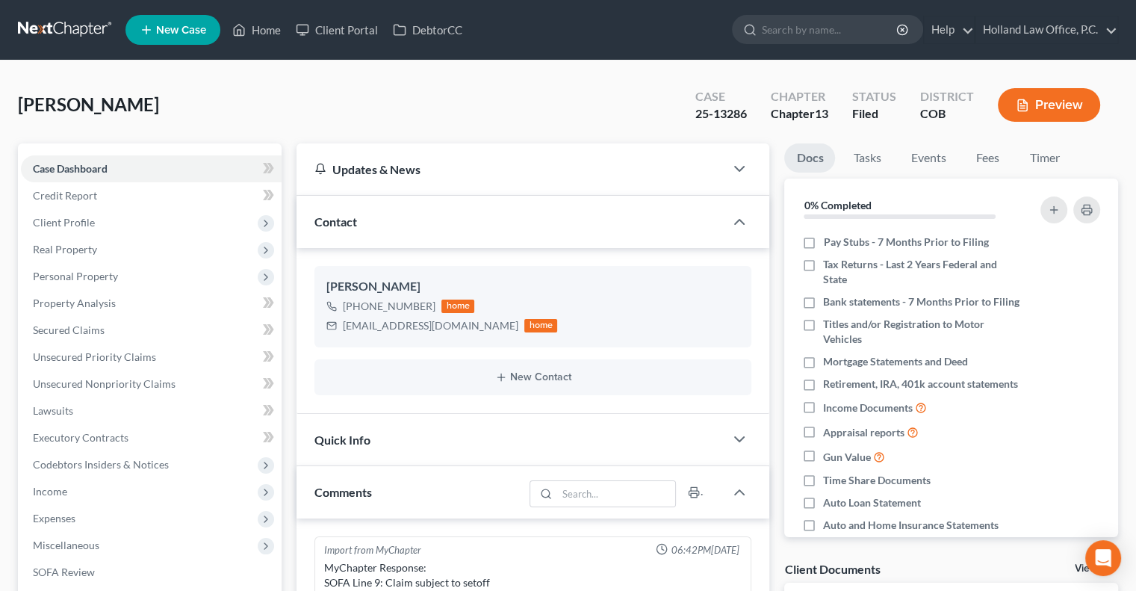
scroll to position [340, 0]
drag, startPoint x: 752, startPoint y: 115, endPoint x: 695, endPoint y: 111, distance: 56.9
click at [695, 111] on div "Case 25-13286" at bounding box center [720, 106] width 75 height 44
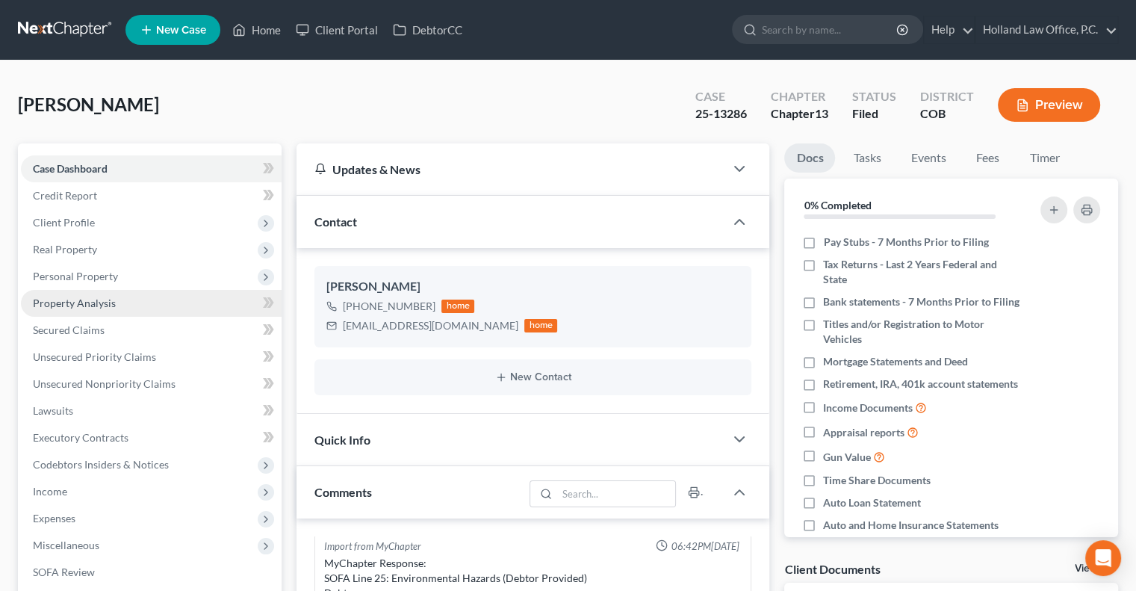
drag, startPoint x: 93, startPoint y: 226, endPoint x: 230, endPoint y: 310, distance: 160.2
click at [93, 227] on span "Client Profile" at bounding box center [151, 222] width 261 height 27
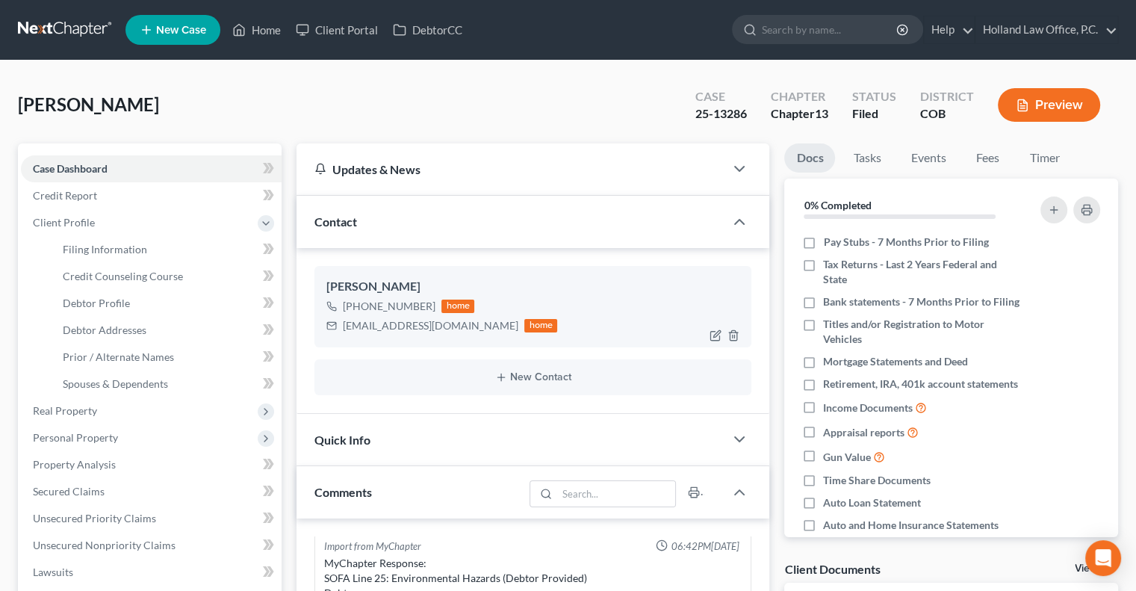
drag, startPoint x: 432, startPoint y: 305, endPoint x: 369, endPoint y: 303, distance: 62.7
click at [357, 307] on div "+1 (815) 977-1608 home" at bounding box center [441, 305] width 231 height 19
copy div "(815) 977-1608"
click at [821, 35] on input "search" at bounding box center [830, 30] width 137 height 28
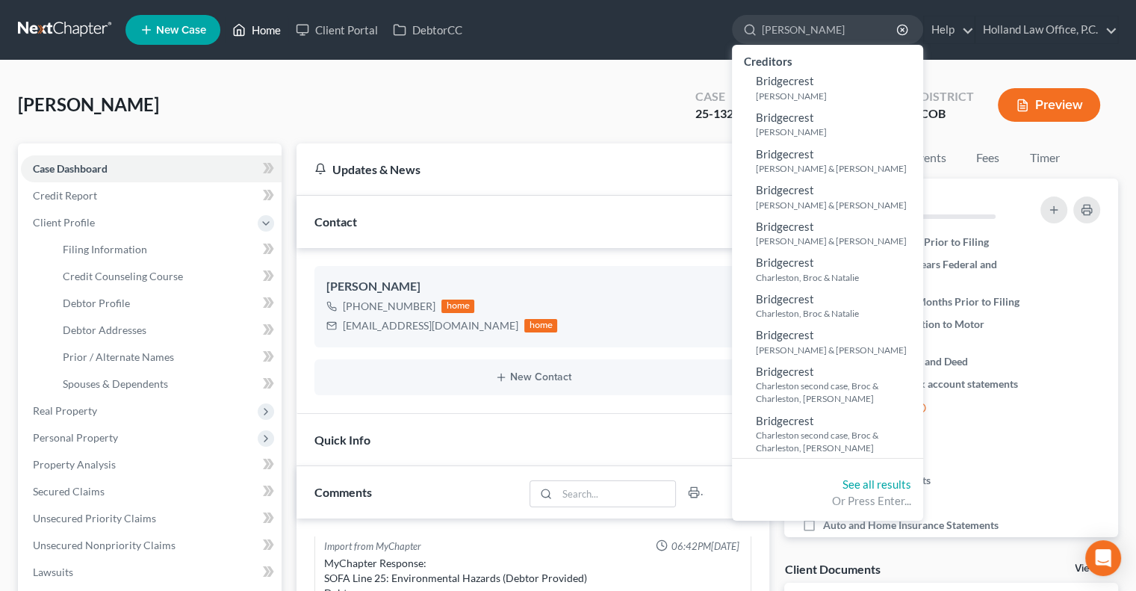
type input "Brian Peden"
click at [268, 33] on link "Home" at bounding box center [256, 29] width 63 height 27
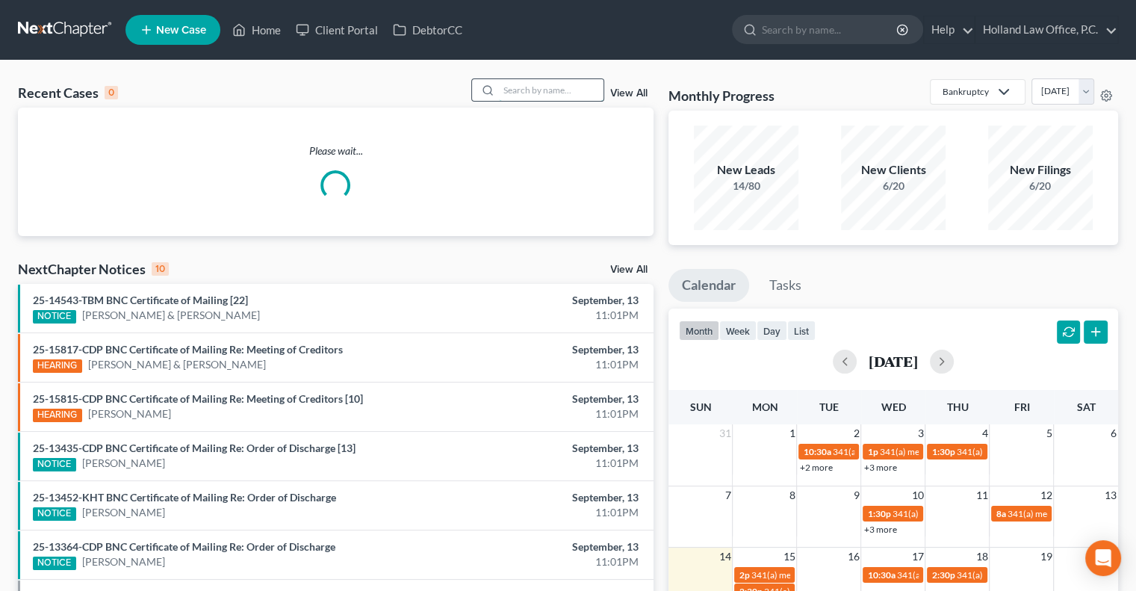
click at [505, 87] on input "search" at bounding box center [551, 90] width 105 height 22
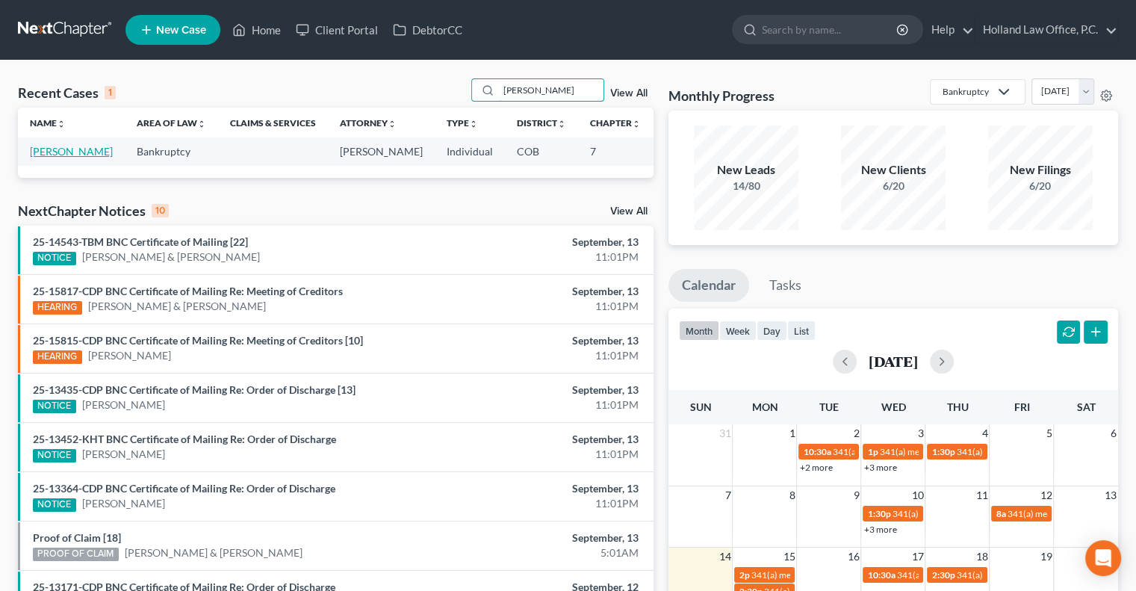
type input "Brian Peden"
click at [36, 158] on link "[PERSON_NAME]" at bounding box center [71, 151] width 83 height 13
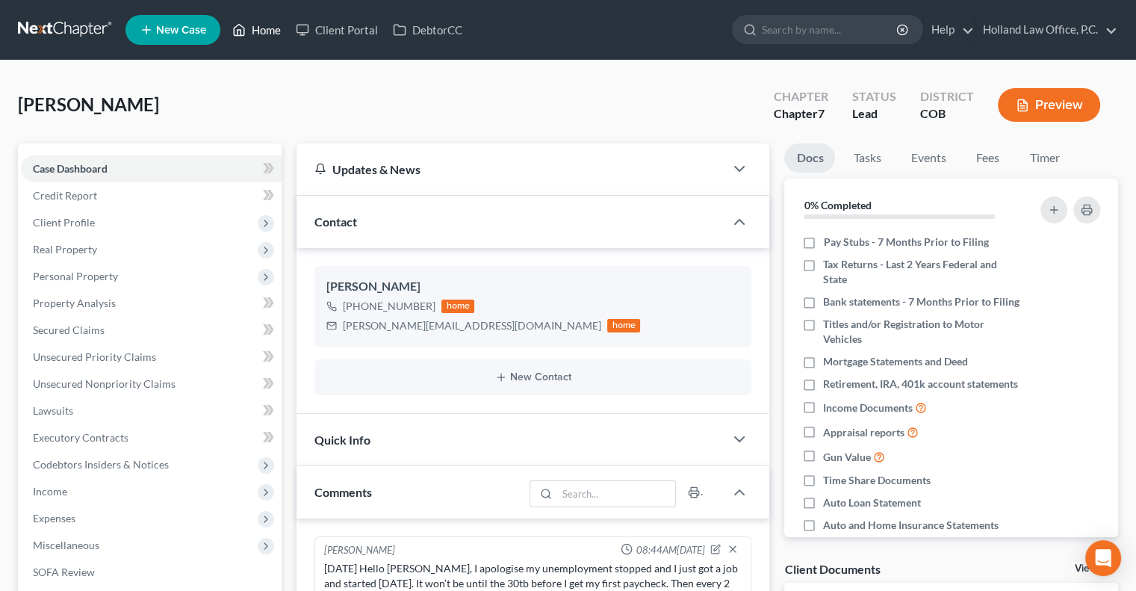
click at [279, 31] on link "Home" at bounding box center [256, 29] width 63 height 27
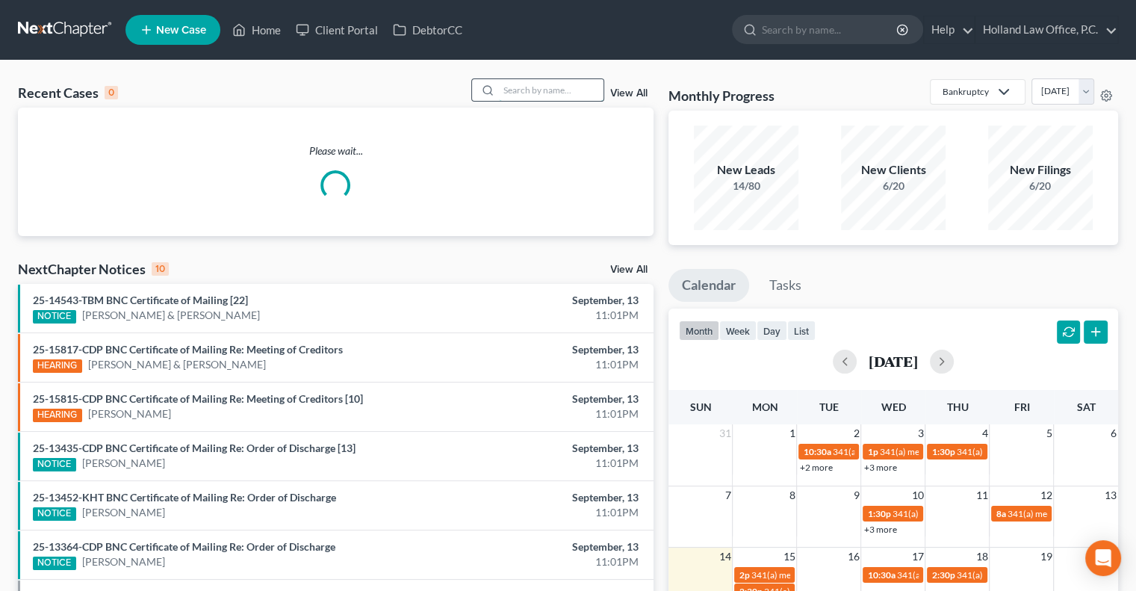
click at [536, 84] on input "search" at bounding box center [551, 90] width 105 height 22
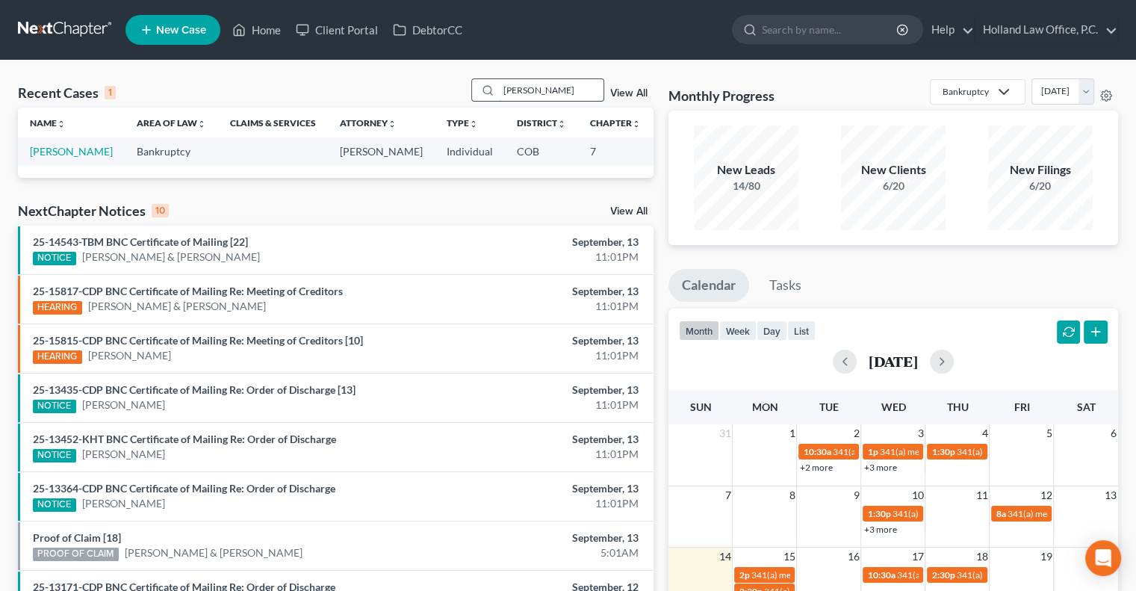
click at [549, 92] on input "David Scott" at bounding box center [551, 90] width 105 height 22
click at [564, 87] on input "David Scott" at bounding box center [551, 90] width 105 height 22
type input "D"
type input "Trottmann"
click at [51, 153] on link "[PERSON_NAME]" at bounding box center [71, 151] width 83 height 13
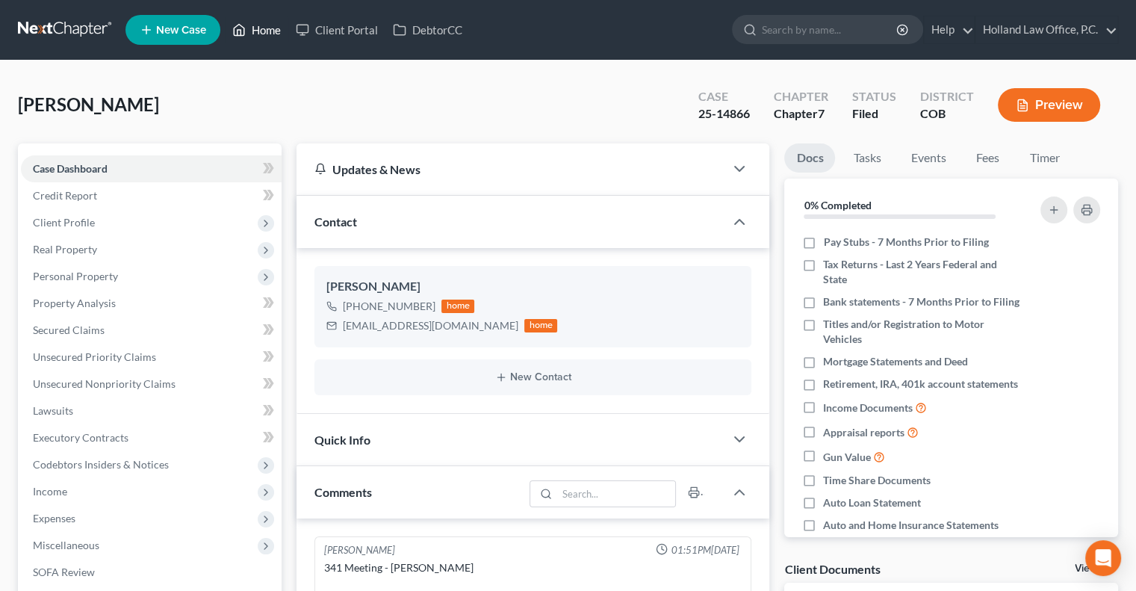
click at [272, 28] on link "Home" at bounding box center [256, 29] width 63 height 27
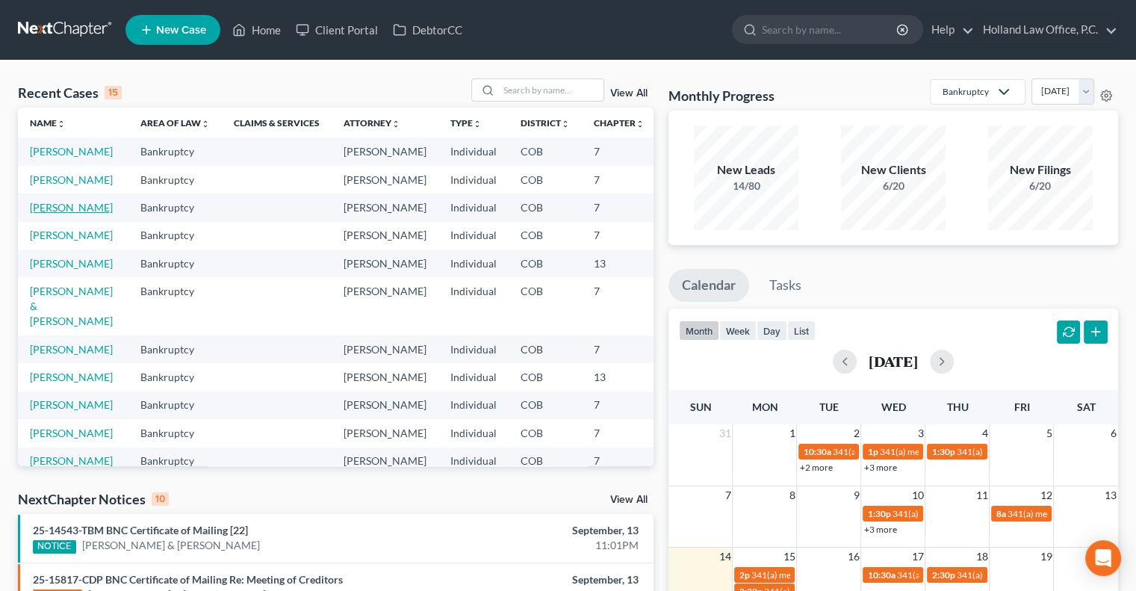
click at [47, 214] on link "[PERSON_NAME]" at bounding box center [71, 207] width 83 height 13
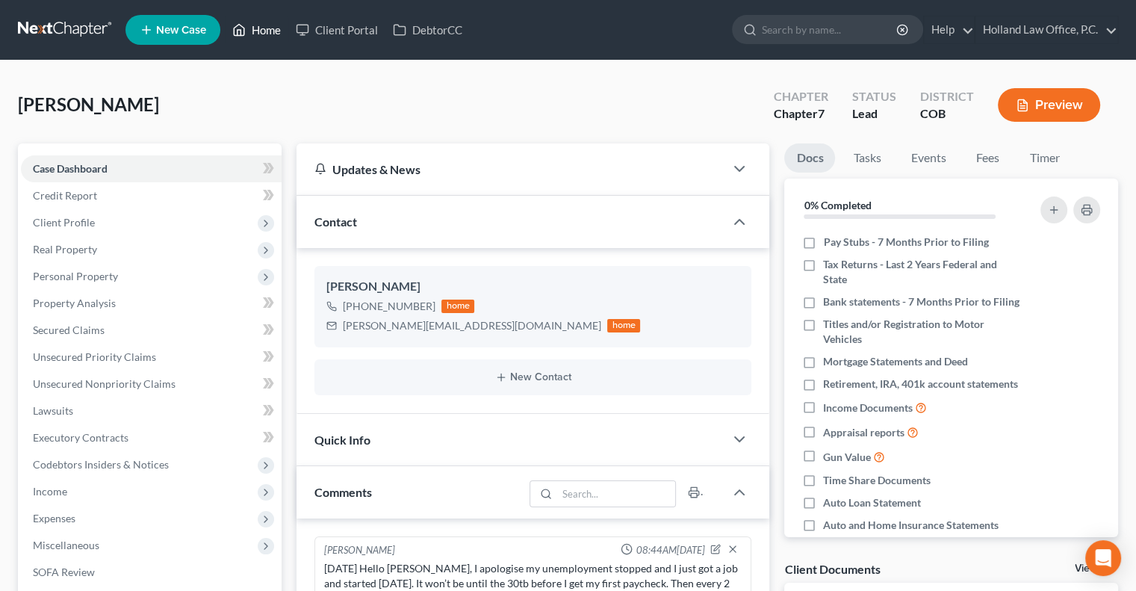
drag, startPoint x: 263, startPoint y: 33, endPoint x: 520, endPoint y: 34, distance: 256.9
click at [263, 33] on link "Home" at bounding box center [256, 29] width 63 height 27
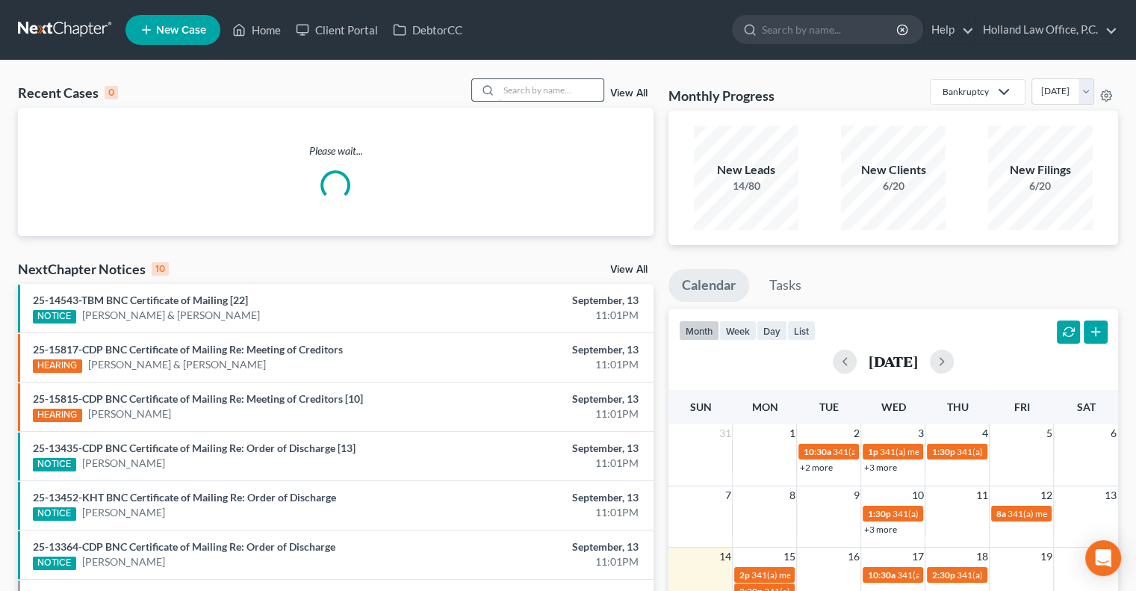
click at [563, 87] on input "search" at bounding box center [551, 90] width 105 height 22
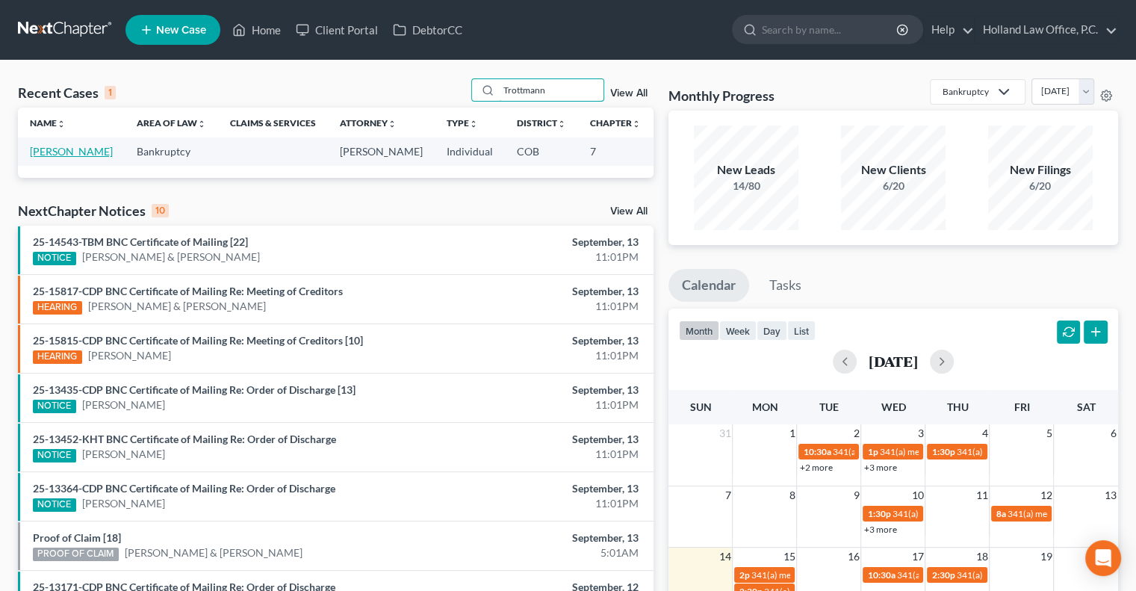
type input "Trottmann"
click at [75, 151] on link "[PERSON_NAME]" at bounding box center [71, 151] width 83 height 13
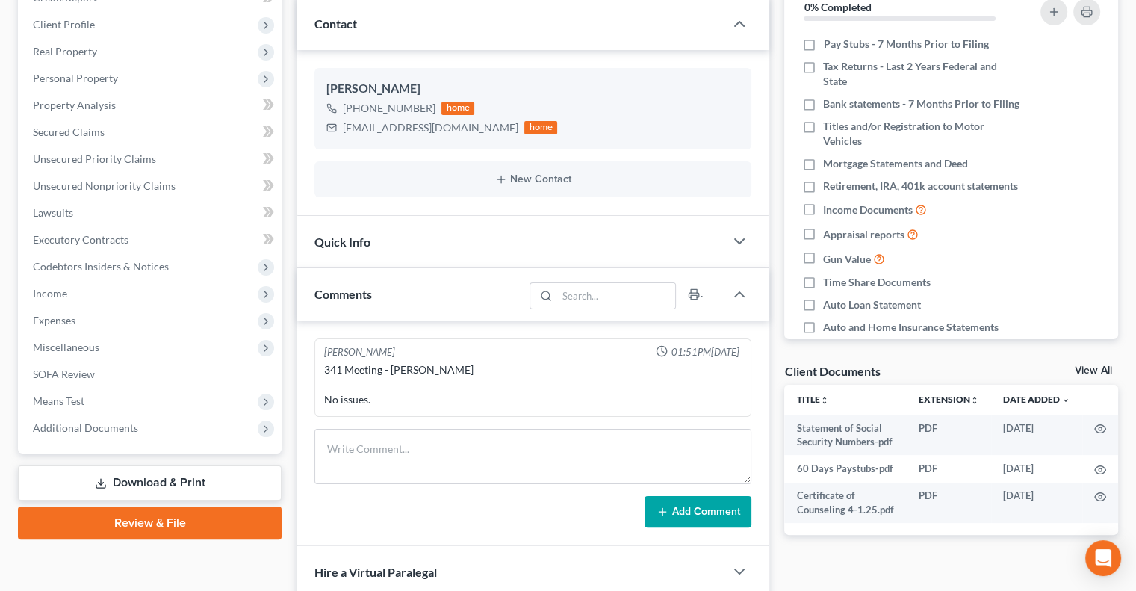
scroll to position [224, 0]
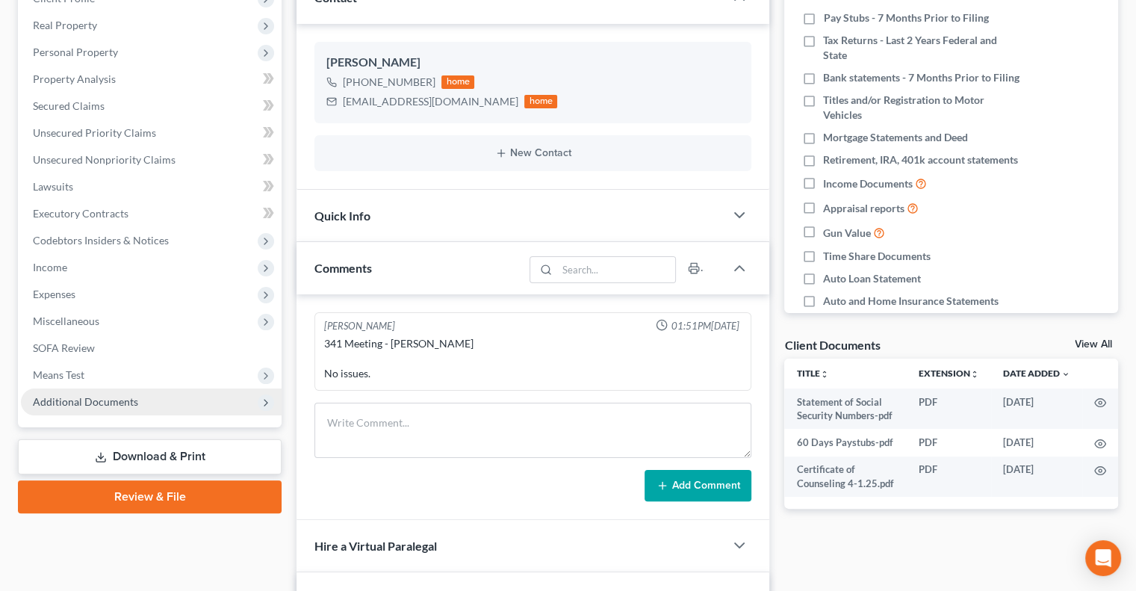
click at [105, 408] on span "Additional Documents" at bounding box center [151, 401] width 261 height 27
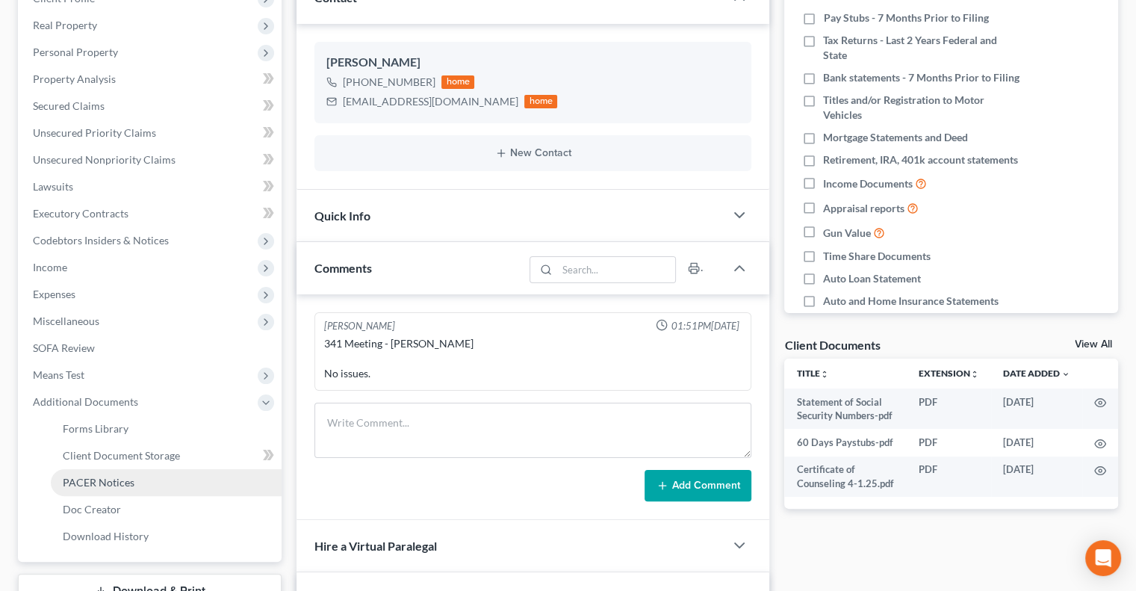
click at [95, 477] on span "PACER Notices" at bounding box center [99, 482] width 72 height 13
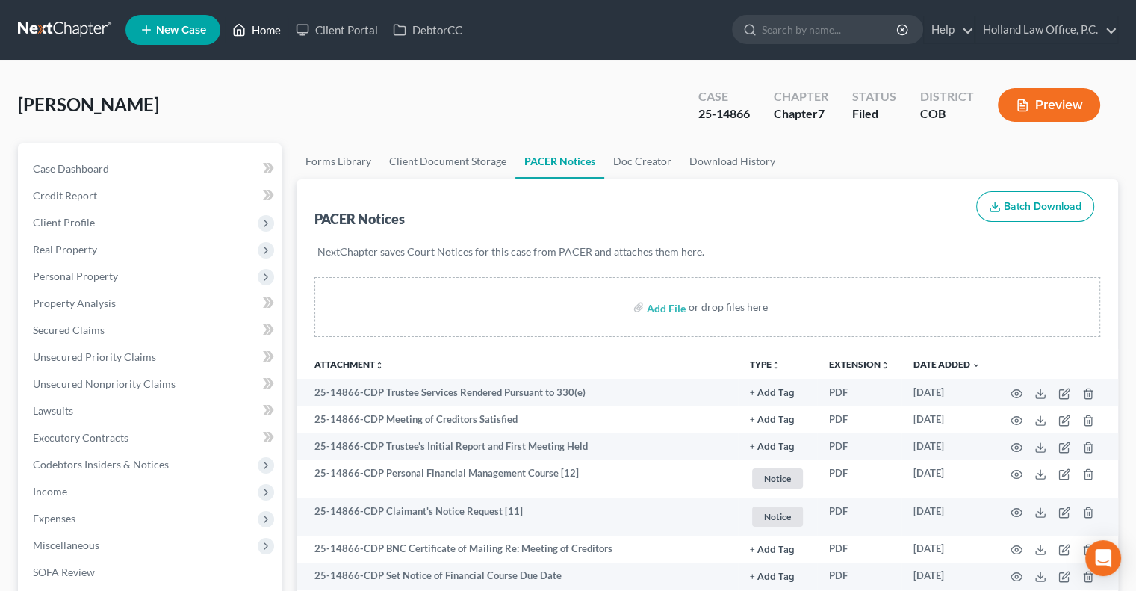
click at [276, 29] on link "Home" at bounding box center [256, 29] width 63 height 27
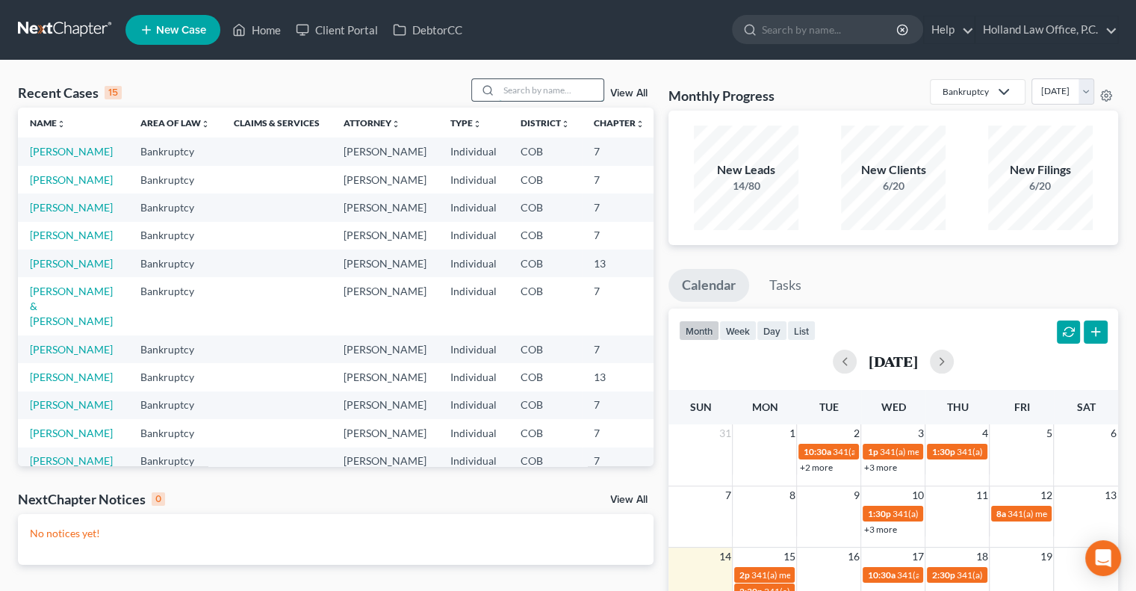
click at [550, 90] on input "search" at bounding box center [551, 90] width 105 height 22
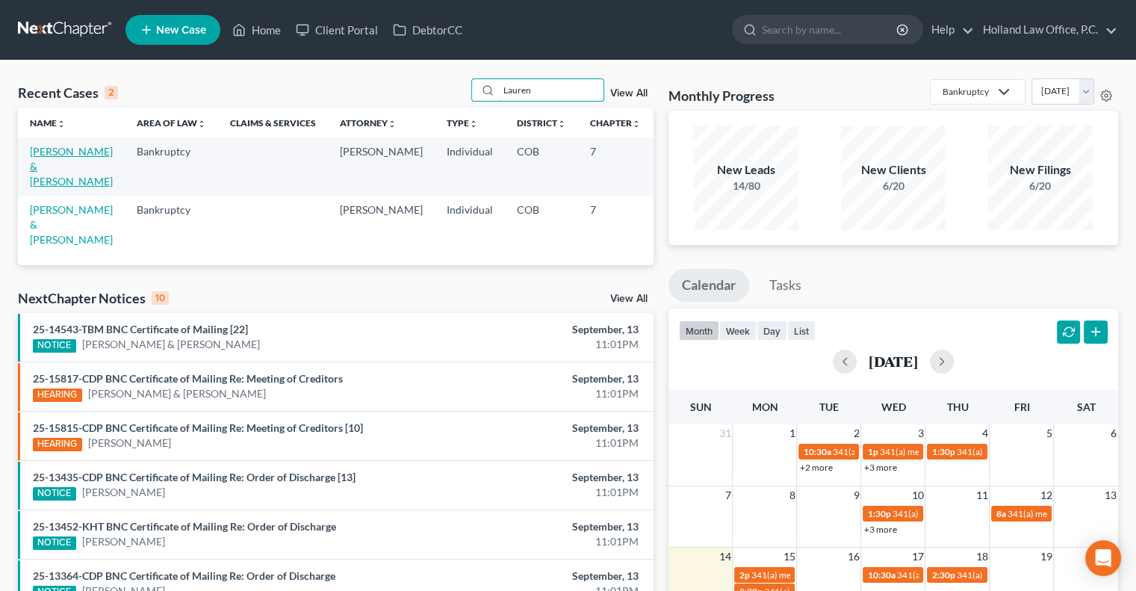
type input "Lauren"
click at [47, 165] on link "[PERSON_NAME] & [PERSON_NAME]" at bounding box center [71, 166] width 83 height 43
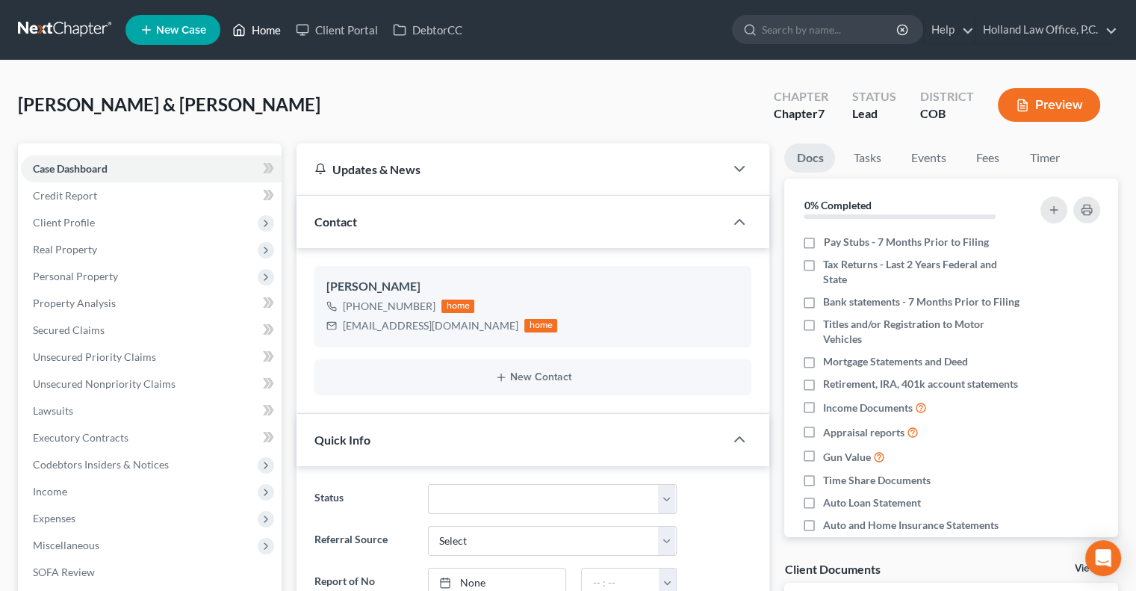
drag, startPoint x: 271, startPoint y: 32, endPoint x: 797, endPoint y: 65, distance: 526.7
click at [272, 31] on link "Home" at bounding box center [256, 29] width 63 height 27
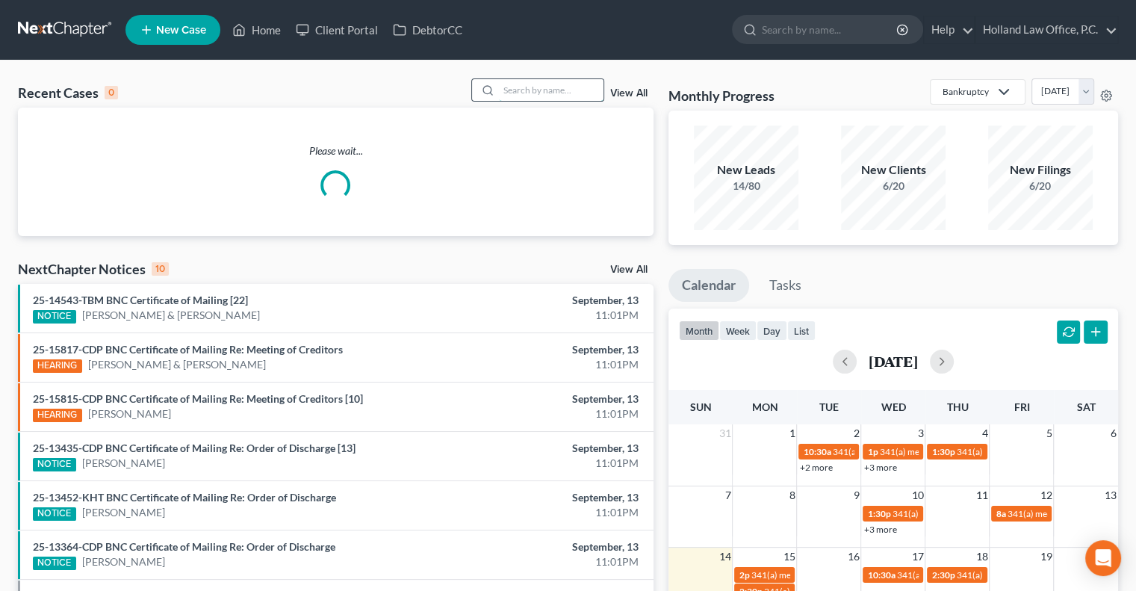
click at [595, 93] on input "search" at bounding box center [551, 90] width 105 height 22
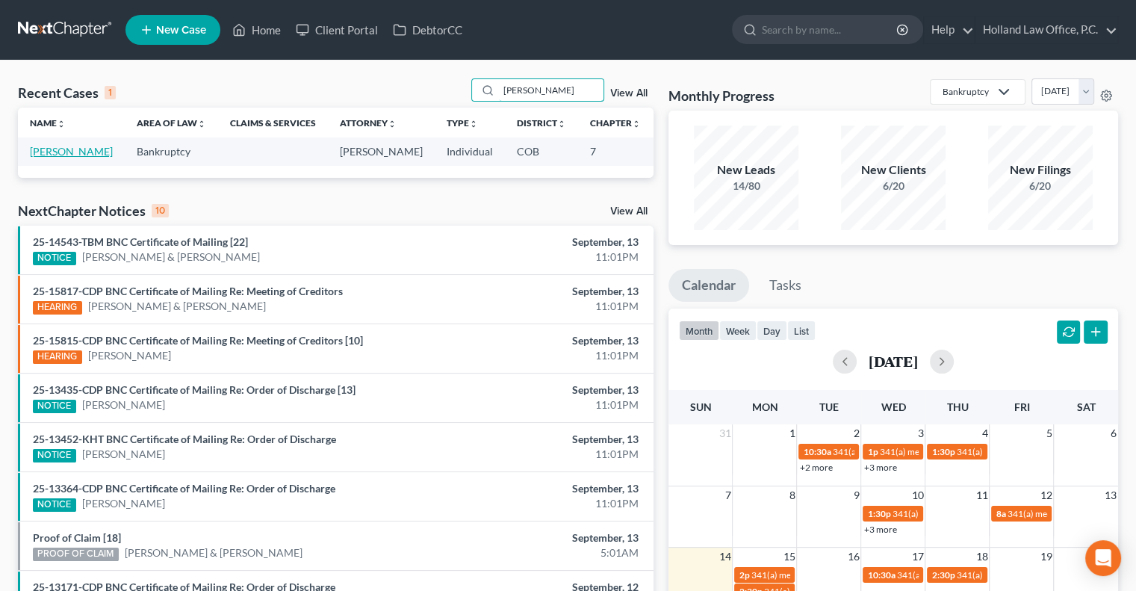
type input "Poole"
click at [42, 158] on link "[PERSON_NAME]" at bounding box center [71, 151] width 83 height 13
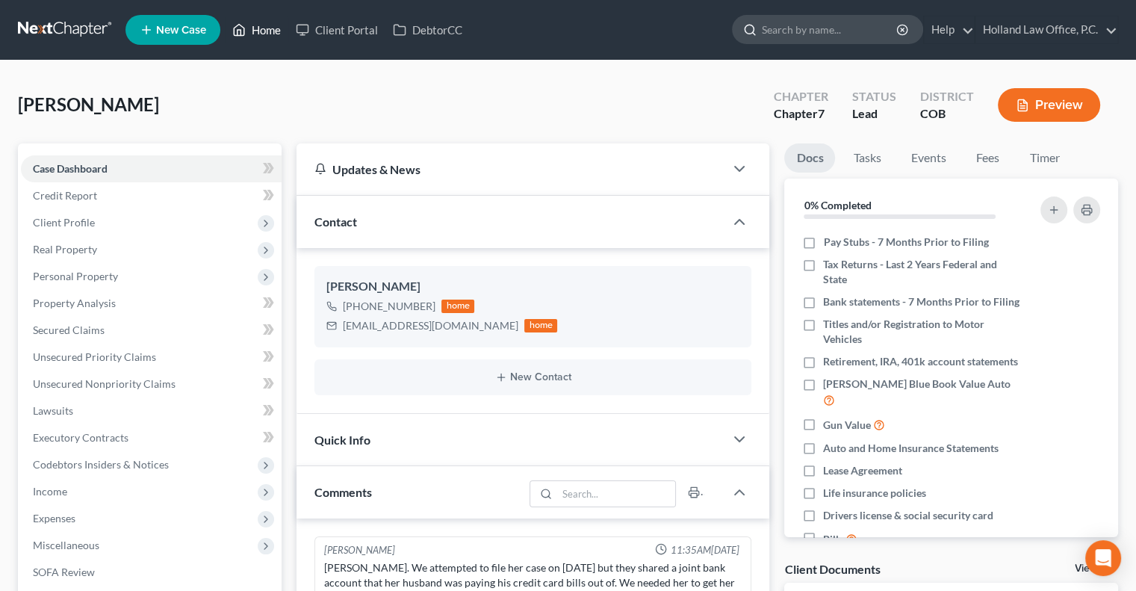
drag, startPoint x: 263, startPoint y: 24, endPoint x: 761, endPoint y: 40, distance: 498.3
click at [263, 24] on link "Home" at bounding box center [256, 29] width 63 height 27
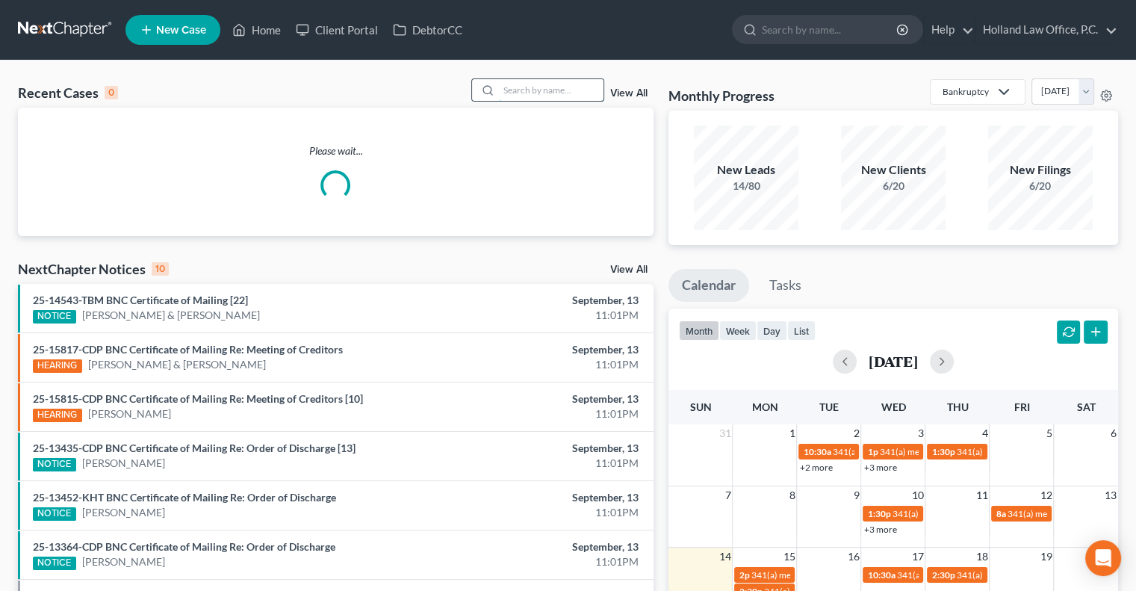
click at [549, 87] on input "search" at bounding box center [551, 90] width 105 height 22
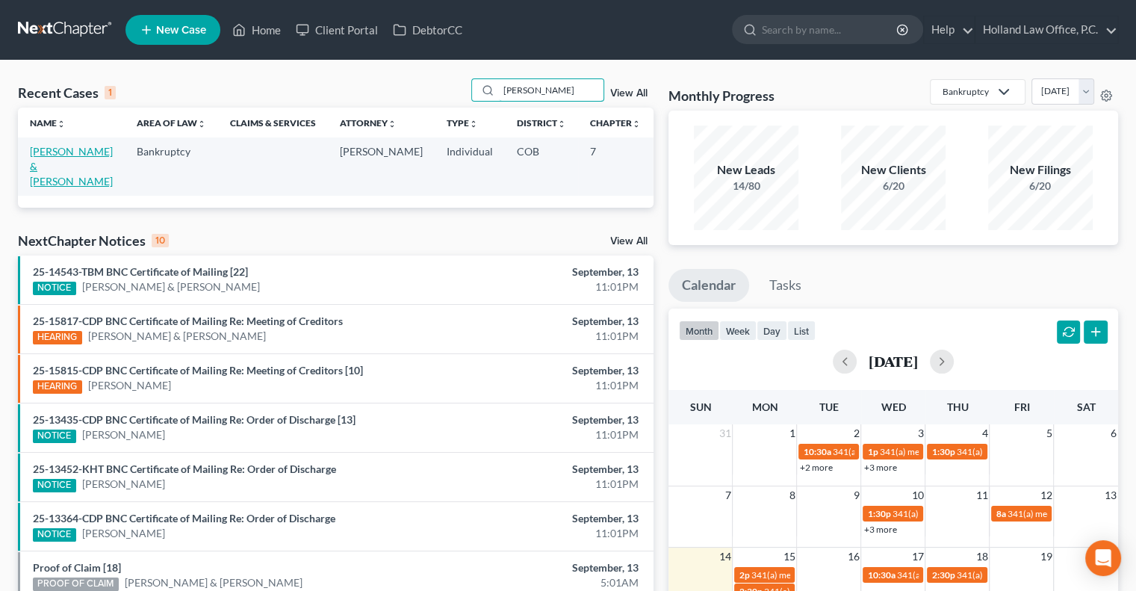
type input "Harrer"
click at [57, 171] on link "[PERSON_NAME] & [PERSON_NAME]" at bounding box center [71, 166] width 83 height 43
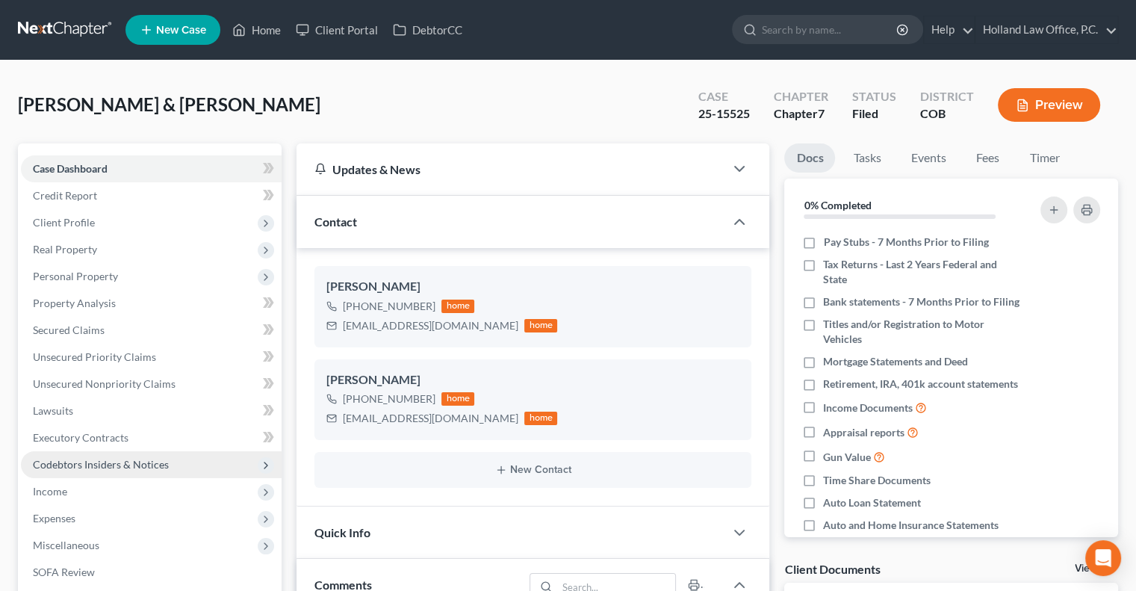
scroll to position [149, 0]
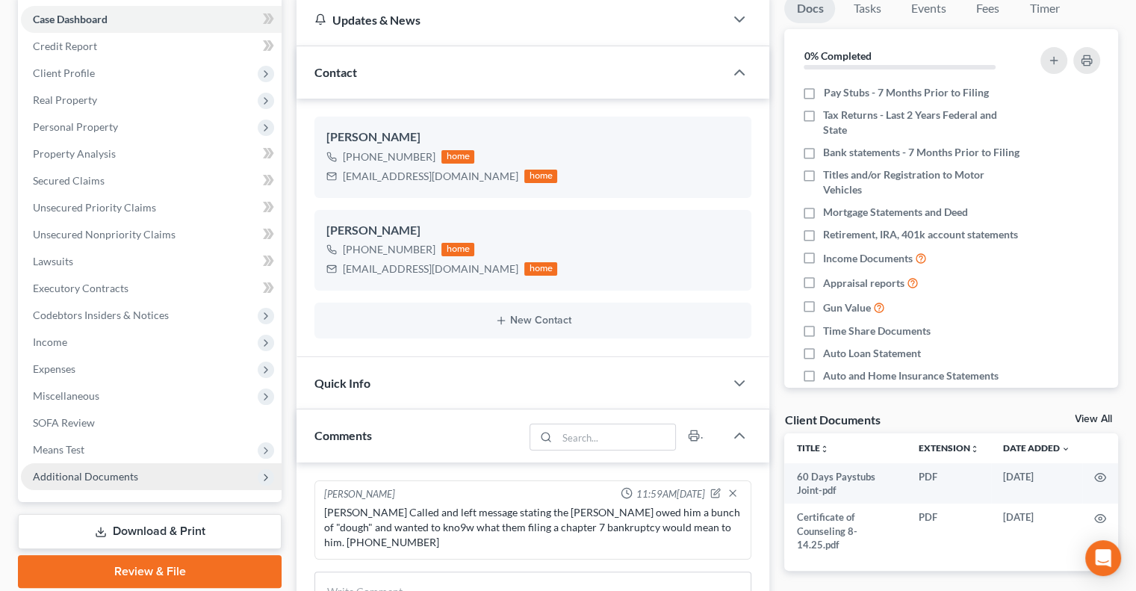
click at [91, 475] on span "Additional Documents" at bounding box center [85, 476] width 105 height 13
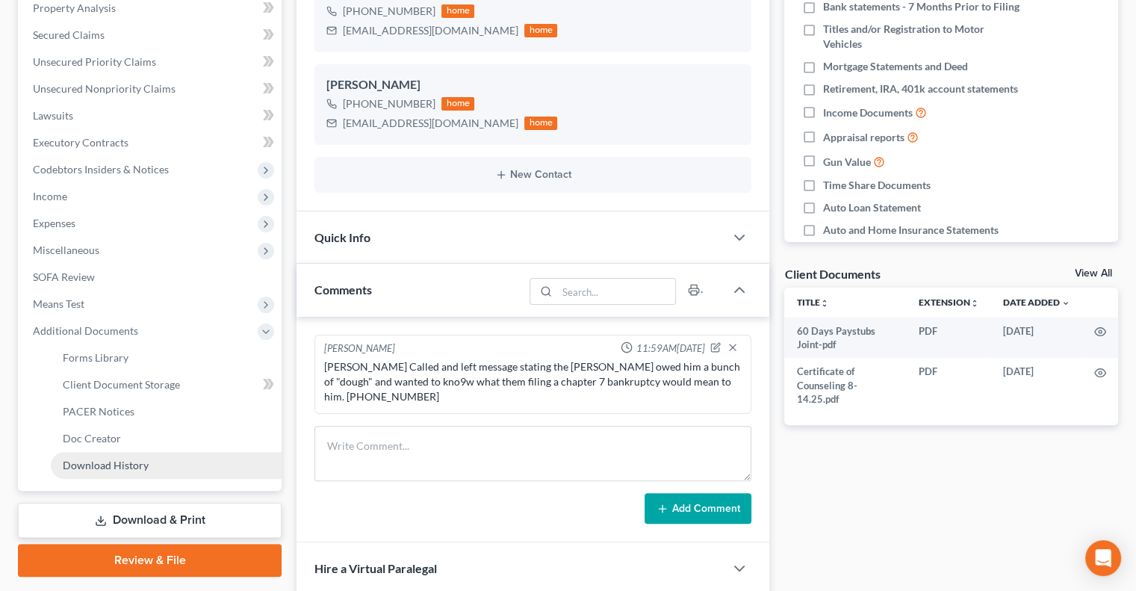
scroll to position [299, 0]
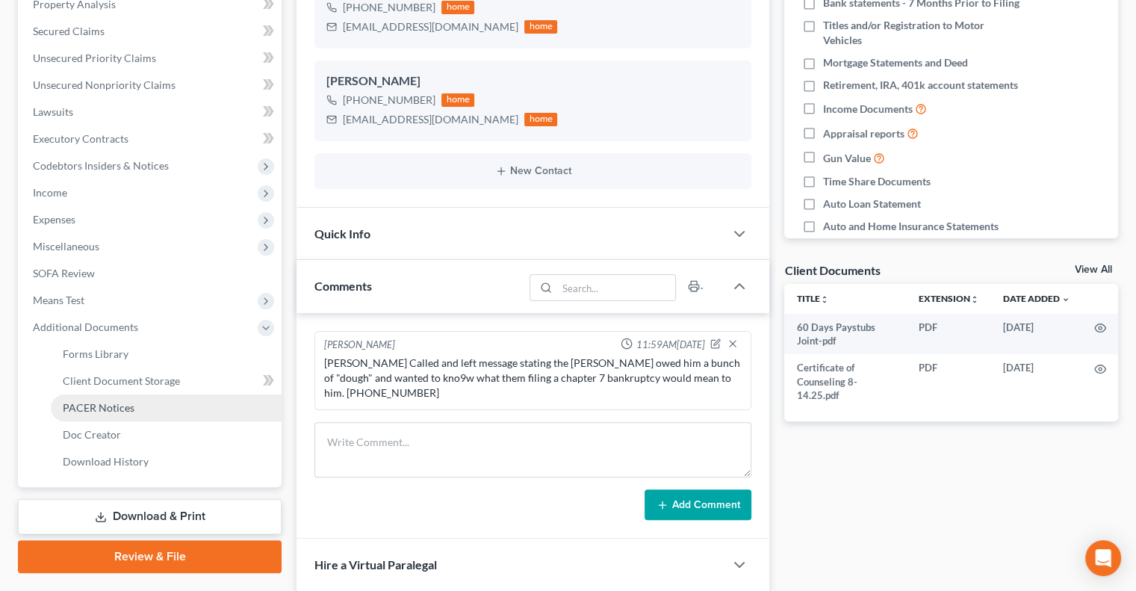
click at [108, 403] on span "PACER Notices" at bounding box center [99, 407] width 72 height 13
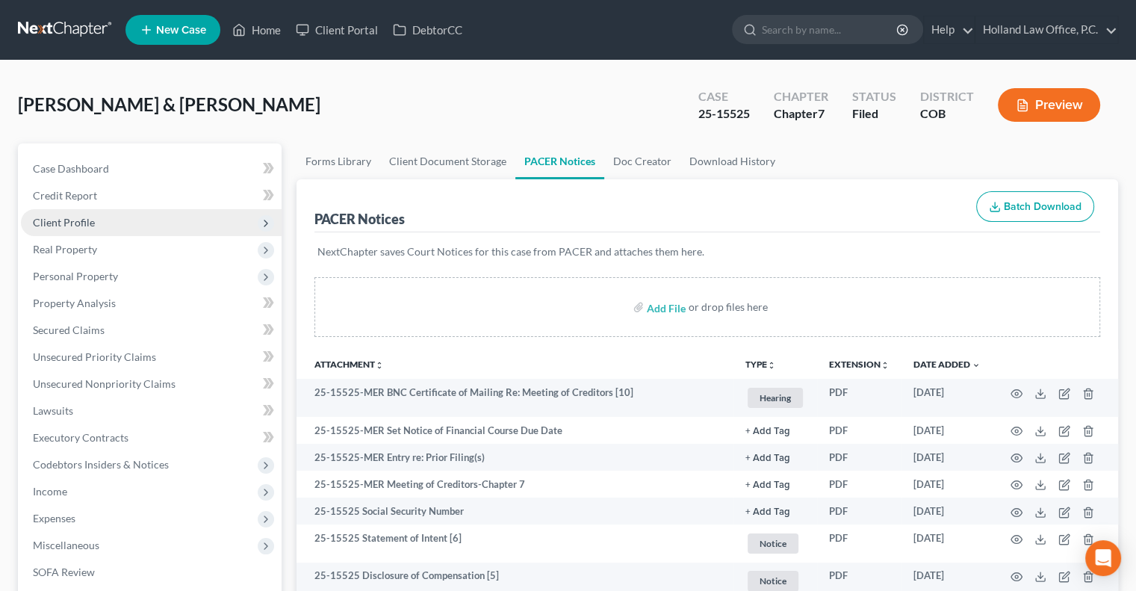
click at [105, 223] on span "Client Profile" at bounding box center [151, 222] width 261 height 27
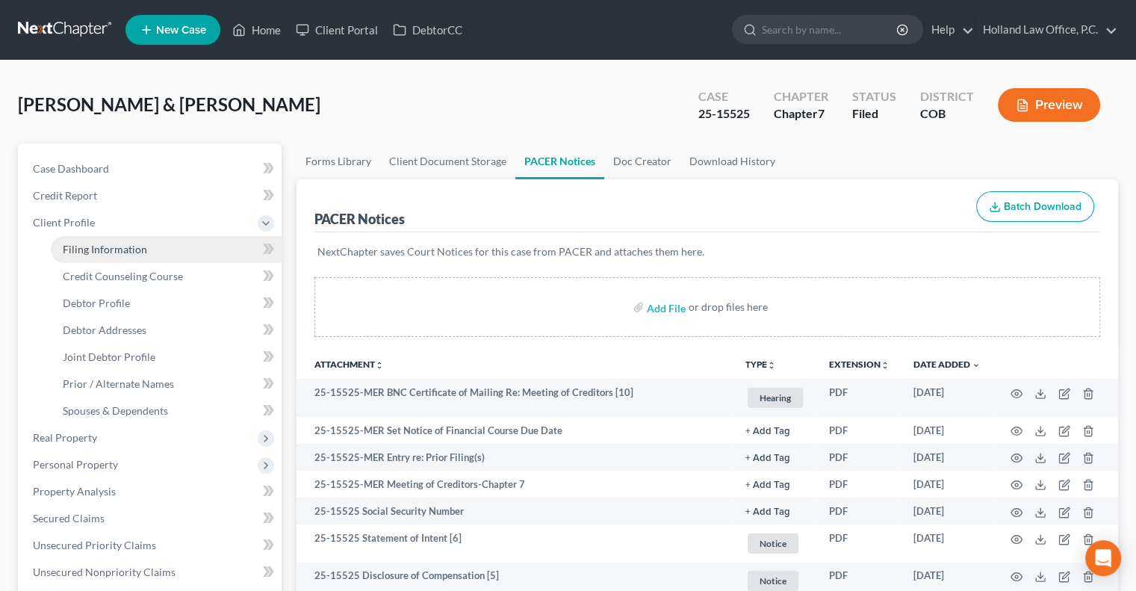
click at [150, 256] on link "Filing Information" at bounding box center [166, 249] width 231 height 27
select select "1"
select select "0"
select select "5"
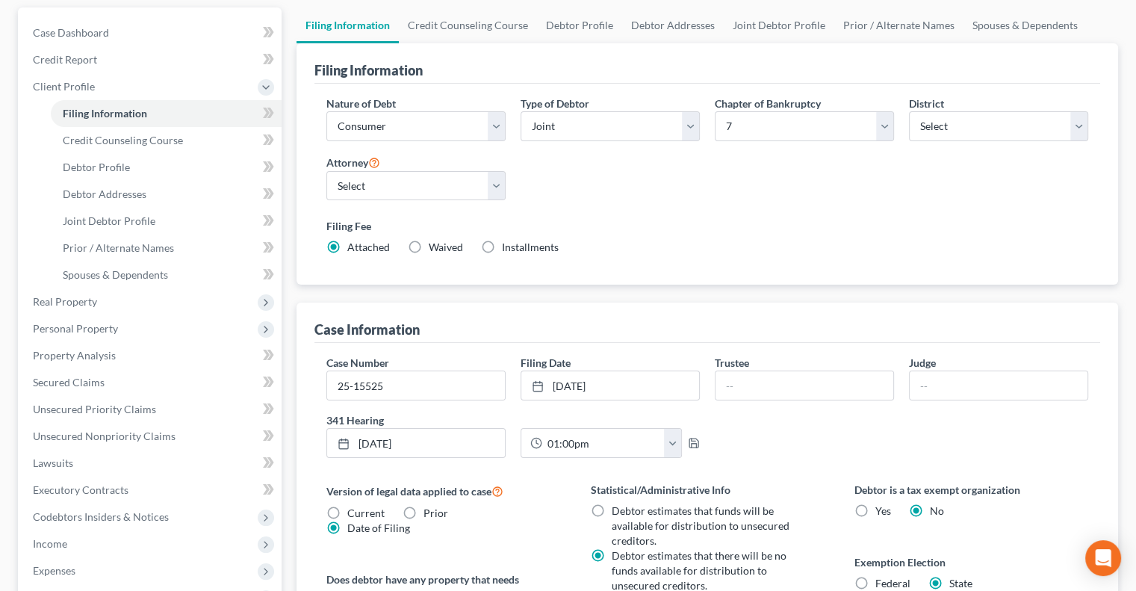
scroll to position [149, 0]
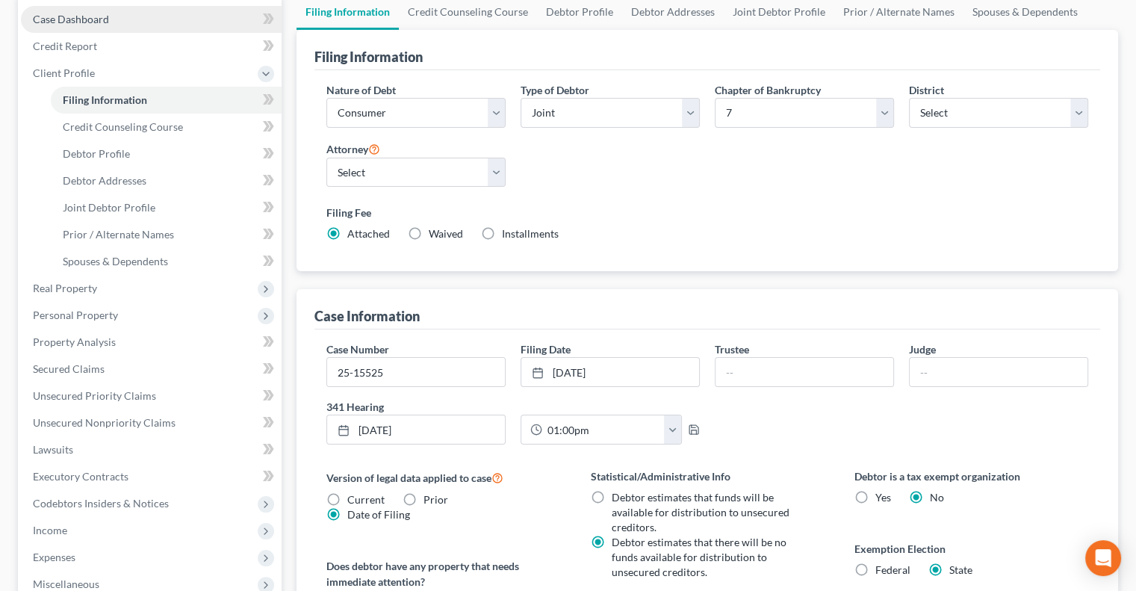
click at [103, 22] on span "Case Dashboard" at bounding box center [71, 19] width 76 height 13
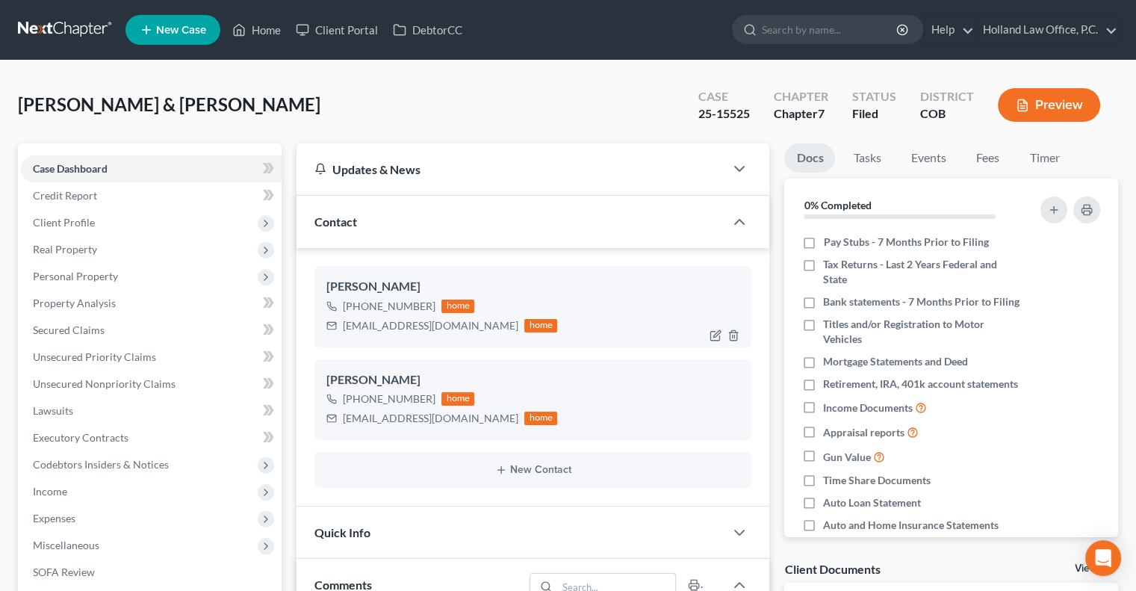
drag, startPoint x: 432, startPoint y: 301, endPoint x: 370, endPoint y: 308, distance: 61.6
click at [352, 306] on div "+1 (760) 458-9045 home" at bounding box center [441, 305] width 231 height 19
copy div "(760) 458-9045"
drag, startPoint x: 434, startPoint y: 399, endPoint x: 353, endPoint y: 407, distance: 81.0
click at [353, 407] on div "+1 (760) 622-8859 home cccjh3@yahoo.com home" at bounding box center [441, 408] width 231 height 39
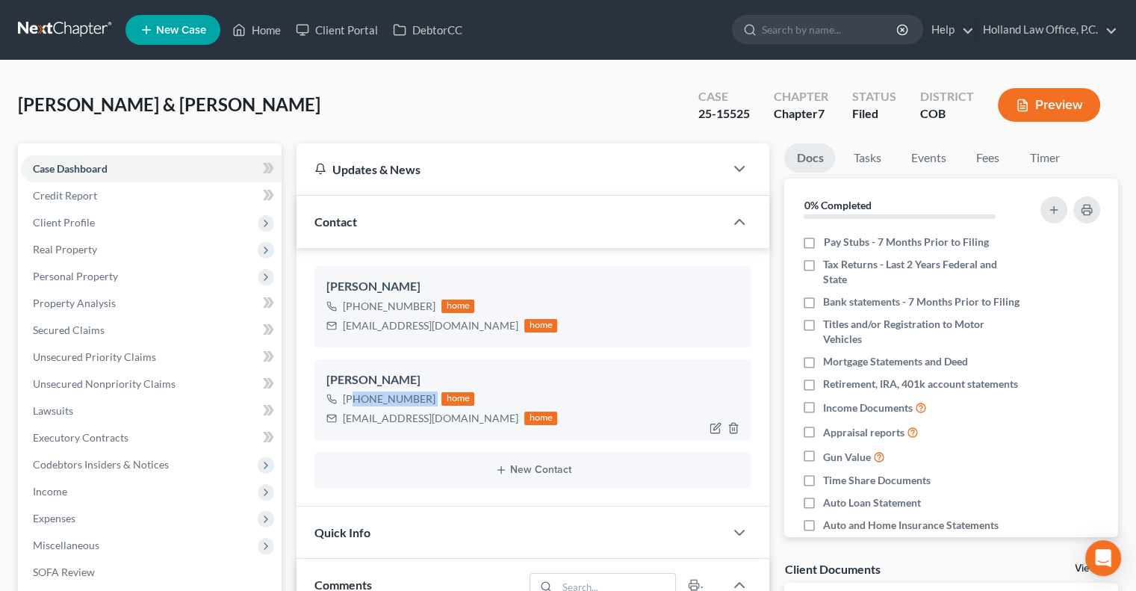
click at [373, 399] on div "+1 (760) 622-8859" at bounding box center [389, 398] width 93 height 15
drag, startPoint x: 373, startPoint y: 399, endPoint x: 512, endPoint y: 417, distance: 140.8
click at [675, 390] on div "+1 (760) 622-8859 home cccjh3@yahoo.com home" at bounding box center [532, 408] width 413 height 39
drag, startPoint x: 435, startPoint y: 399, endPoint x: 356, endPoint y: 400, distance: 79.2
click at [356, 400] on div "+1 (760) 622-8859 home" at bounding box center [441, 398] width 231 height 19
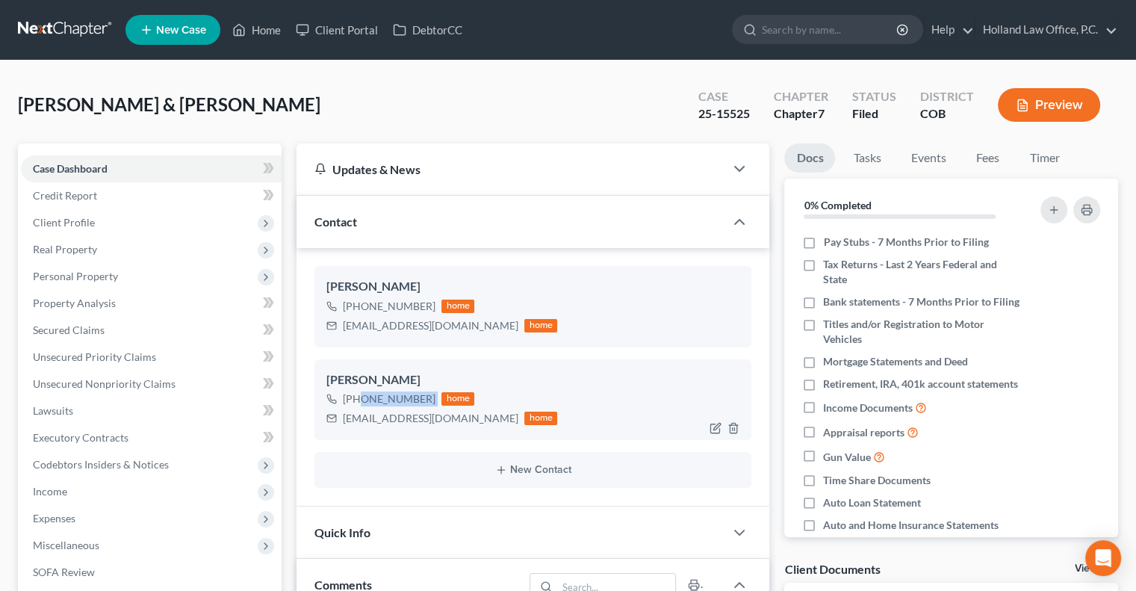
copy div "(760) 622-8859"
click at [775, 29] on input "search" at bounding box center [830, 30] width 137 height 28
click at [269, 31] on link "Home" at bounding box center [256, 29] width 63 height 27
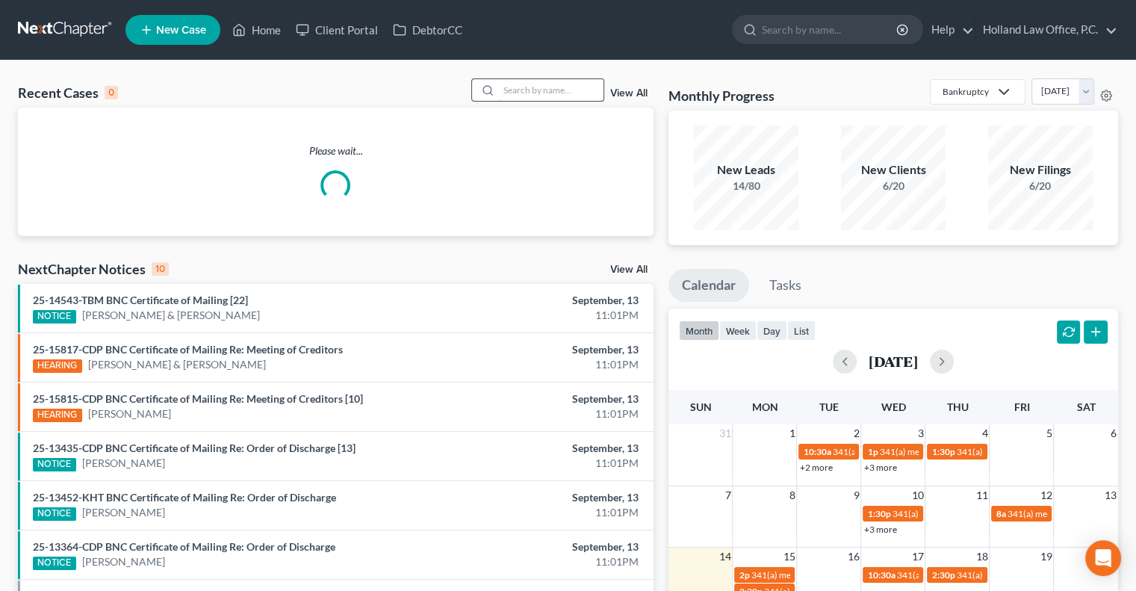
click at [520, 84] on input "search" at bounding box center [551, 90] width 105 height 22
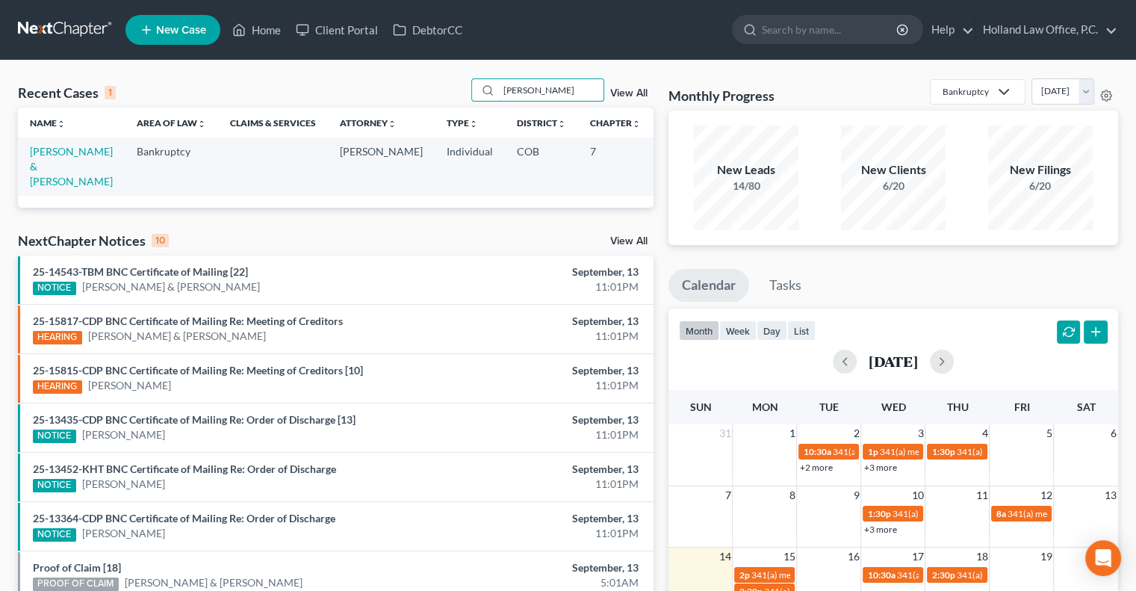
type input "Kory"
click at [60, 177] on td "[PERSON_NAME] & [PERSON_NAME]" at bounding box center [71, 165] width 107 height 57
click at [45, 172] on link "[PERSON_NAME] & [PERSON_NAME]" at bounding box center [71, 166] width 83 height 43
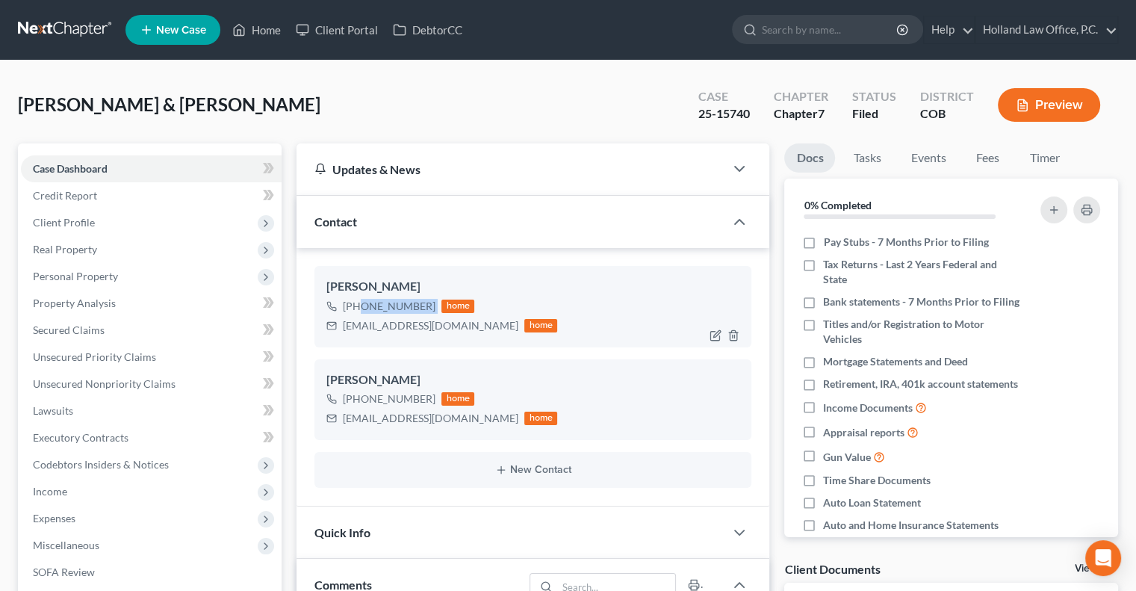
drag, startPoint x: 436, startPoint y: 307, endPoint x: 358, endPoint y: 308, distance: 78.4
click at [358, 308] on div "+1 (970) 342-4857 home" at bounding box center [441, 305] width 231 height 19
copy div "(970) 342-4857"
drag, startPoint x: 435, startPoint y: 396, endPoint x: 355, endPoint y: 405, distance: 80.3
click at [355, 405] on div "+1 (512) 806-6932 home" at bounding box center [441, 398] width 231 height 19
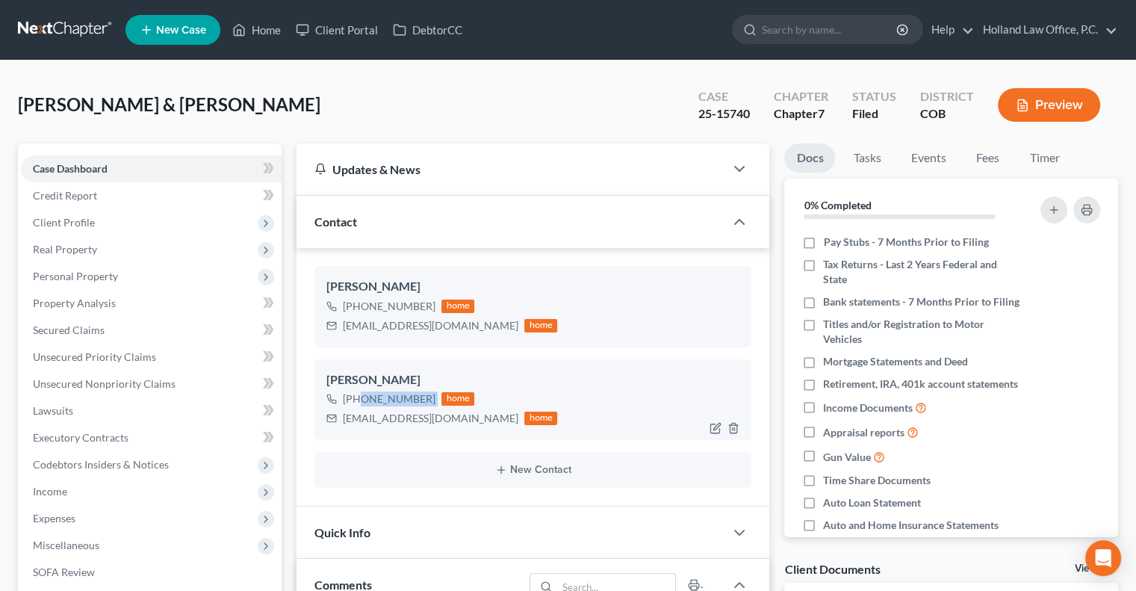
copy div "(512) 806-6932"
drag, startPoint x: 273, startPoint y: 28, endPoint x: 600, endPoint y: 75, distance: 329.7
click at [273, 28] on link "Home" at bounding box center [256, 29] width 63 height 27
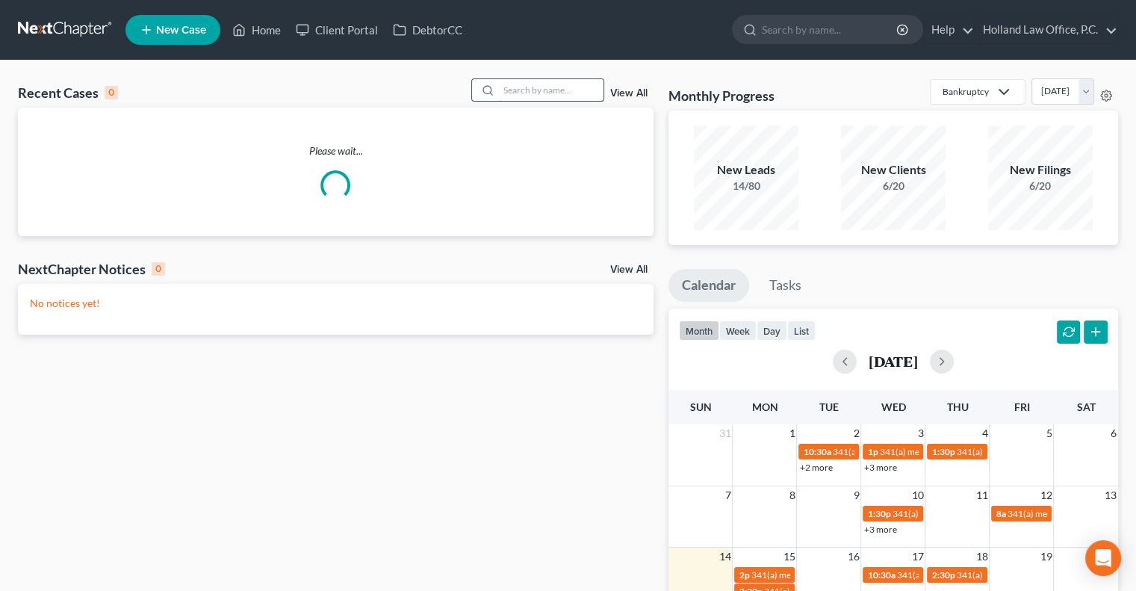
click at [559, 86] on input "search" at bounding box center [551, 90] width 105 height 22
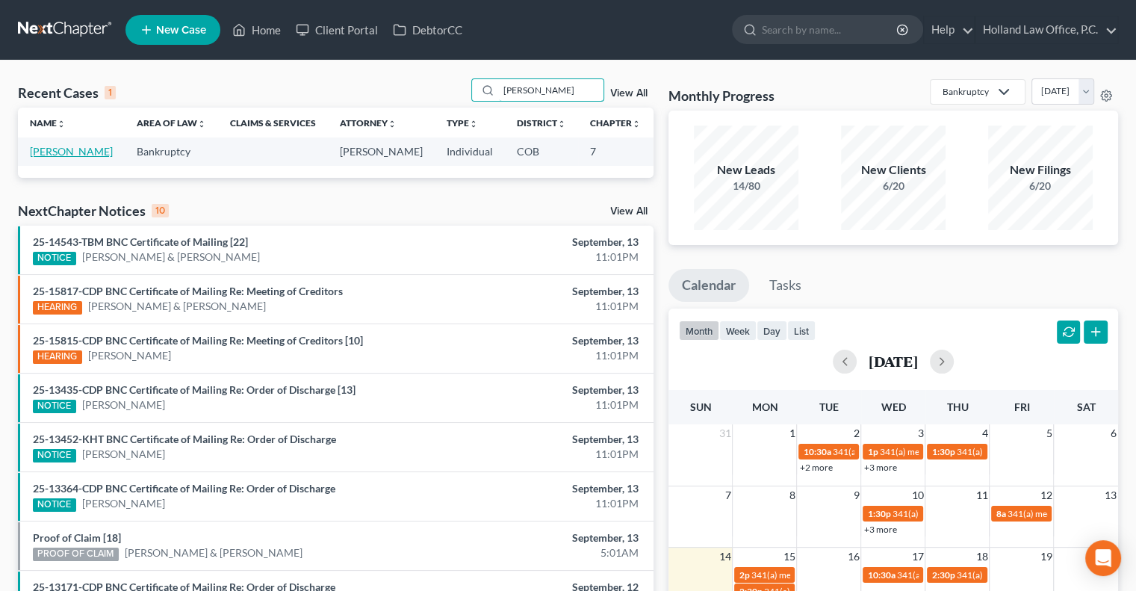
type input "Tanisha Thompson"
click at [66, 153] on link "[PERSON_NAME]" at bounding box center [71, 151] width 83 height 13
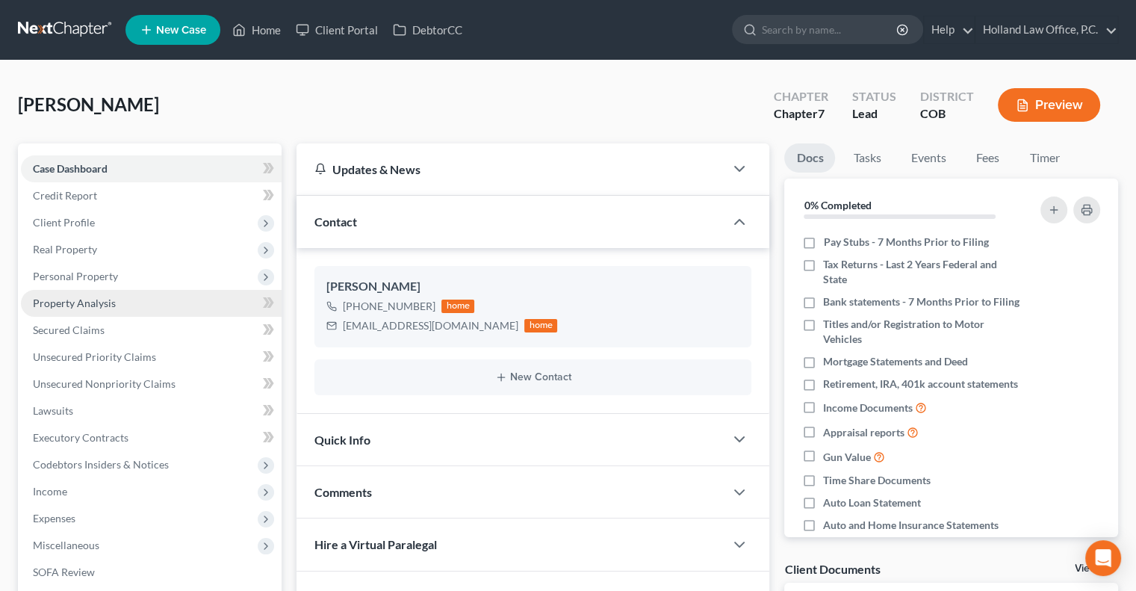
drag, startPoint x: 95, startPoint y: 227, endPoint x: 76, endPoint y: 310, distance: 85.0
click at [95, 227] on span "Client Profile" at bounding box center [151, 222] width 261 height 27
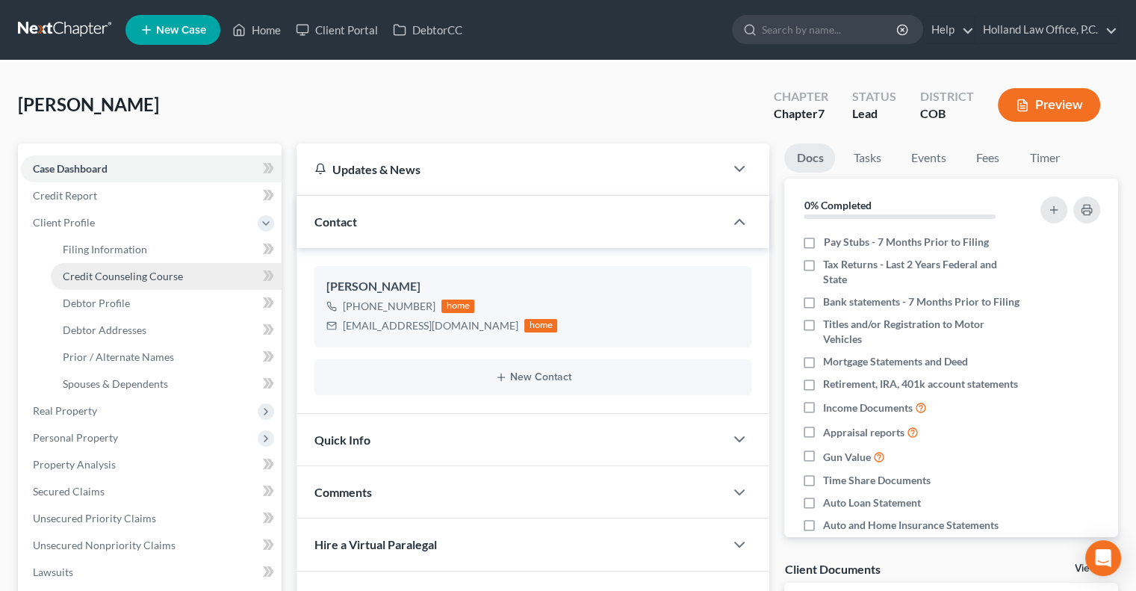
click at [117, 281] on span "Credit Counseling Course" at bounding box center [123, 276] width 120 height 13
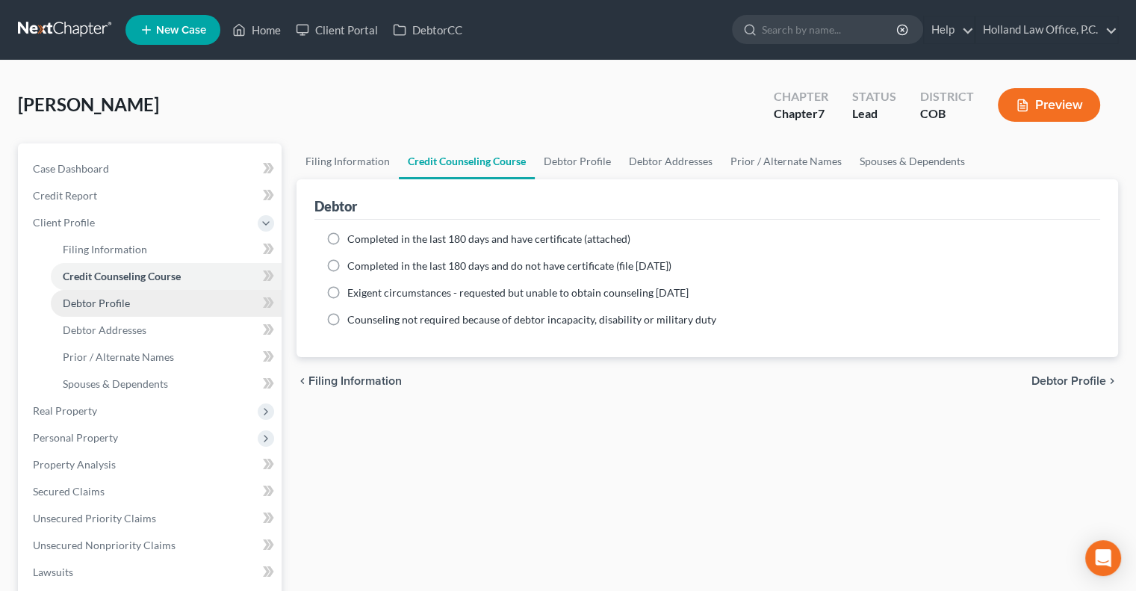
click at [96, 305] on span "Debtor Profile" at bounding box center [96, 302] width 67 height 13
select select "0"
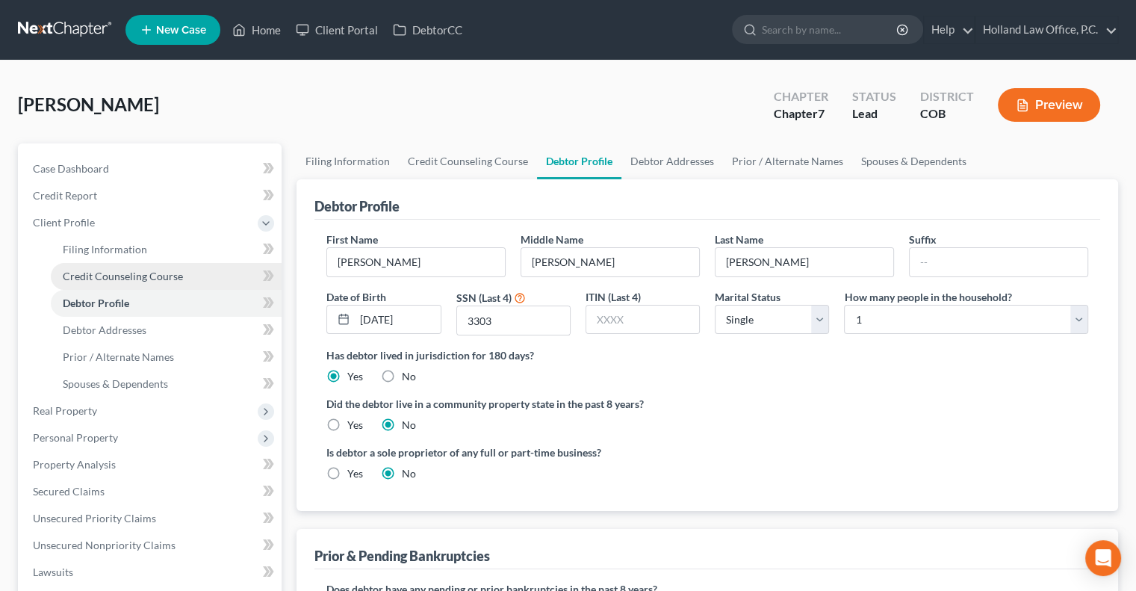
click at [102, 277] on span "Credit Counseling Course" at bounding box center [123, 276] width 120 height 13
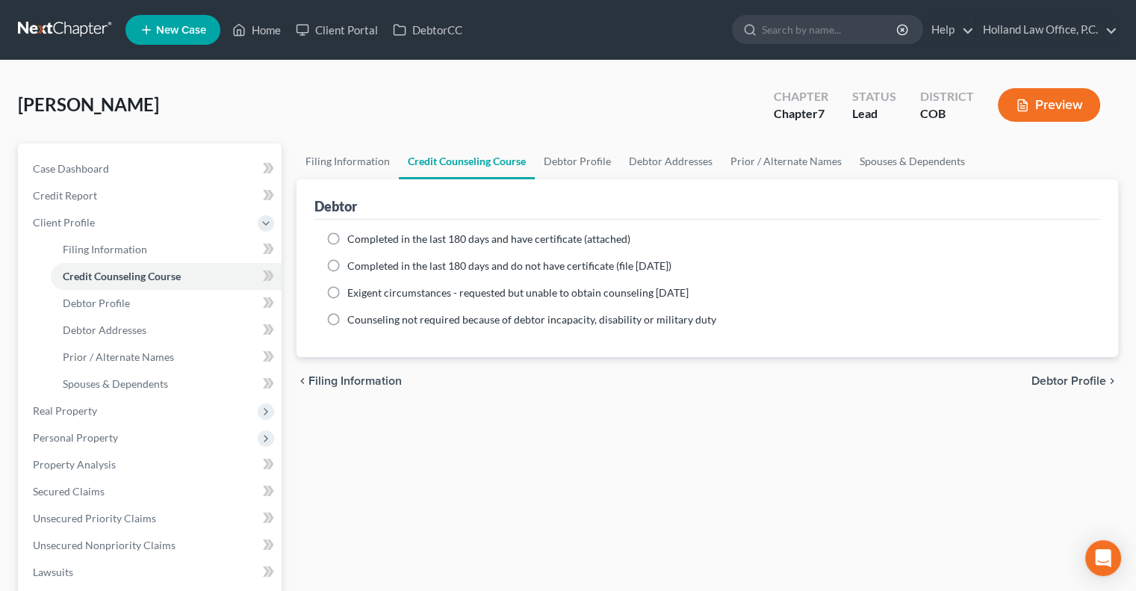
click at [347, 237] on label "Completed in the last 180 days and have certificate (attached)" at bounding box center [488, 238] width 283 height 15
click at [353, 237] on input "Completed in the last 180 days and have certificate (attached)" at bounding box center [358, 236] width 10 height 10
radio input "true"
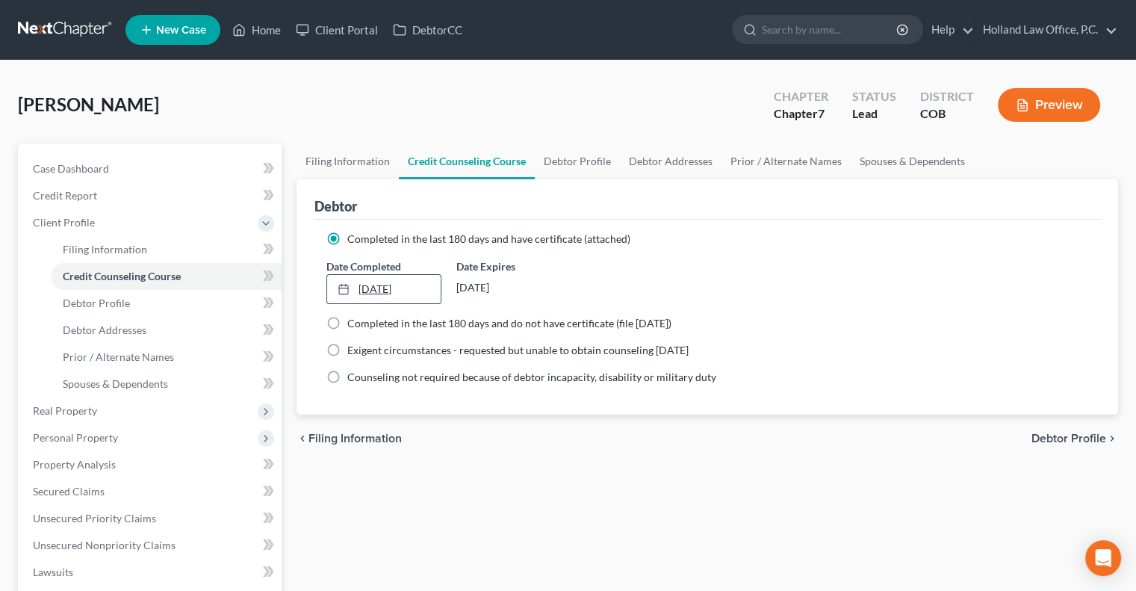
click at [382, 282] on link "9/14/2025" at bounding box center [383, 289] width 113 height 28
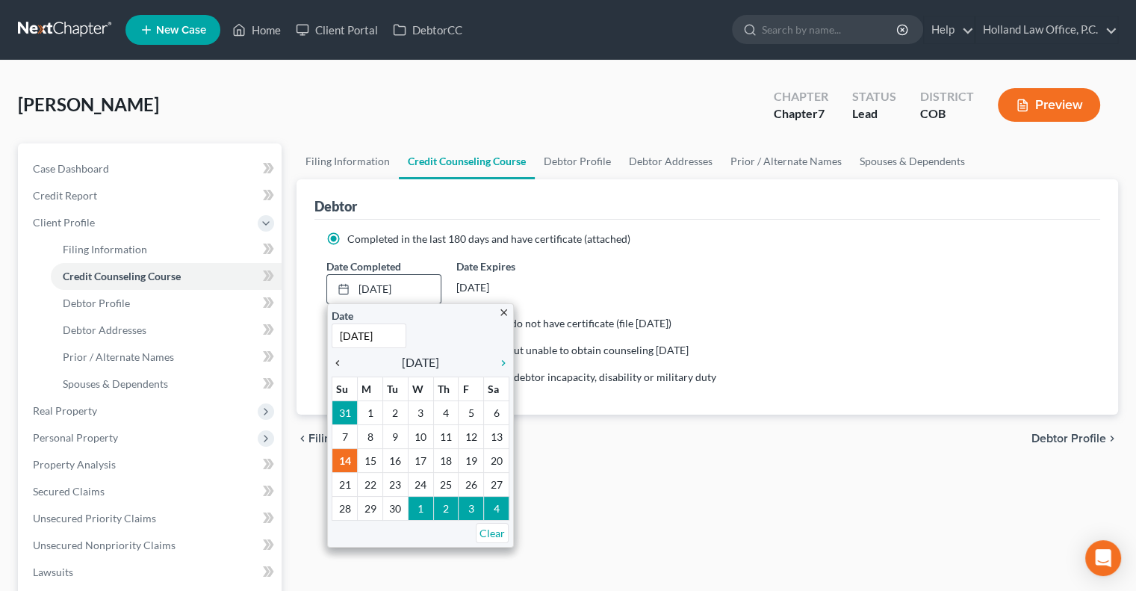
drag, startPoint x: 334, startPoint y: 361, endPoint x: 347, endPoint y: 361, distance: 13.5
click at [335, 361] on icon "chevron_left" at bounding box center [341, 363] width 19 height 12
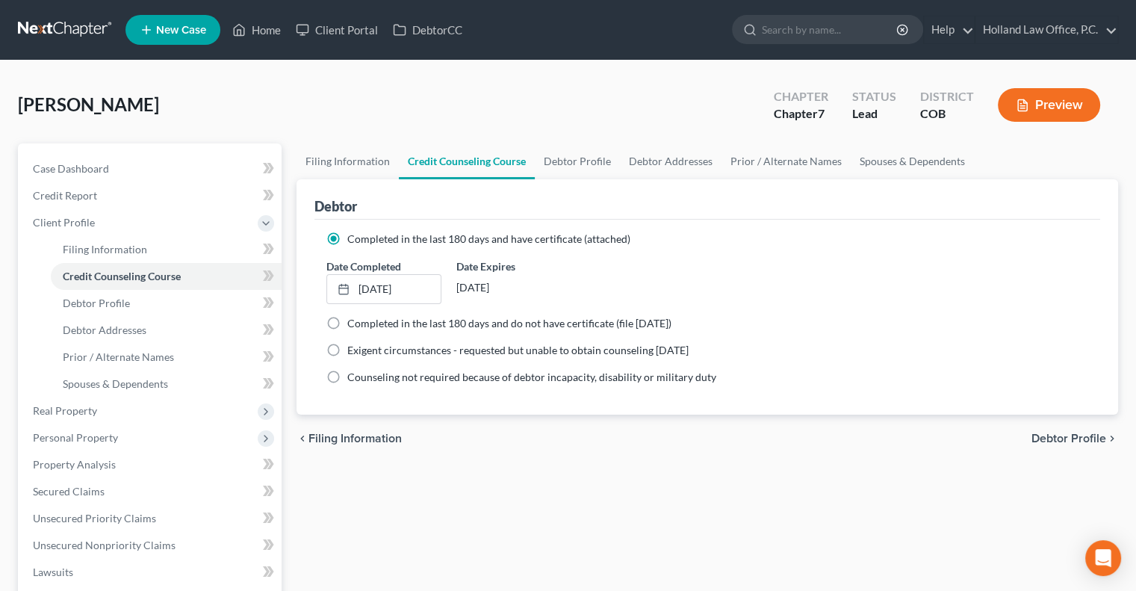
click at [585, 463] on div "Filing Information Credit Counseling Course Debtor Profile Debtor Addresses Pri…" at bounding box center [707, 520] width 836 height 755
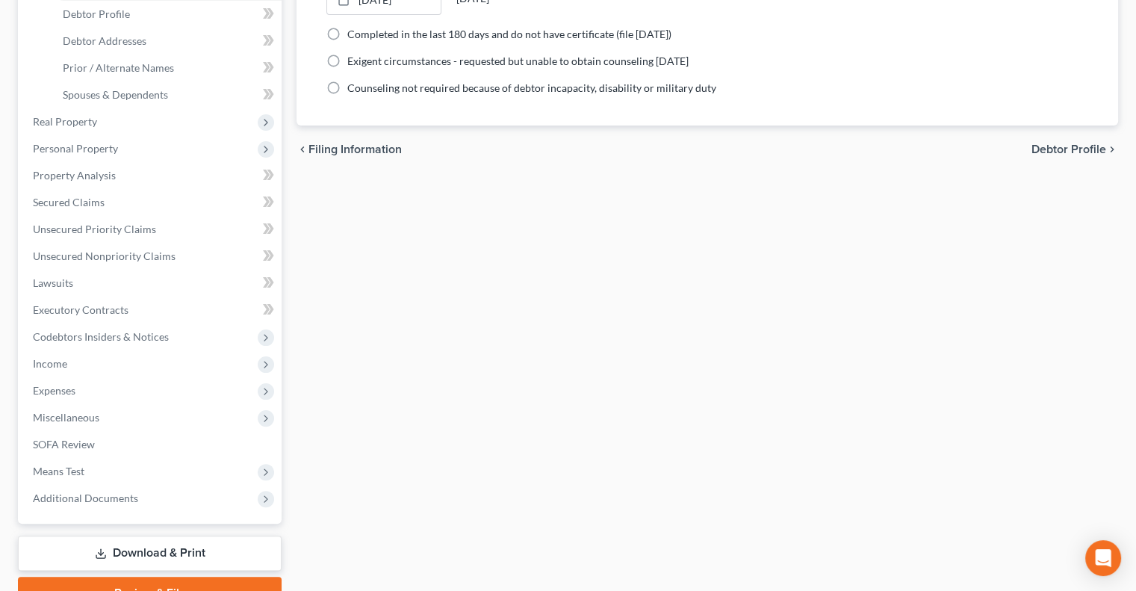
scroll to position [363, 0]
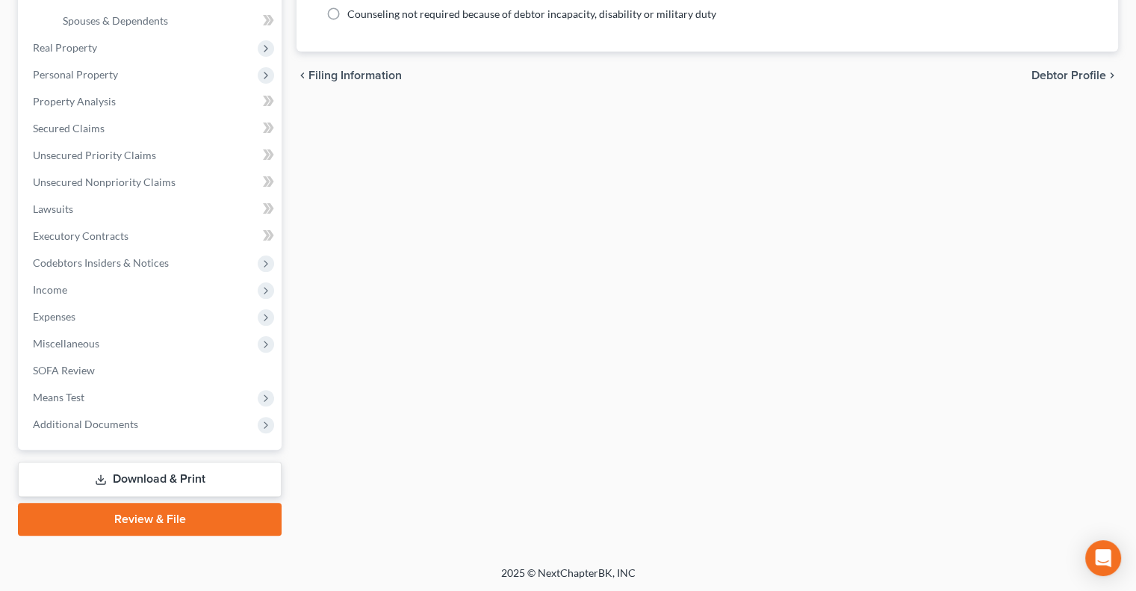
drag, startPoint x: 67, startPoint y: 420, endPoint x: 90, endPoint y: 443, distance: 31.7
click at [68, 420] on span "Additional Documents" at bounding box center [85, 423] width 105 height 13
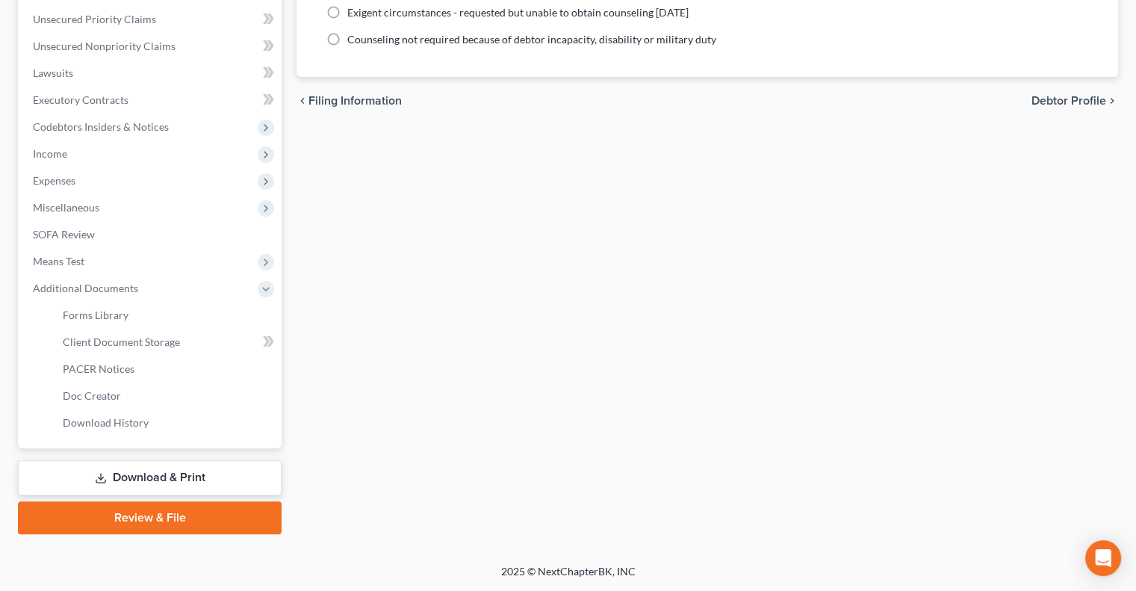
scroll to position [336, 0]
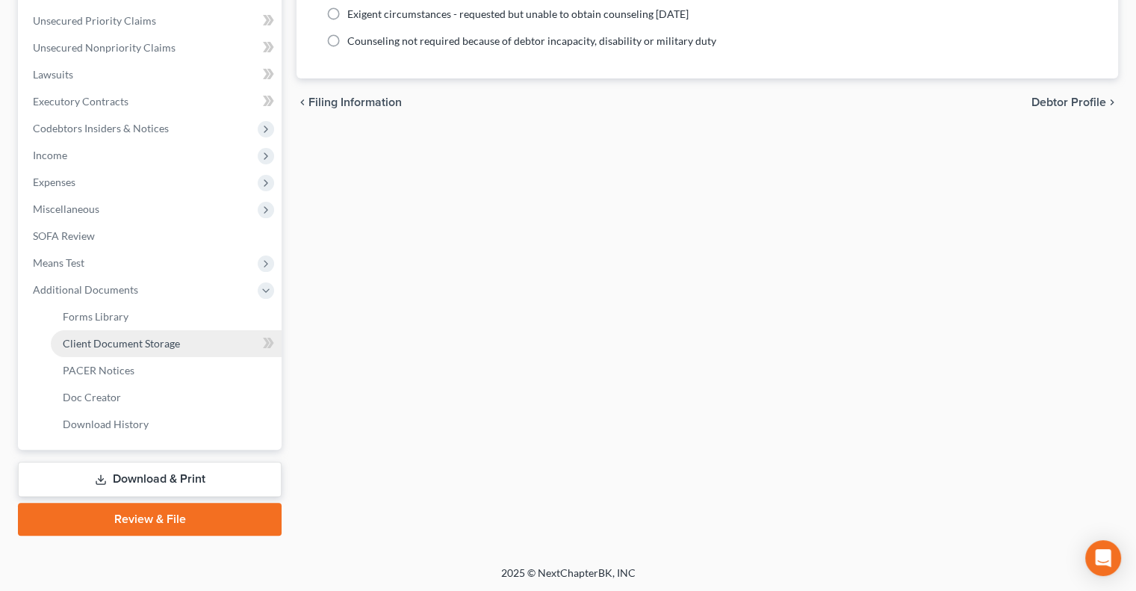
click at [105, 339] on span "Client Document Storage" at bounding box center [121, 343] width 117 height 13
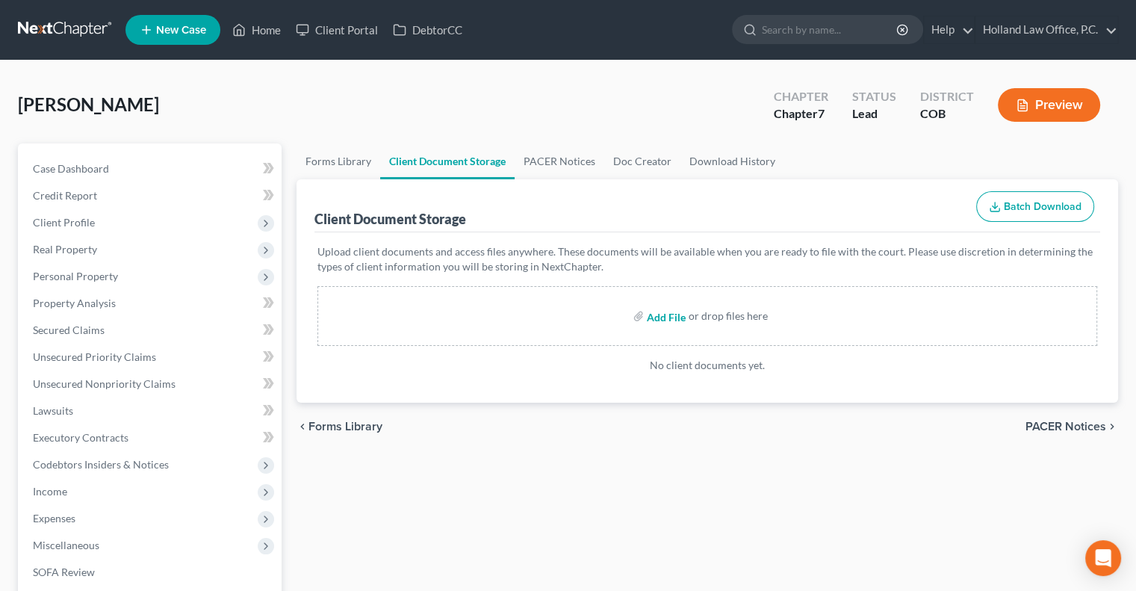
drag, startPoint x: 660, startPoint y: 316, endPoint x: 650, endPoint y: 318, distance: 10.7
click at [661, 316] on input "file" at bounding box center [665, 315] width 36 height 27
type input "C:\fakepath\Certificate of Credit Counseling 8.15.2025.pdf"
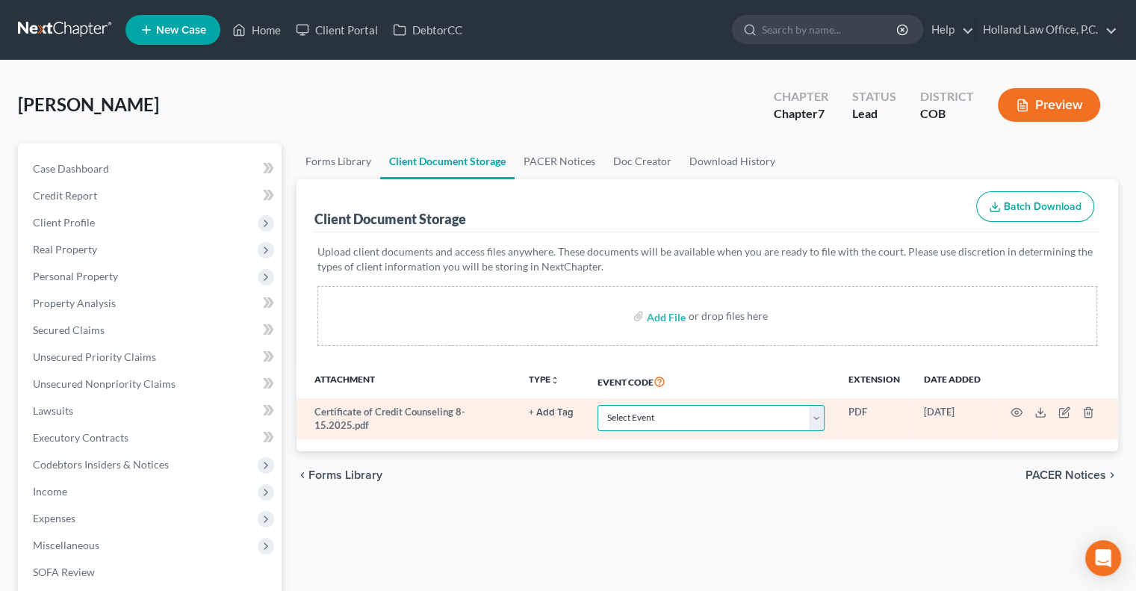
click at [769, 423] on select "Select Event 1009-1.1 Notice of Amendments 20 Largest Unsecured Creditors Amend…" at bounding box center [710, 418] width 227 height 26
select select "5"
click at [597, 405] on select "Select Event 1009-1.1 Notice of Amendments 20 Largest Unsecured Creditors Amend…" at bounding box center [710, 418] width 227 height 26
drag, startPoint x: 638, startPoint y: 468, endPoint x: 547, endPoint y: 409, distance: 108.5
click at [638, 468] on div "chevron_left Forms Library PACER Notices chevron_right" at bounding box center [706, 475] width 821 height 48
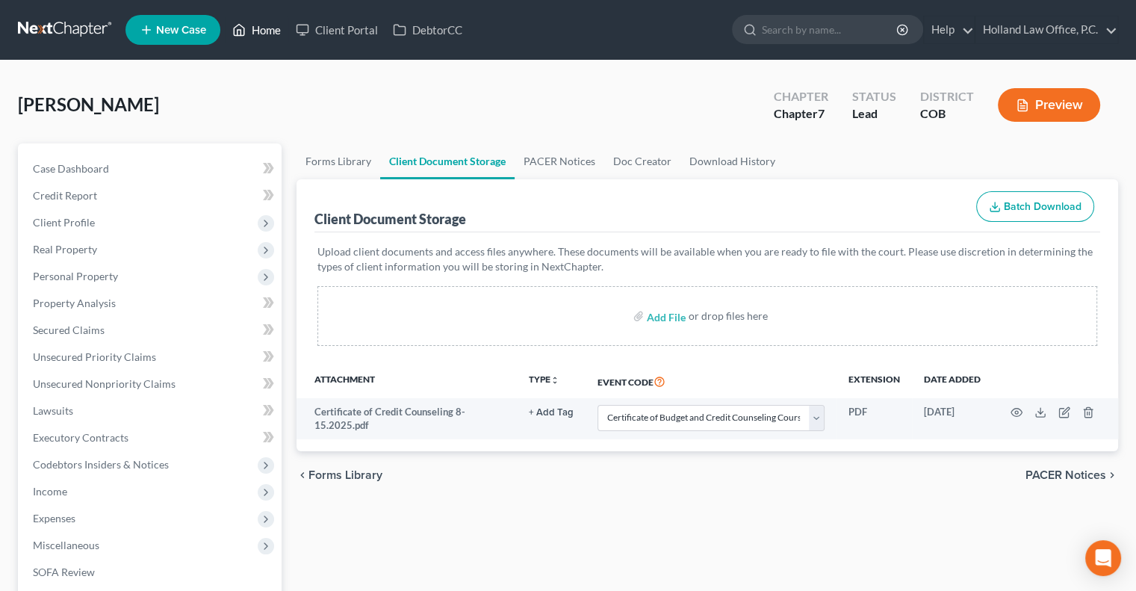
click at [254, 26] on link "Home" at bounding box center [256, 29] width 63 height 27
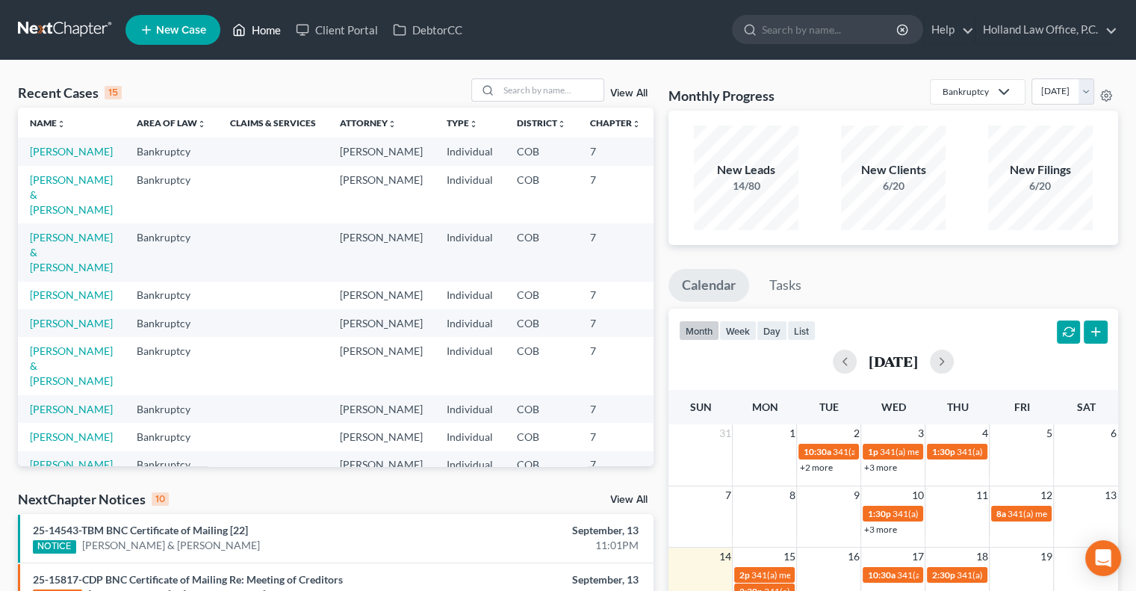
click at [270, 30] on link "Home" at bounding box center [256, 29] width 63 height 27
click at [518, 92] on input "search" at bounding box center [551, 90] width 105 height 22
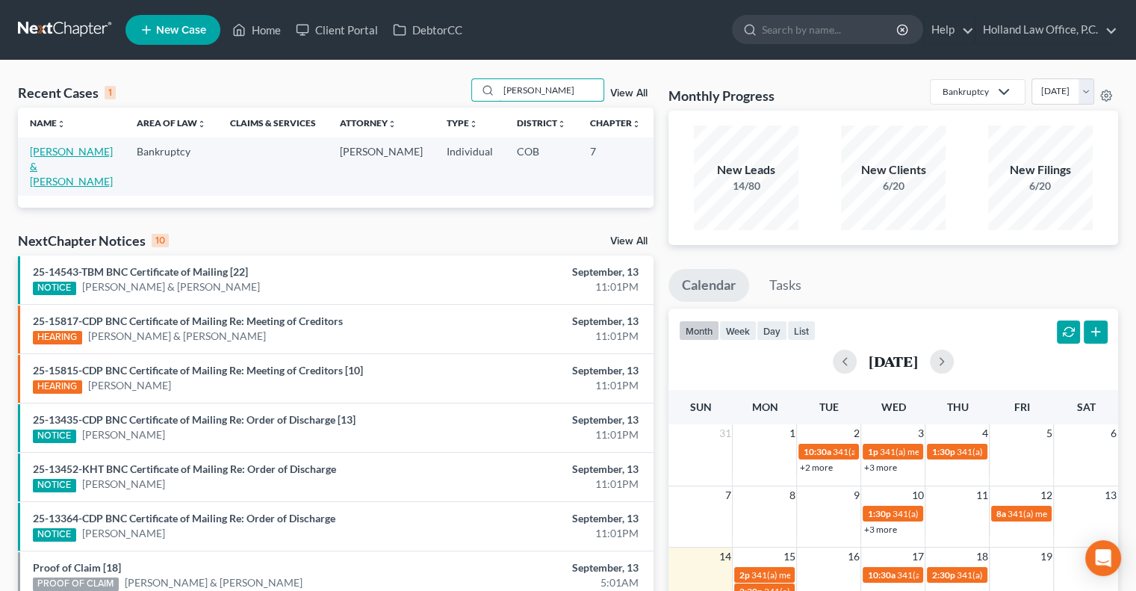
type input "Rebecca Hall"
click at [40, 172] on link "[PERSON_NAME] & [PERSON_NAME]" at bounding box center [71, 166] width 83 height 43
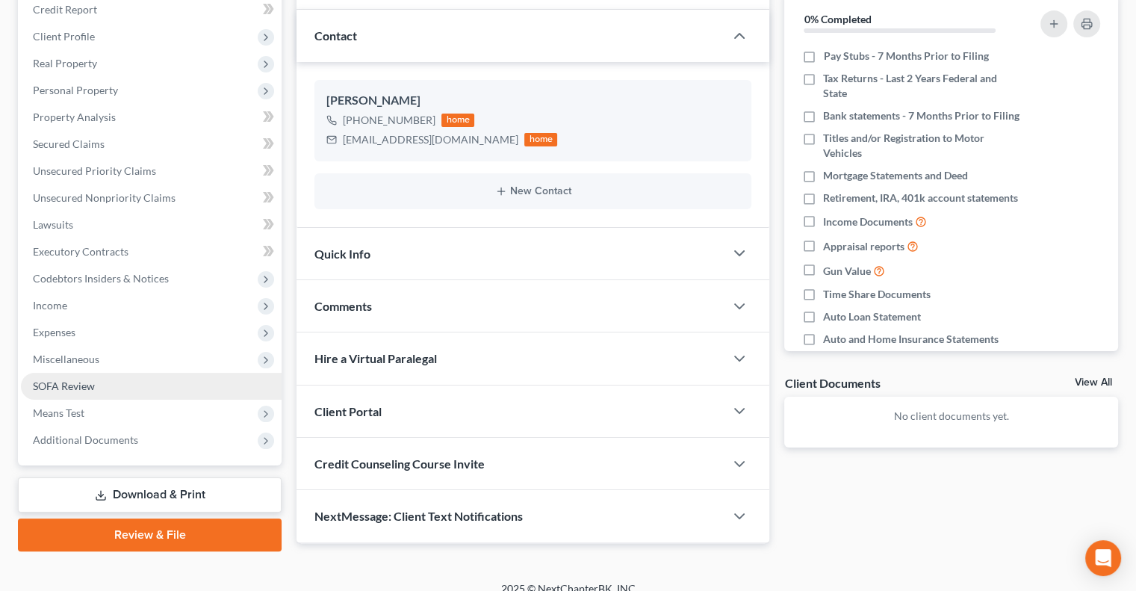
scroll to position [202, 0]
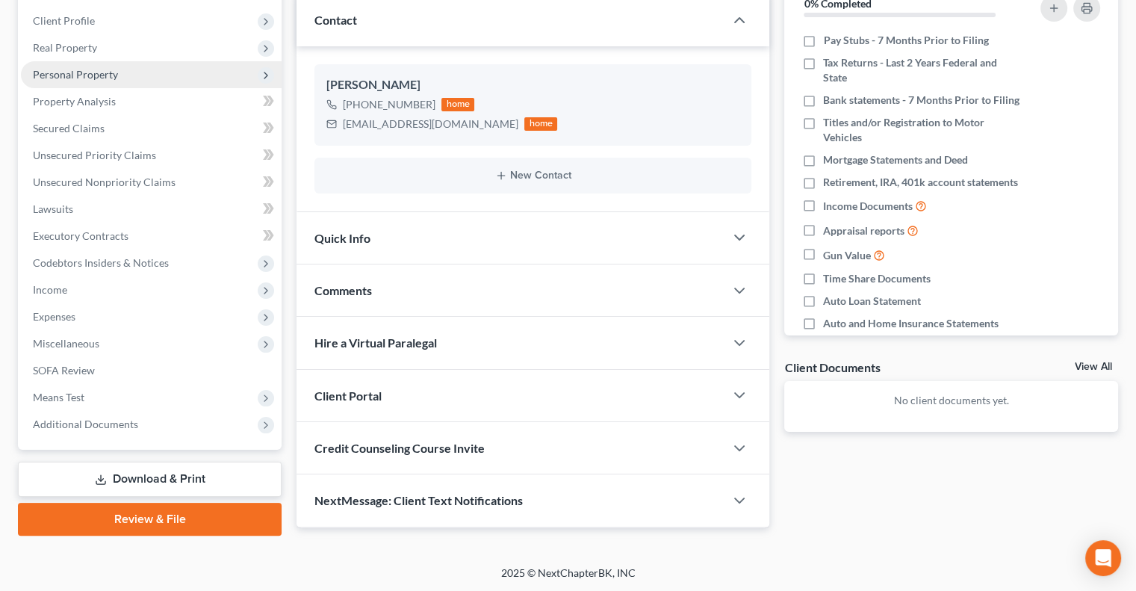
click at [77, 80] on span "Personal Property" at bounding box center [75, 74] width 85 height 13
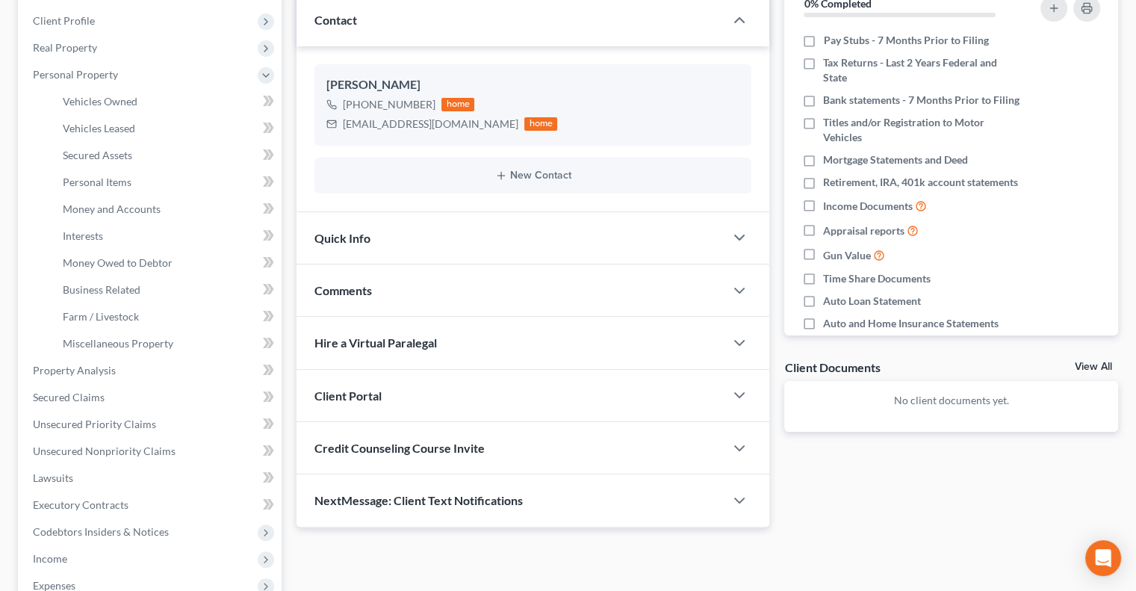
drag, startPoint x: 57, startPoint y: 50, endPoint x: 48, endPoint y: 88, distance: 39.1
click at [57, 52] on span "Real Property" at bounding box center [65, 47] width 64 height 13
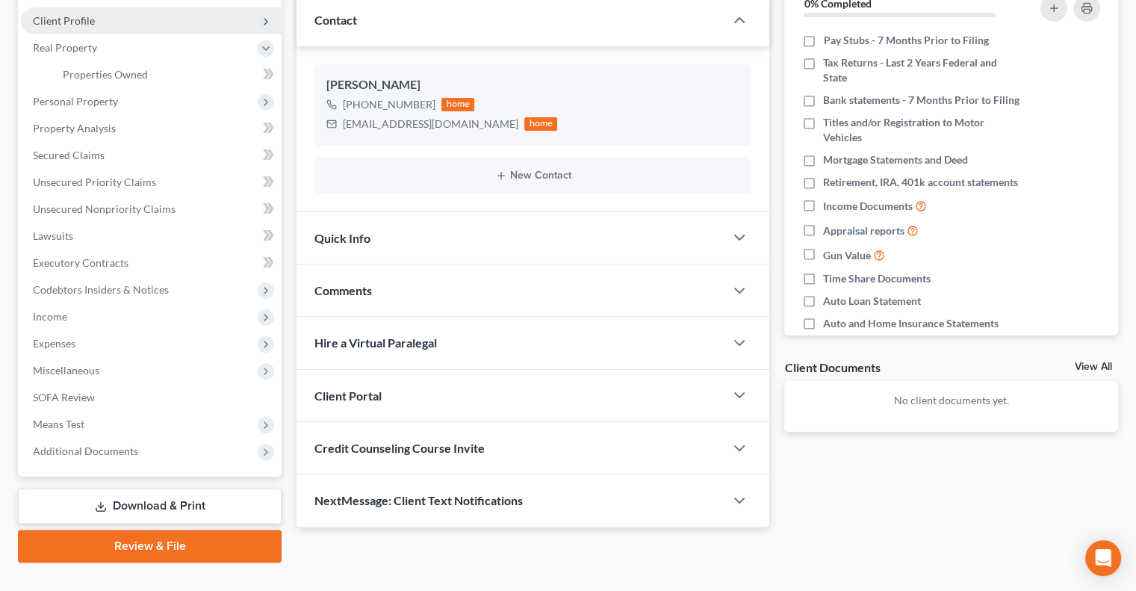
drag, startPoint x: 63, startPoint y: 20, endPoint x: 61, endPoint y: 81, distance: 61.2
click at [63, 21] on span "Client Profile" at bounding box center [64, 20] width 62 height 13
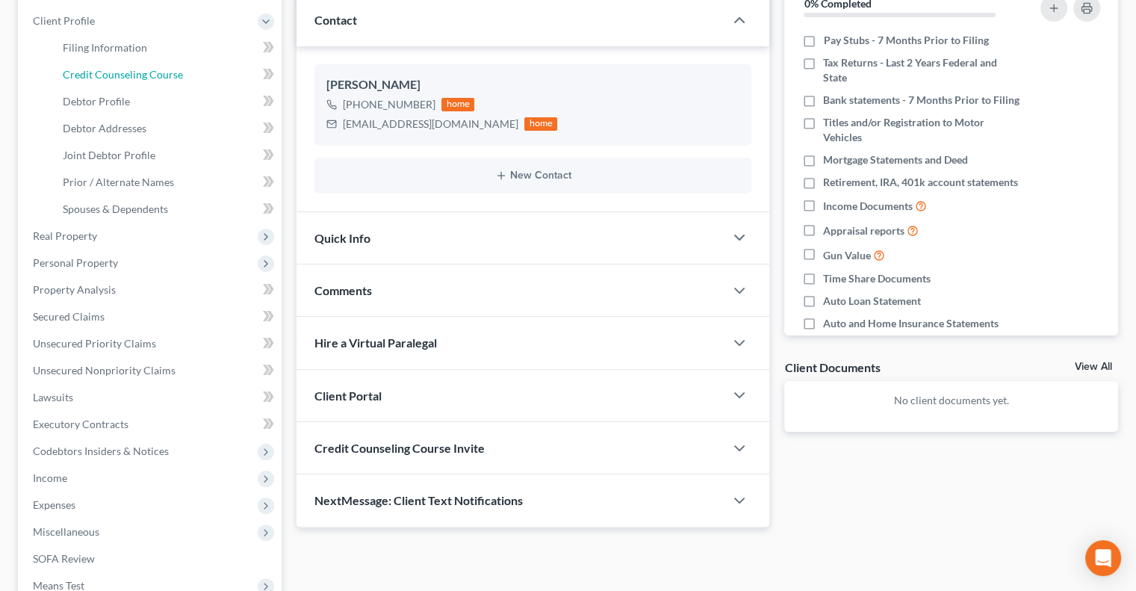
drag, startPoint x: 82, startPoint y: 77, endPoint x: 666, endPoint y: 232, distance: 604.2
click at [82, 78] on span "Credit Counseling Course" at bounding box center [123, 74] width 120 height 13
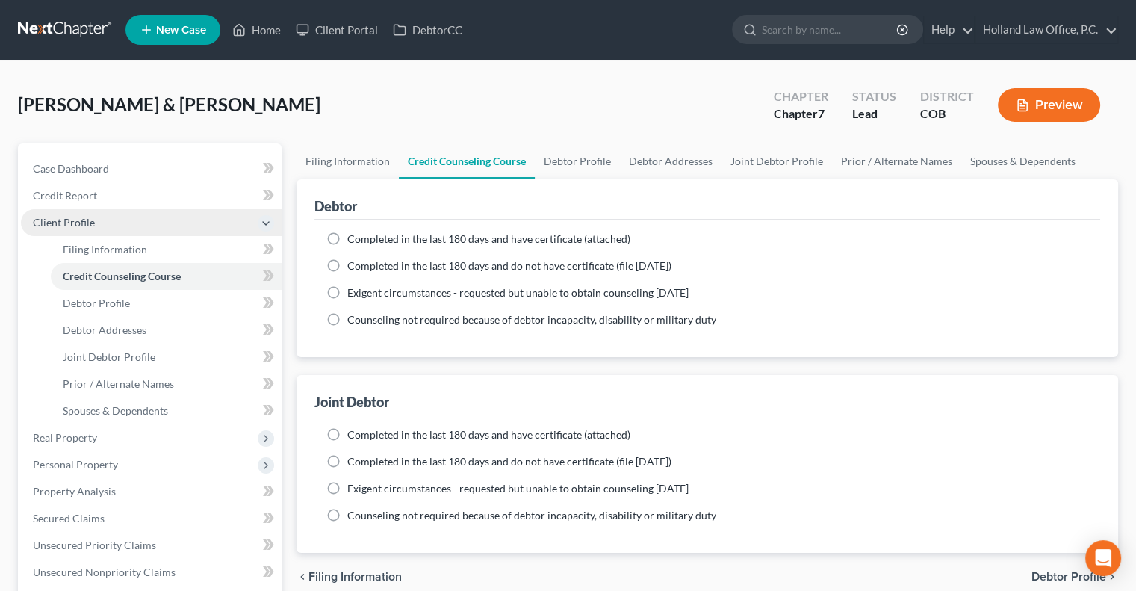
click at [84, 217] on span "Client Profile" at bounding box center [64, 222] width 62 height 13
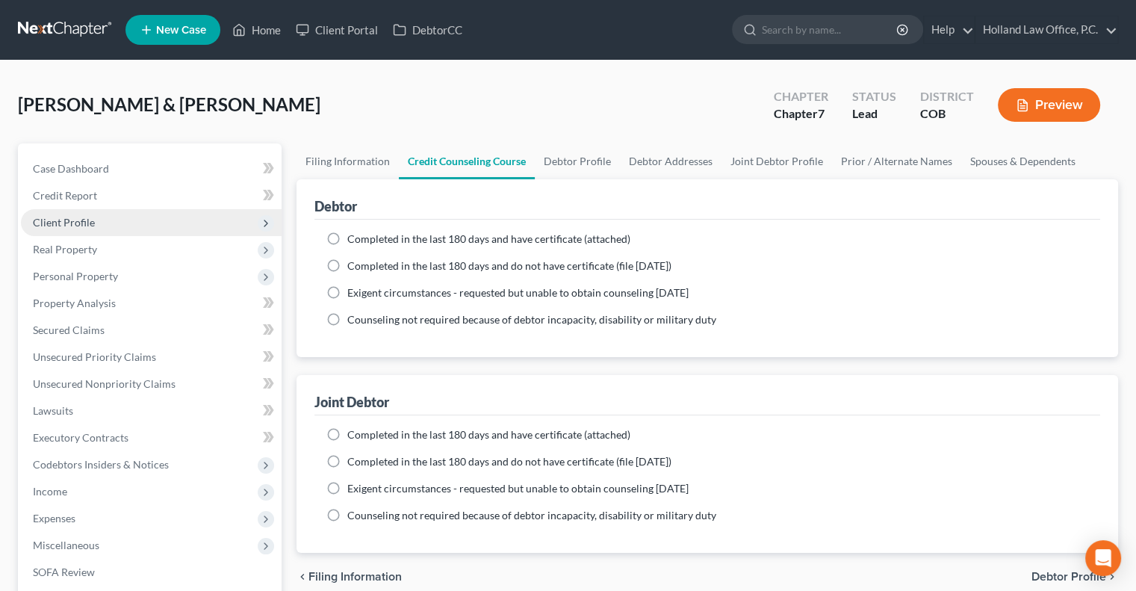
click at [78, 219] on span "Client Profile" at bounding box center [64, 222] width 62 height 13
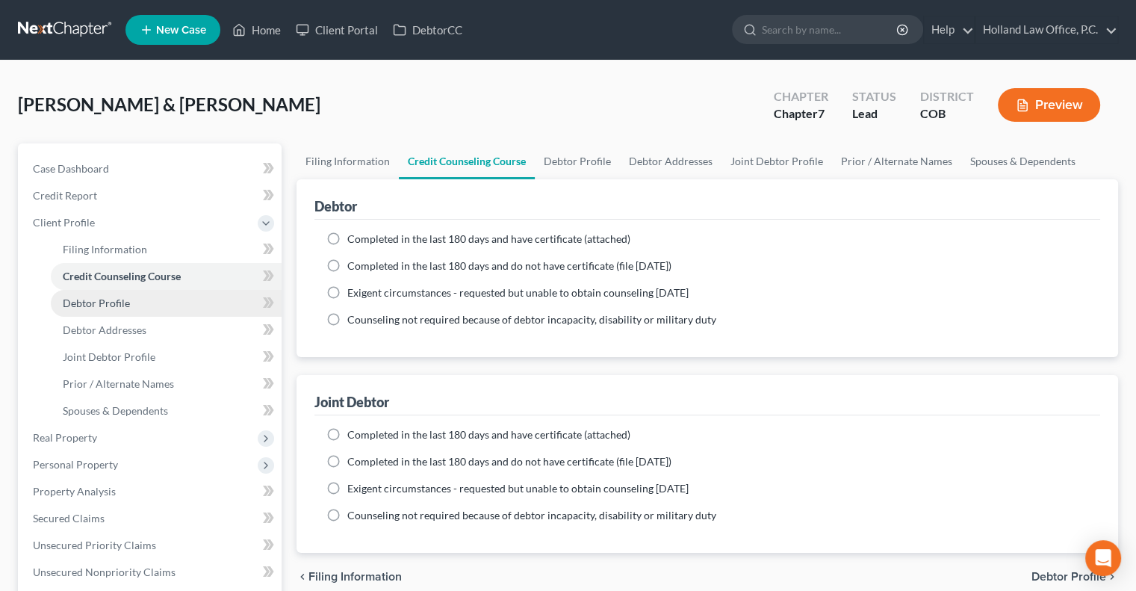
click at [112, 305] on span "Debtor Profile" at bounding box center [96, 302] width 67 height 13
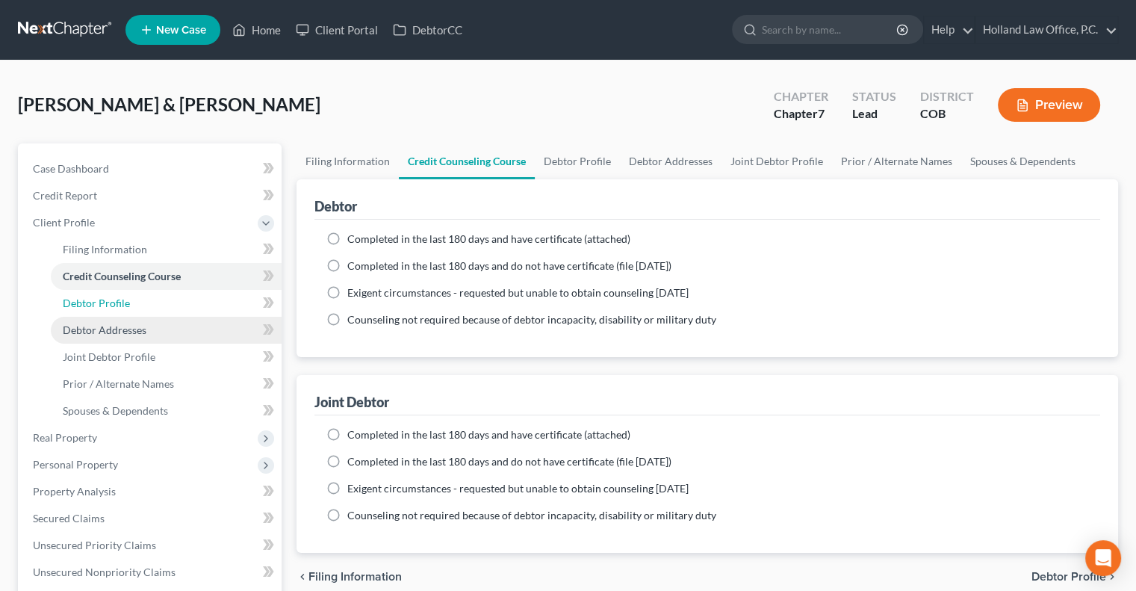
select select "1"
select select "0"
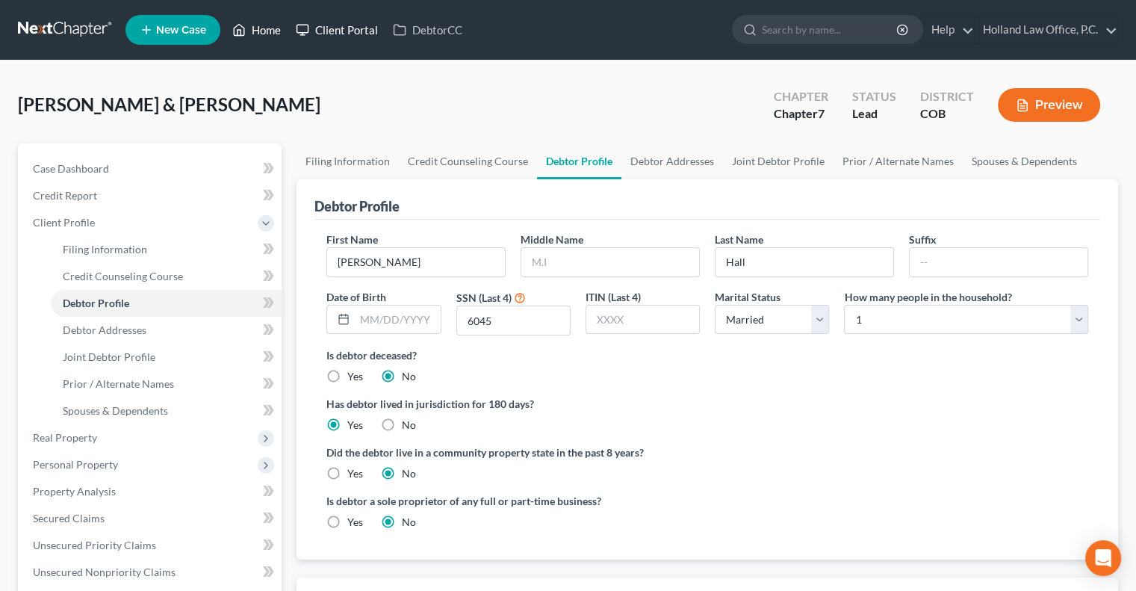
click at [278, 30] on link "Home" at bounding box center [256, 29] width 63 height 27
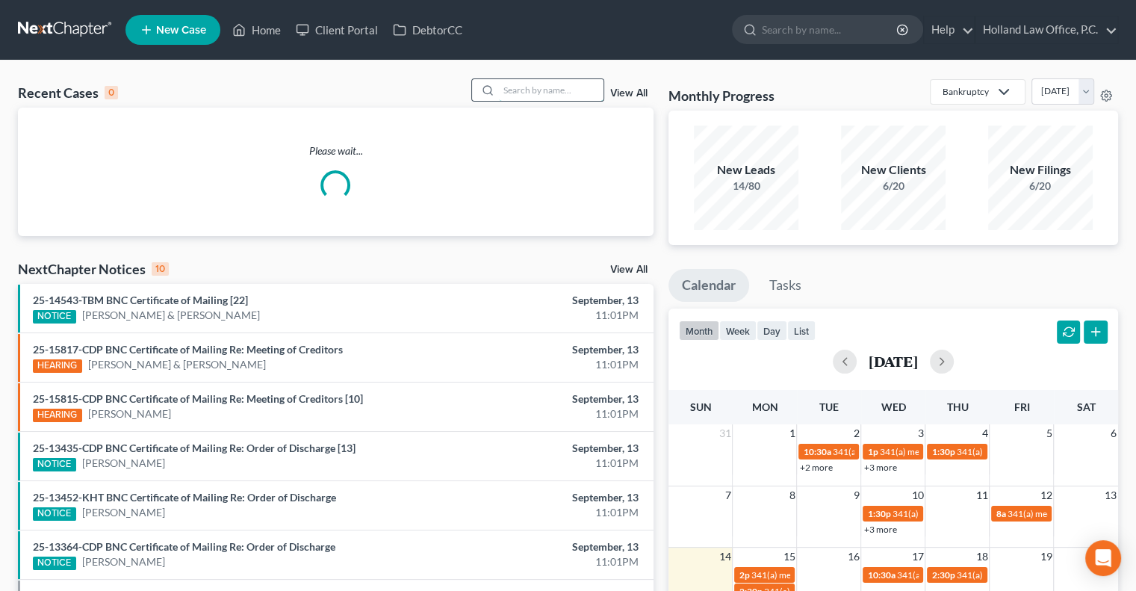
click at [504, 92] on input "search" at bounding box center [551, 90] width 105 height 22
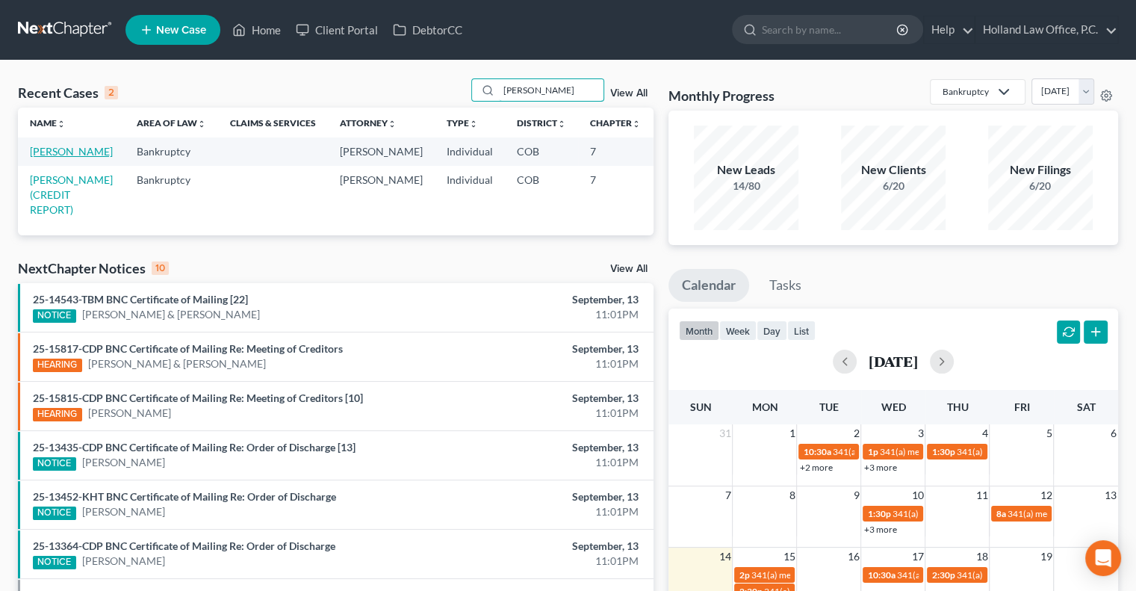
type input "bernard"
click at [58, 155] on link "[PERSON_NAME]" at bounding box center [71, 151] width 83 height 13
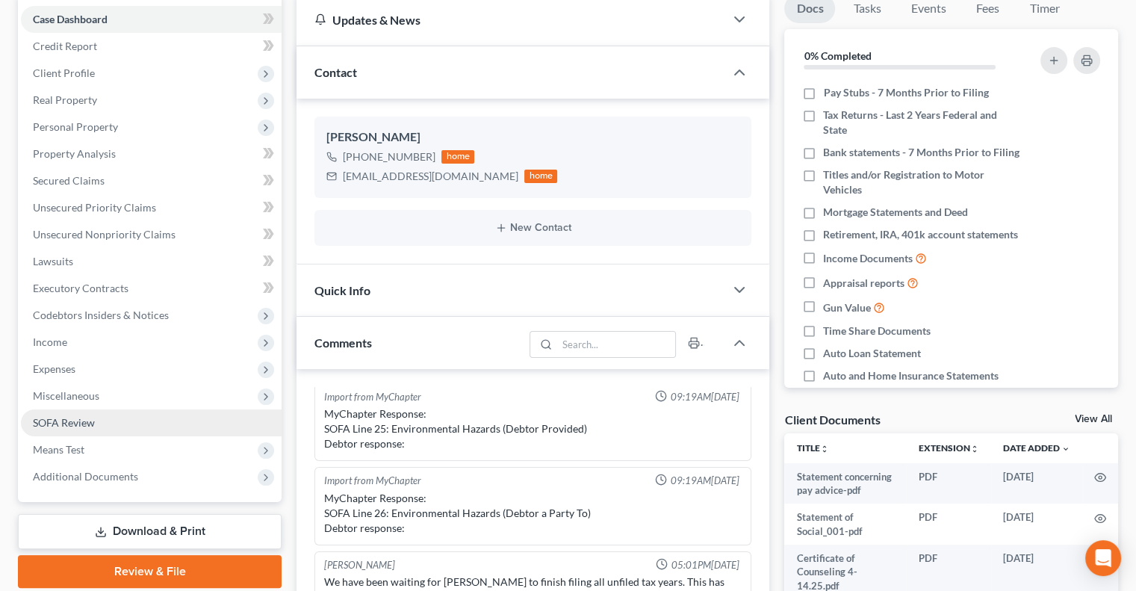
scroll to position [224, 0]
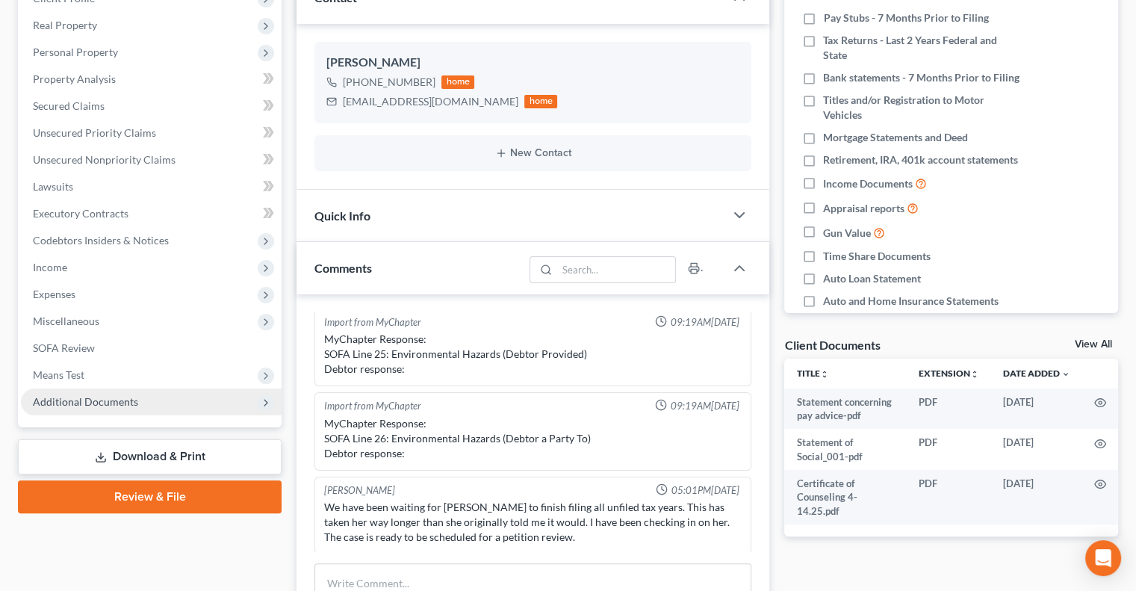
click at [119, 398] on span "Additional Documents" at bounding box center [85, 401] width 105 height 13
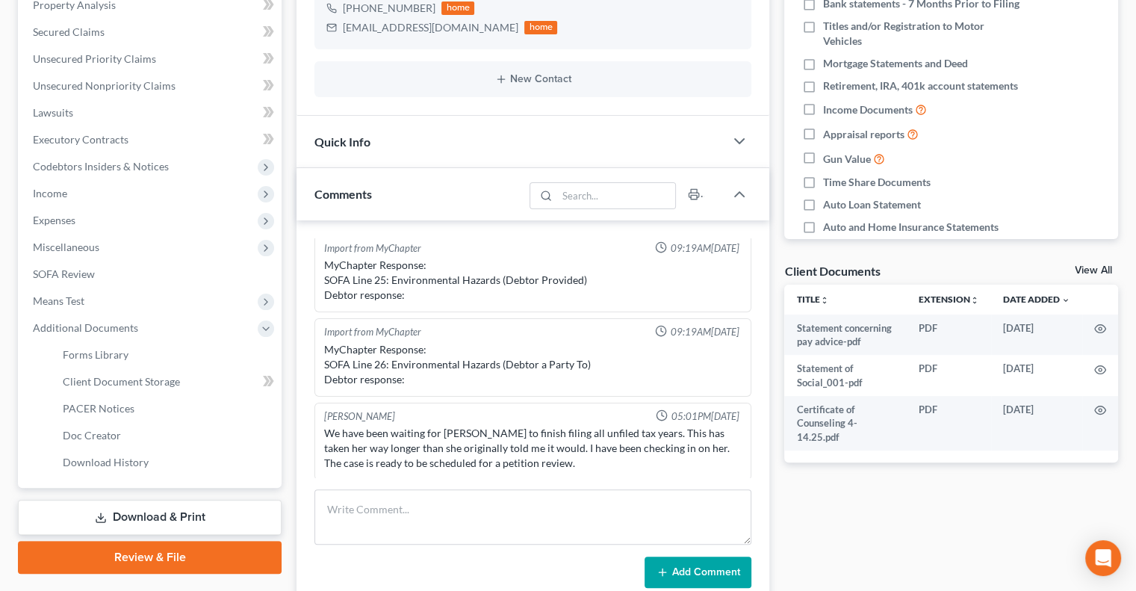
scroll to position [299, 0]
drag, startPoint x: 125, startPoint y: 403, endPoint x: 666, endPoint y: 341, distance: 544.9
click at [125, 405] on span "PACER Notices" at bounding box center [99, 407] width 72 height 13
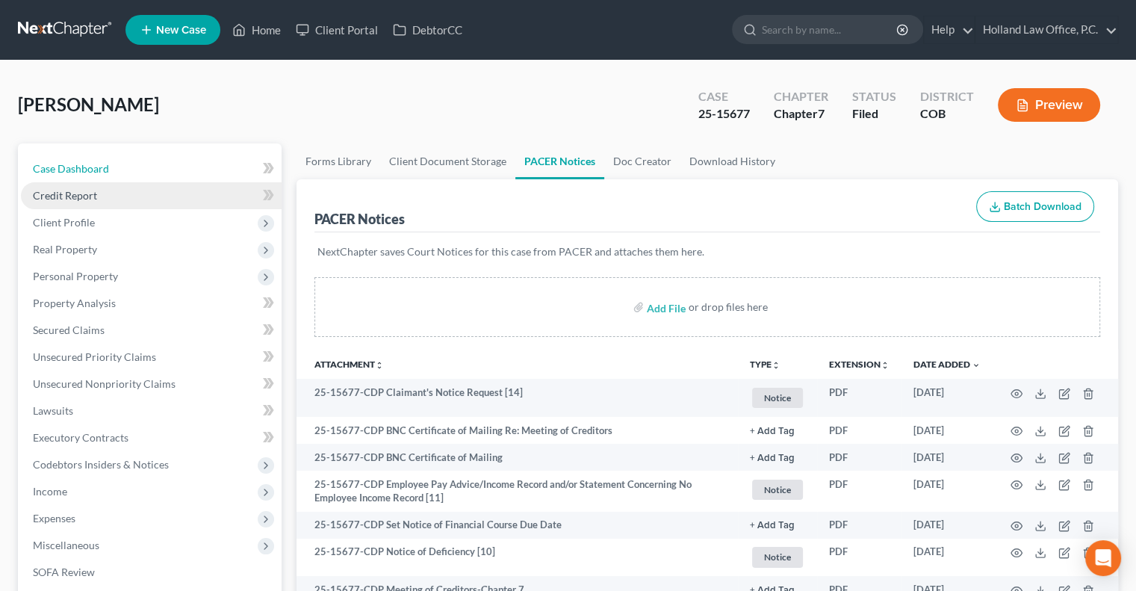
drag, startPoint x: 87, startPoint y: 167, endPoint x: 111, endPoint y: 184, distance: 29.9
click at [87, 167] on span "Case Dashboard" at bounding box center [71, 168] width 76 height 13
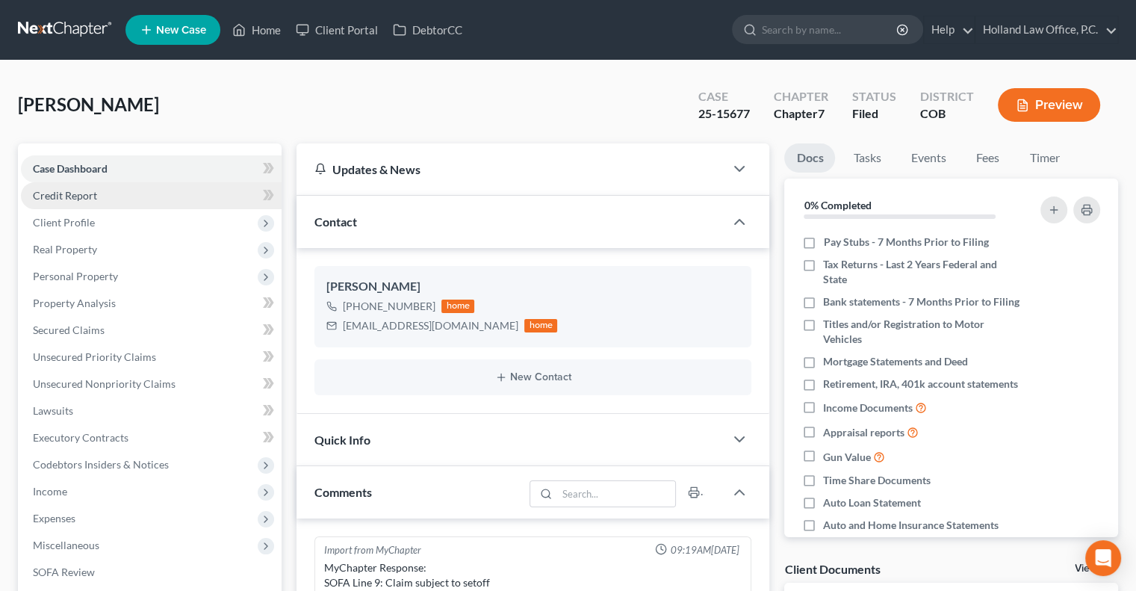
scroll to position [340, 0]
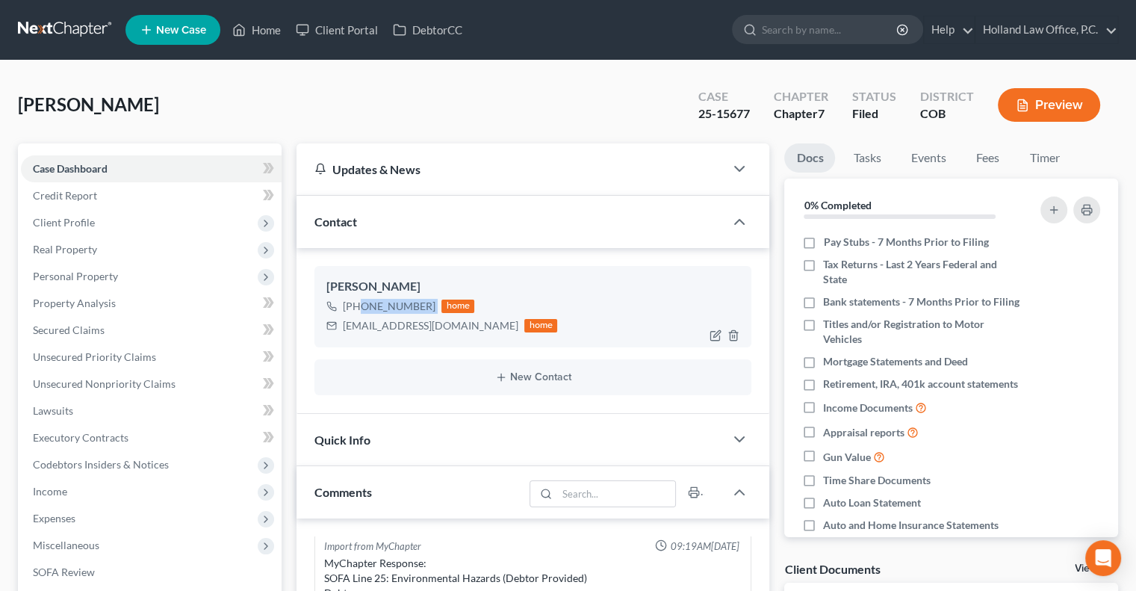
drag, startPoint x: 422, startPoint y: 304, endPoint x: 357, endPoint y: 308, distance: 65.1
click at [357, 308] on div "[PHONE_NUMBER] home" at bounding box center [441, 305] width 231 height 19
drag, startPoint x: 87, startPoint y: 220, endPoint x: 102, endPoint y: 243, distance: 26.9
click at [87, 220] on span "Client Profile" at bounding box center [64, 222] width 62 height 13
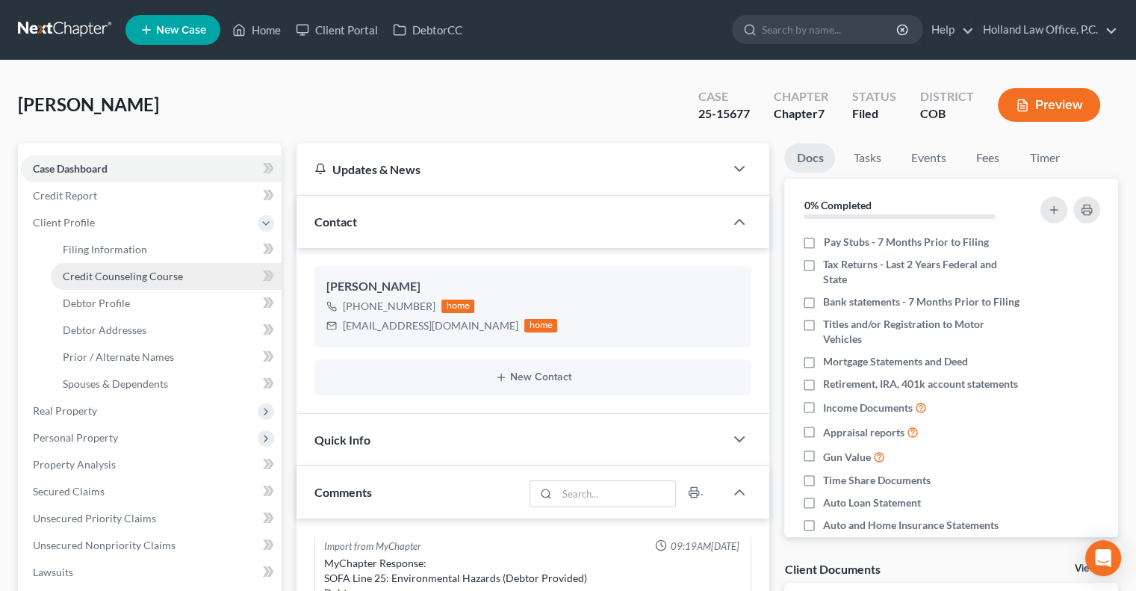
click at [105, 270] on span "Credit Counseling Course" at bounding box center [123, 276] width 120 height 13
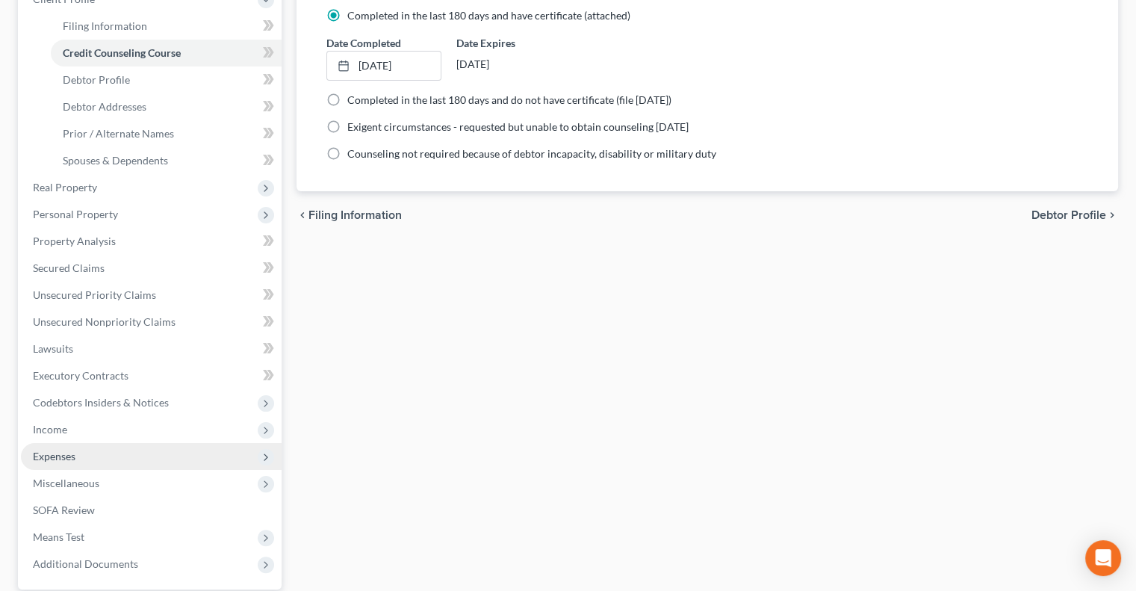
scroll to position [224, 0]
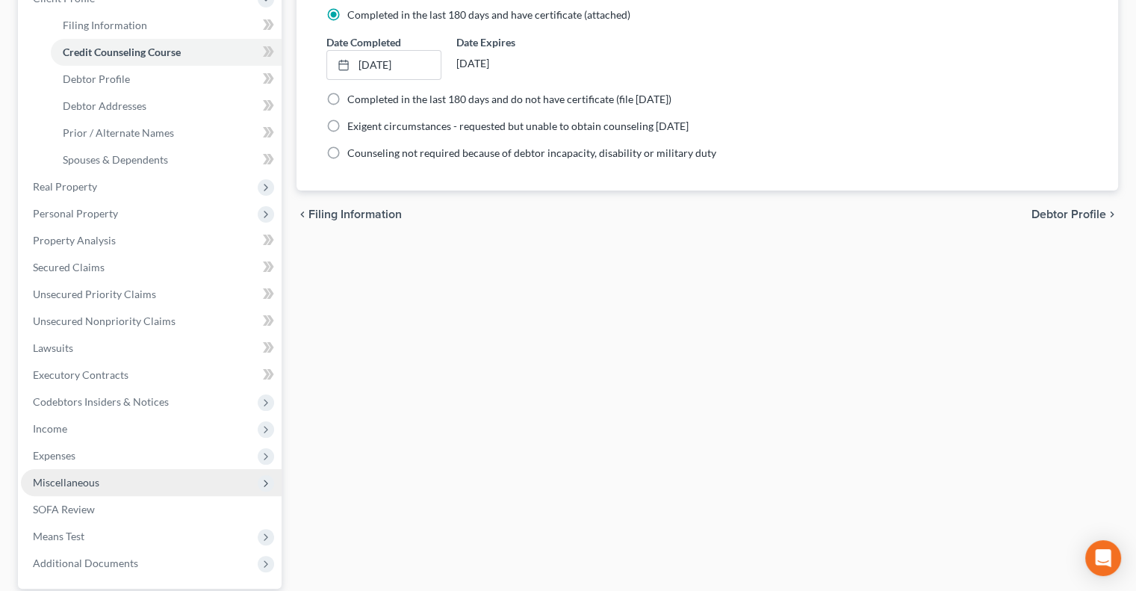
click at [126, 475] on span "Miscellaneous" at bounding box center [151, 482] width 261 height 27
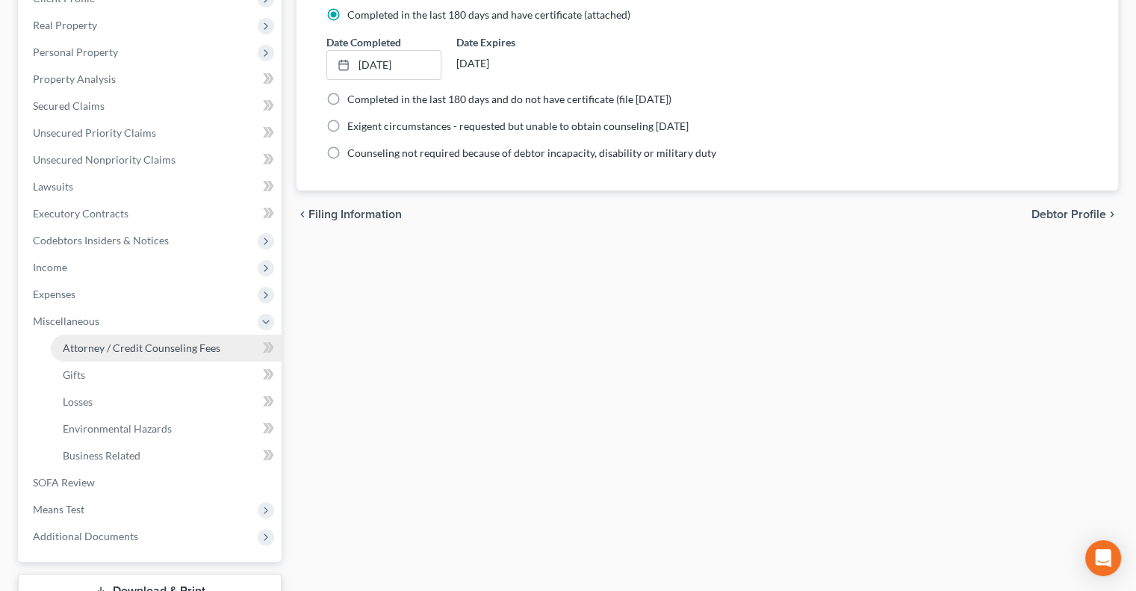
drag, startPoint x: 149, startPoint y: 343, endPoint x: 199, endPoint y: 343, distance: 49.3
click at [150, 343] on span "Attorney / Credit Counseling Fees" at bounding box center [142, 347] width 158 height 13
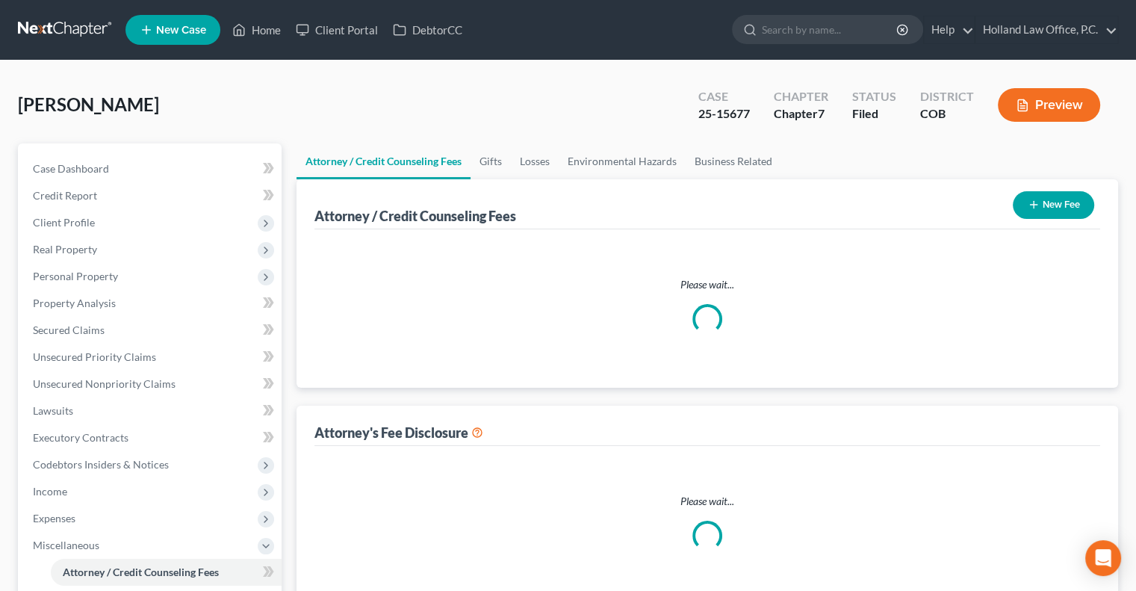
select select "0"
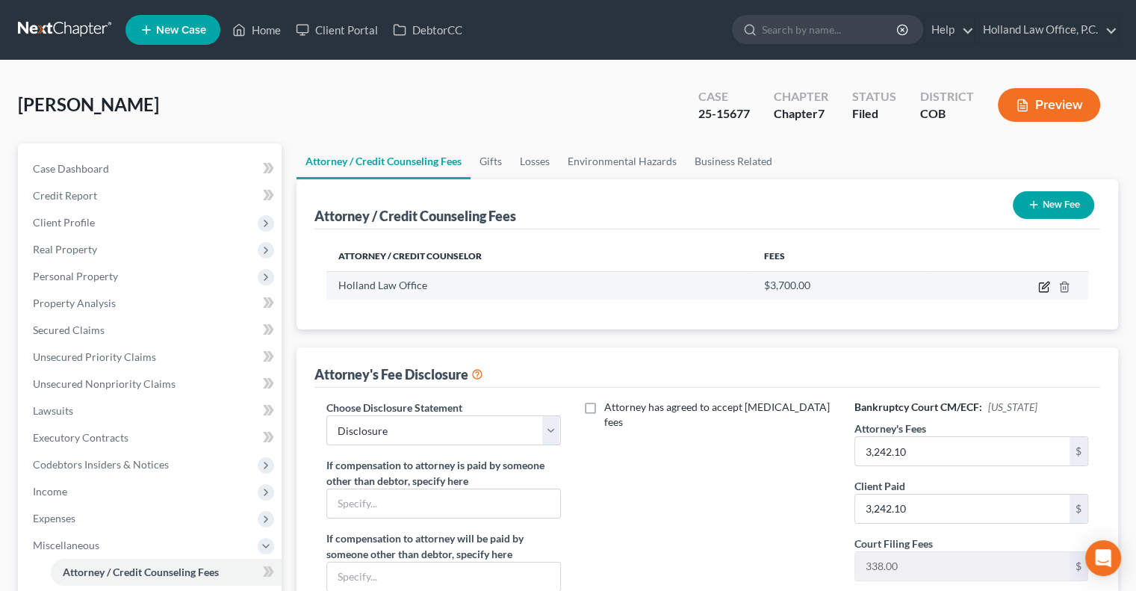
click at [1041, 283] on icon "button" at bounding box center [1044, 287] width 12 height 12
select select "5"
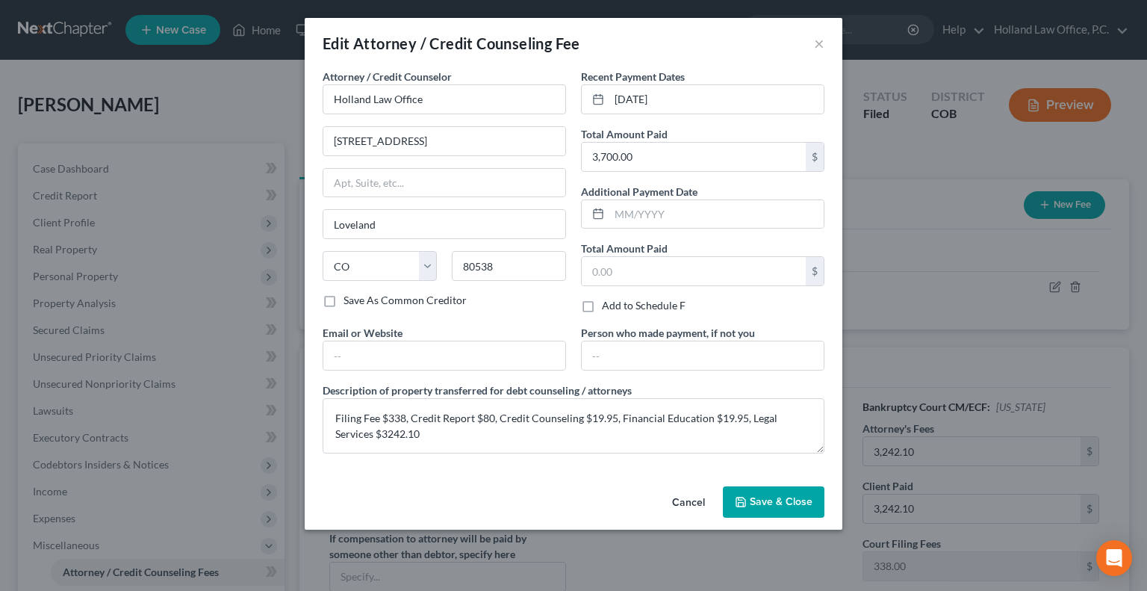
click at [749, 499] on button "Save & Close" at bounding box center [774, 501] width 102 height 31
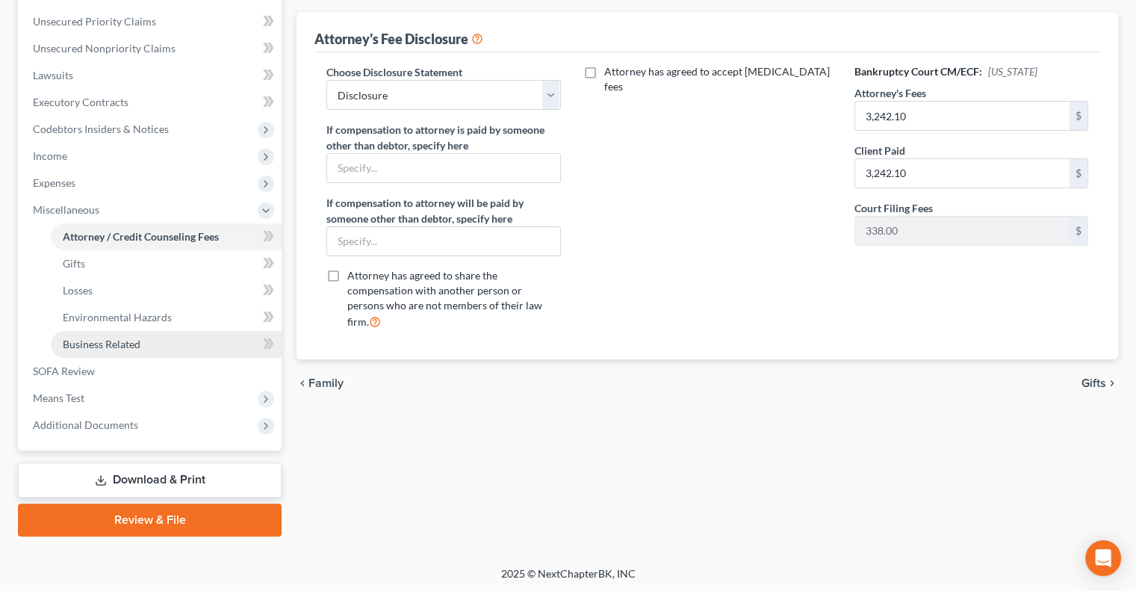
scroll to position [336, 0]
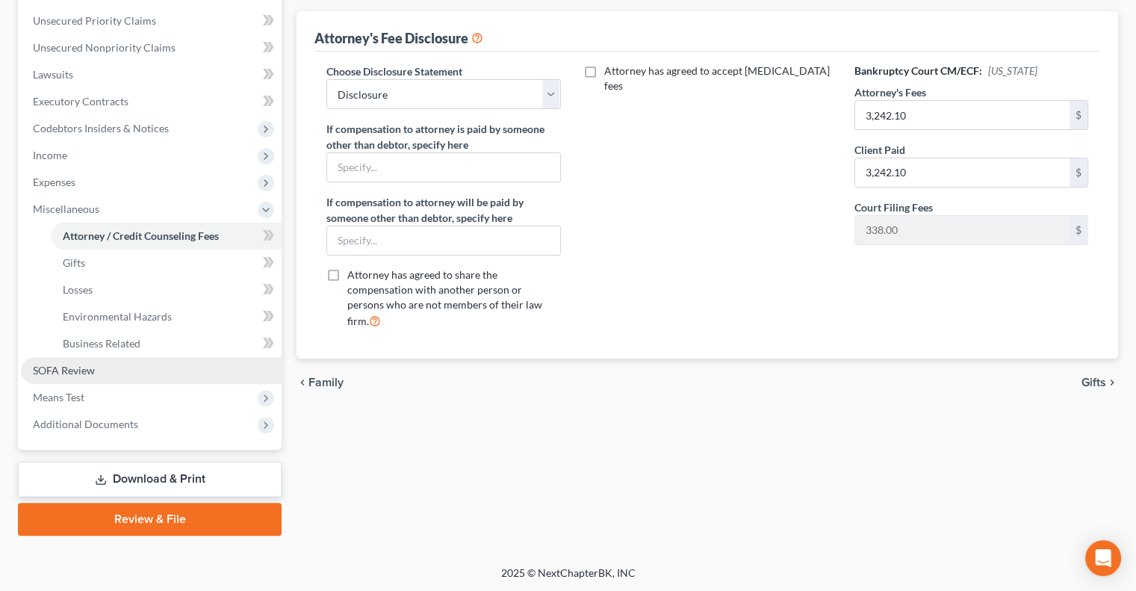
drag, startPoint x: 72, startPoint y: 377, endPoint x: 106, endPoint y: 357, distance: 39.2
click at [72, 377] on link "SOFA Review" at bounding box center [151, 370] width 261 height 27
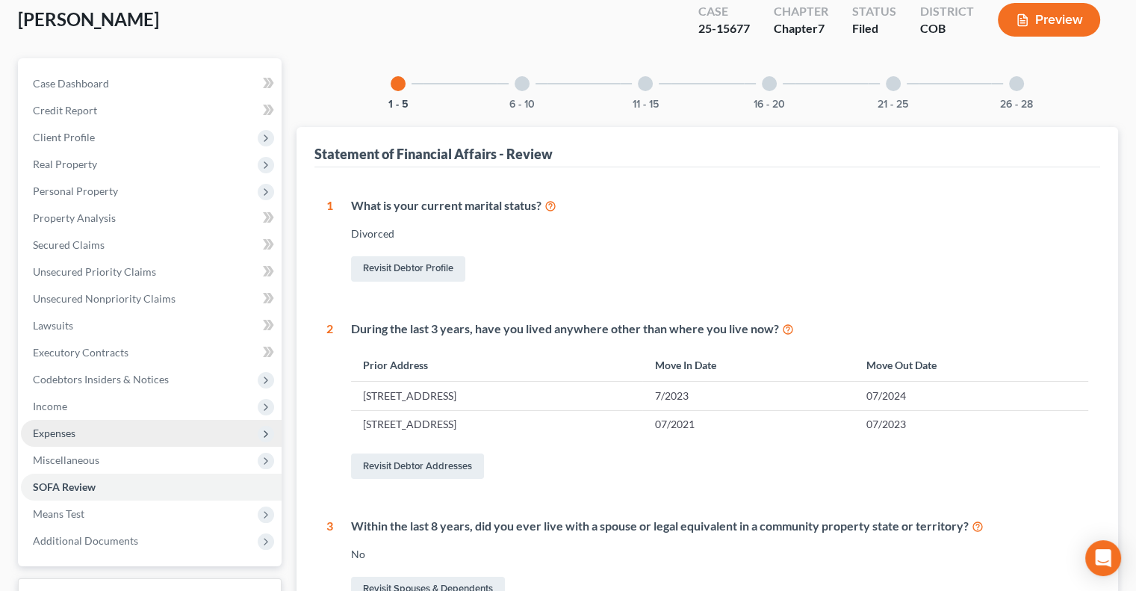
scroll to position [147, 0]
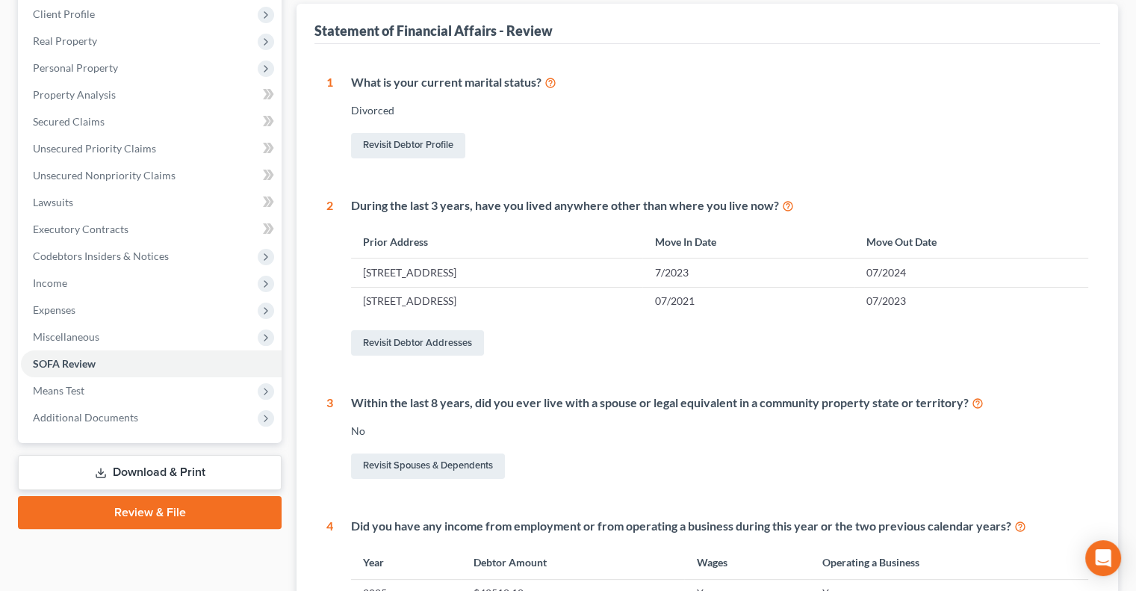
scroll to position [299, 0]
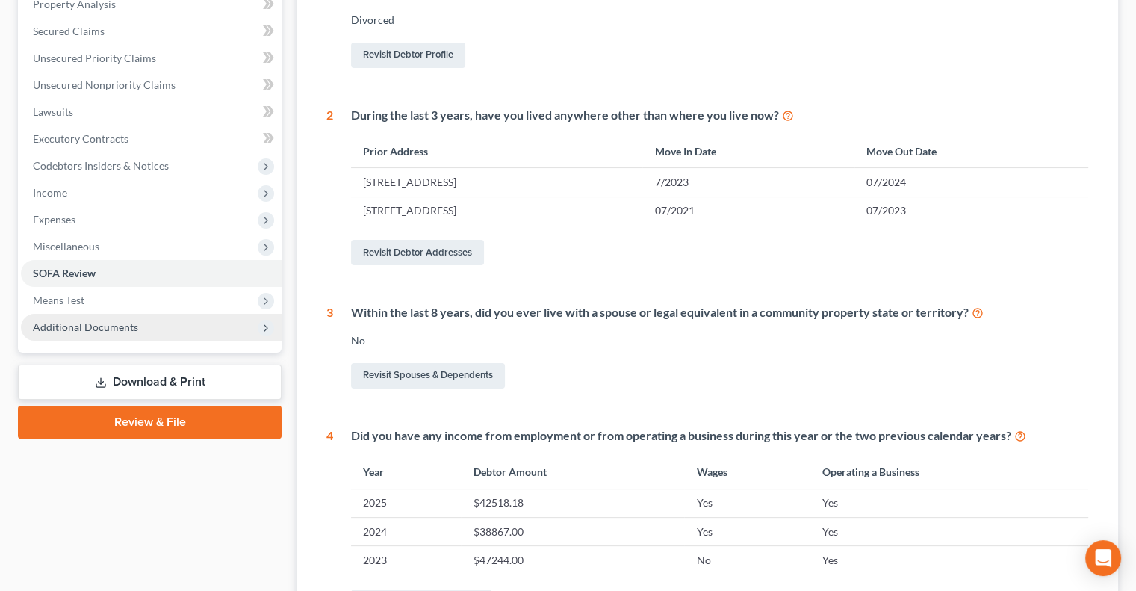
click at [84, 329] on span "Additional Documents" at bounding box center [85, 326] width 105 height 13
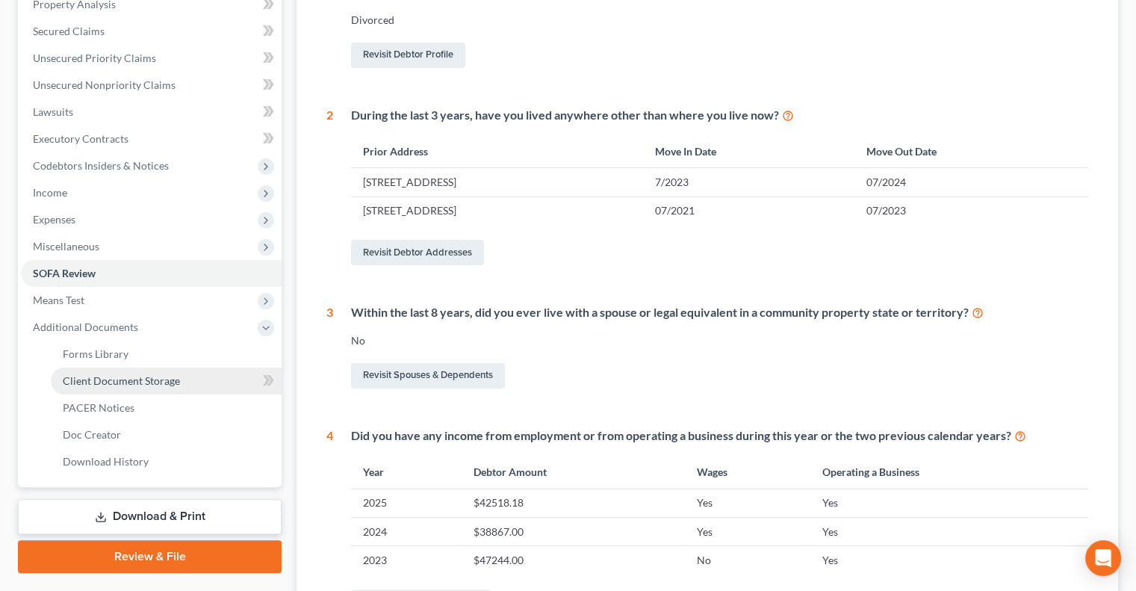
drag, startPoint x: 81, startPoint y: 380, endPoint x: 210, endPoint y: 386, distance: 128.6
click at [83, 380] on span "Client Document Storage" at bounding box center [121, 380] width 117 height 13
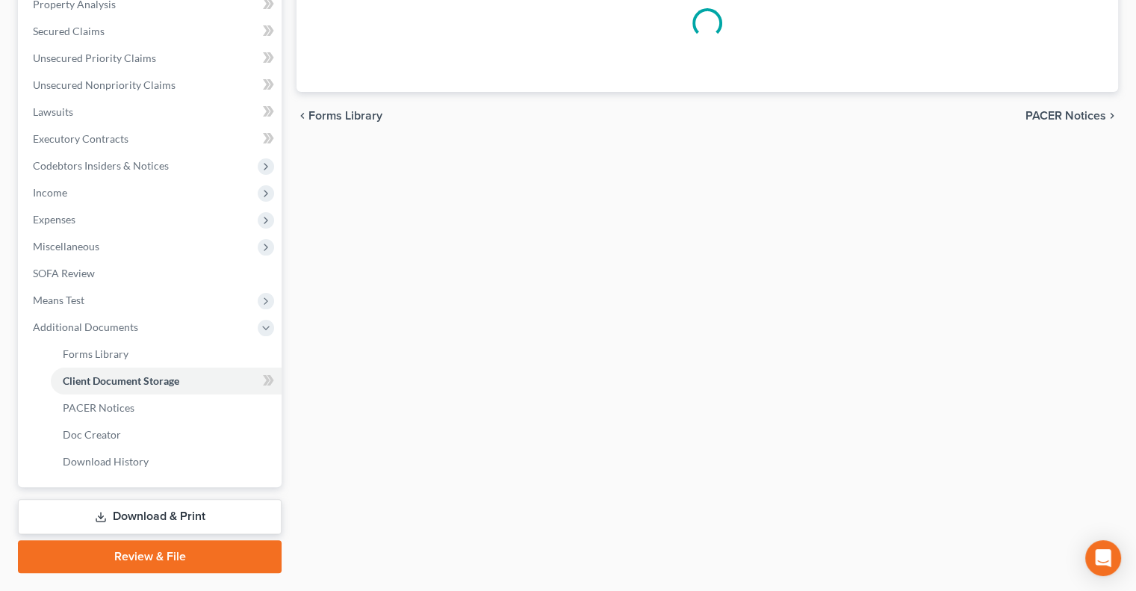
scroll to position [116, 0]
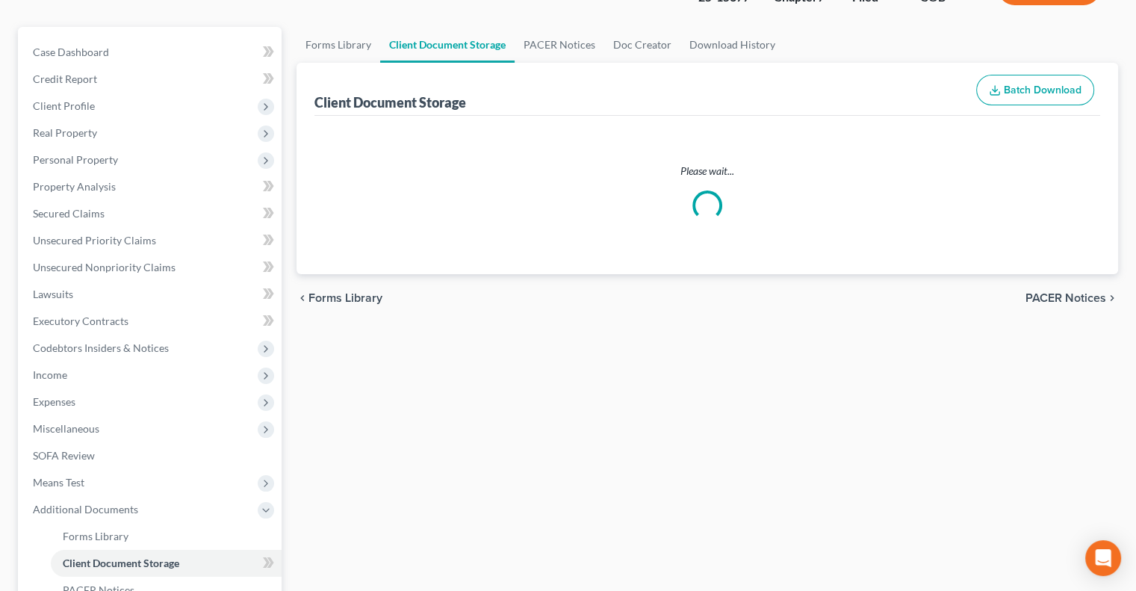
select select "5"
select select "28"
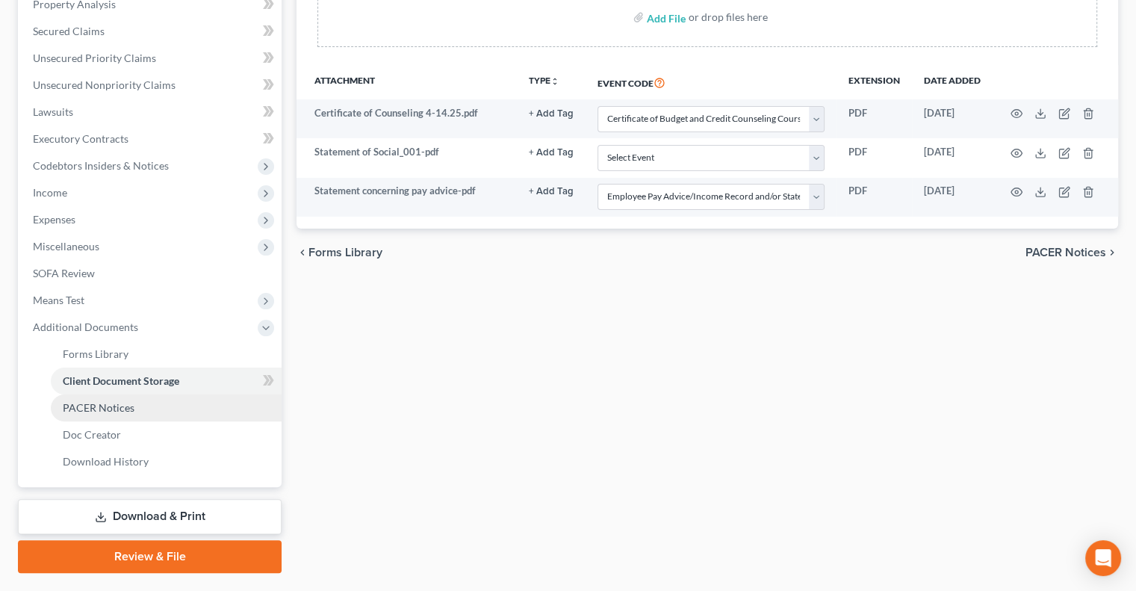
scroll to position [336, 0]
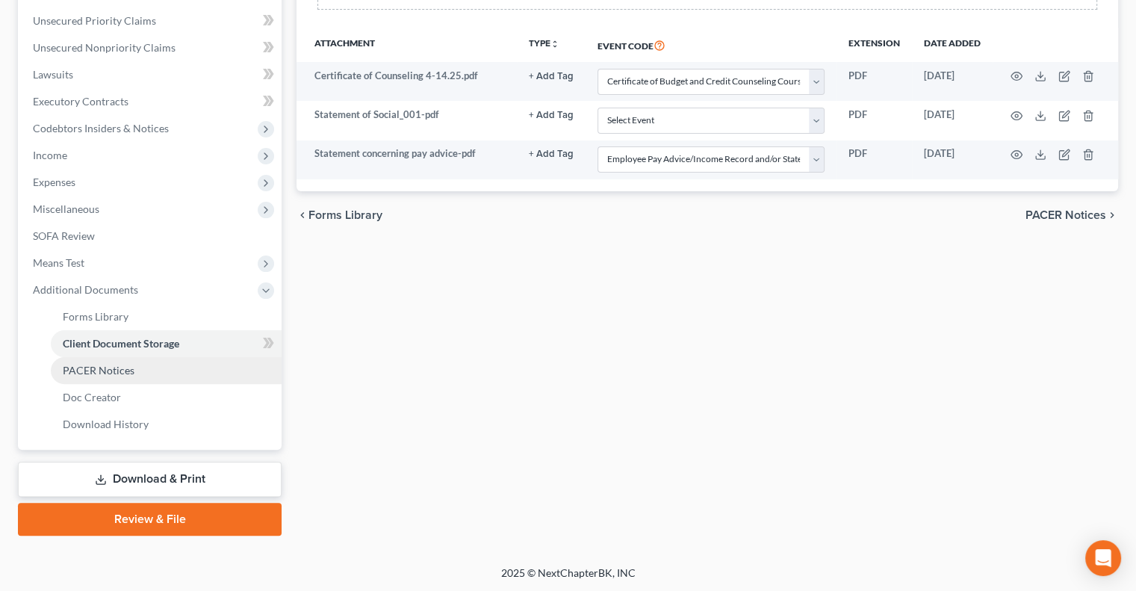
click at [127, 370] on span "PACER Notices" at bounding box center [99, 370] width 72 height 13
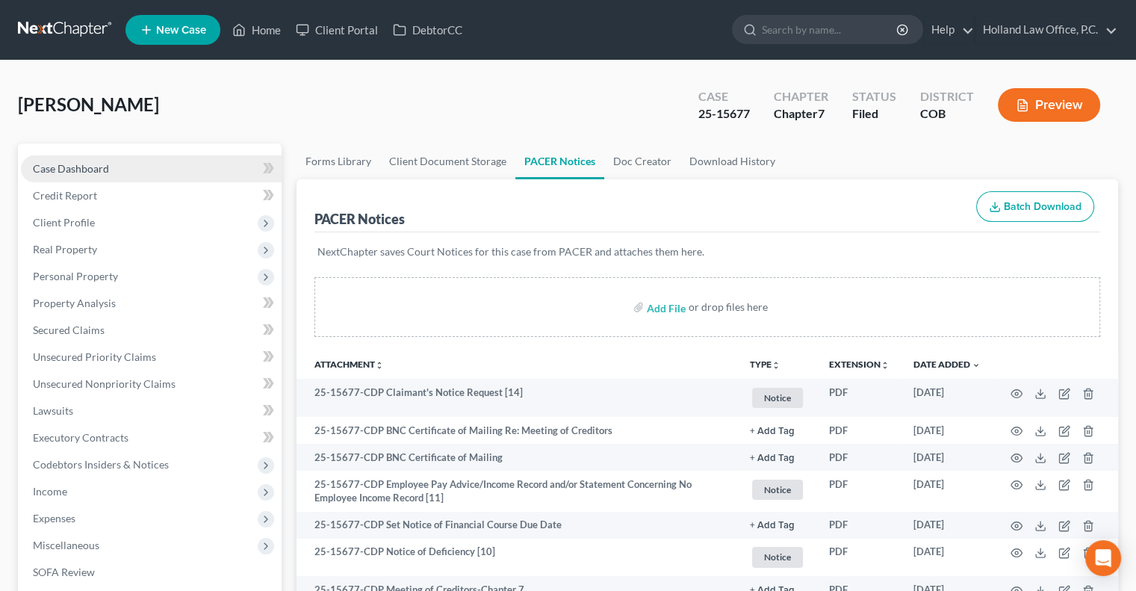
drag, startPoint x: 130, startPoint y: 164, endPoint x: 249, endPoint y: 164, distance: 118.7
click at [131, 164] on link "Case Dashboard" at bounding box center [151, 168] width 261 height 27
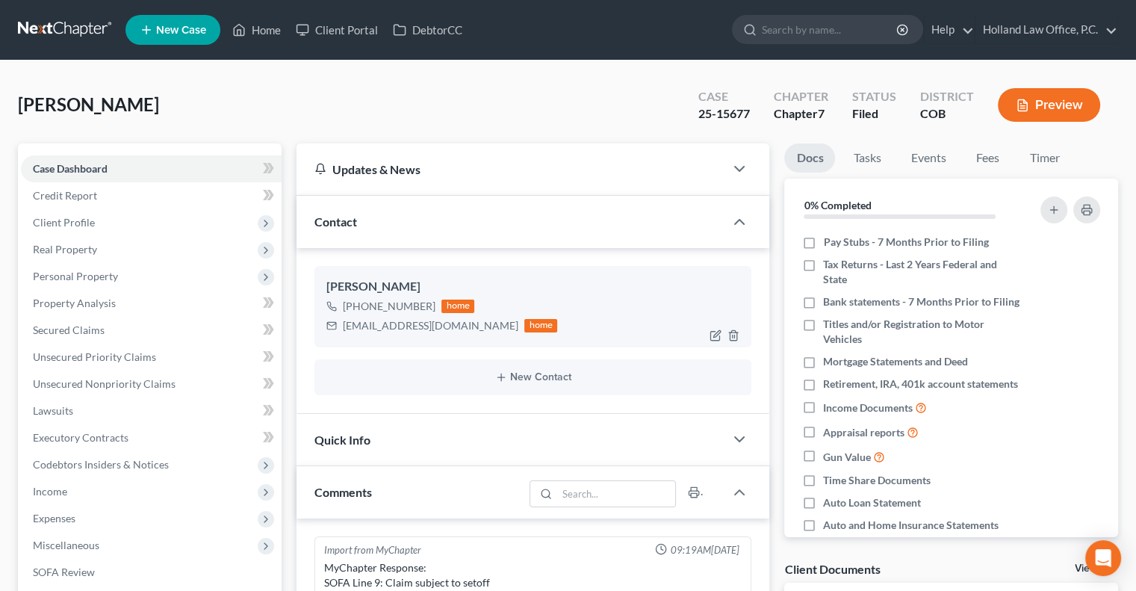
scroll to position [340, 0]
drag, startPoint x: 433, startPoint y: 306, endPoint x: 356, endPoint y: 309, distance: 77.0
click at [356, 309] on div "[PHONE_NUMBER] home" at bounding box center [441, 305] width 231 height 19
copy div "[PHONE_NUMBER]"
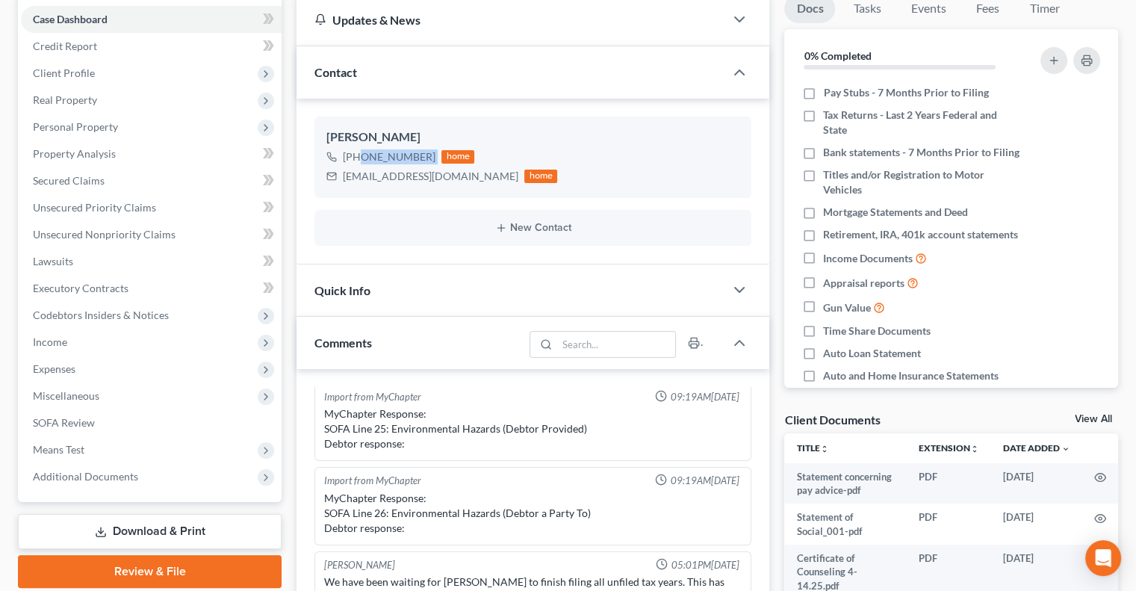
scroll to position [0, 0]
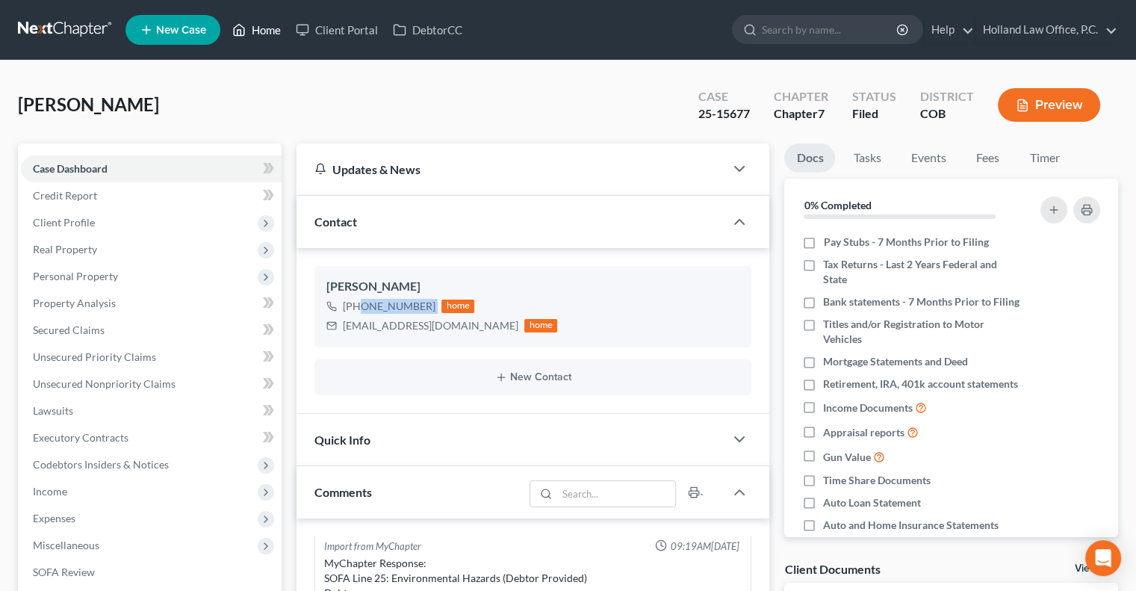
drag, startPoint x: 267, startPoint y: 35, endPoint x: 488, endPoint y: 68, distance: 223.4
click at [267, 35] on link "Home" at bounding box center [256, 29] width 63 height 27
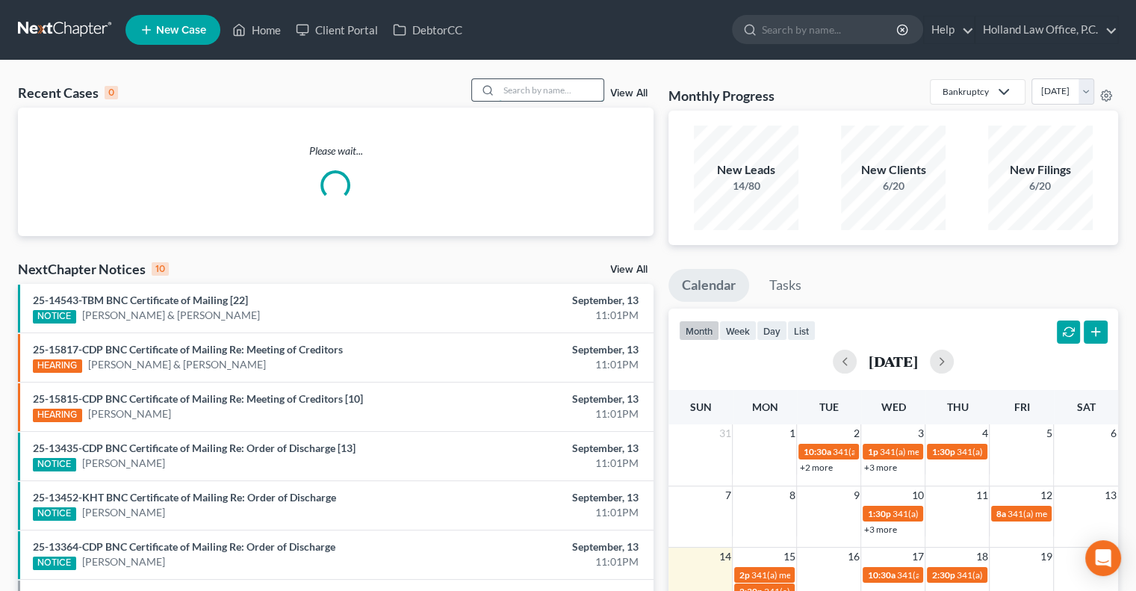
click at [503, 88] on input "search" at bounding box center [551, 90] width 105 height 22
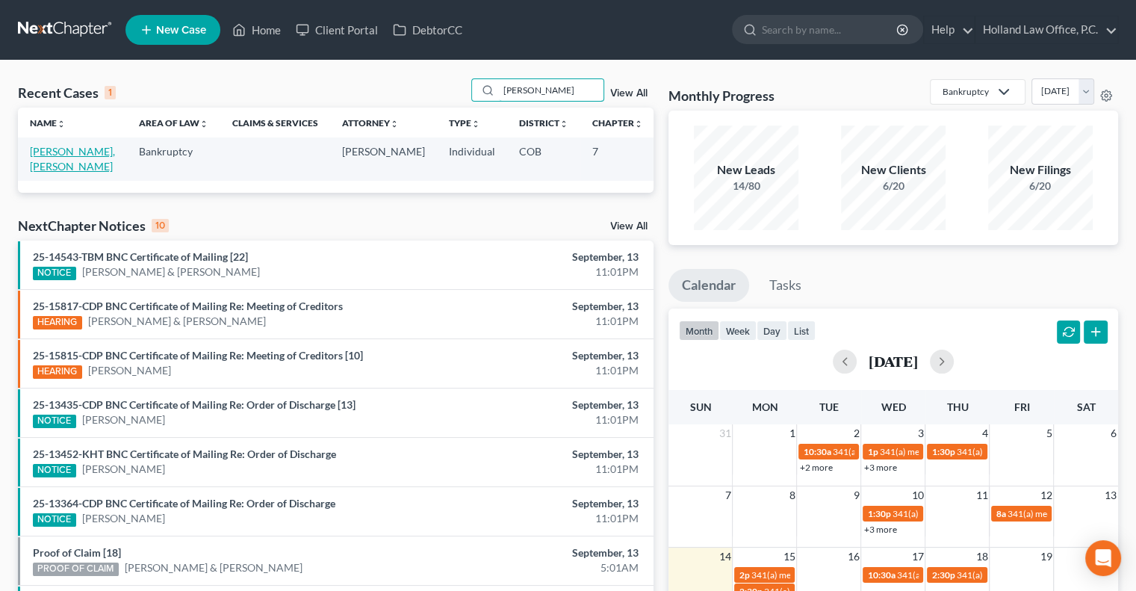
type input "[PERSON_NAME]"
click at [55, 152] on link "[PERSON_NAME], [PERSON_NAME]" at bounding box center [72, 159] width 85 height 28
